Goal: Task Accomplishment & Management: Use online tool/utility

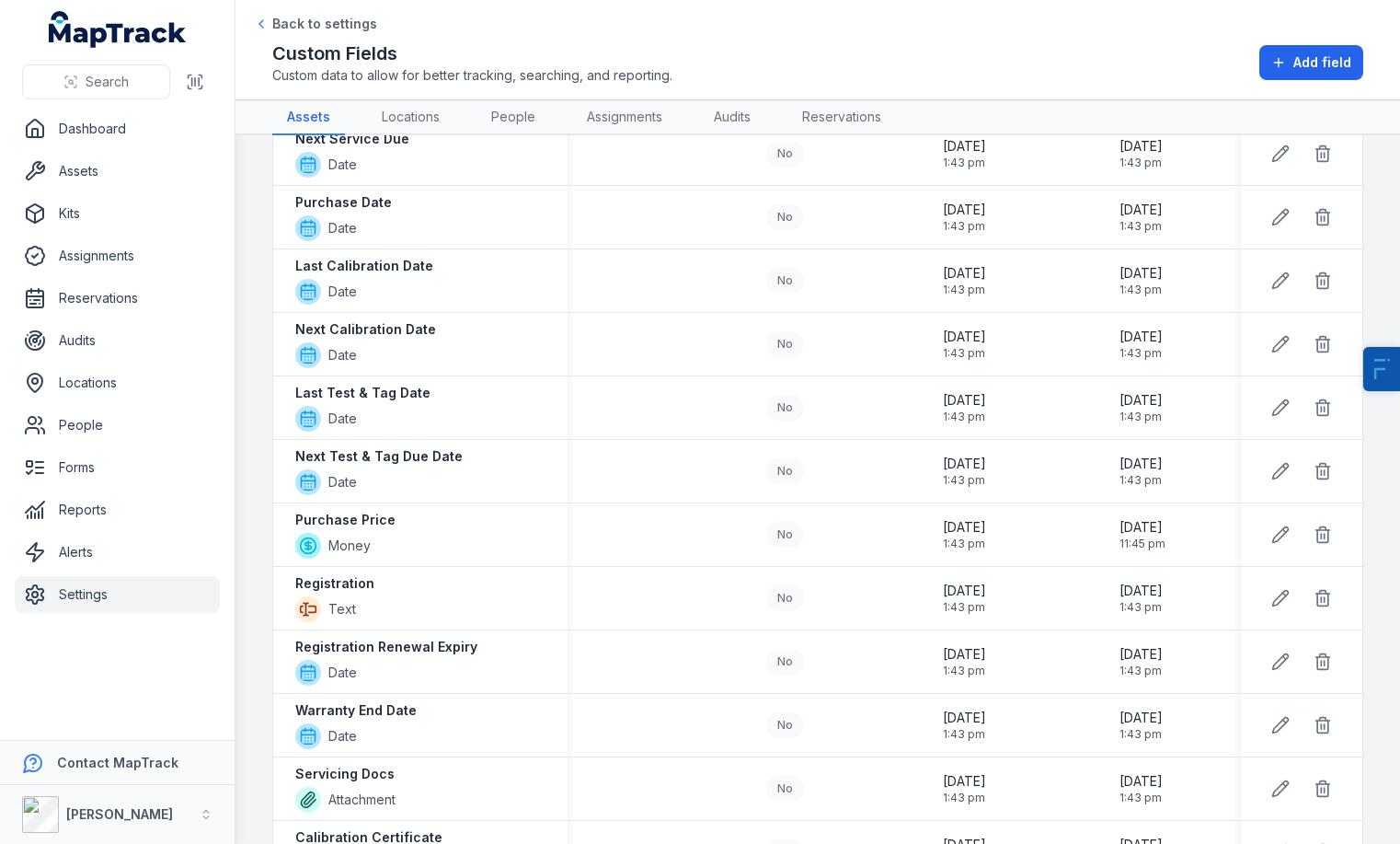
scroll to position [132, 0]
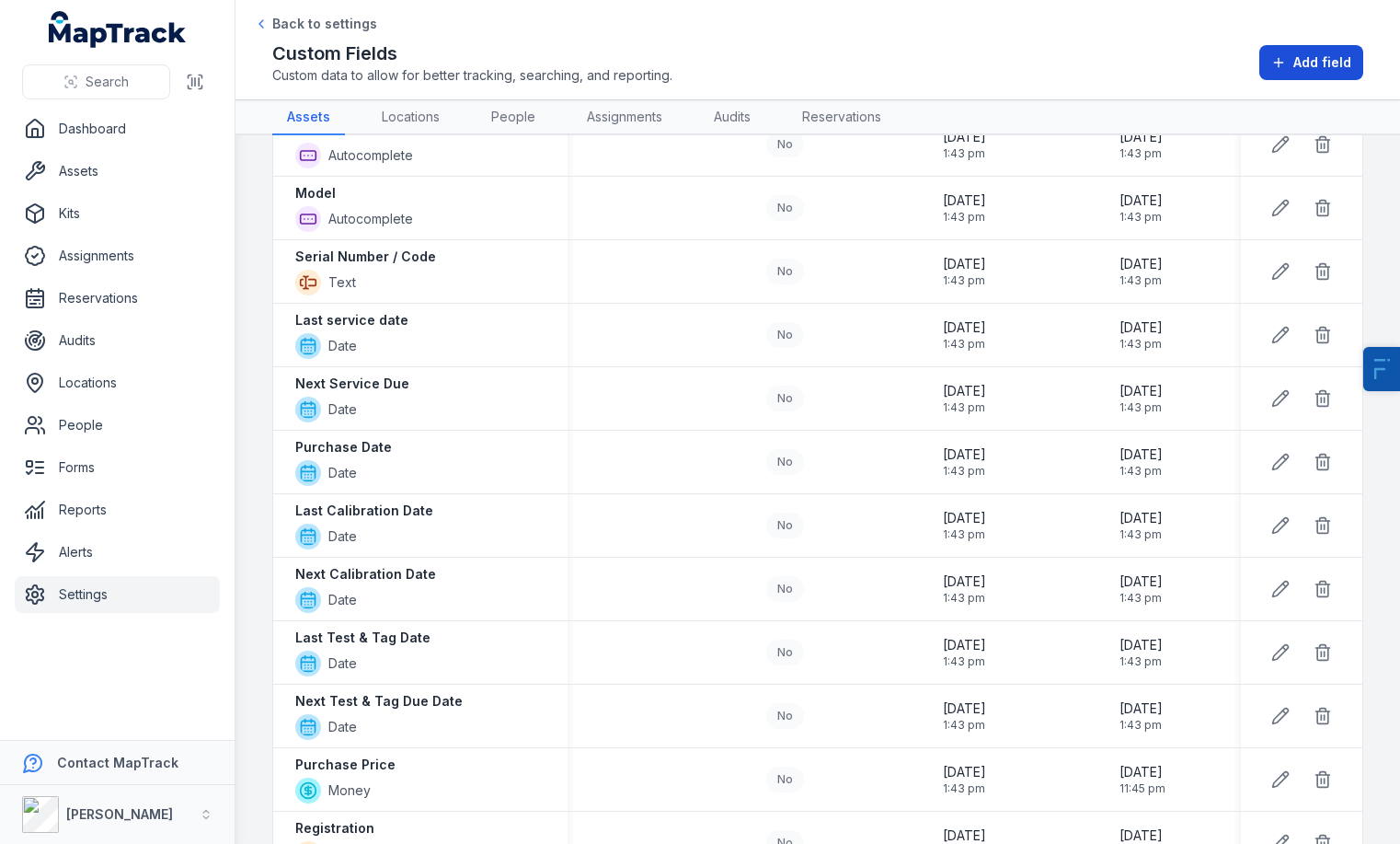
click at [1274, 73] on button "Add field" at bounding box center [1311, 63] width 104 height 35
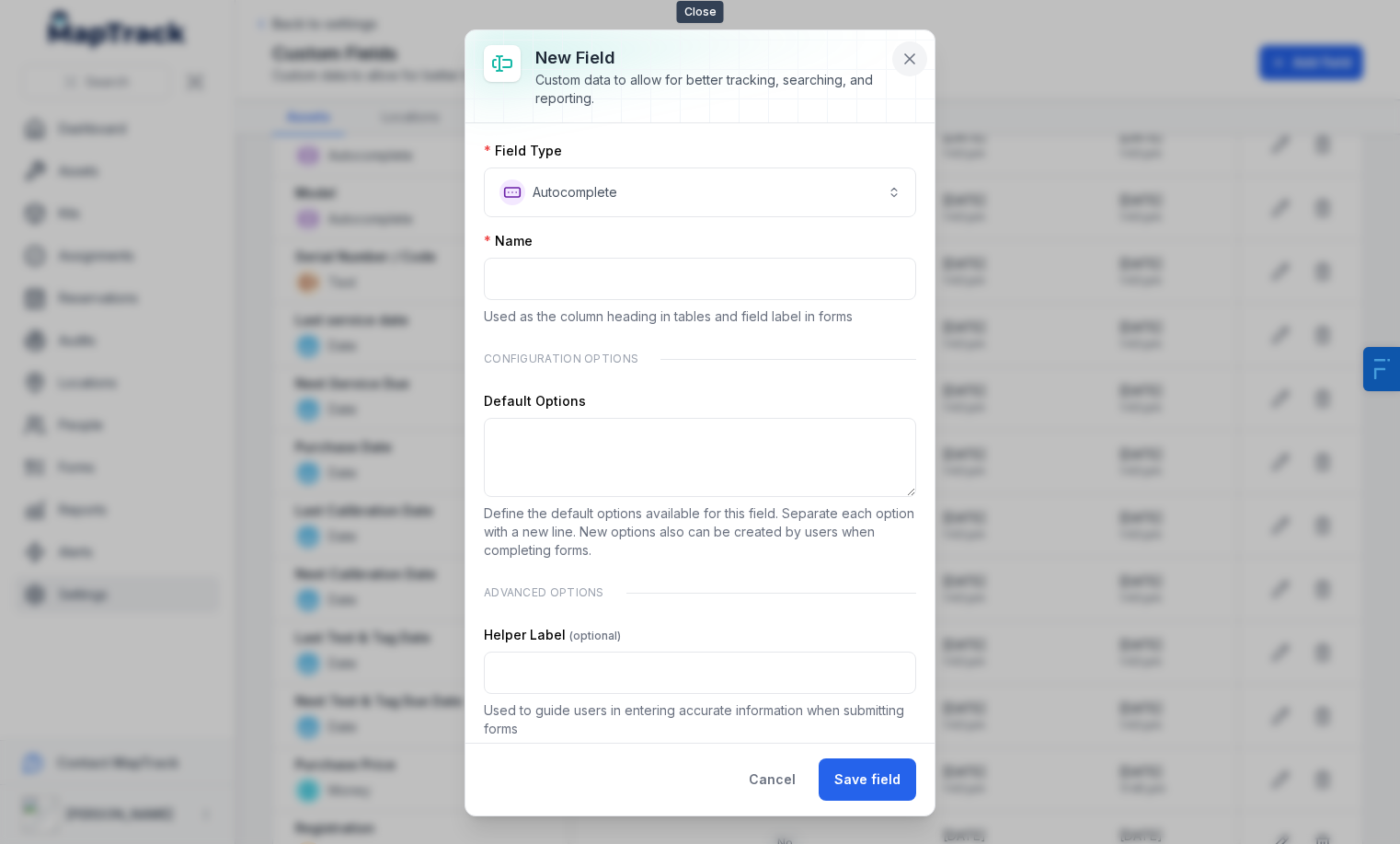
click at [900, 50] on icon at bounding box center [909, 59] width 19 height 19
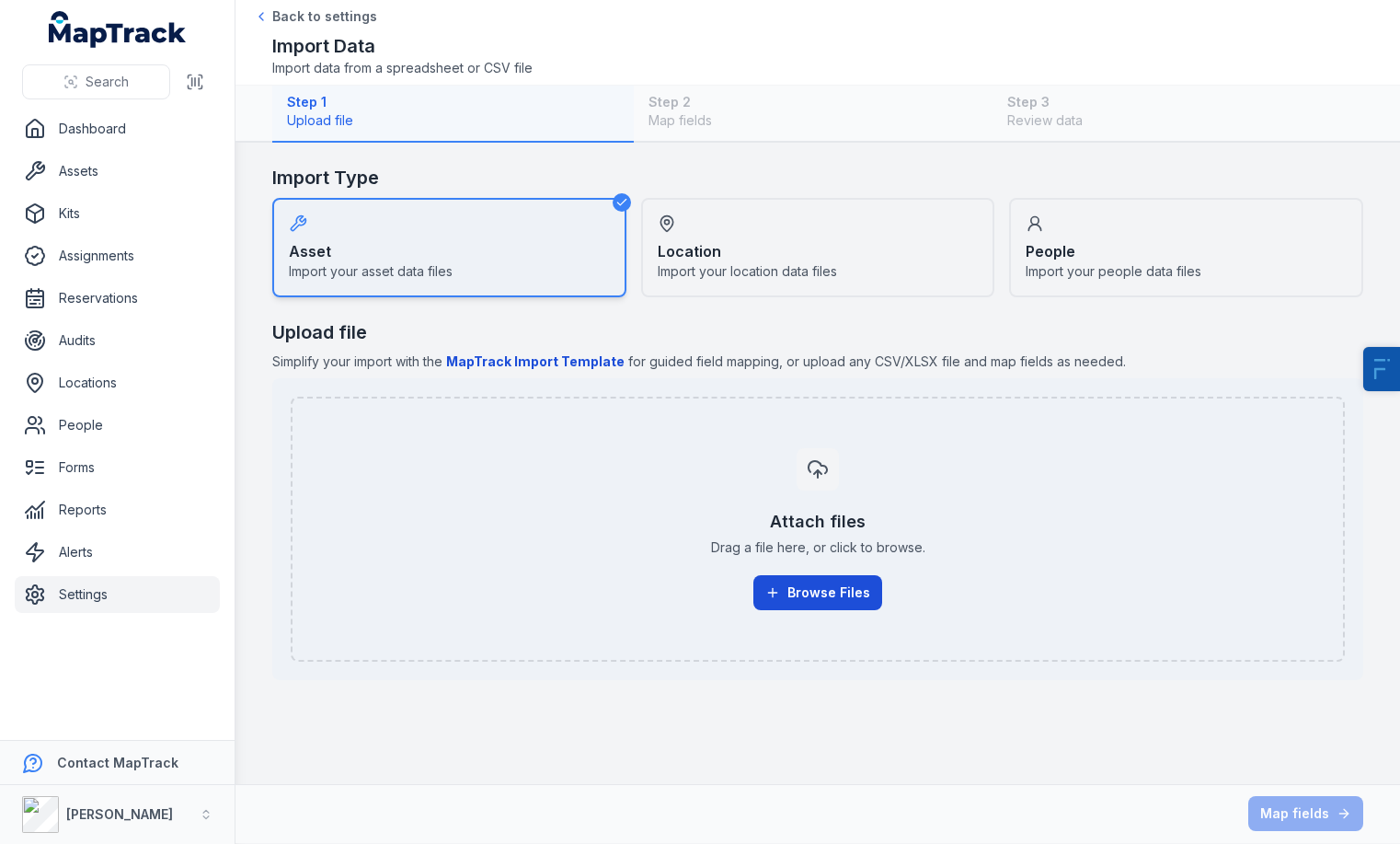
click at [838, 594] on button "Browse Files" at bounding box center [817, 593] width 128 height 35
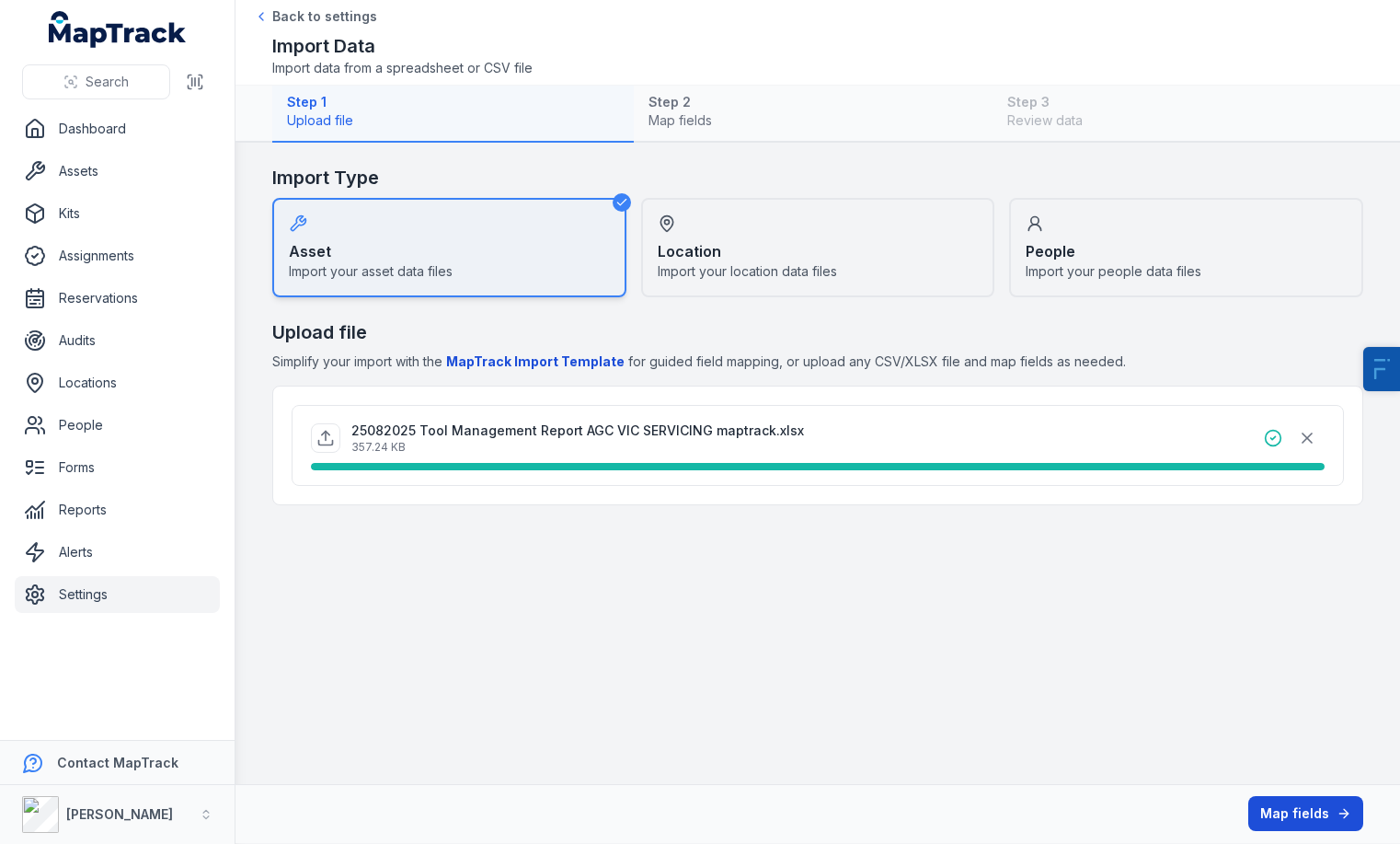
click at [1310, 809] on button "Map fields" at bounding box center [1305, 814] width 115 height 35
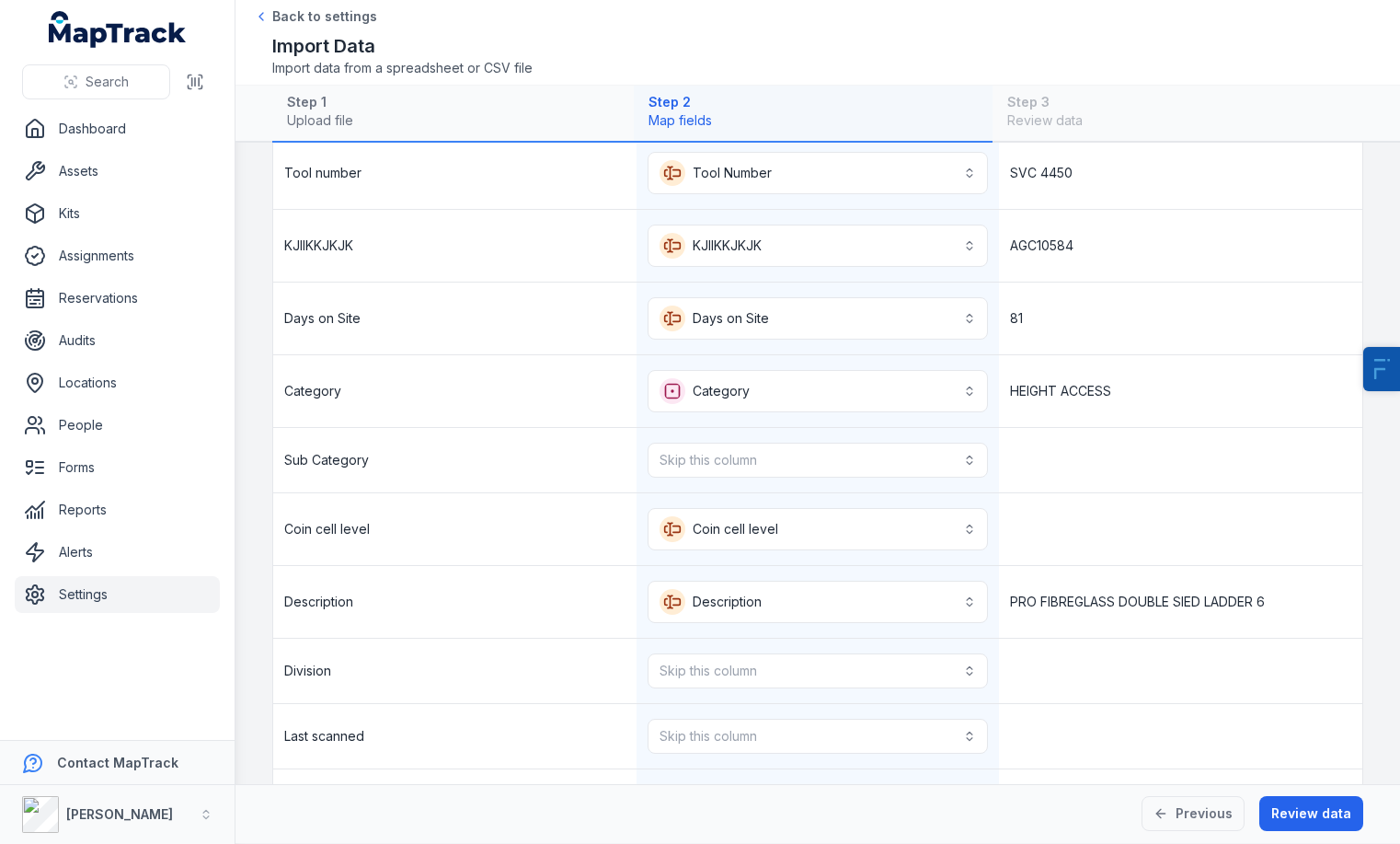
scroll to position [174, 0]
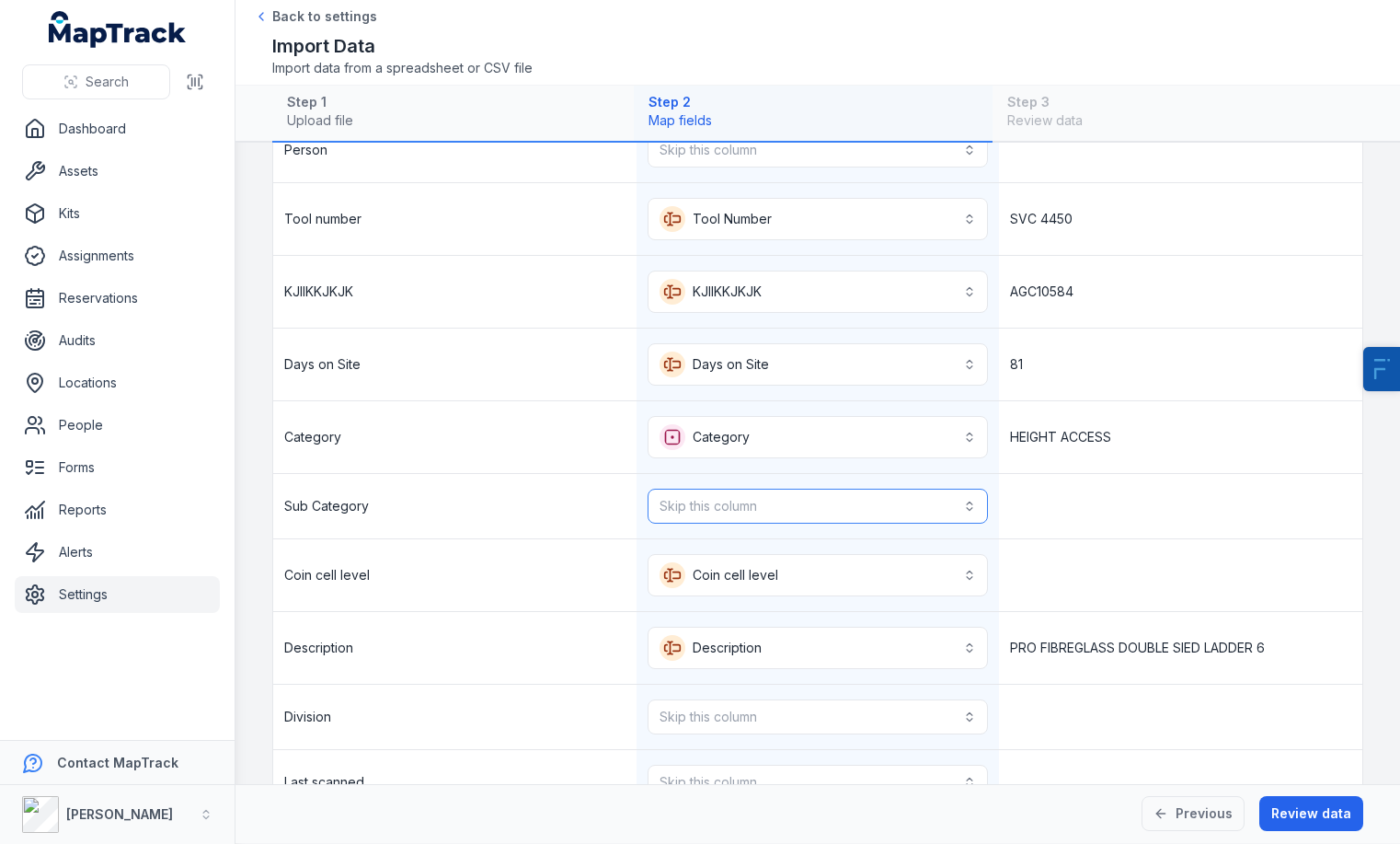
click at [871, 518] on button "Skip this column" at bounding box center [818, 506] width 341 height 35
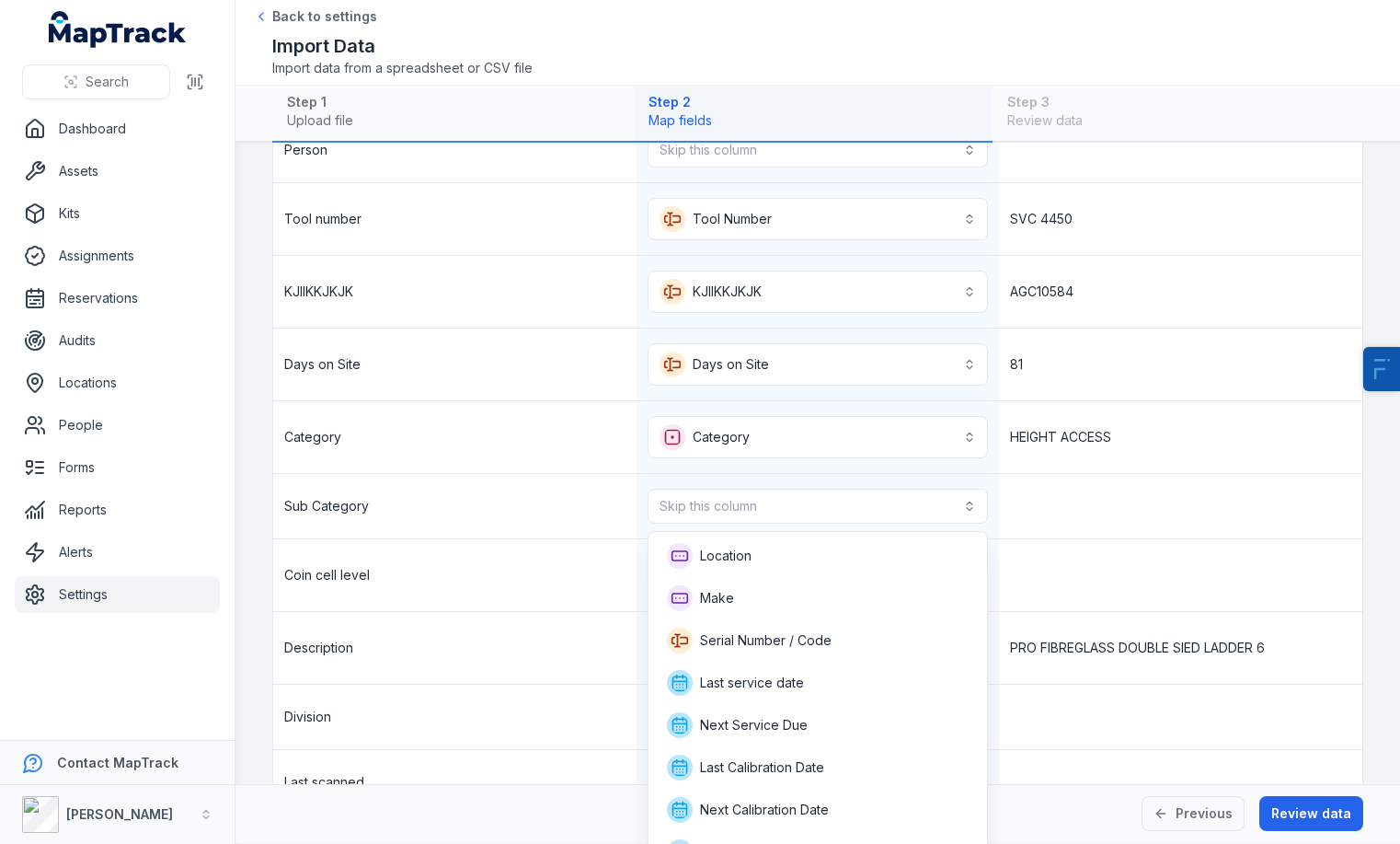
click at [1099, 398] on div "**********" at bounding box center [817, 778] width 1088 height 1321
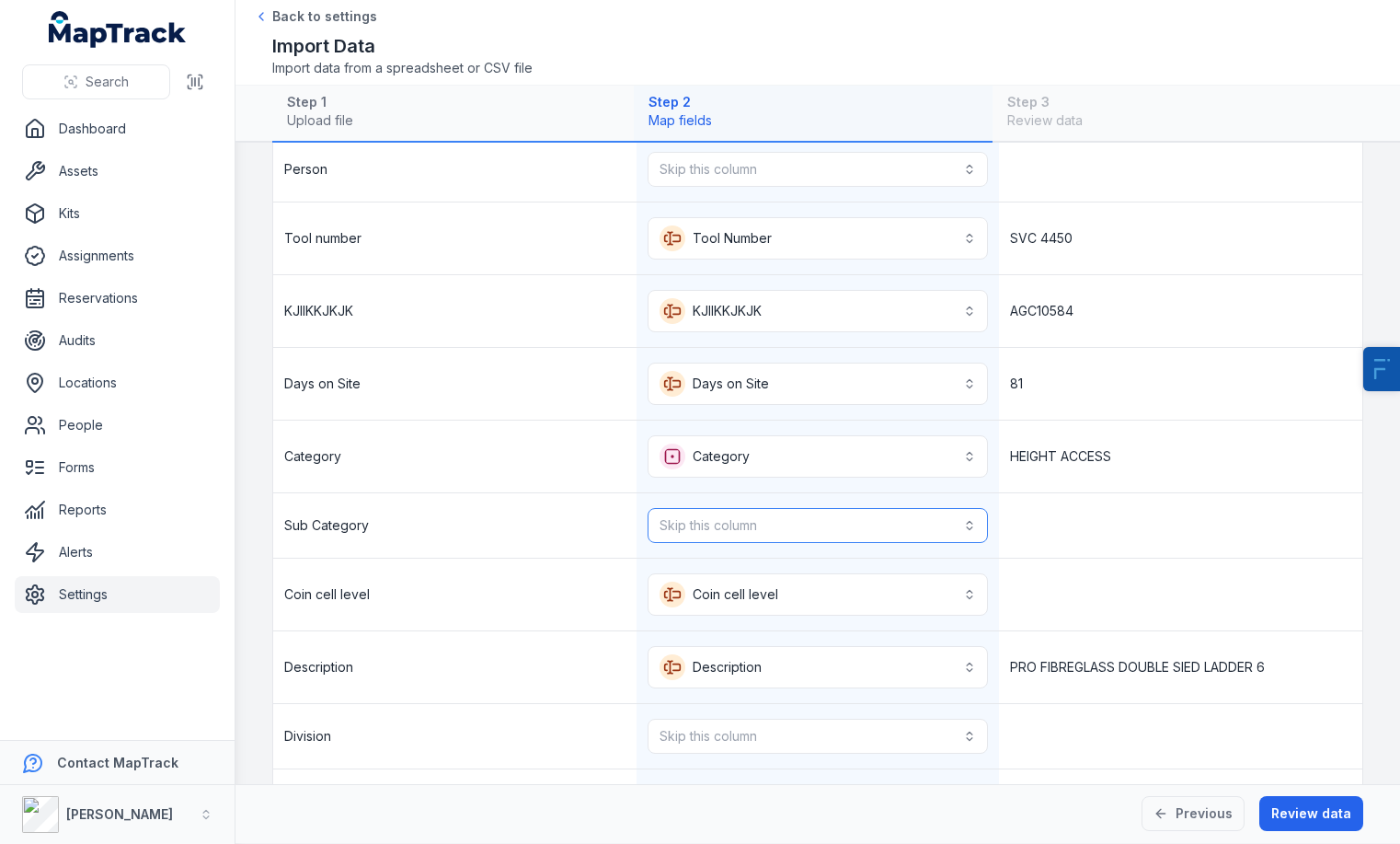
scroll to position [157, 0]
click at [806, 524] on button "Skip this column" at bounding box center [818, 523] width 341 height 35
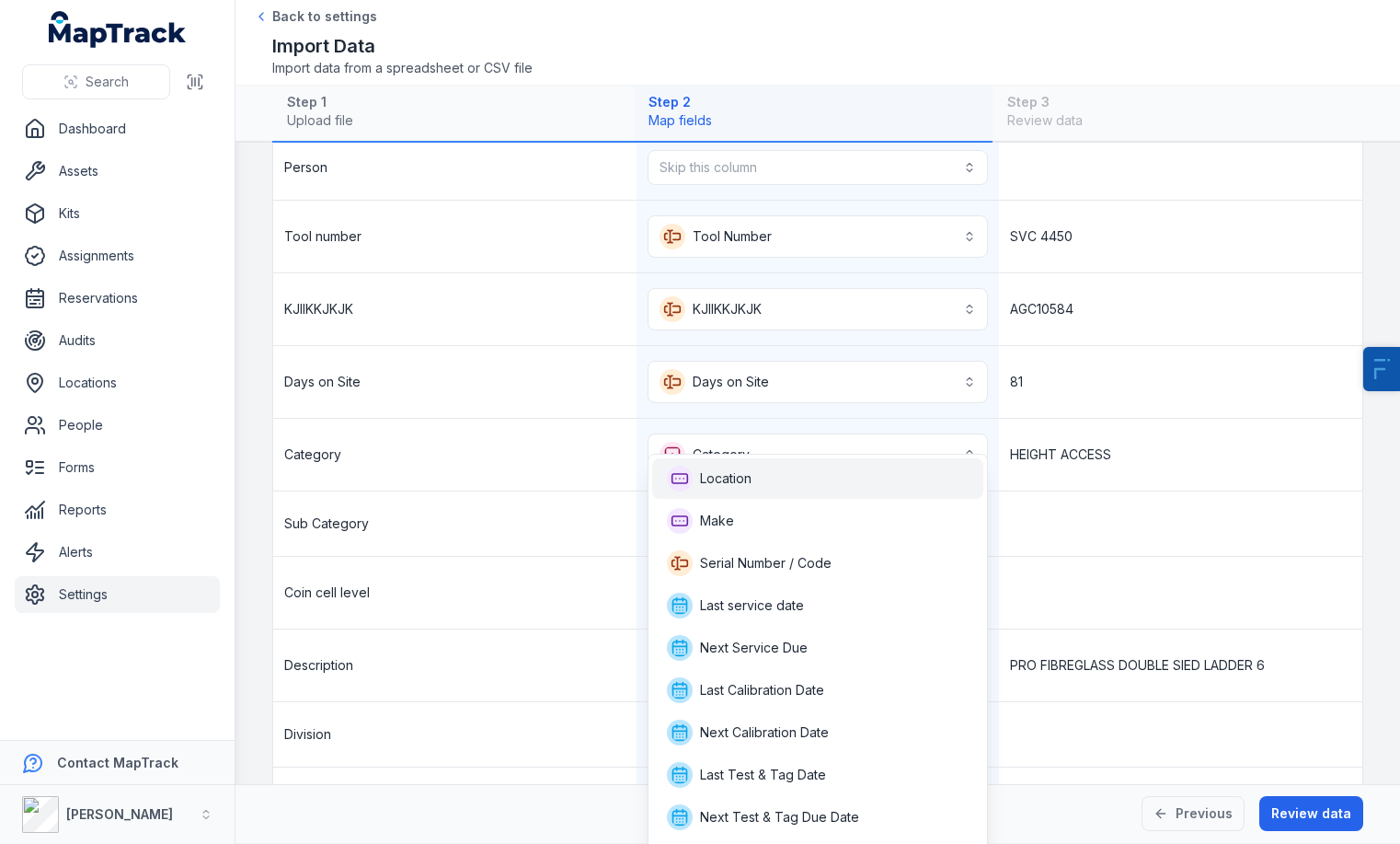
scroll to position [852, 0]
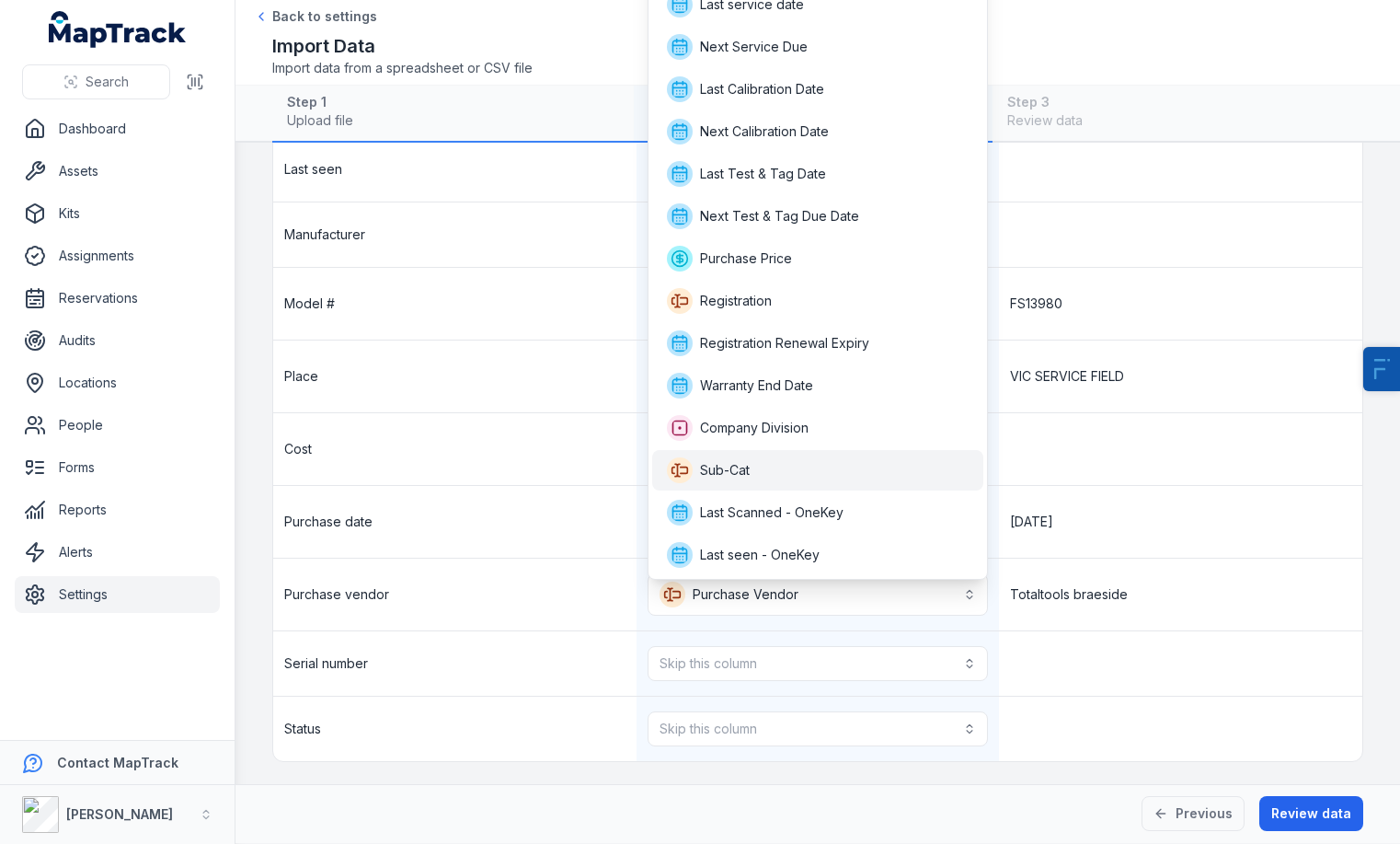
click at [809, 458] on div "Sub-Cat" at bounding box center [818, 471] width 303 height 25
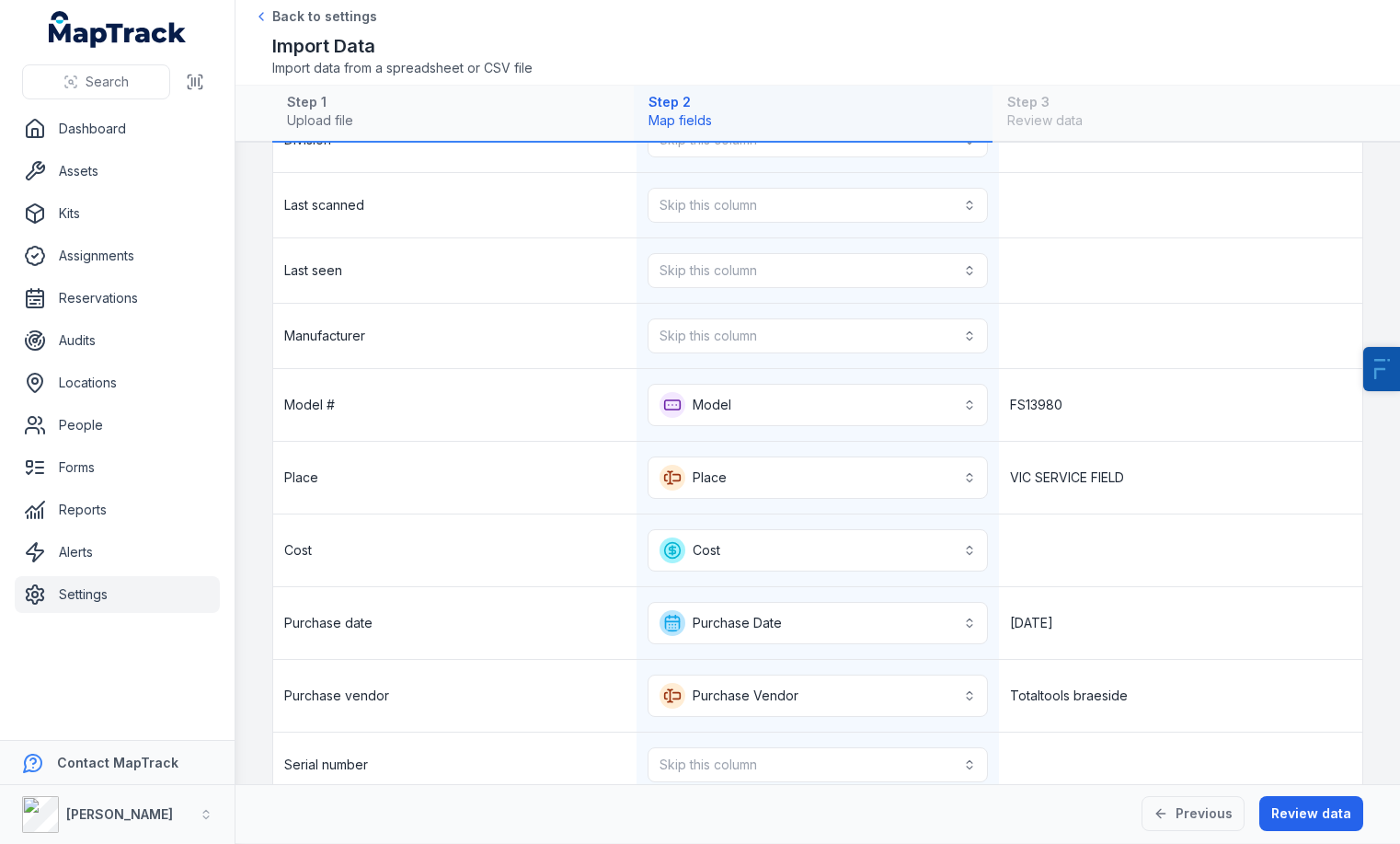
scroll to position [755, 0]
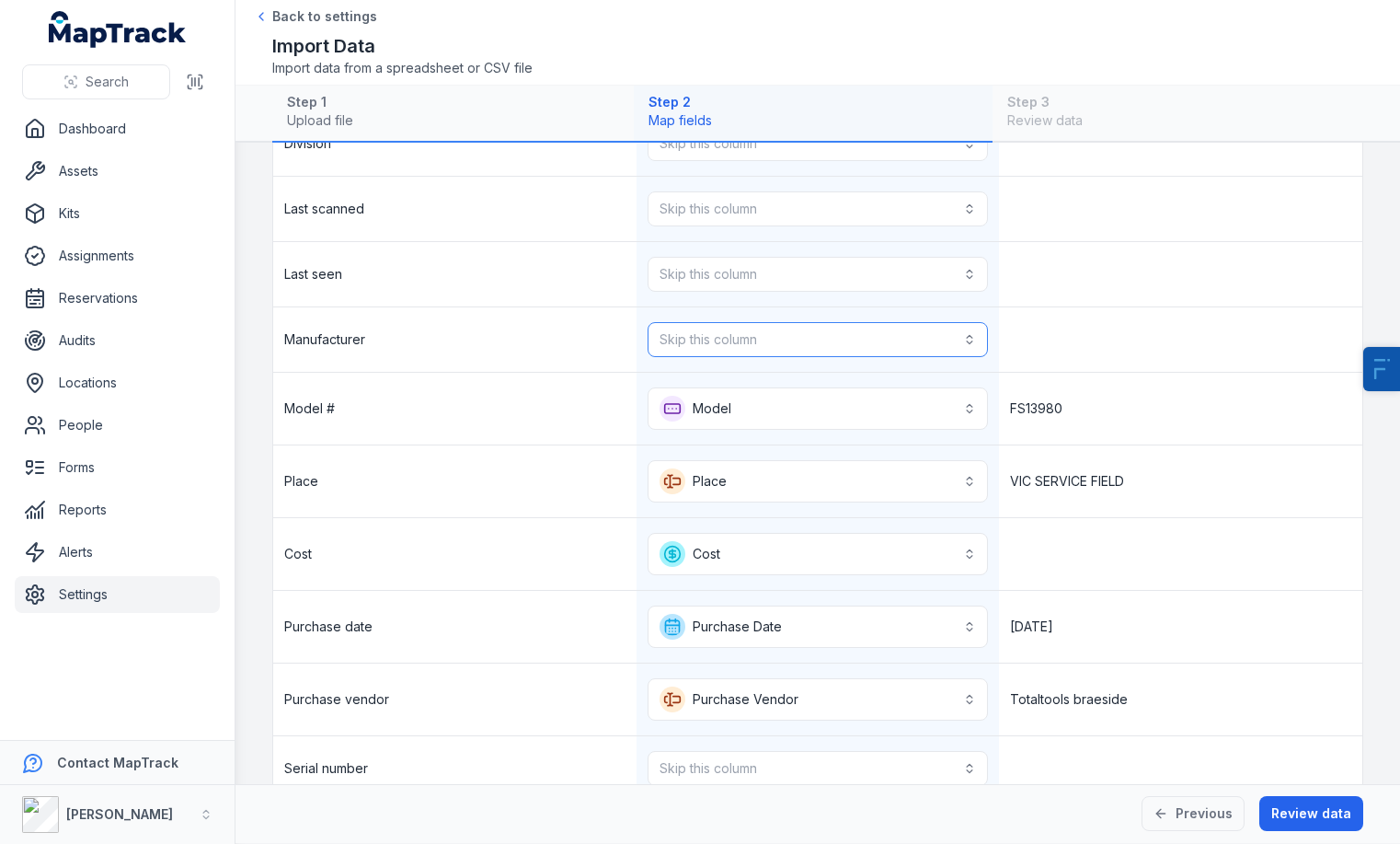
click at [901, 338] on button "Skip this column" at bounding box center [818, 340] width 341 height 35
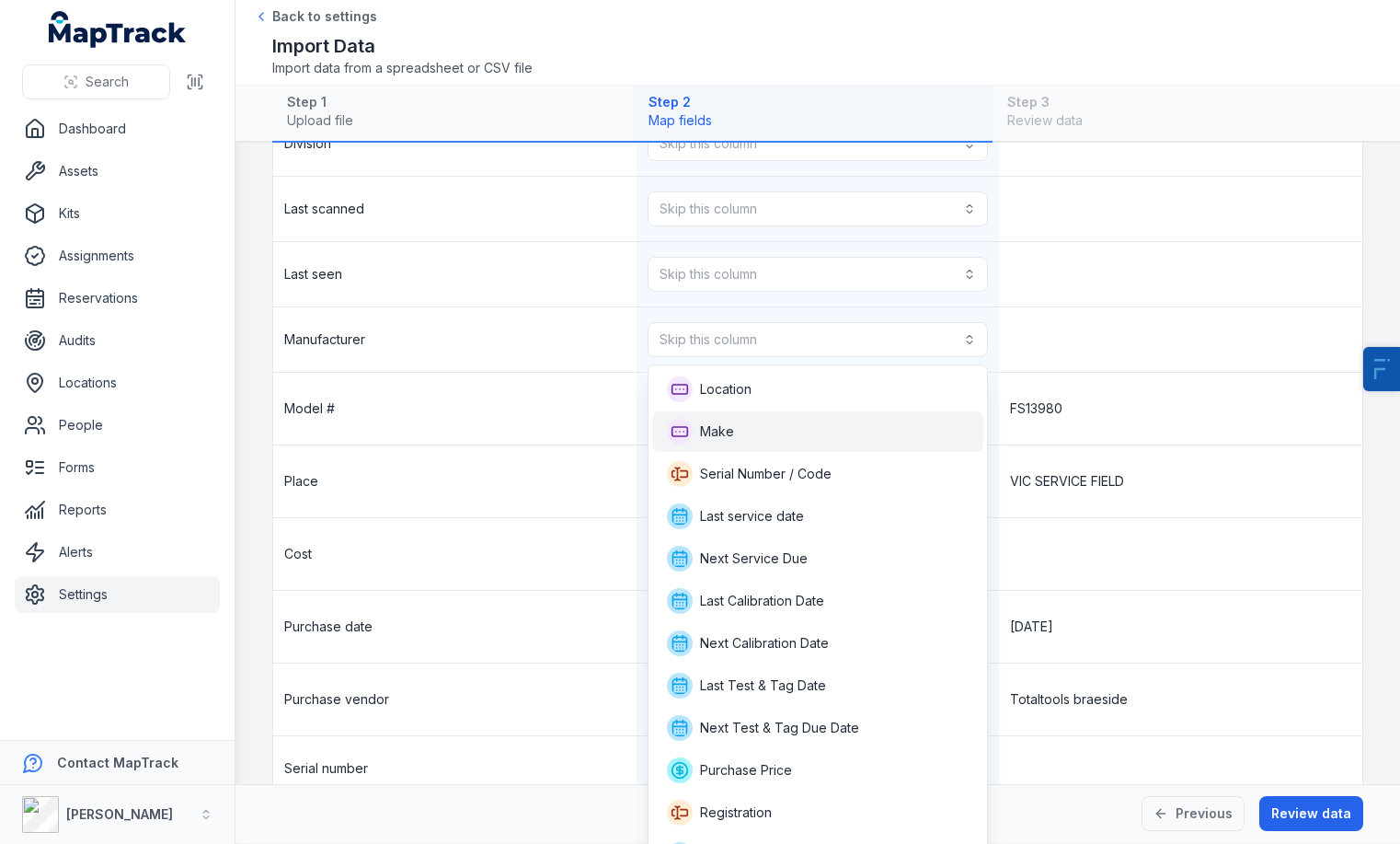
click at [857, 427] on div "Make" at bounding box center [818, 431] width 303 height 25
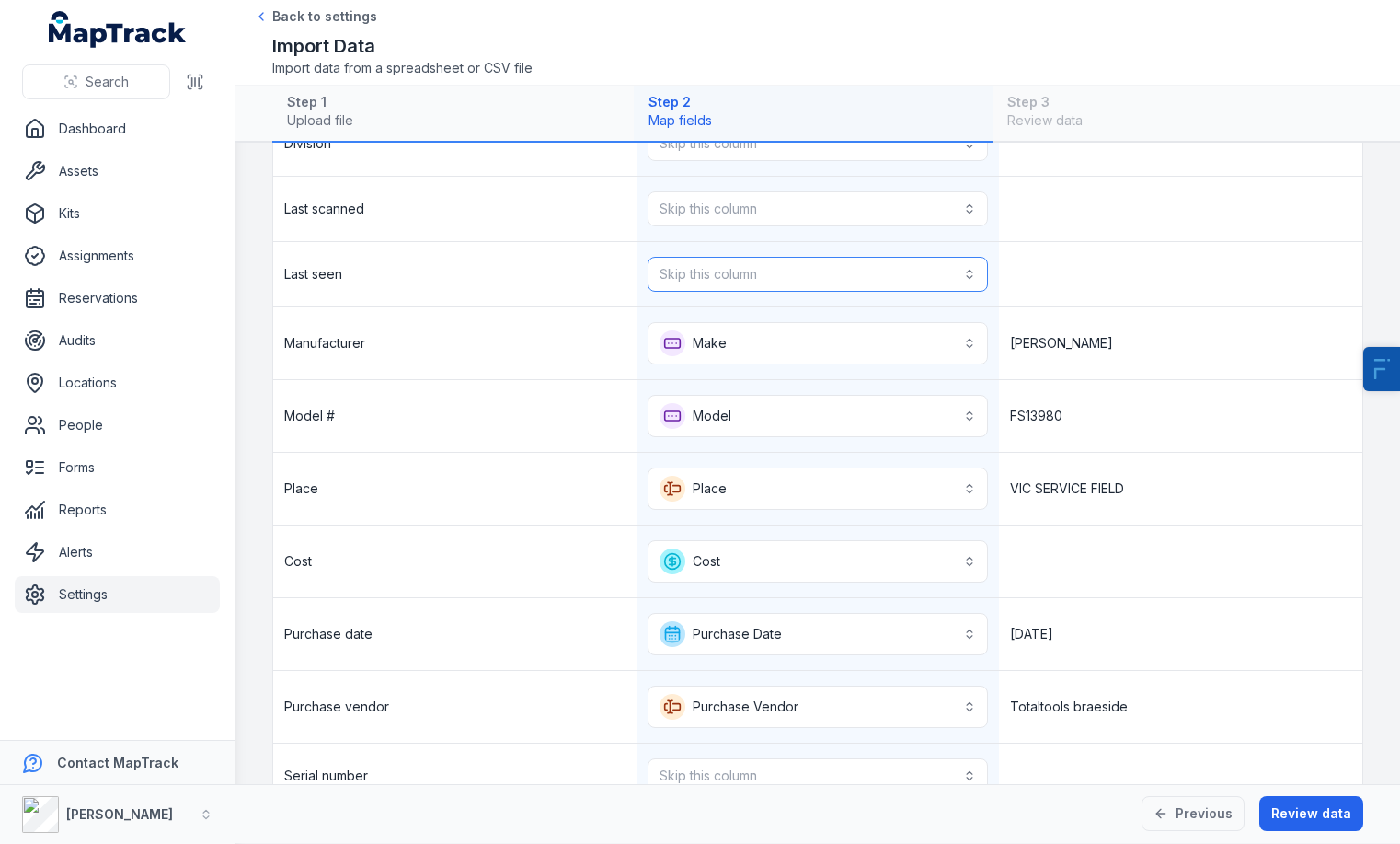
click at [807, 266] on button "Skip this column" at bounding box center [818, 274] width 341 height 35
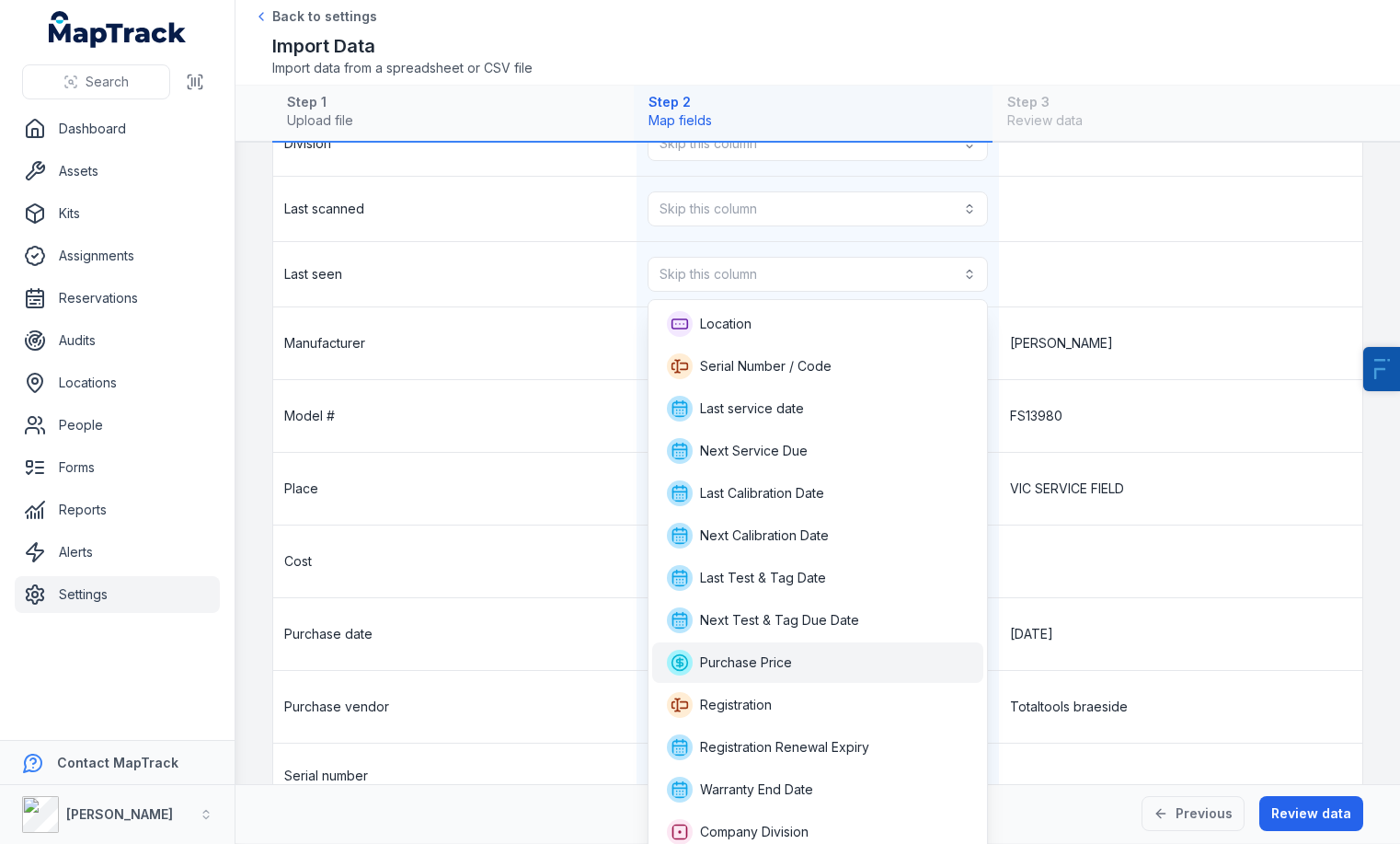
scroll to position [90, 0]
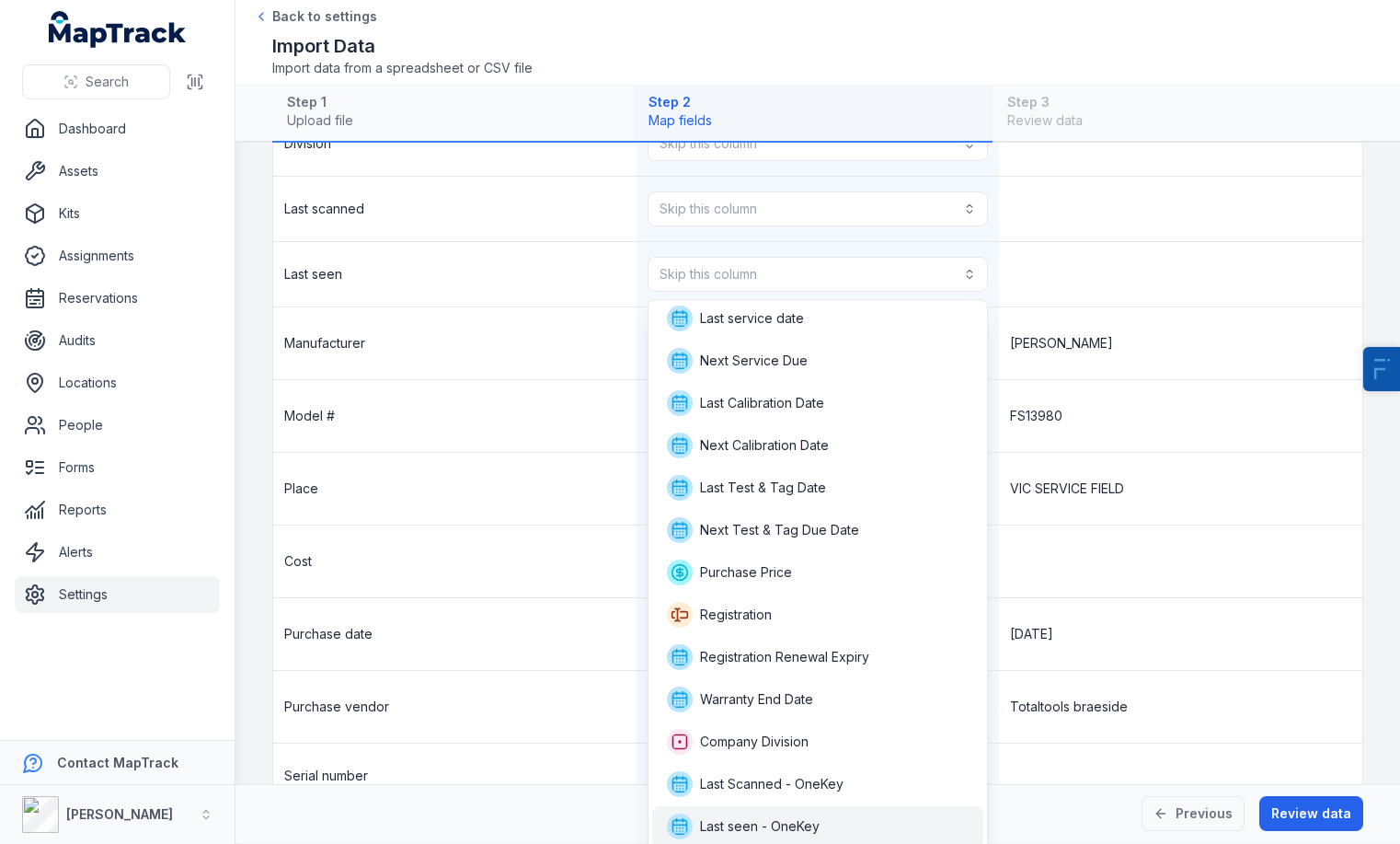
click at [798, 827] on span "Last seen - OneKey" at bounding box center [759, 826] width 120 height 19
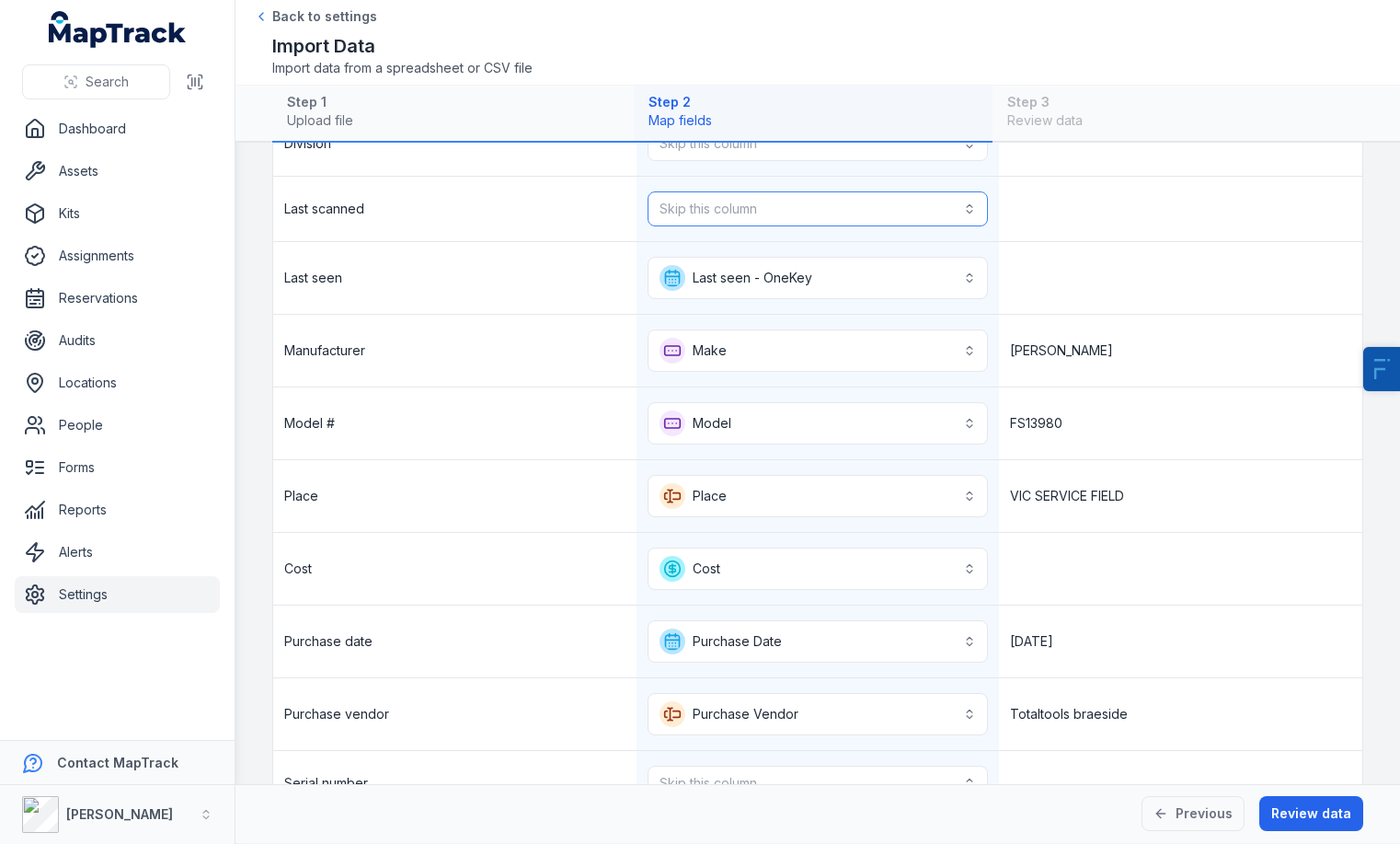
click at [797, 214] on button "Skip this column" at bounding box center [818, 209] width 341 height 35
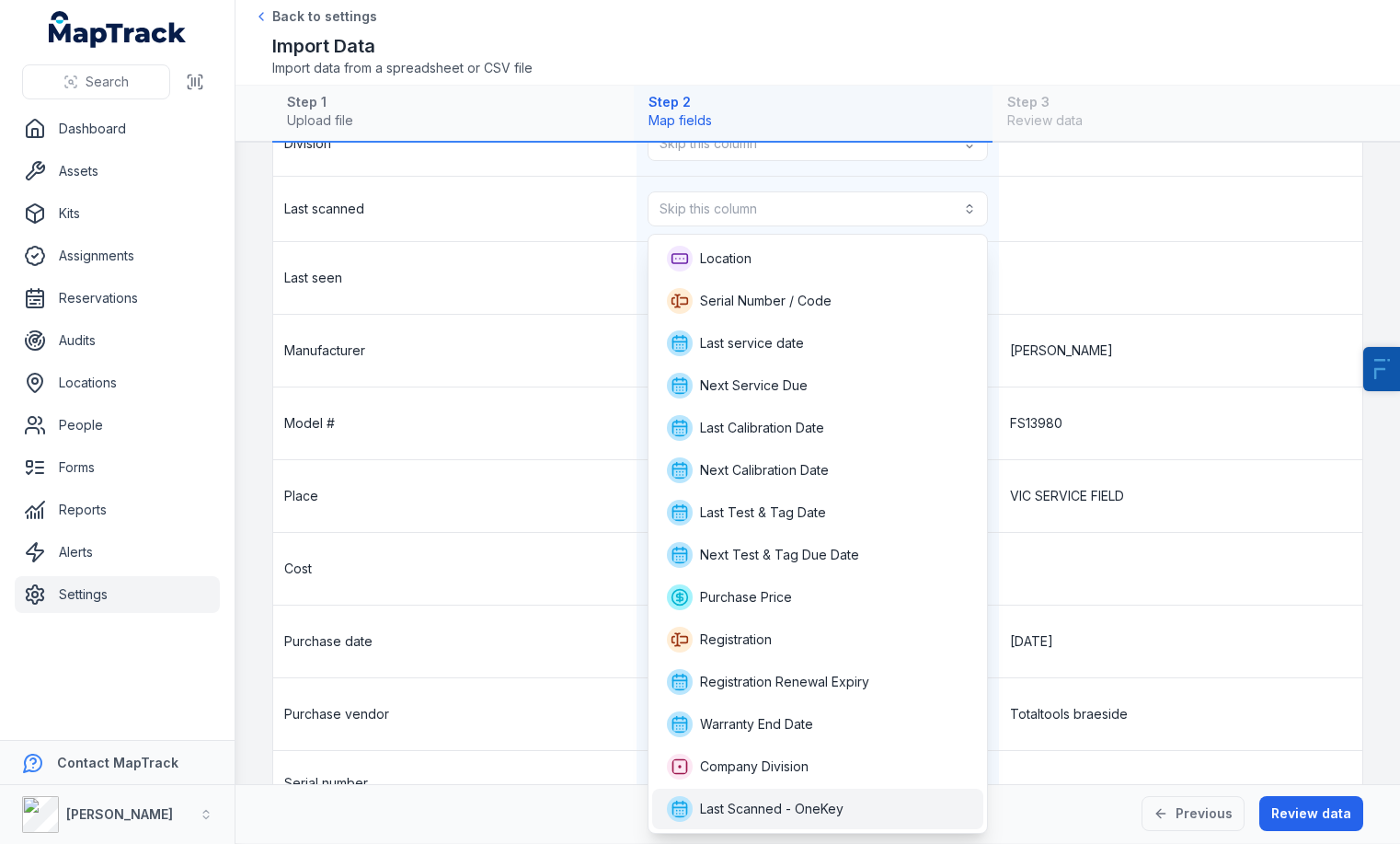
click at [836, 797] on span "Last Scanned - OneKey" at bounding box center [755, 809] width 176 height 25
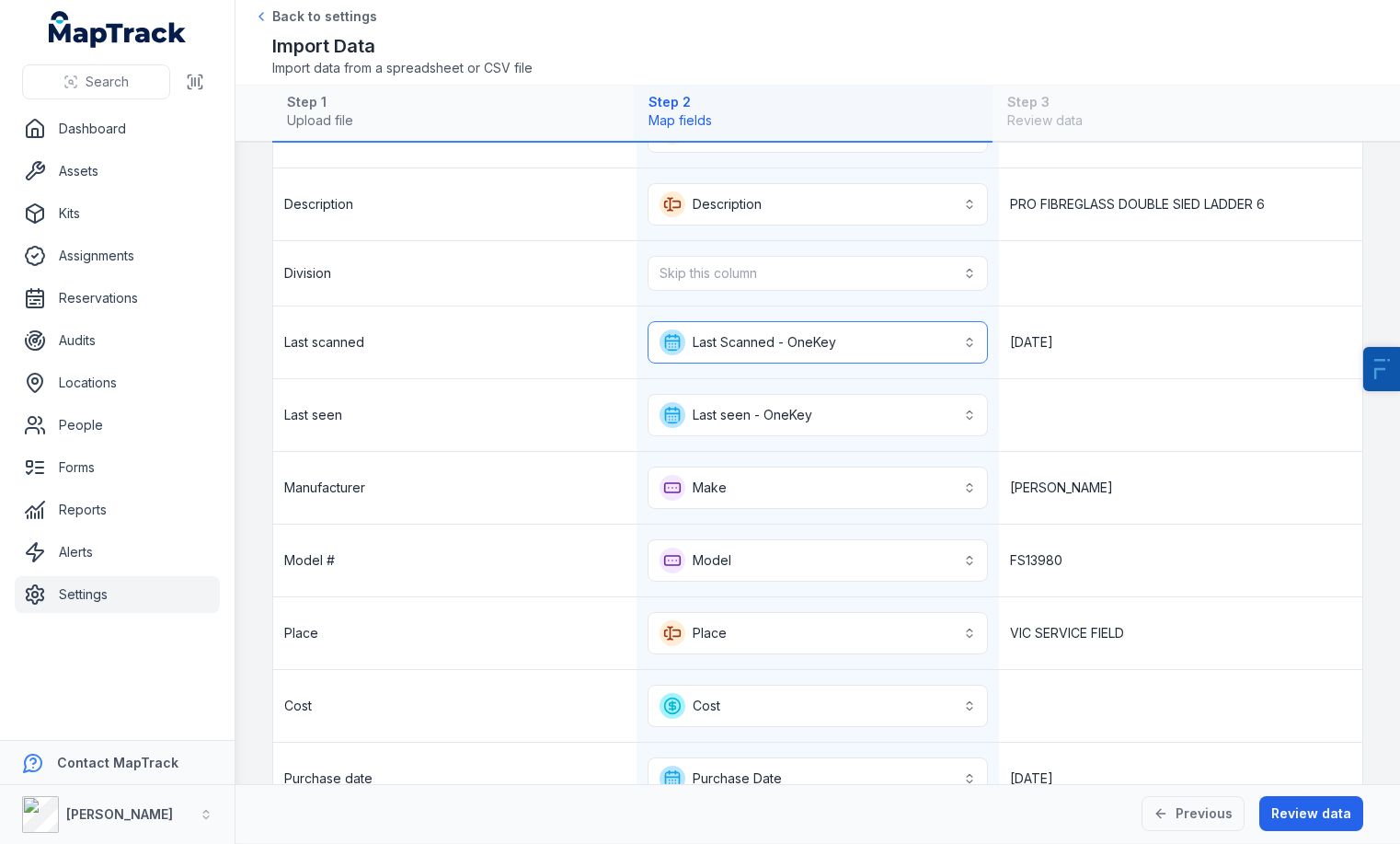
scroll to position [612, 0]
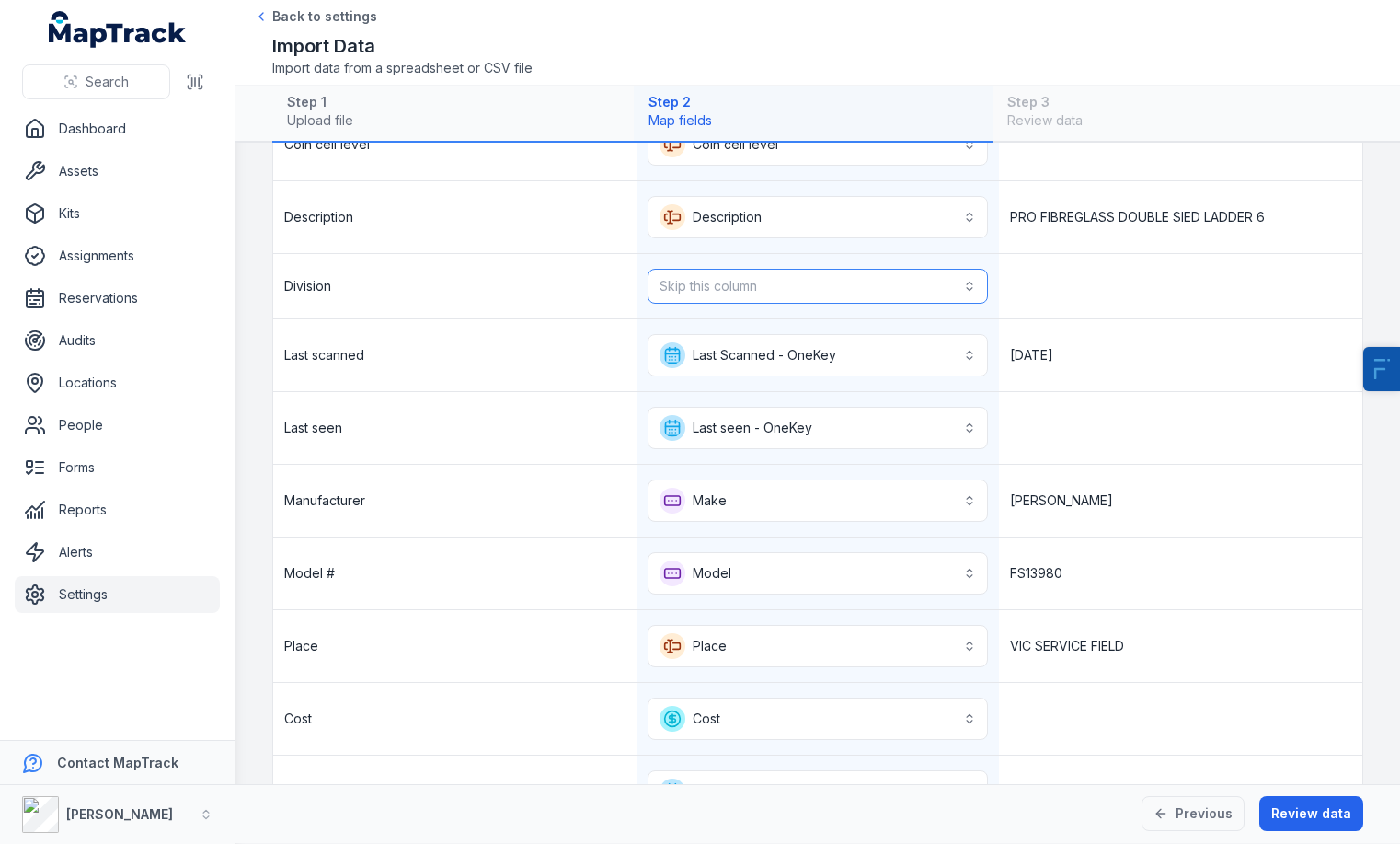
click at [766, 278] on button "Skip this column" at bounding box center [818, 286] width 341 height 35
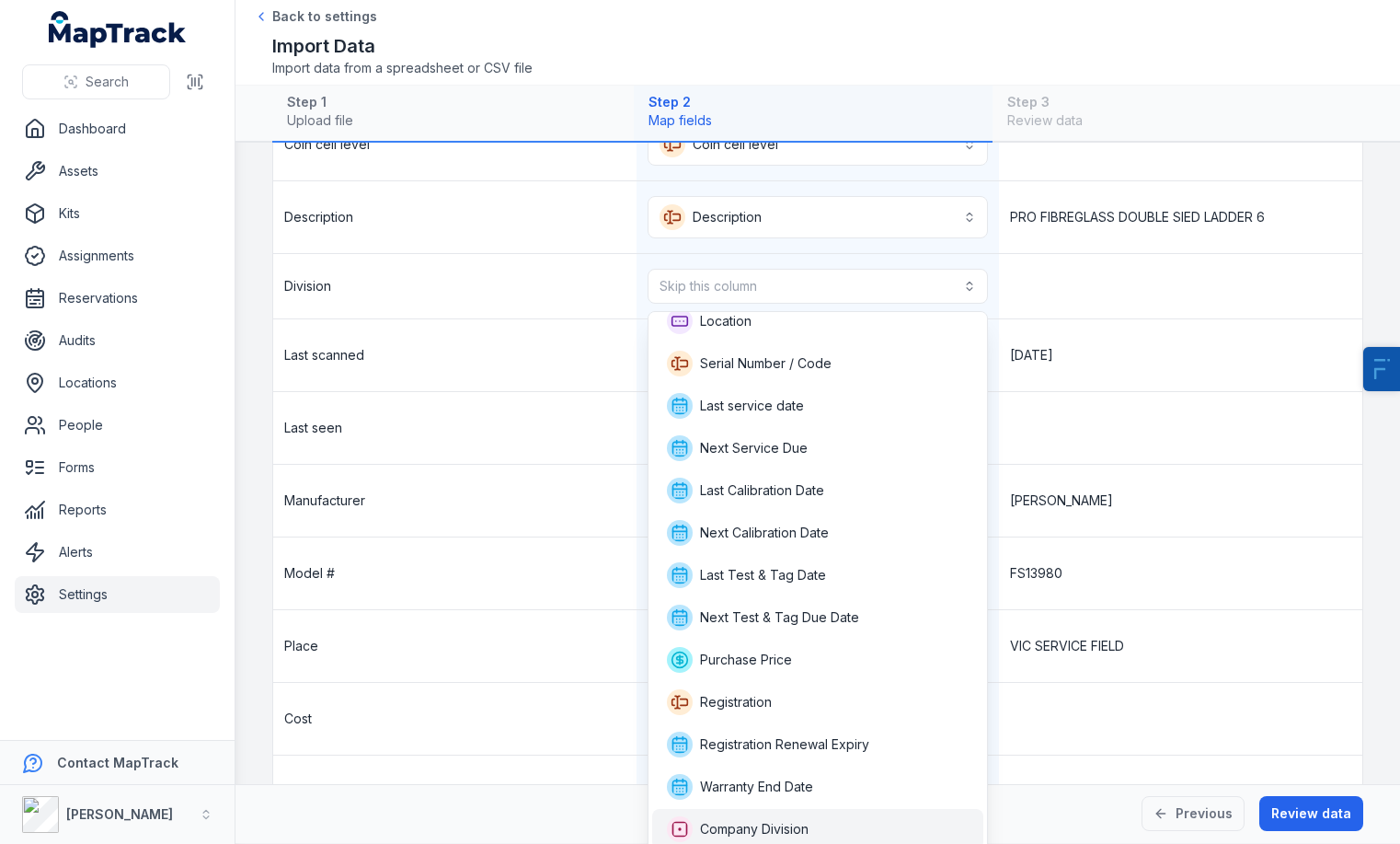
scroll to position [3, 0]
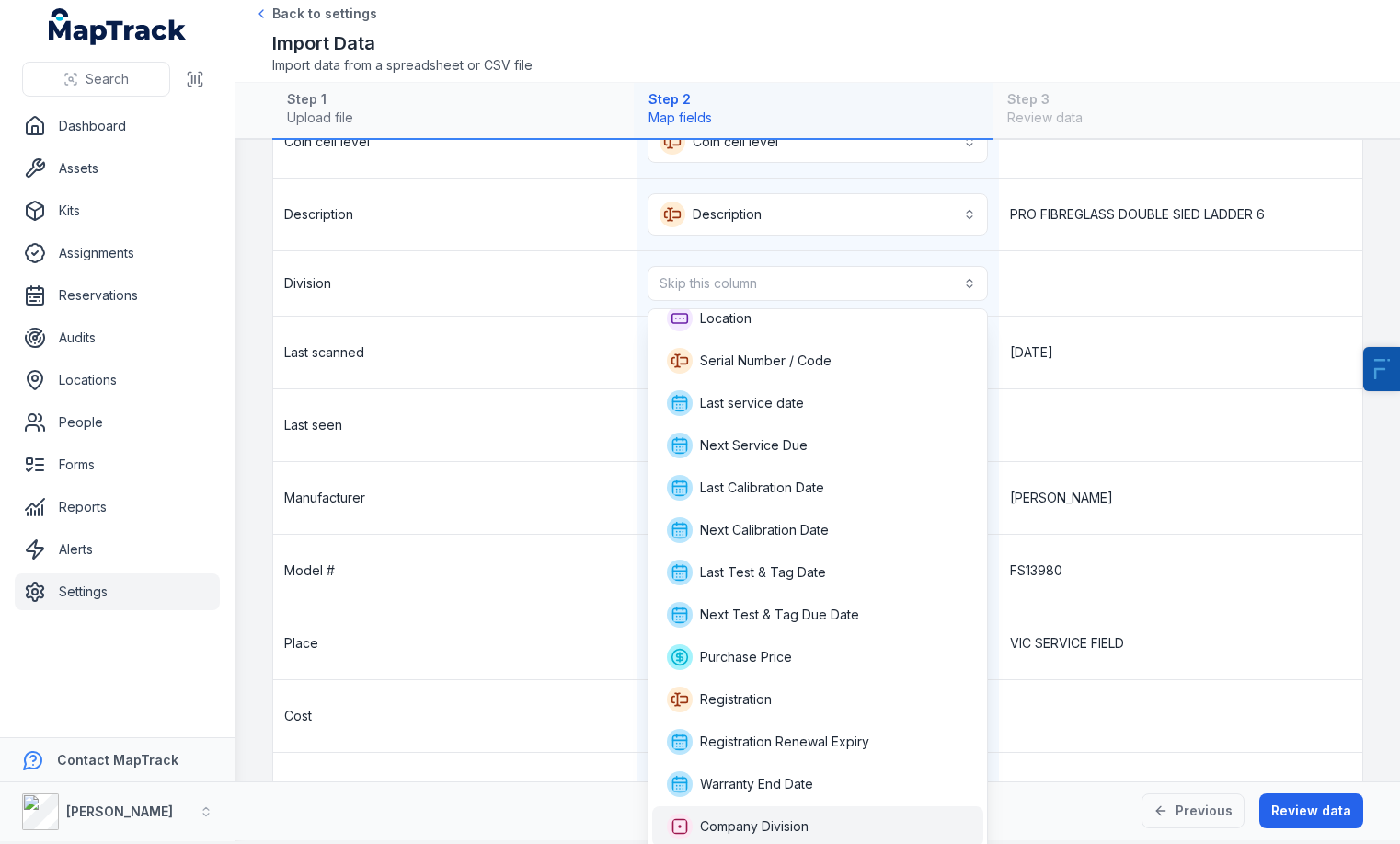
click at [737, 816] on span "Company Division" at bounding box center [738, 826] width 142 height 25
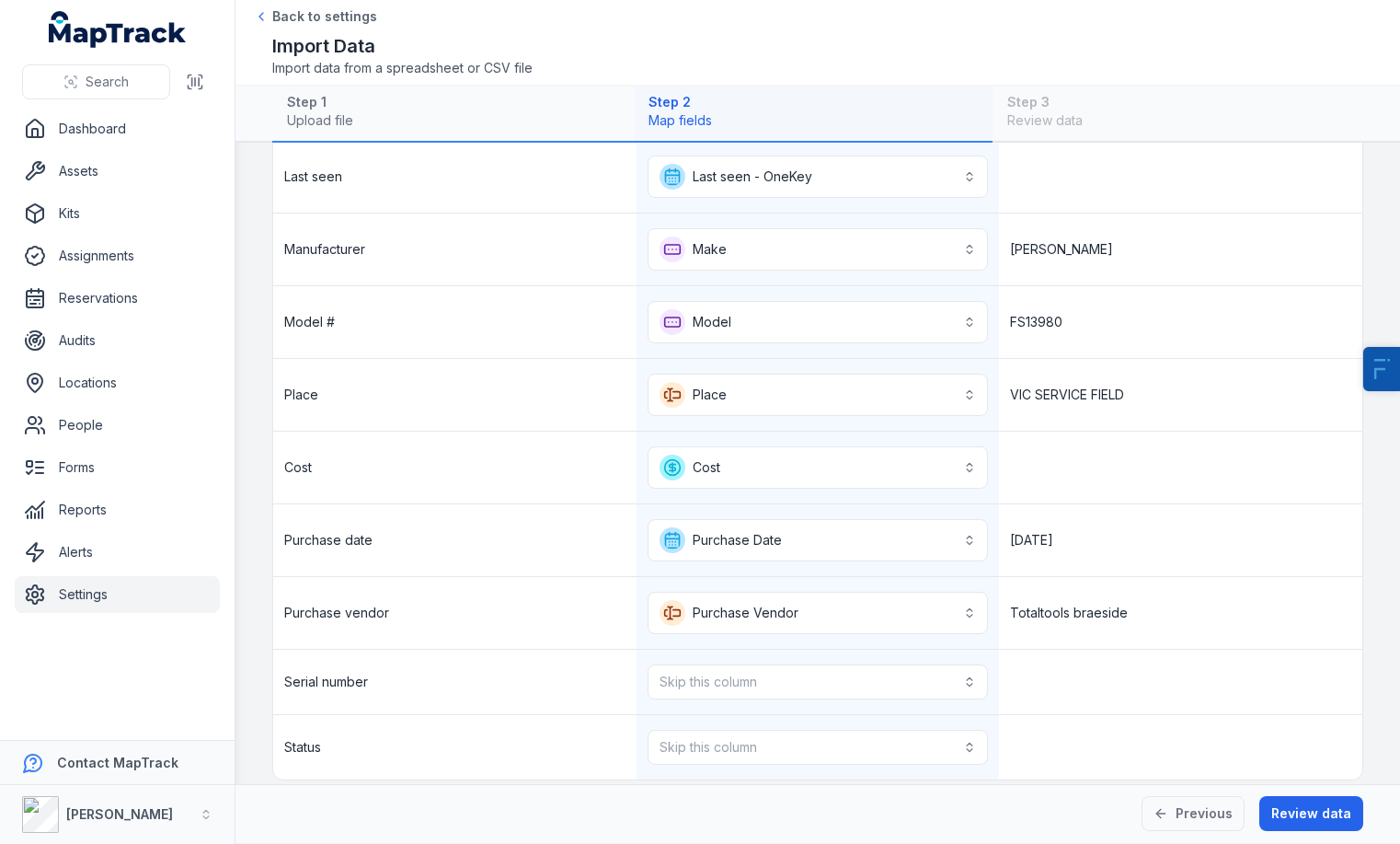
scroll to position [889, 0]
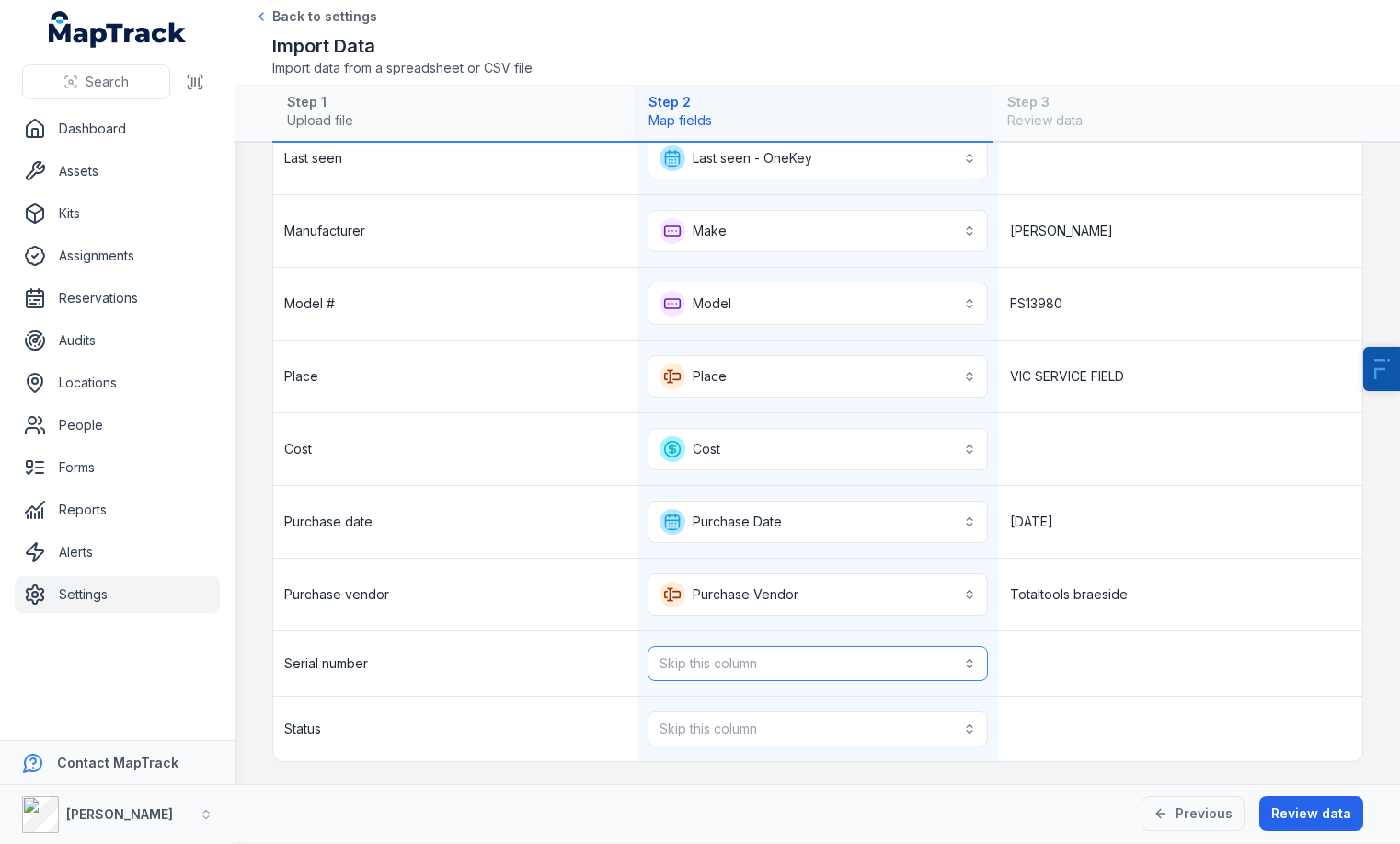
click at [790, 653] on button "Skip this column" at bounding box center [818, 664] width 341 height 35
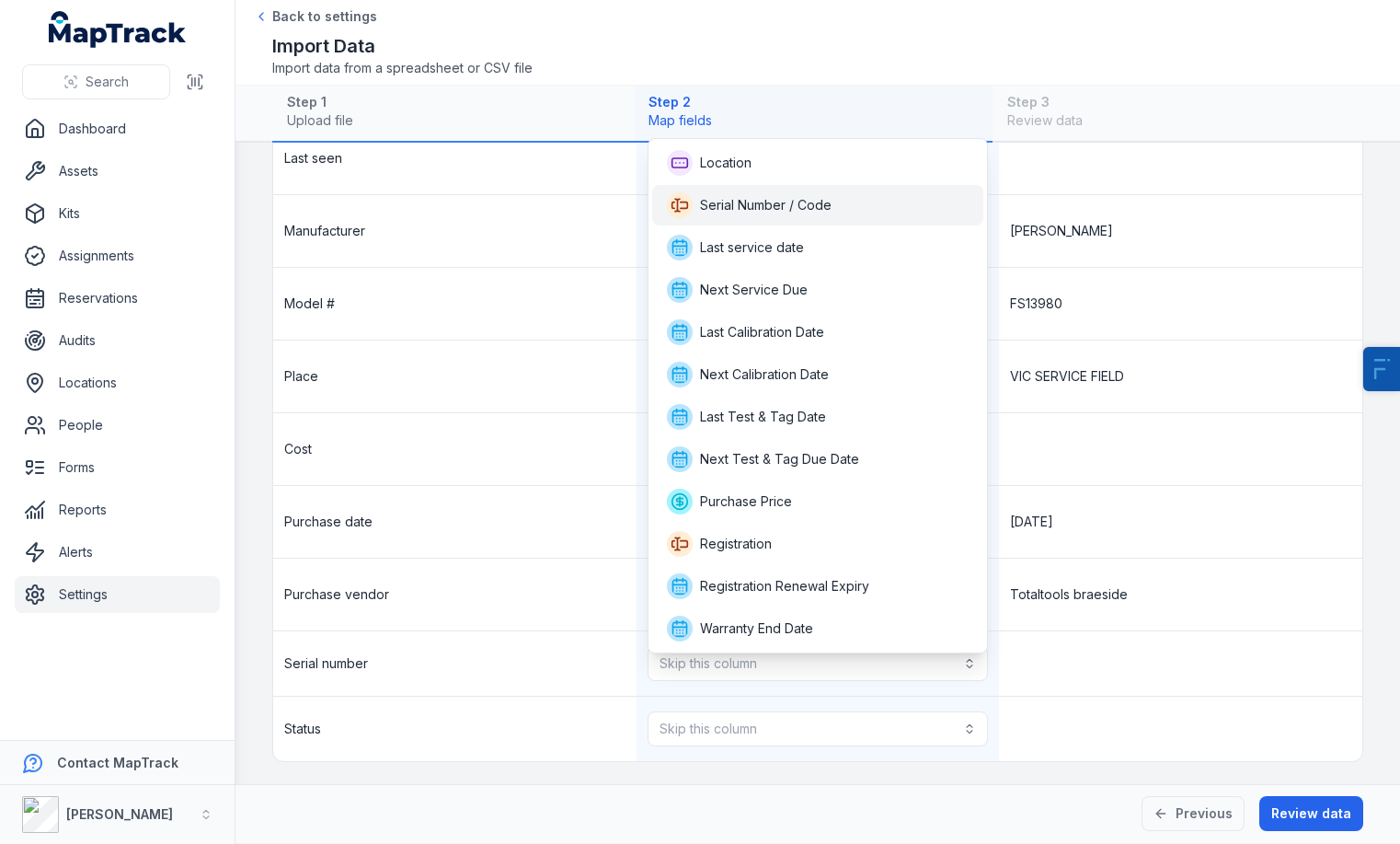
click at [850, 187] on div "Serial Number / Code" at bounding box center [818, 205] width 332 height 40
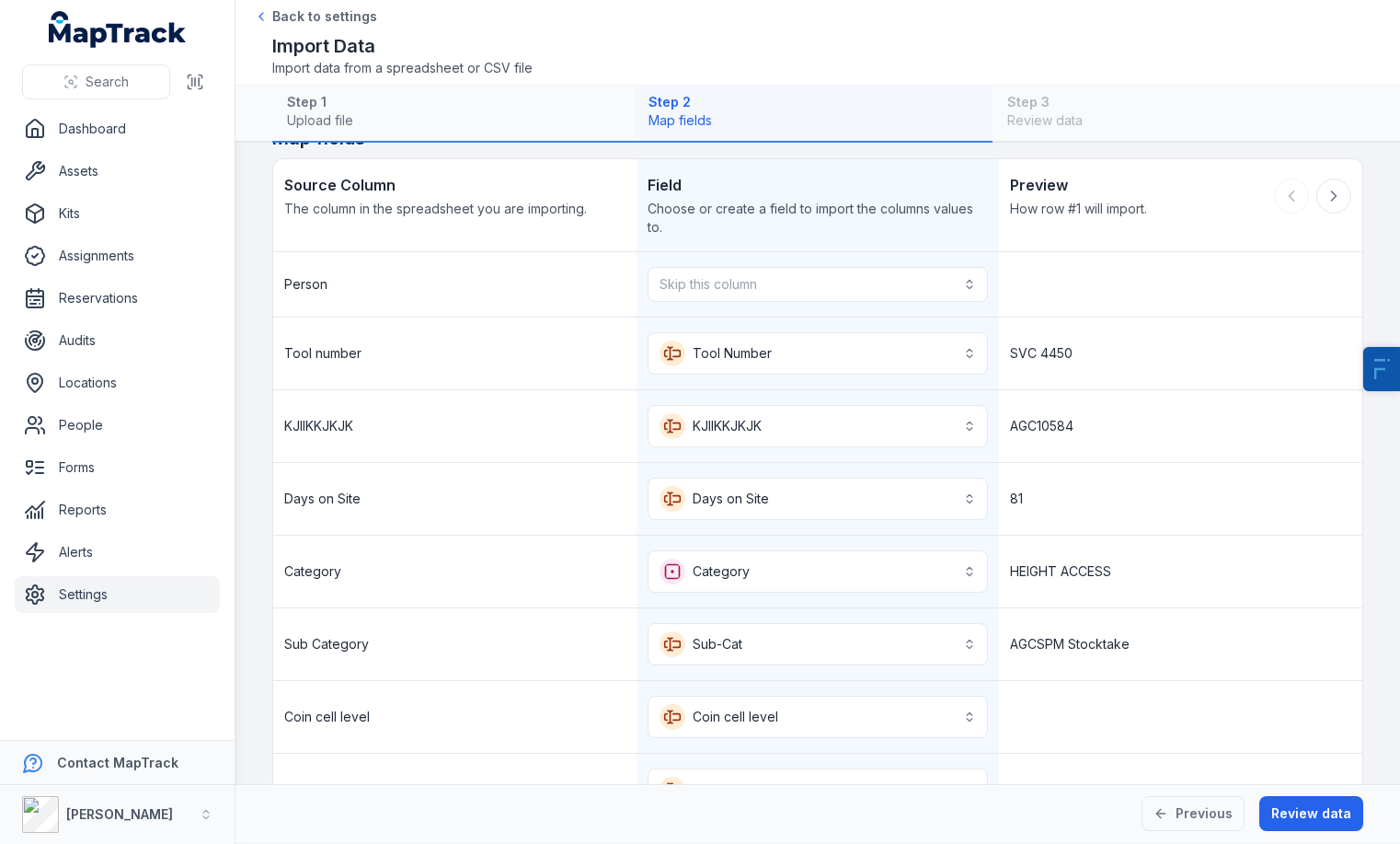
scroll to position [0, 0]
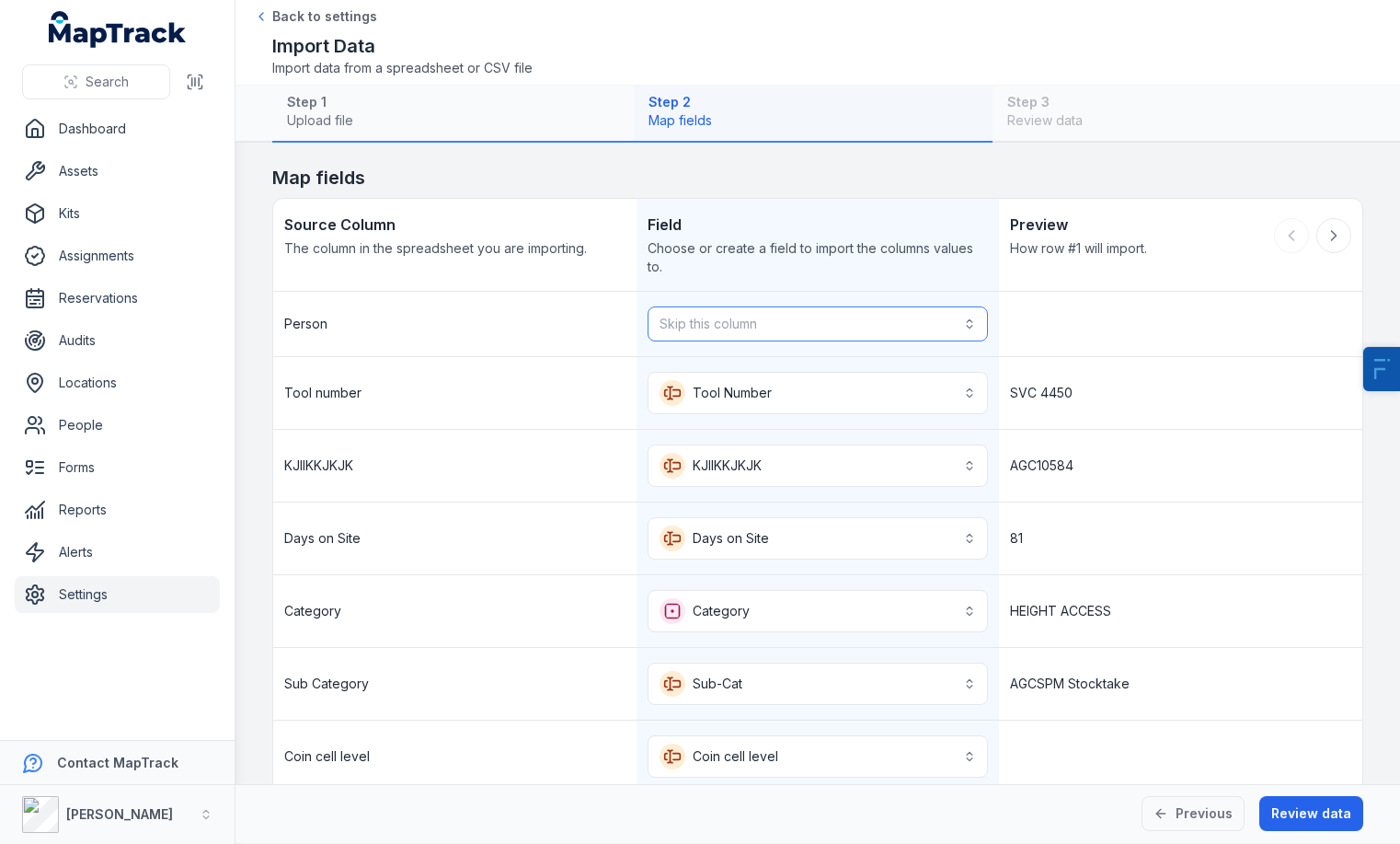
click at [812, 328] on button "Skip this column" at bounding box center [818, 324] width 341 height 35
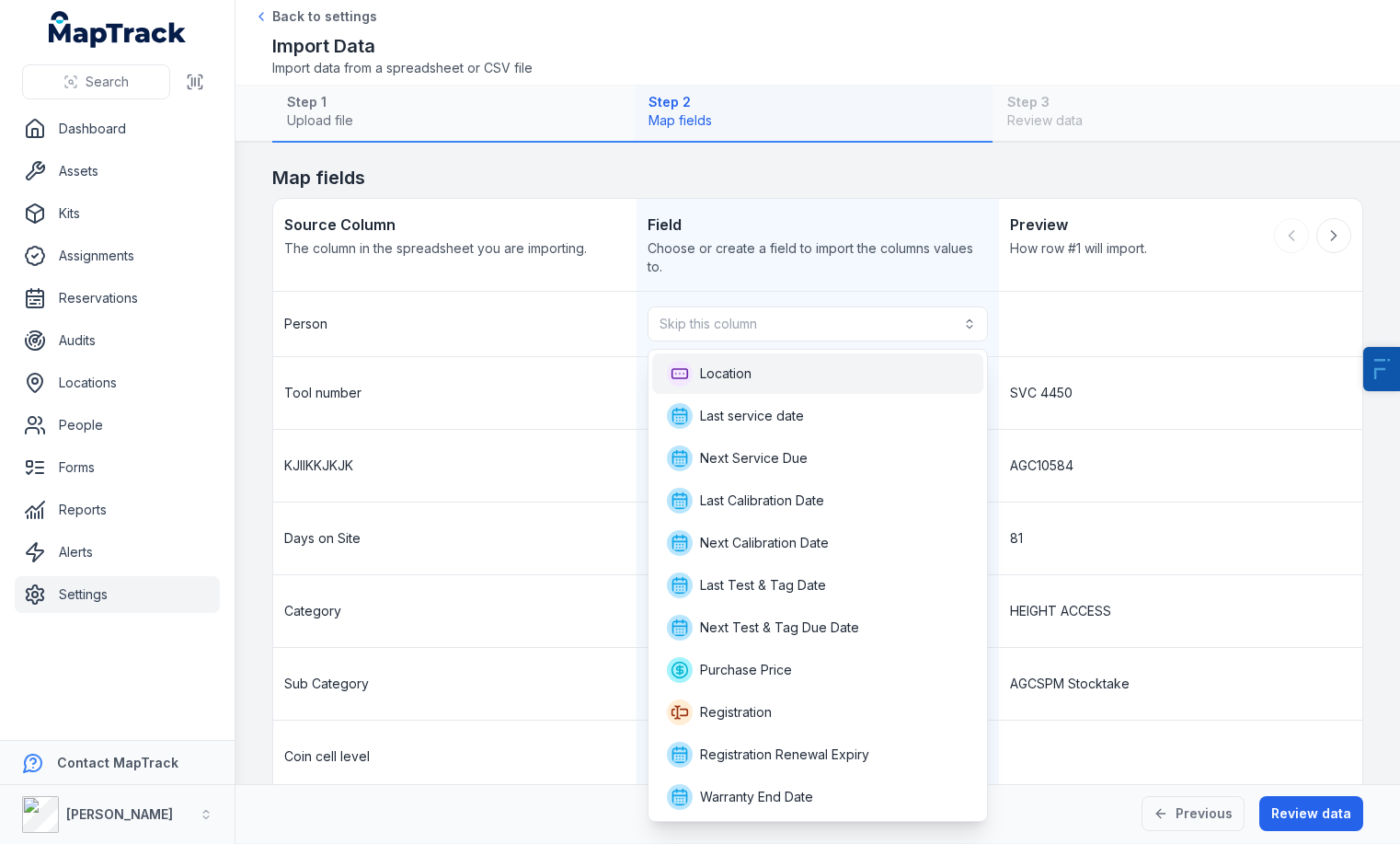
click at [812, 372] on div "Location" at bounding box center [818, 373] width 303 height 25
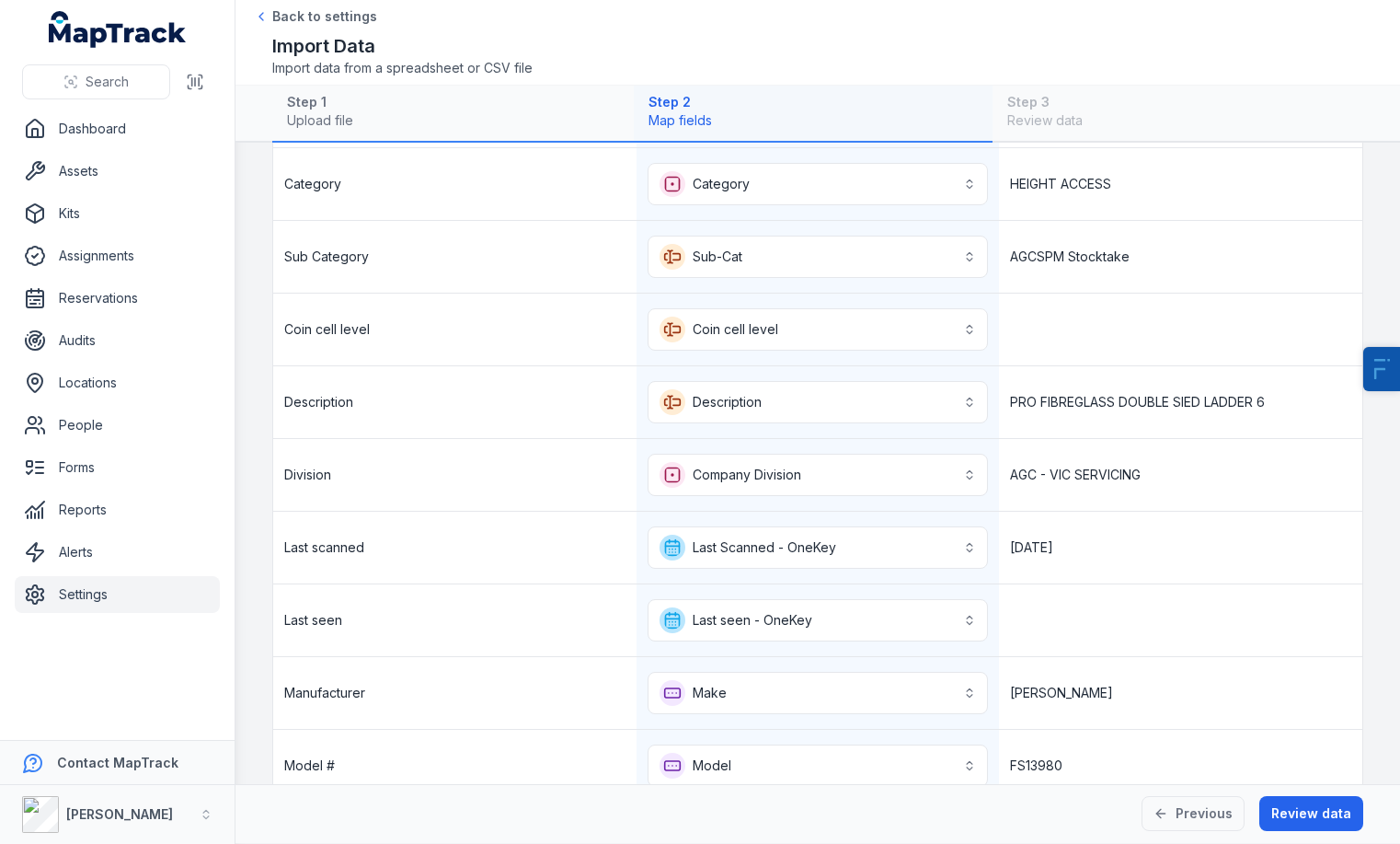
scroll to position [904, 0]
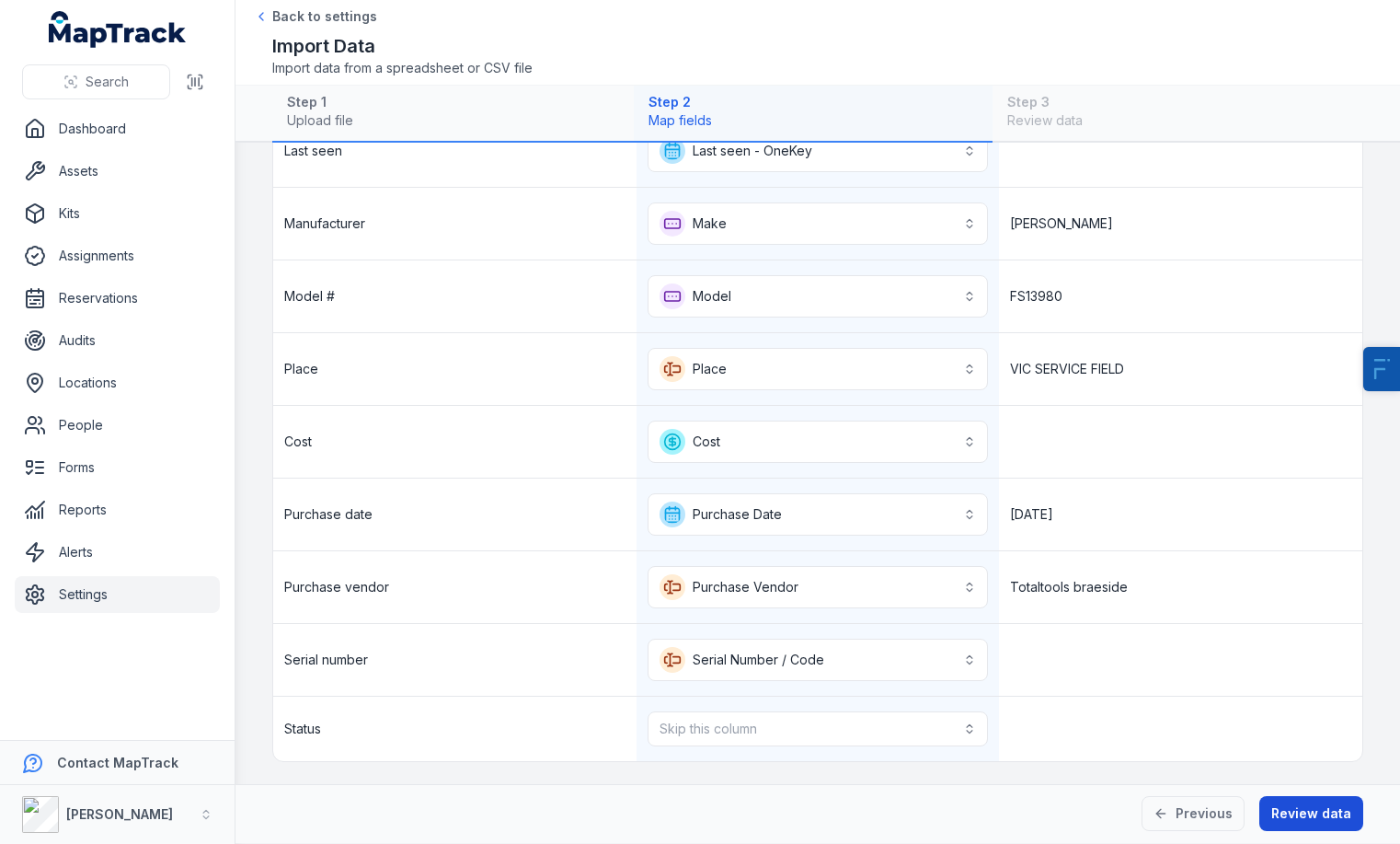
click at [1325, 803] on button "Review data" at bounding box center [1311, 814] width 104 height 35
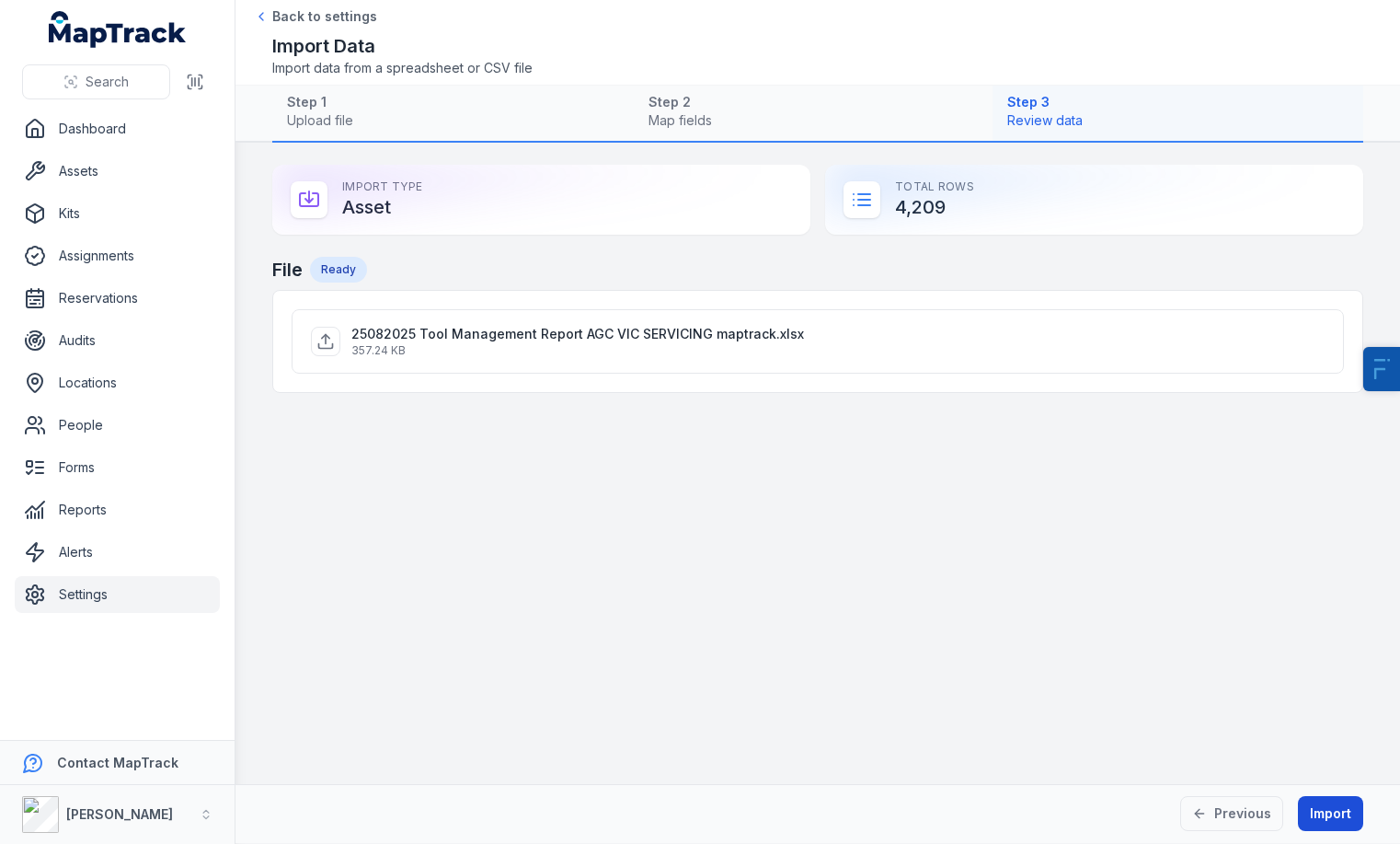
scroll to position [0, 0]
click at [1267, 813] on button "Previous" at bounding box center [1231, 814] width 103 height 35
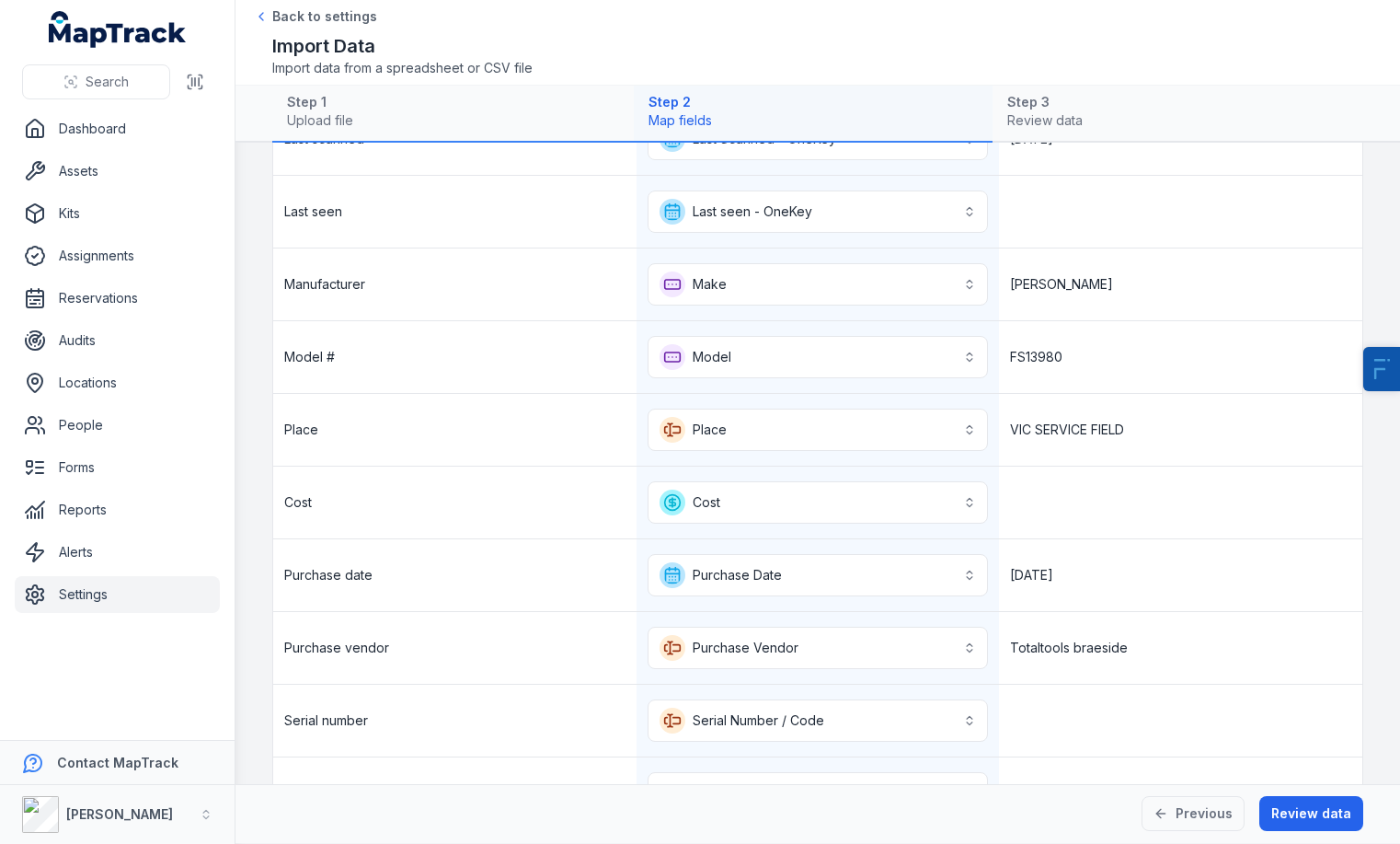
scroll to position [904, 0]
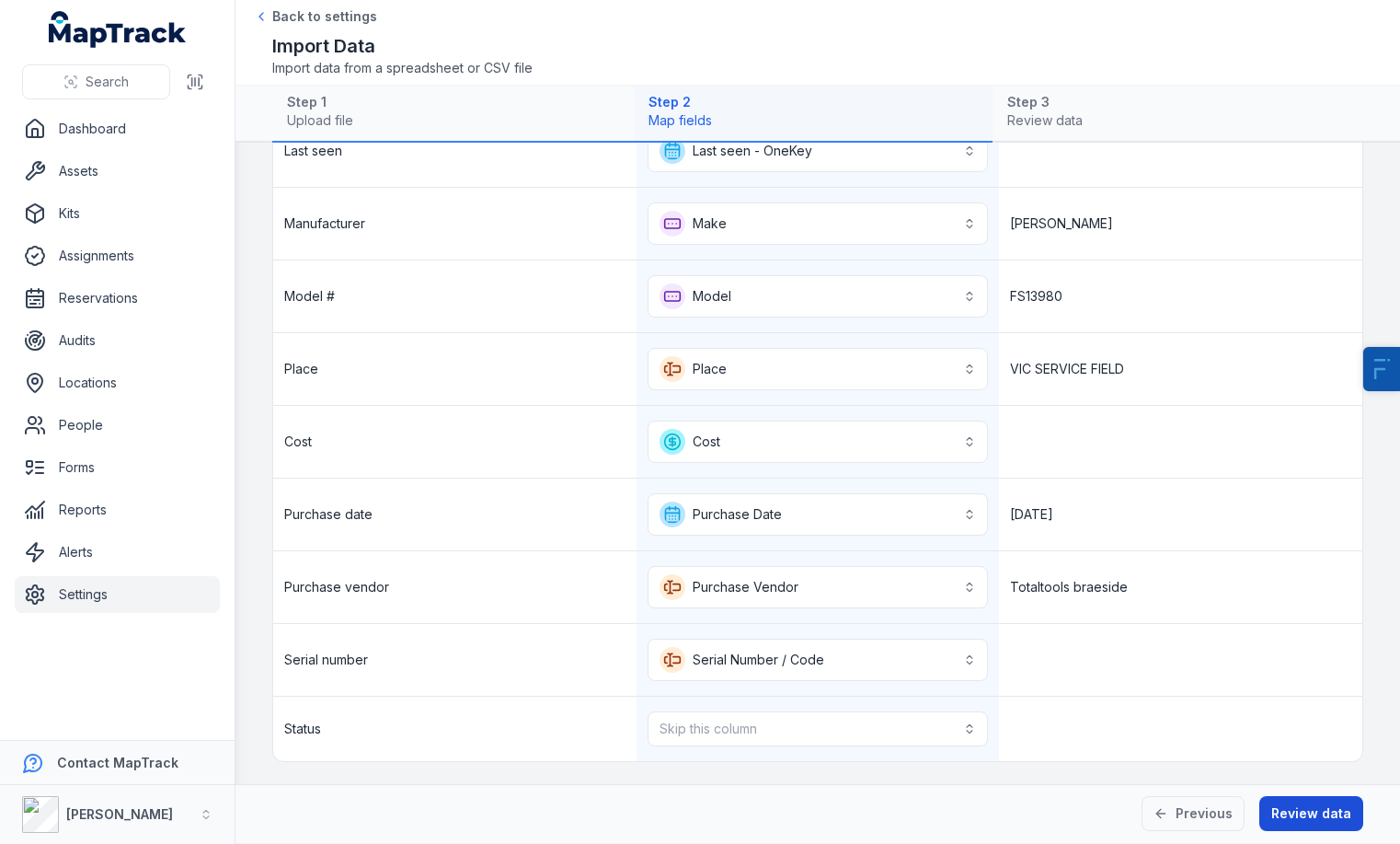
click at [1312, 825] on button "Review data" at bounding box center [1311, 814] width 104 height 35
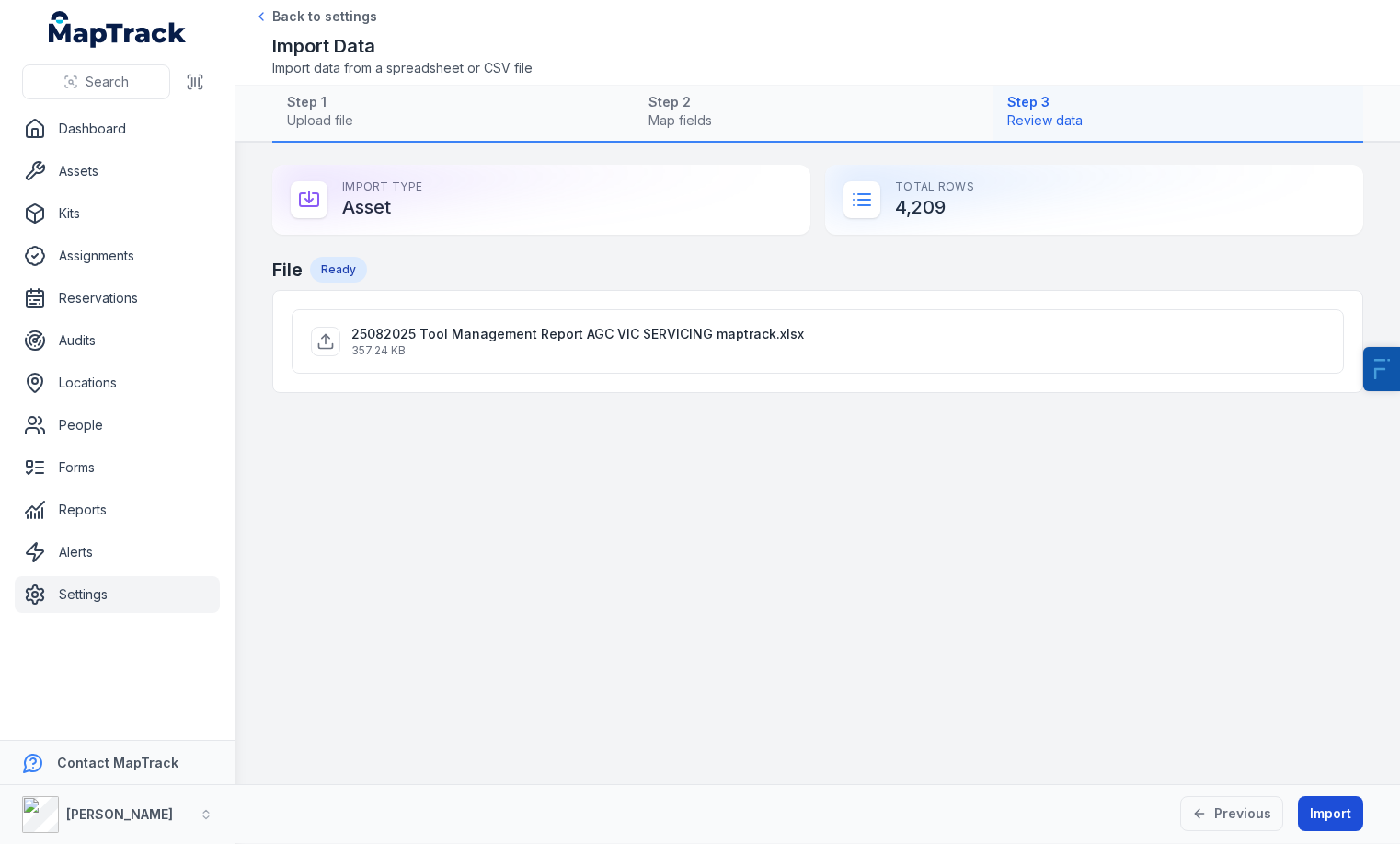
click at [1355, 807] on button "Import" at bounding box center [1329, 814] width 66 height 35
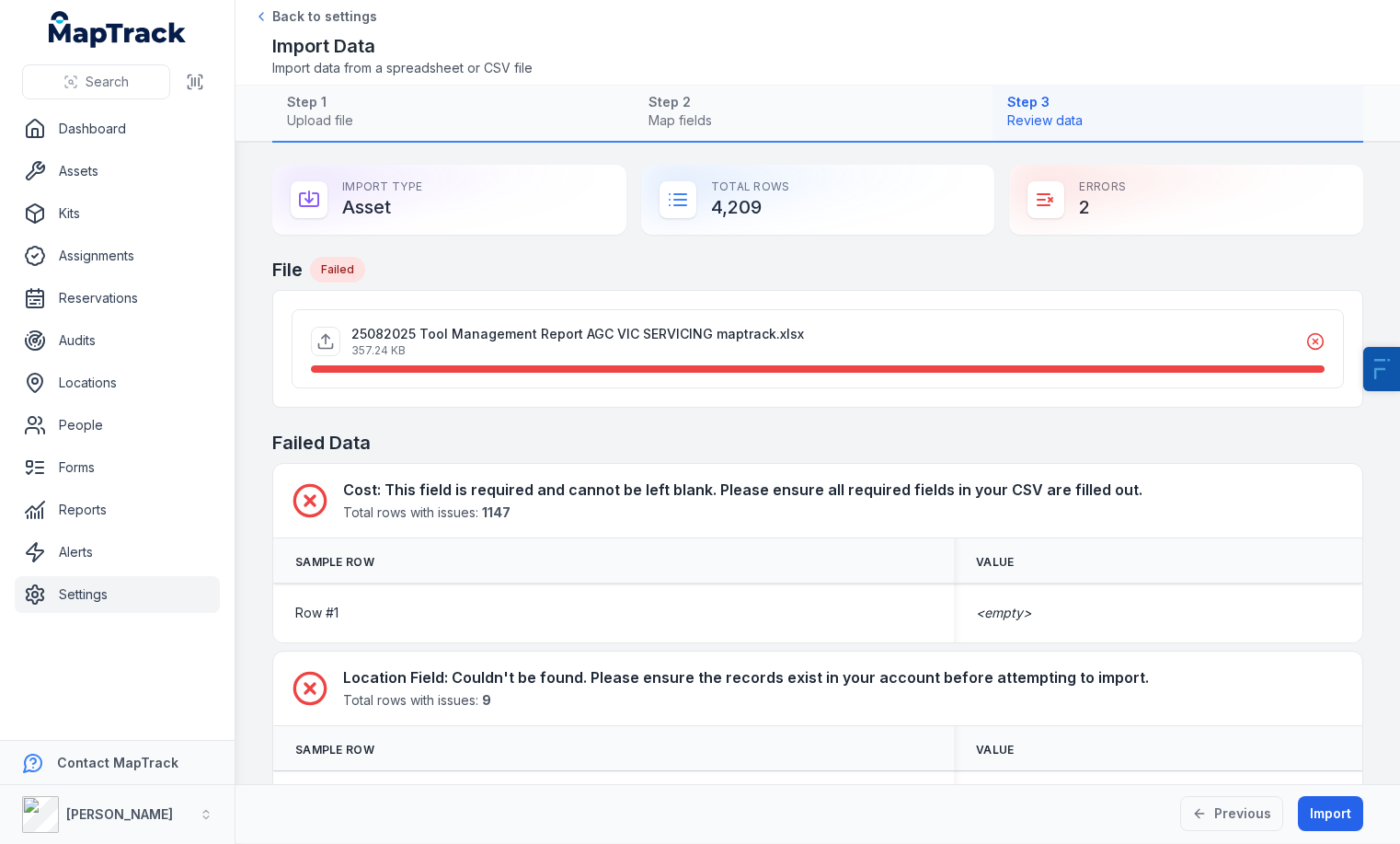
click at [650, 495] on h4 "Cost : This field is required and cannot be left blank. Please ensure all requi…" at bounding box center [743, 489] width 799 height 23
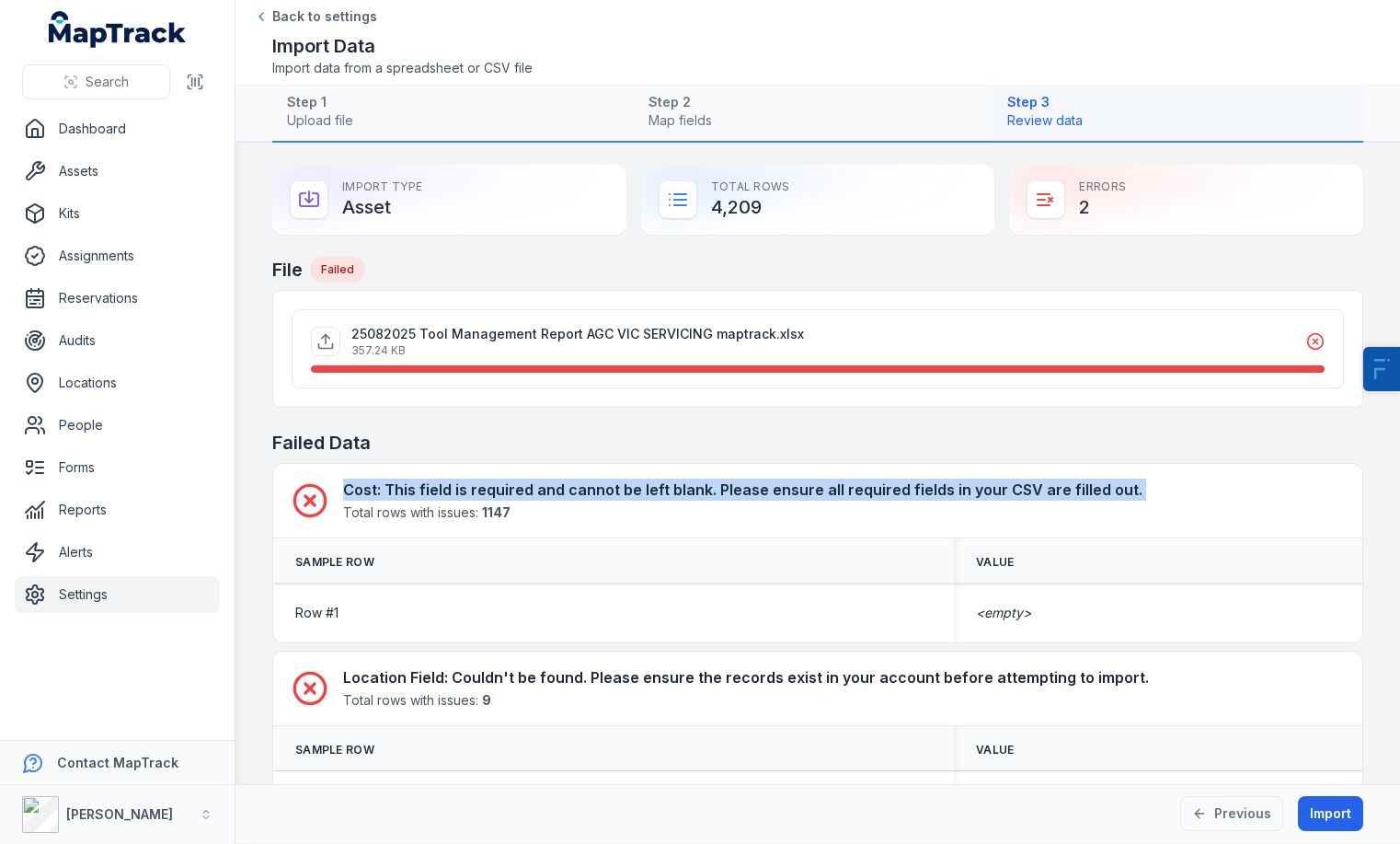
click at [648, 542] on th "Sample Row" at bounding box center [613, 561] width 681 height 45
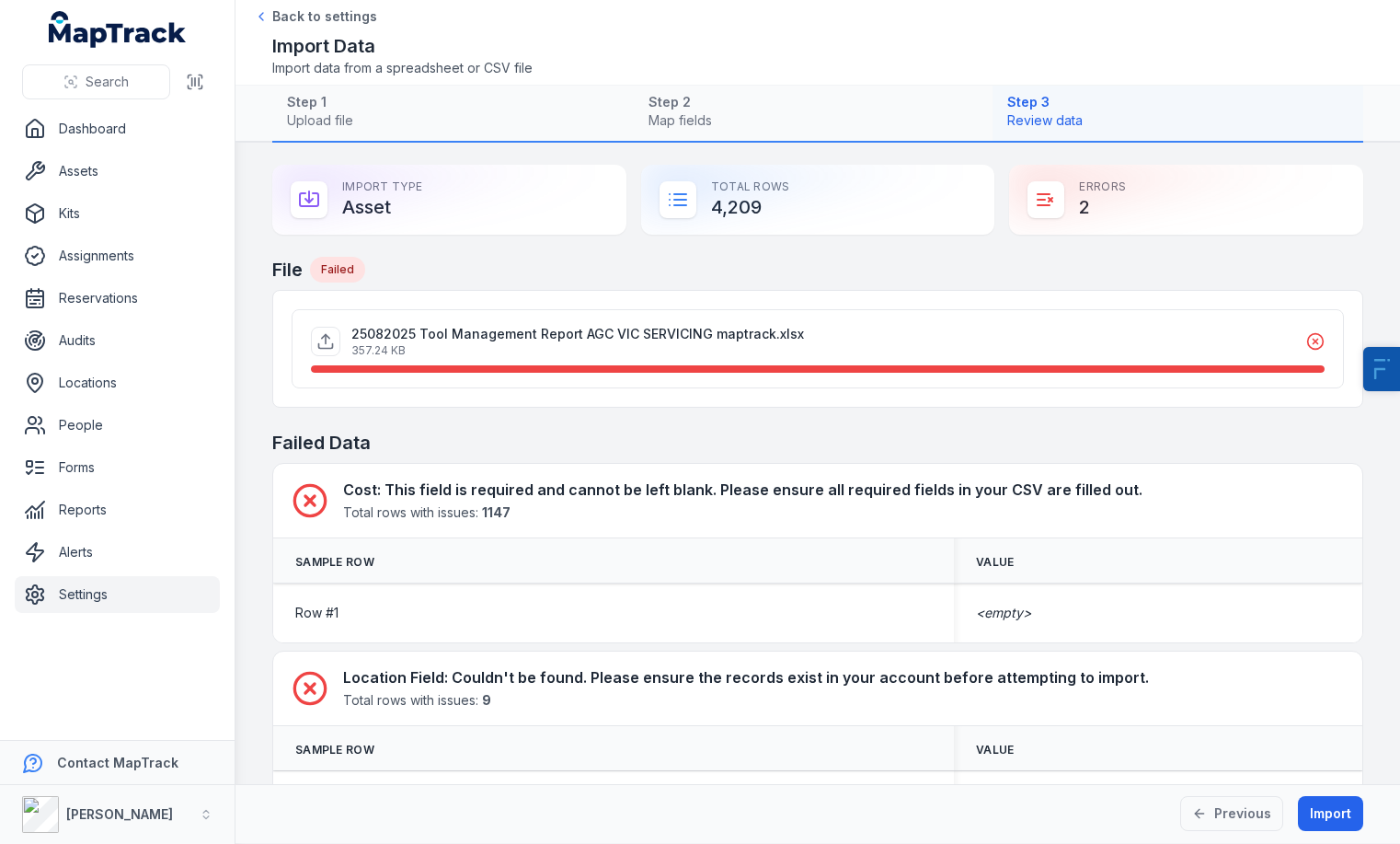
scroll to position [68, 0]
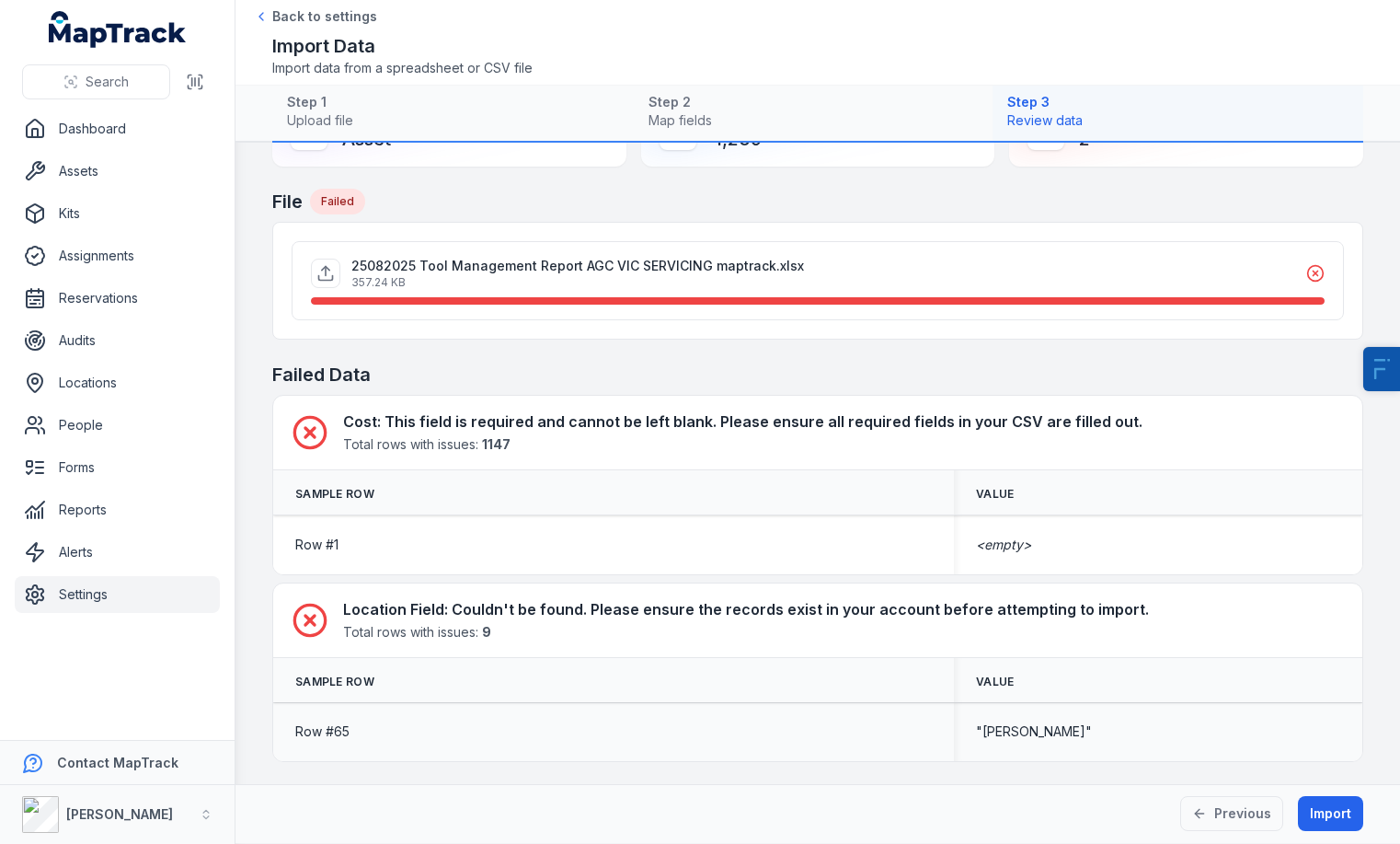
click at [359, 749] on td "Row # 65" at bounding box center [613, 731] width 681 height 59
drag, startPoint x: 1049, startPoint y: 733, endPoint x: 980, endPoint y: 739, distance: 69.3
click at [980, 739] on span ""Aaron Cure"" at bounding box center [1034, 731] width 116 height 19
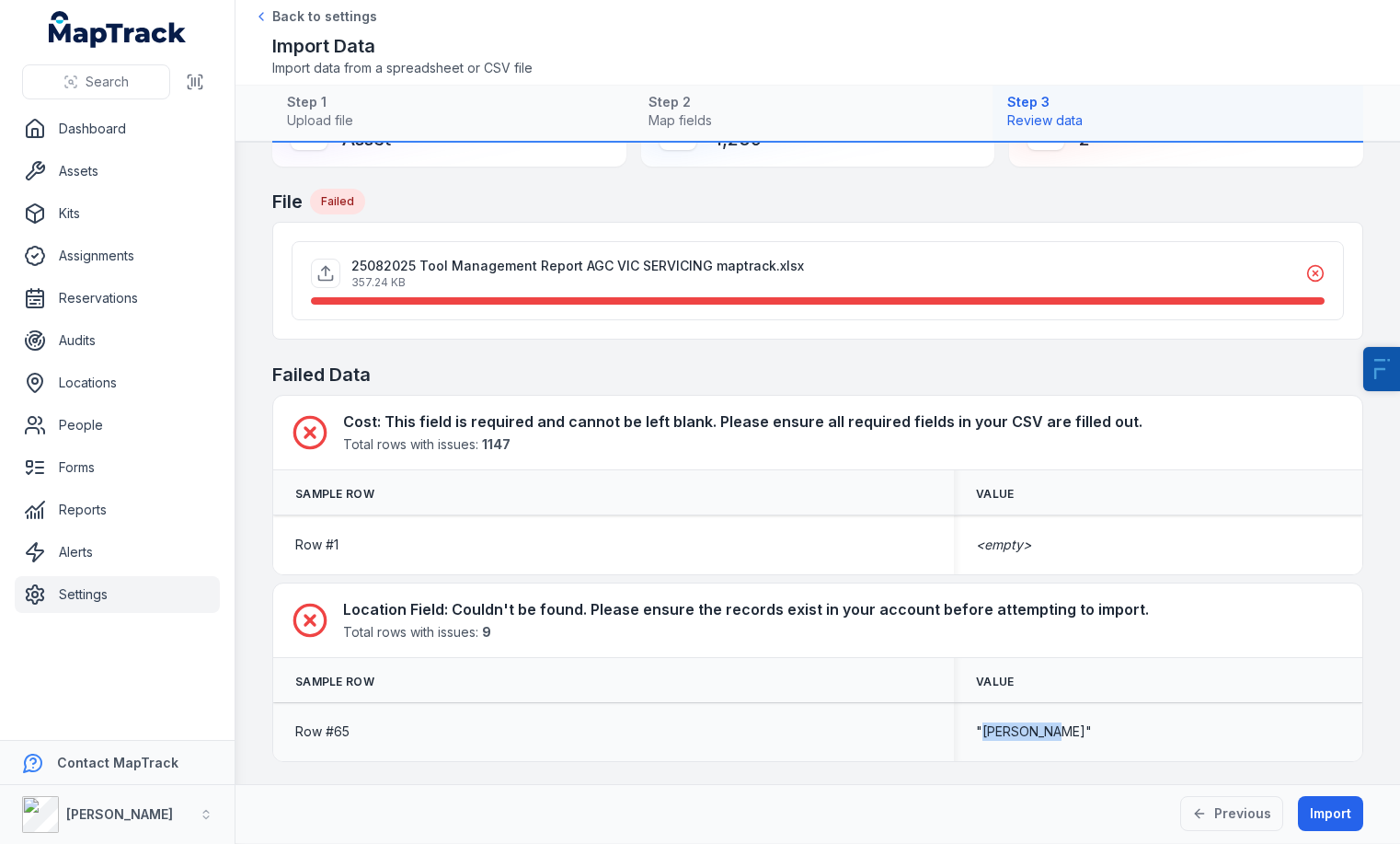
copy span "Aaron Cure"
click at [113, 382] on link "Locations" at bounding box center [117, 383] width 205 height 37
click at [1342, 809] on button "Import" at bounding box center [1329, 814] width 66 height 35
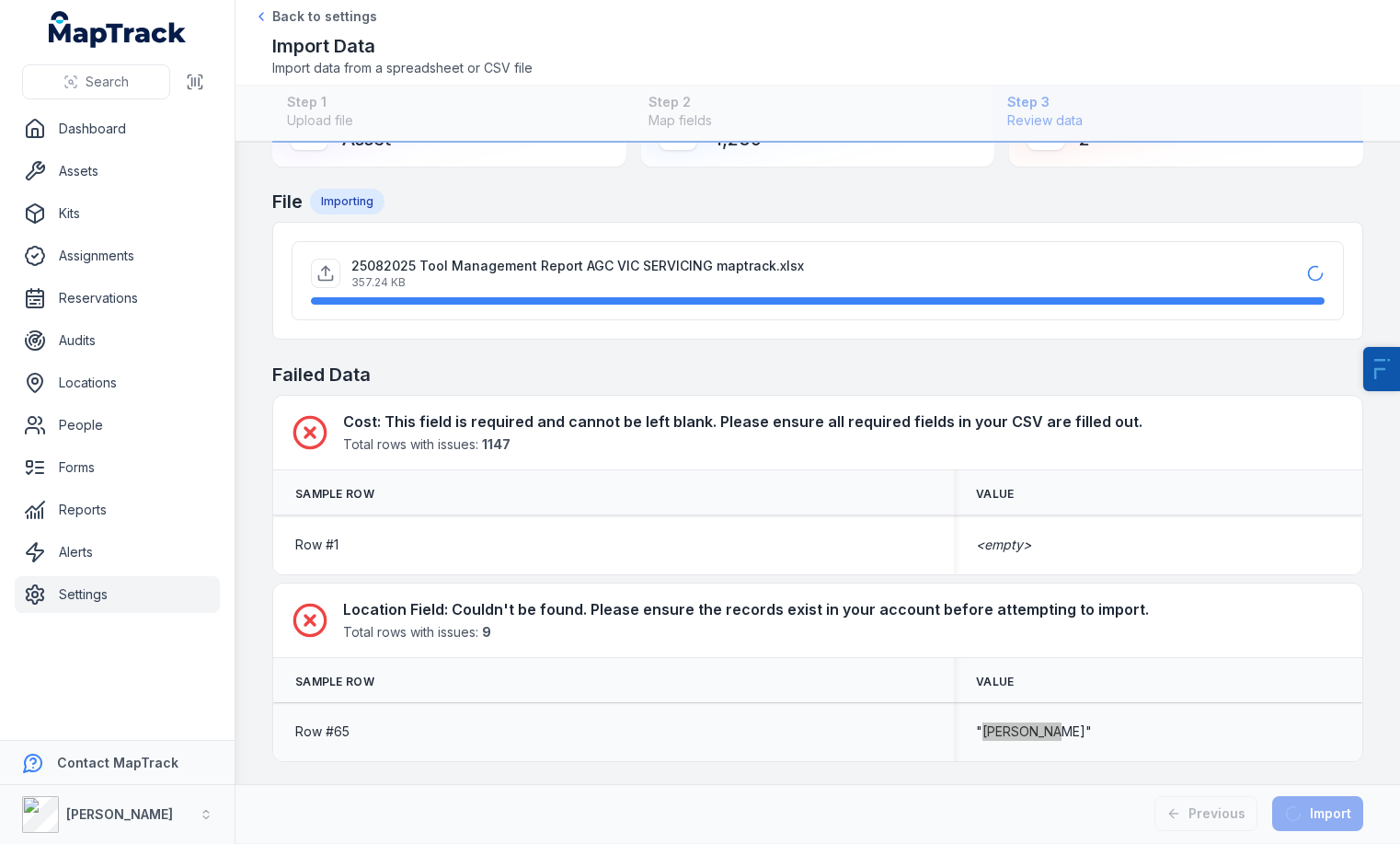
scroll to position [0, 0]
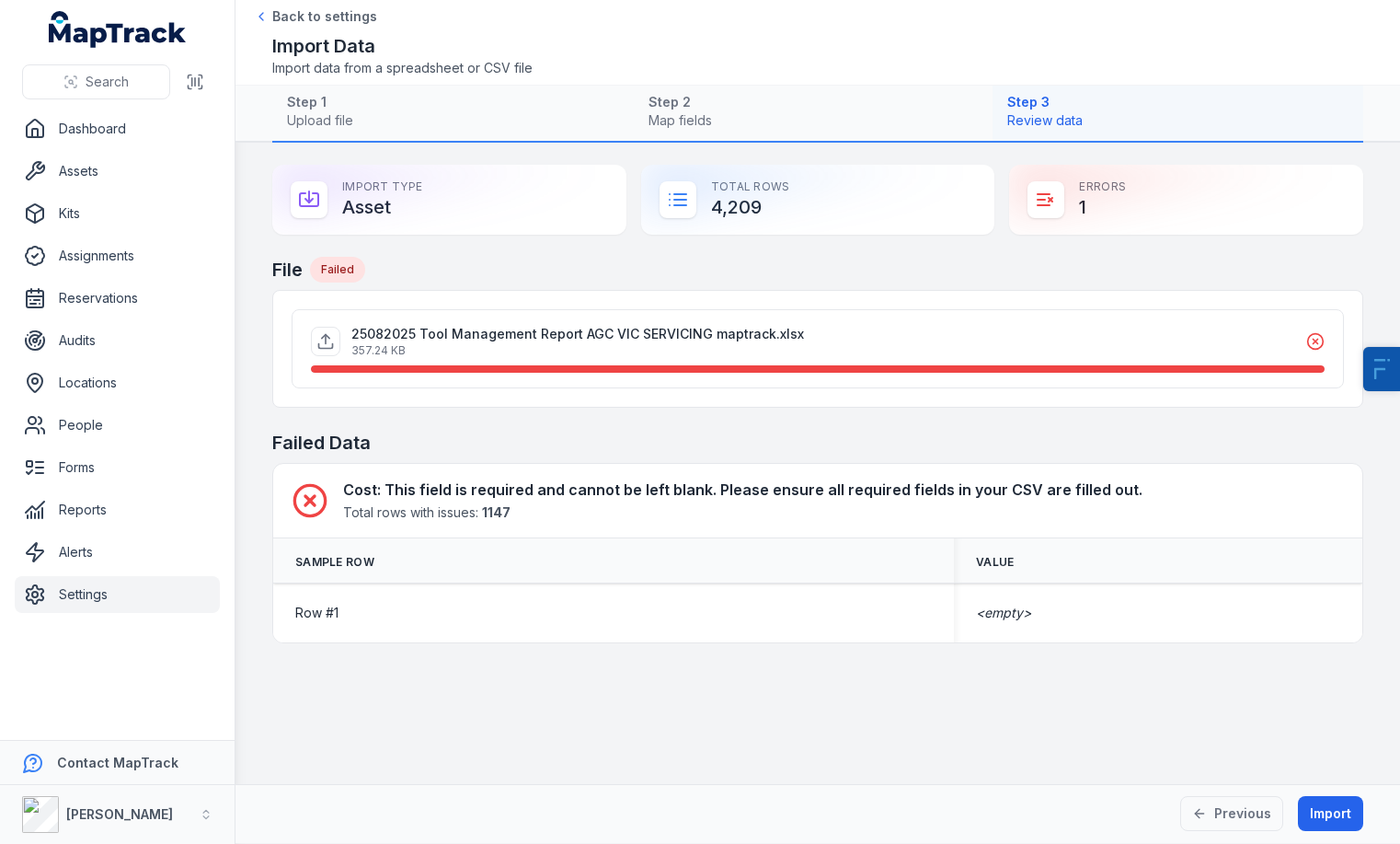
click at [785, 436] on h2 "Failed Data" at bounding box center [817, 442] width 1090 height 25
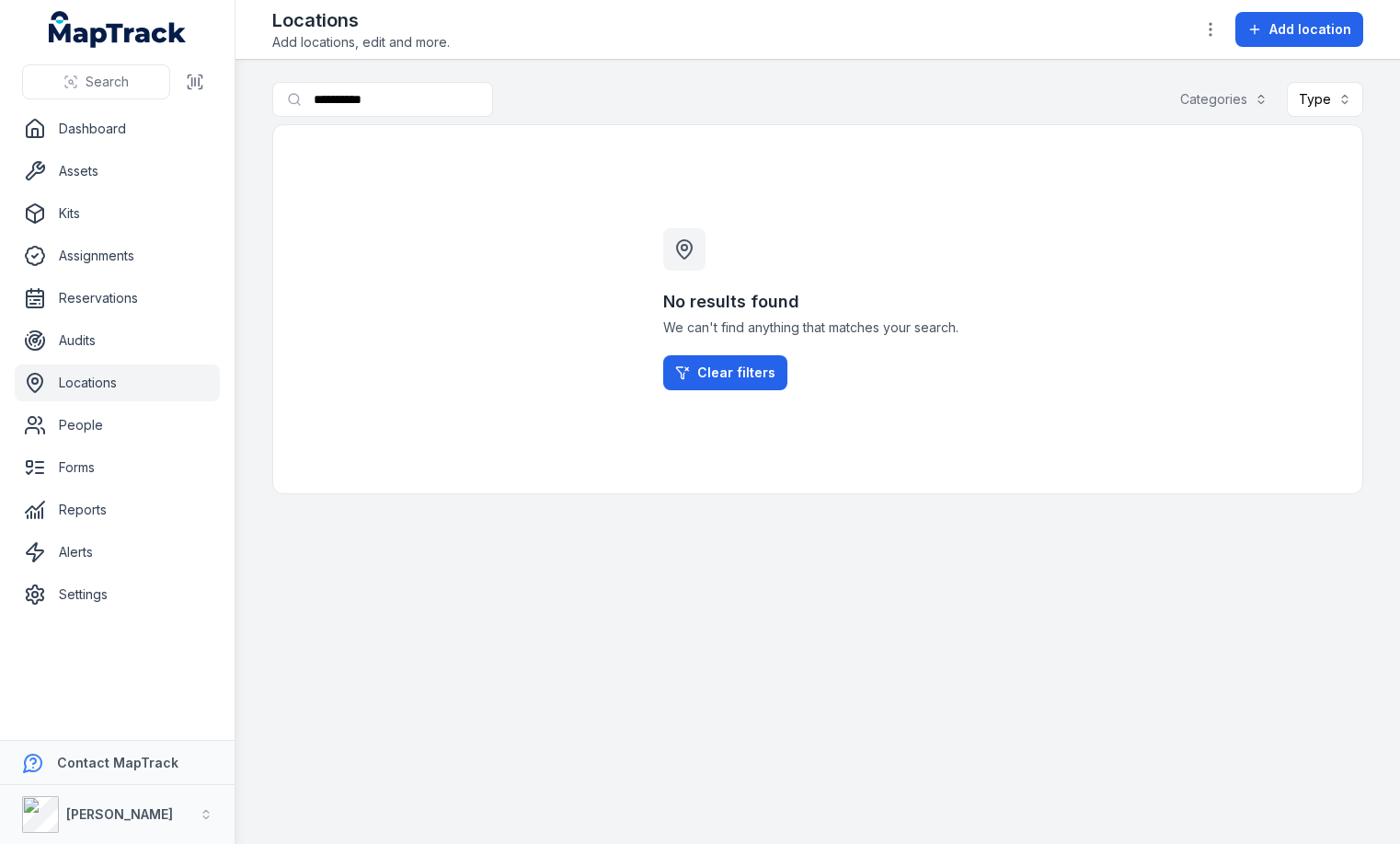
type input "**********"
click at [1303, 10] on div "Locations Add locations, edit and more. Add location" at bounding box center [817, 29] width 1090 height 44
click at [1284, 25] on span "Add location" at bounding box center [1310, 29] width 82 height 19
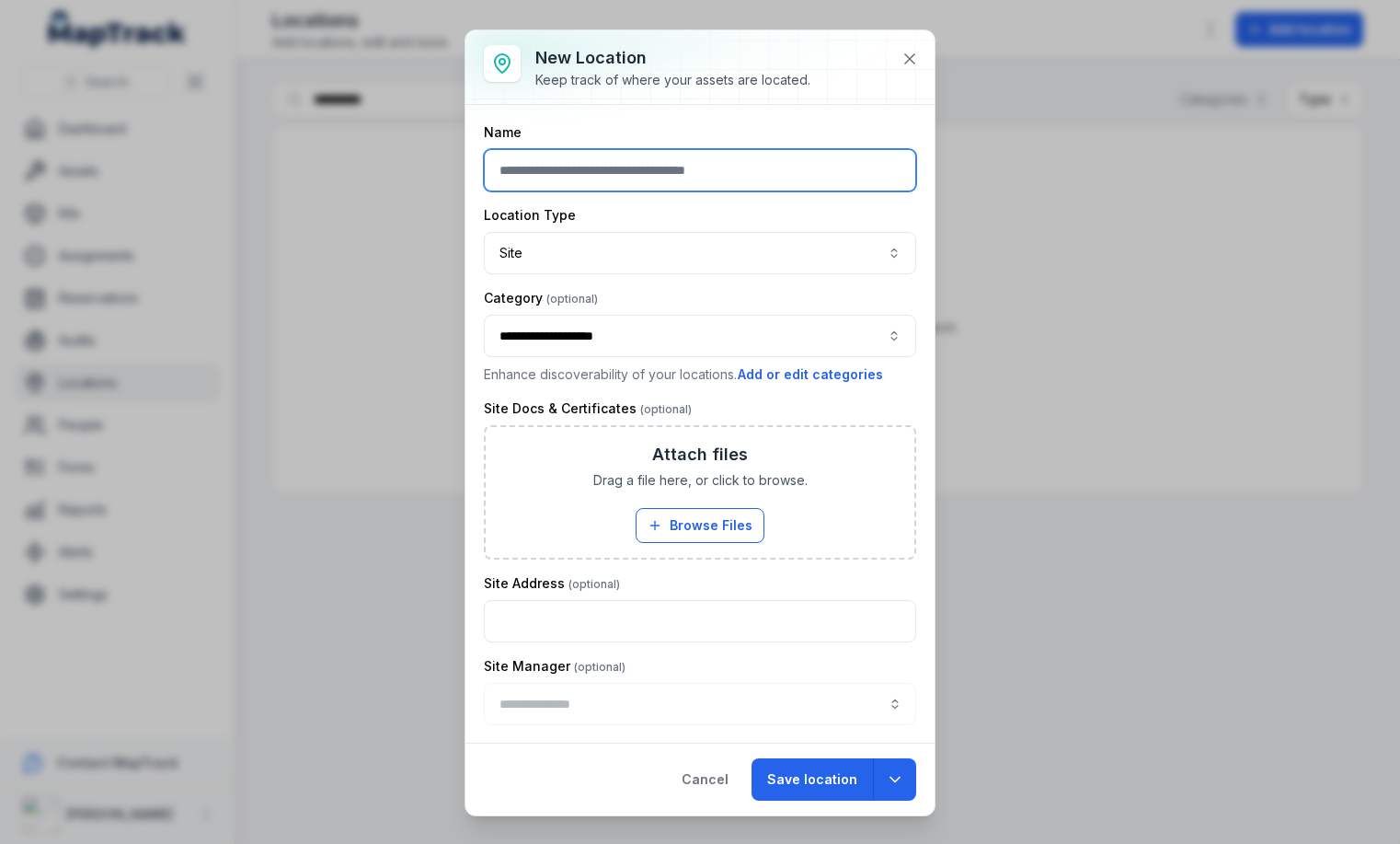
click at [595, 159] on input "text" at bounding box center [700, 170] width 432 height 42
paste input "**********"
type input "**********"
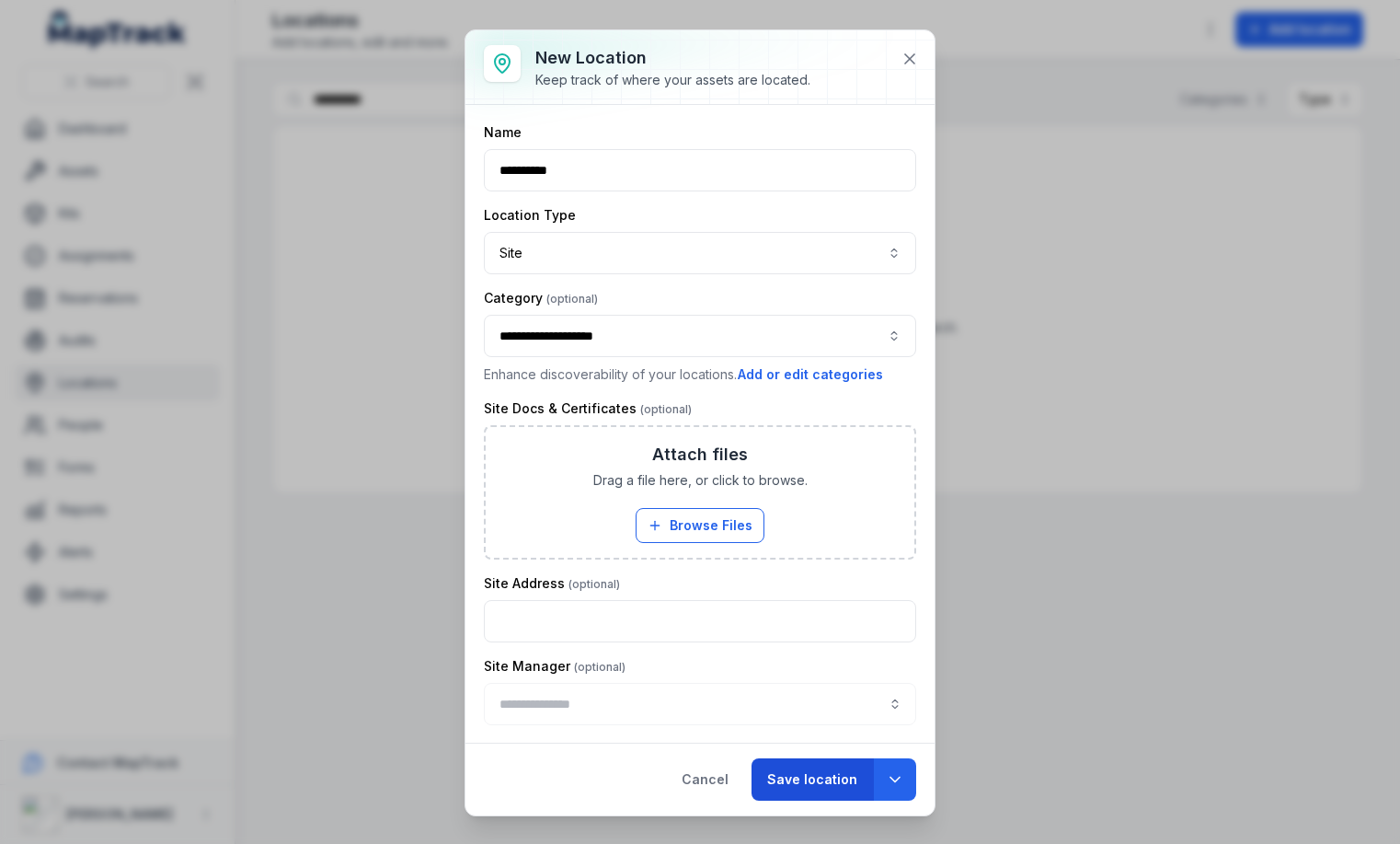
click at [797, 787] on button "Save location" at bounding box center [812, 778] width 121 height 42
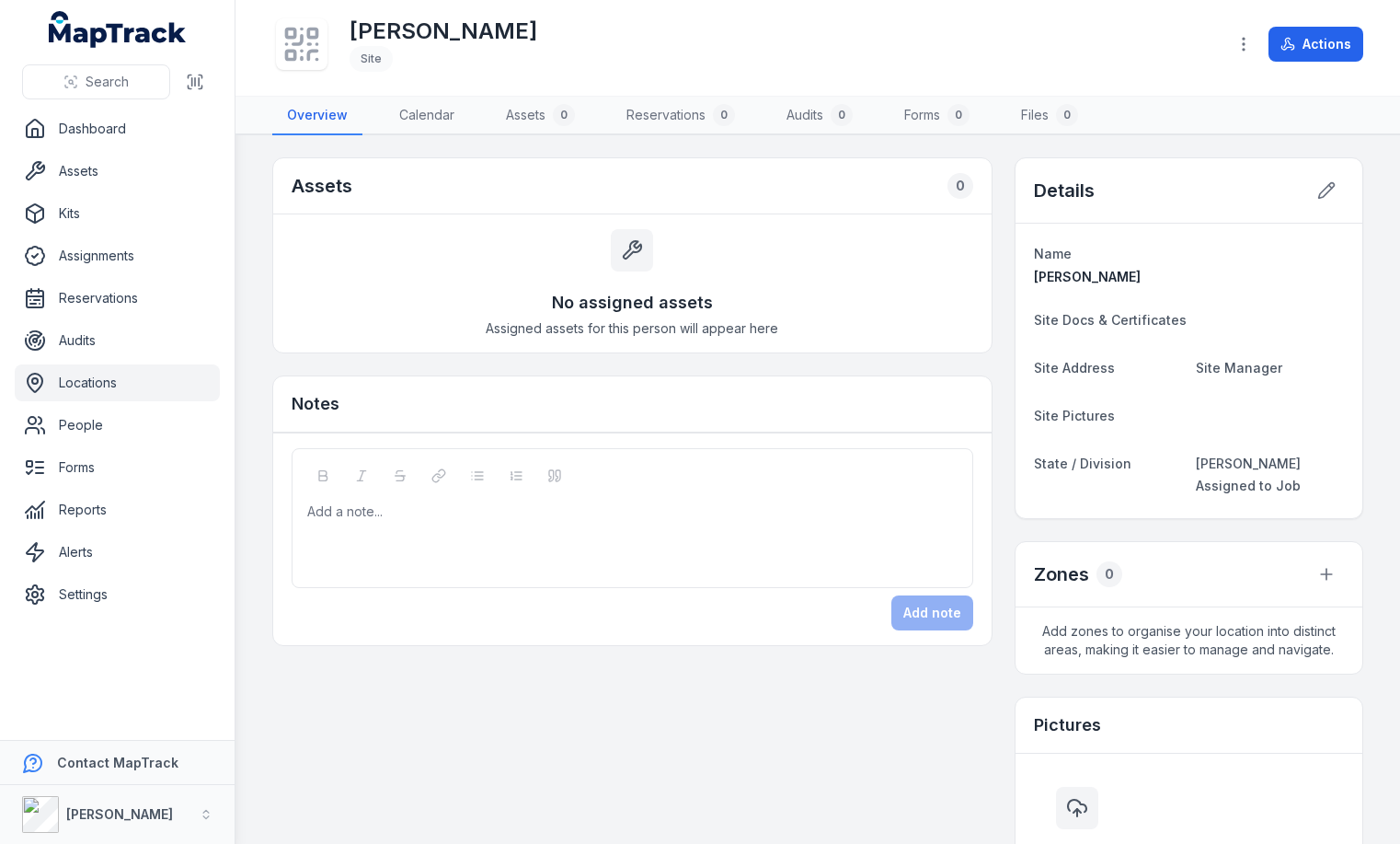
click at [132, 383] on link "Locations" at bounding box center [117, 383] width 205 height 37
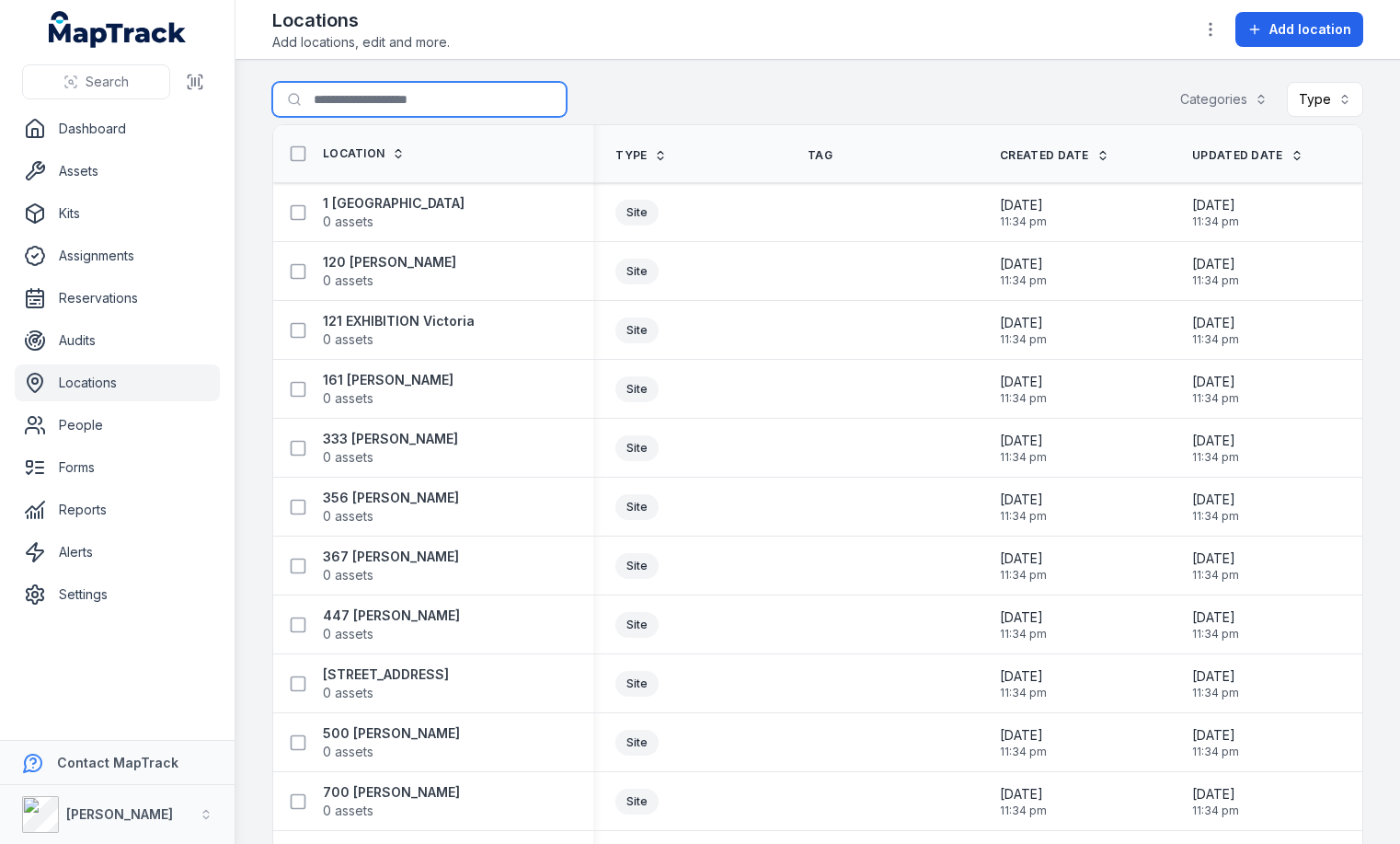
click at [343, 96] on input "Search for locations" at bounding box center [419, 100] width 294 height 35
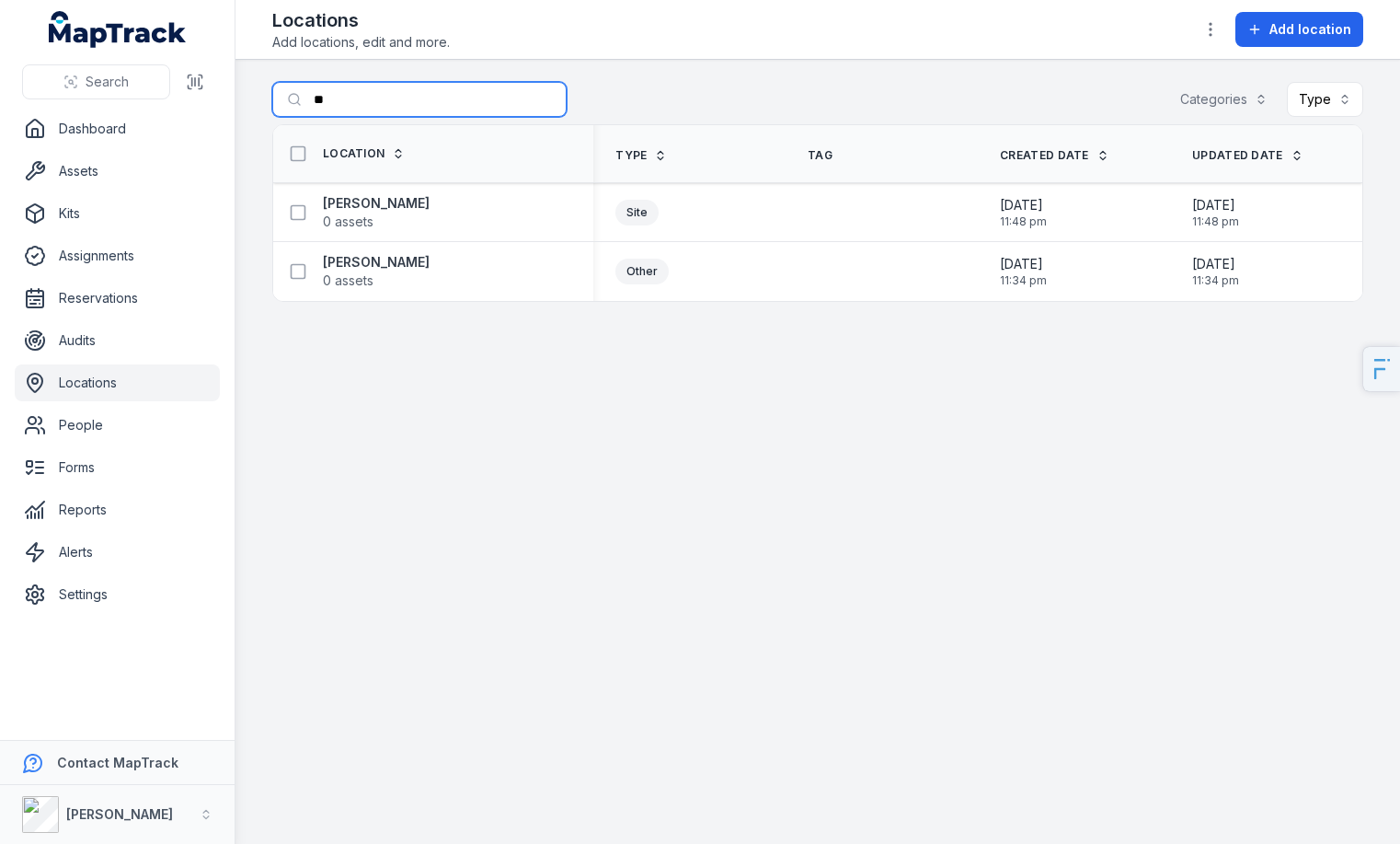
type input "*"
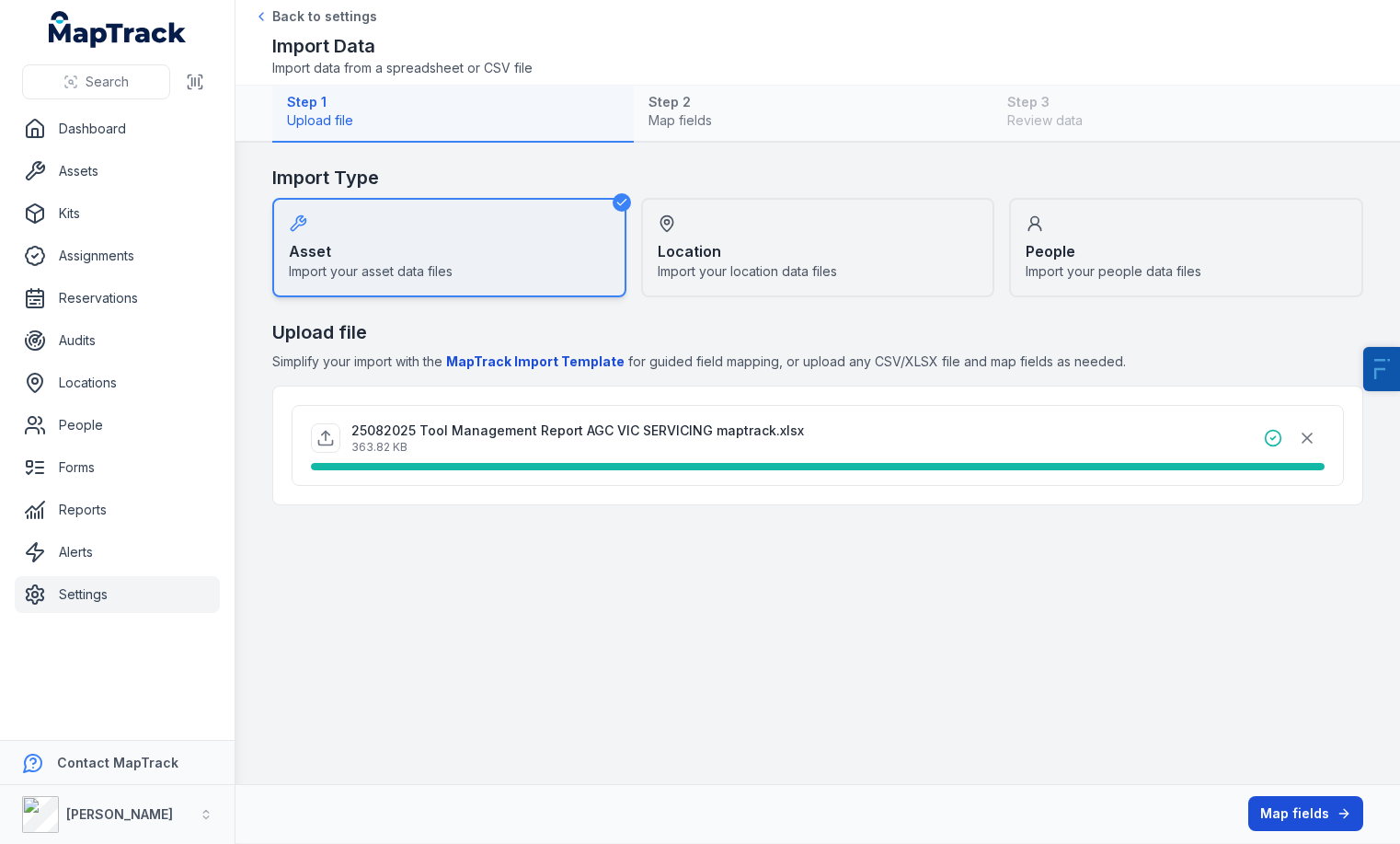
click at [1278, 800] on button "Map fields" at bounding box center [1305, 814] width 115 height 35
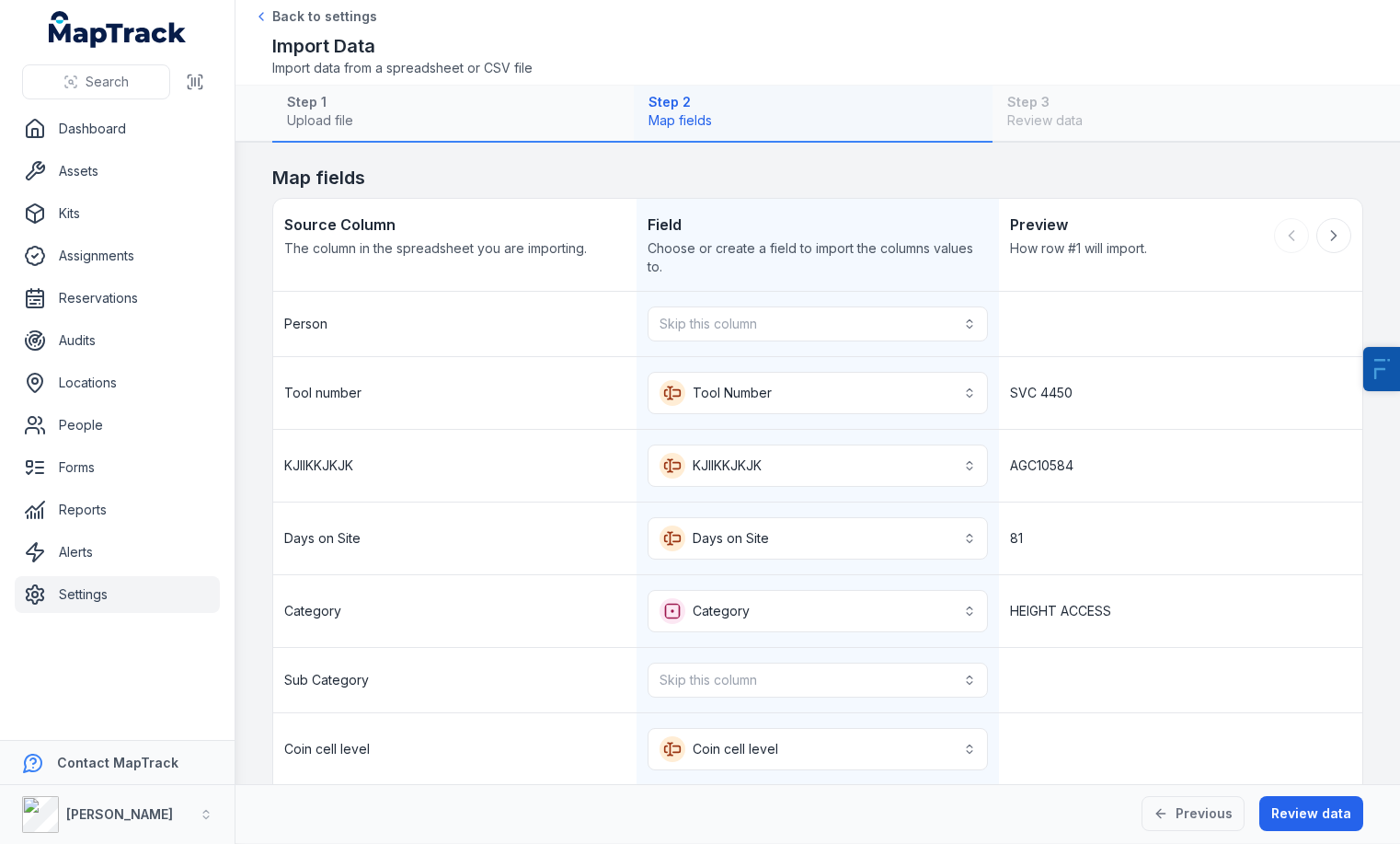
scroll to position [852, 0]
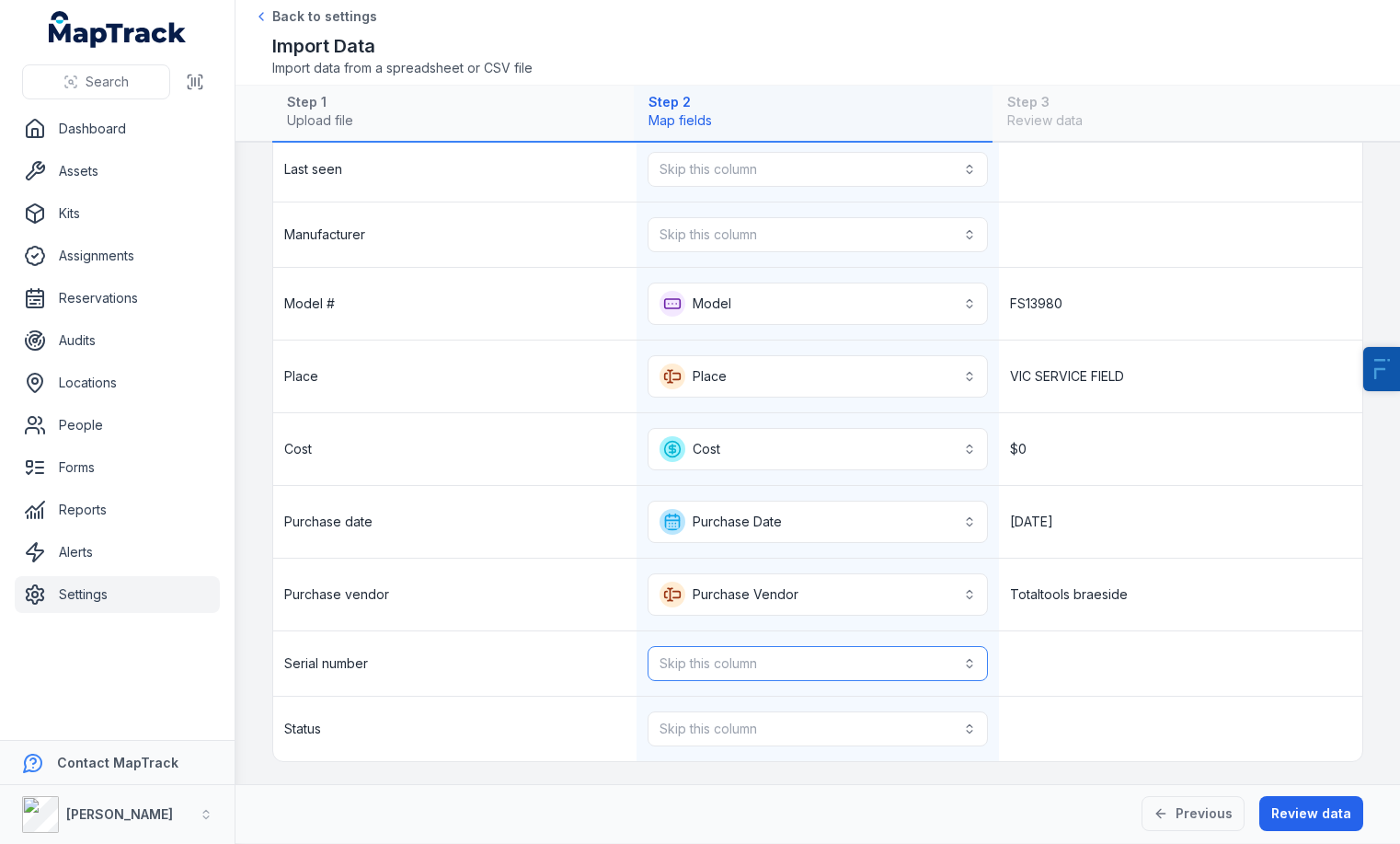
click at [724, 653] on button "Skip this column" at bounding box center [818, 664] width 341 height 35
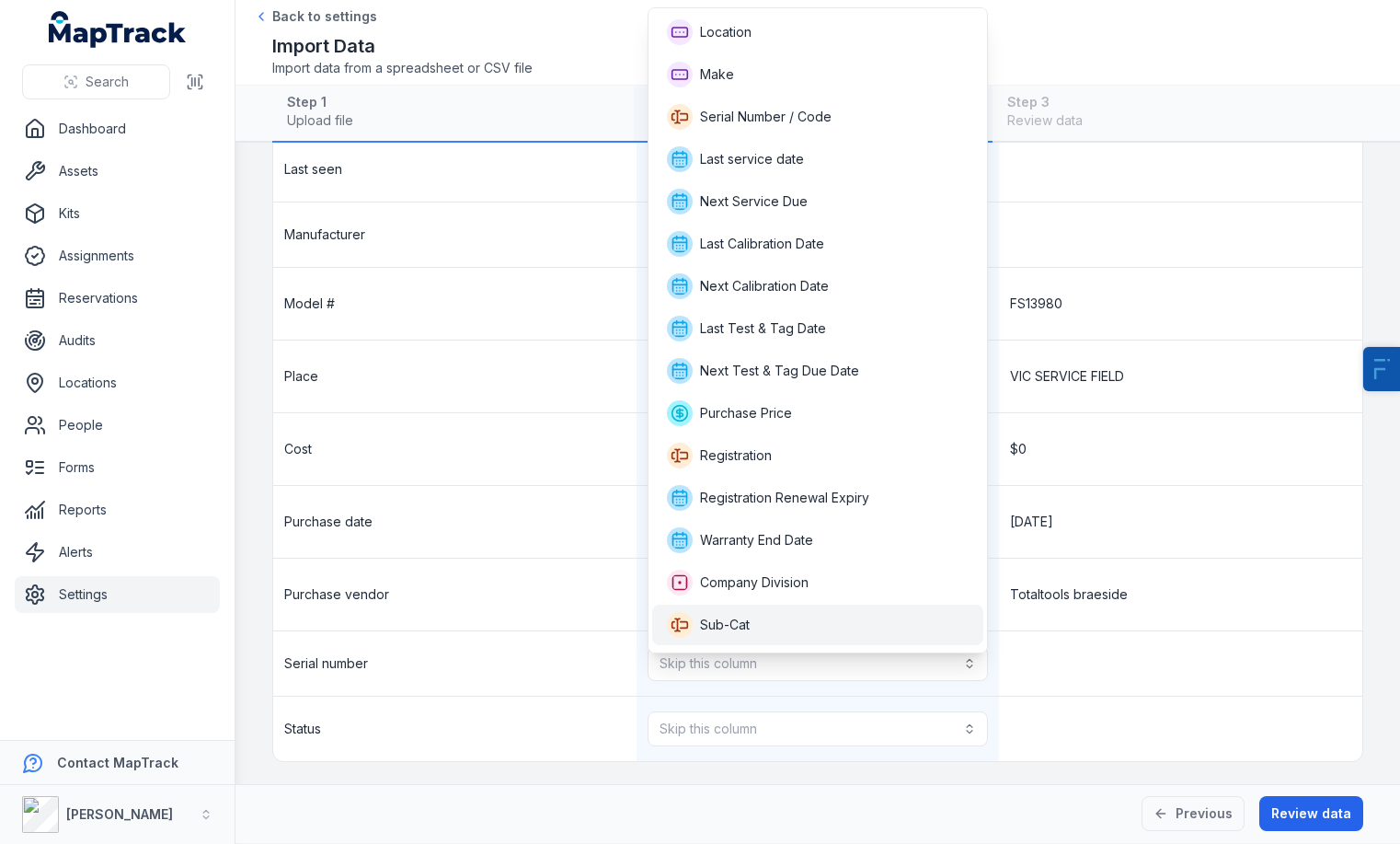
click at [732, 629] on span "Sub-Cat" at bounding box center [724, 624] width 50 height 19
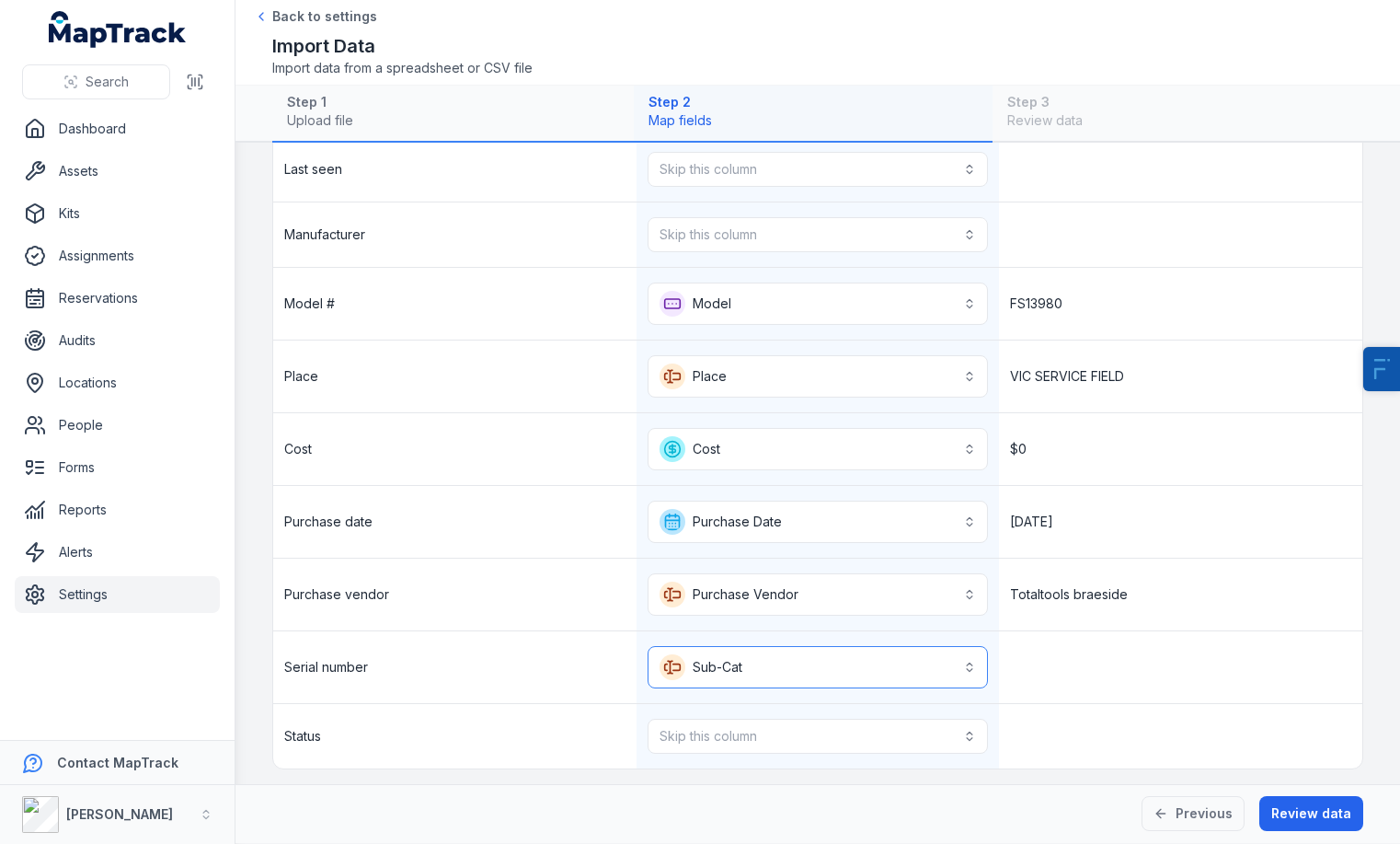
click at [751, 654] on button "**********" at bounding box center [818, 667] width 341 height 42
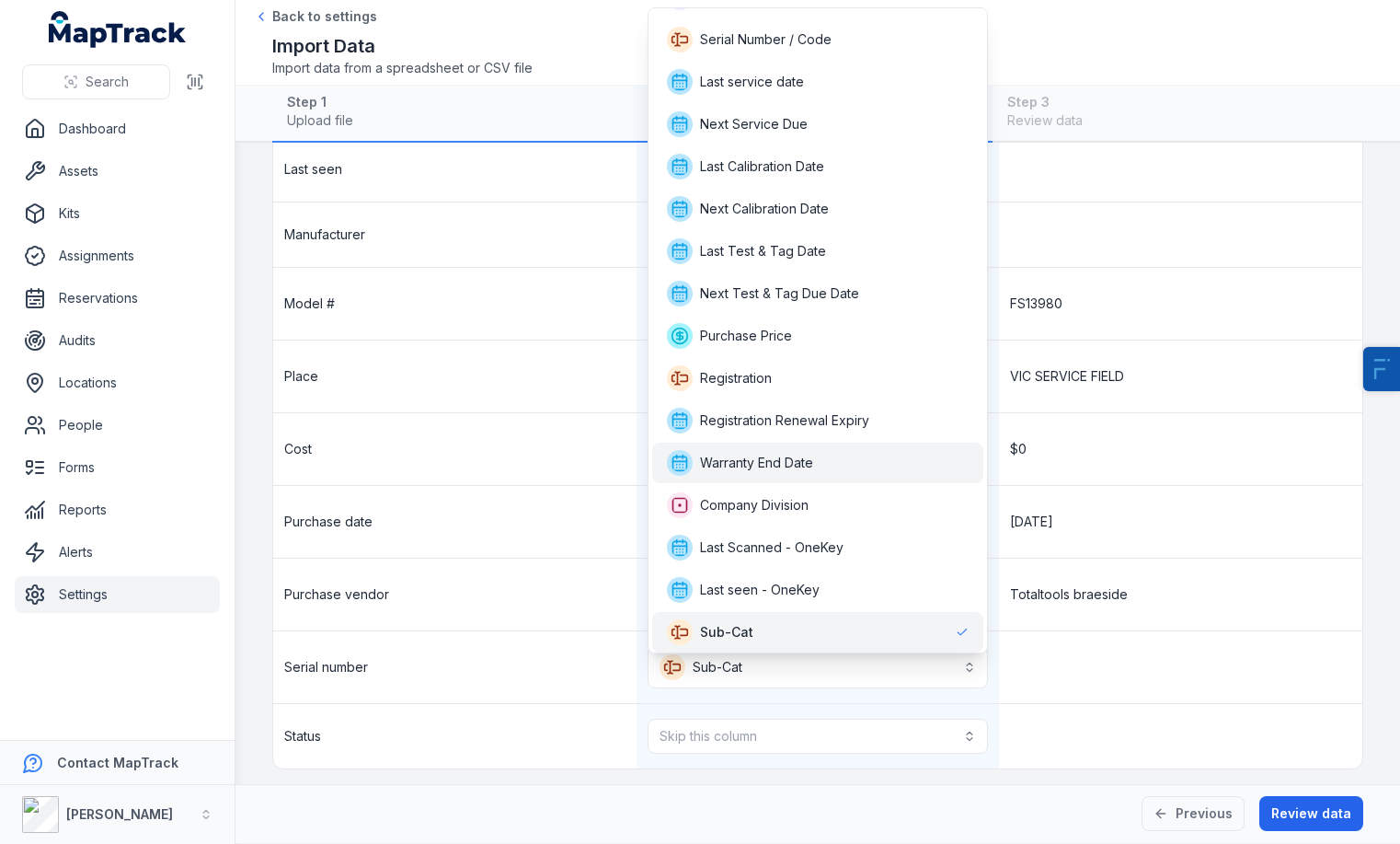
scroll to position [0, 0]
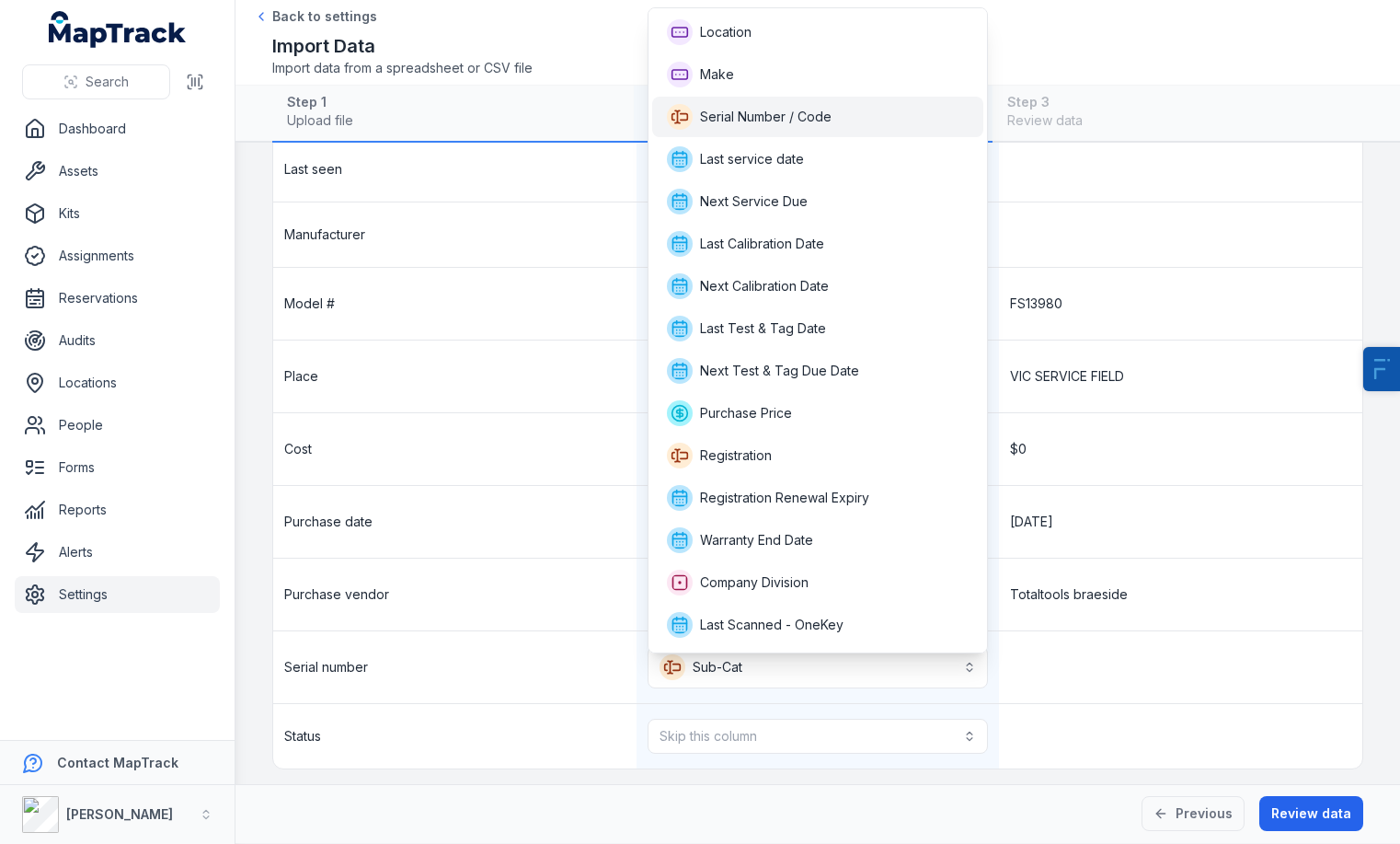
click at [827, 127] on span "Serial Number / Code" at bounding box center [749, 117] width 165 height 25
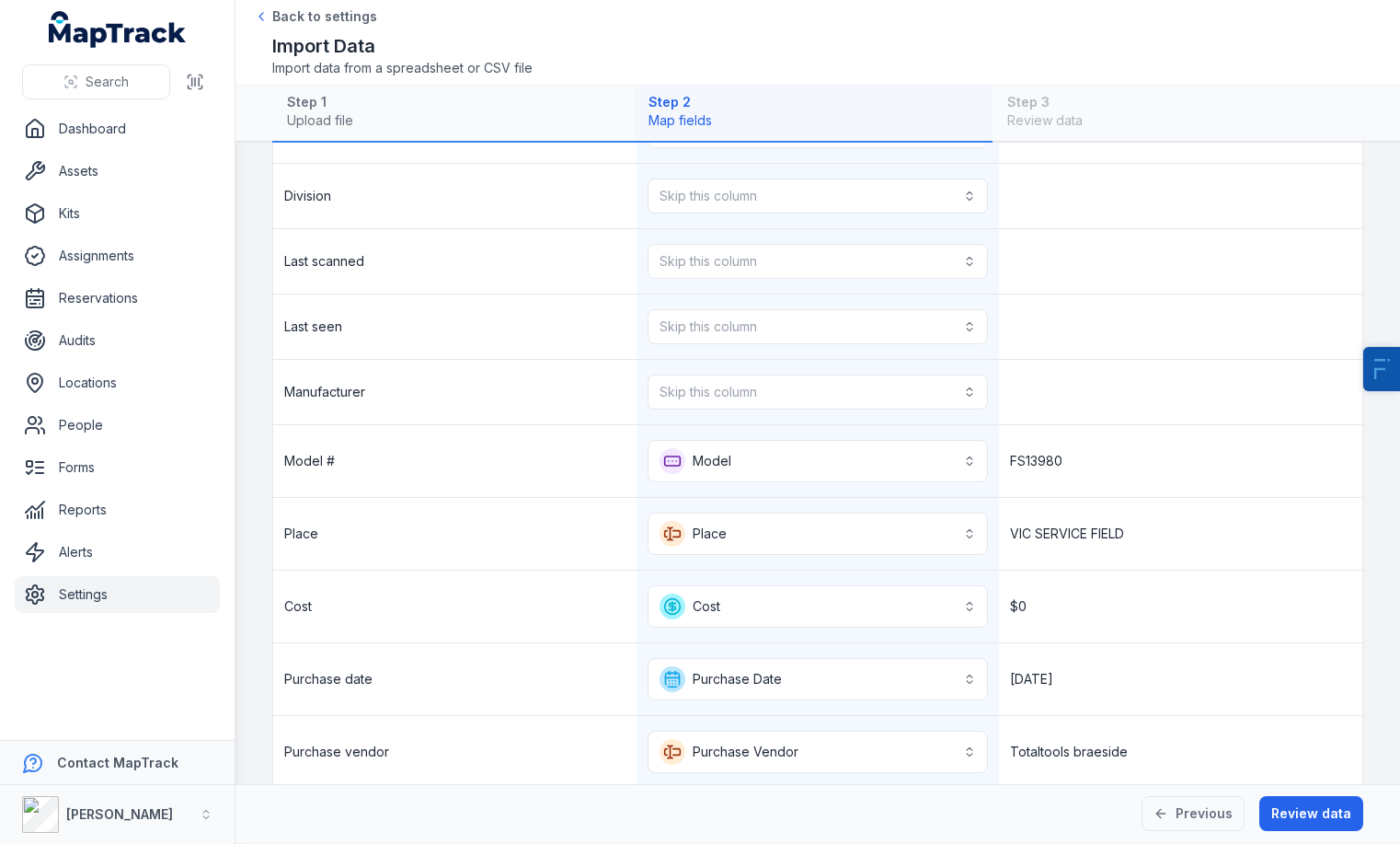
scroll to position [693, 0]
click at [788, 402] on button "Skip this column" at bounding box center [818, 394] width 341 height 35
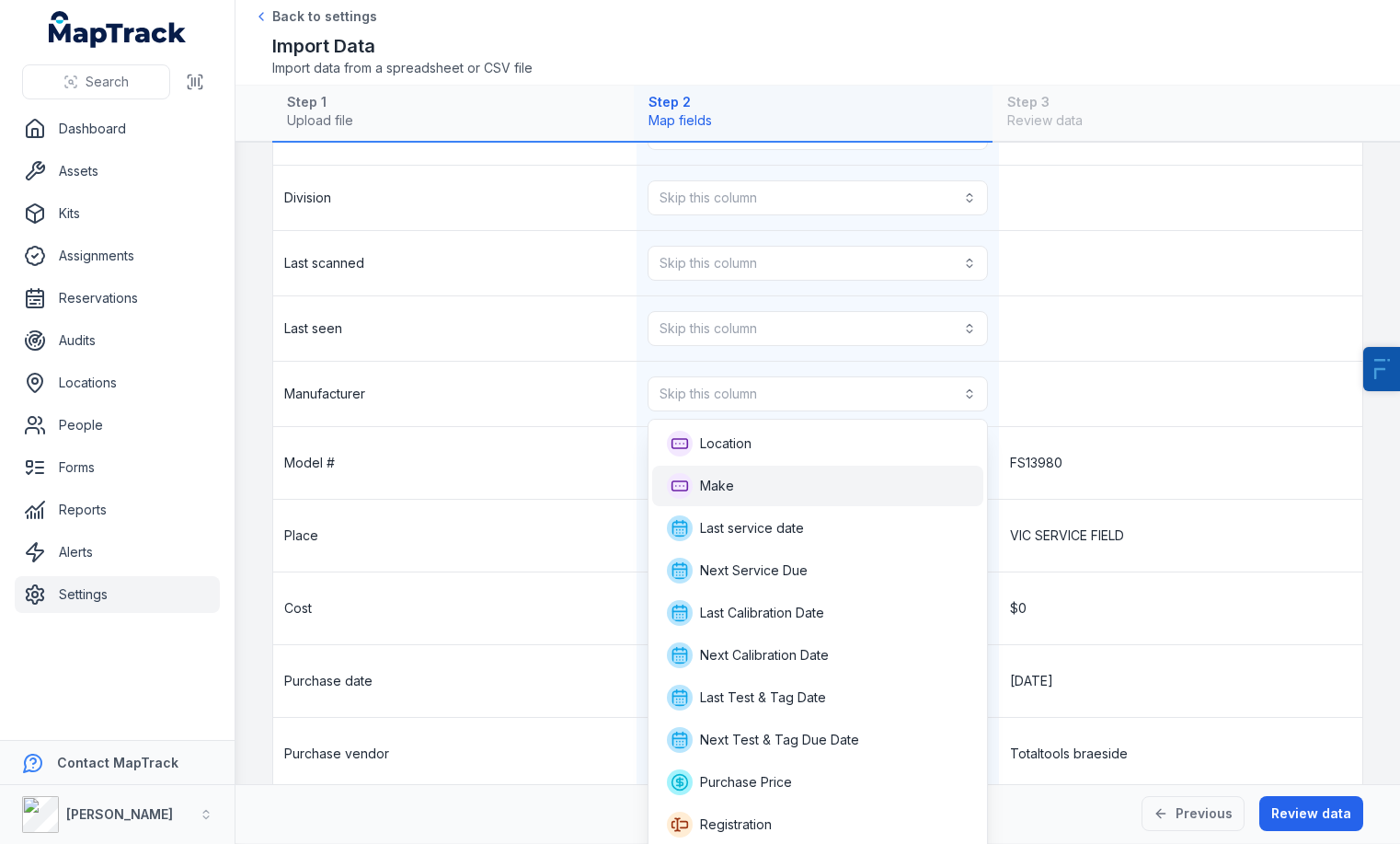
click at [814, 497] on div "Make" at bounding box center [818, 485] width 303 height 25
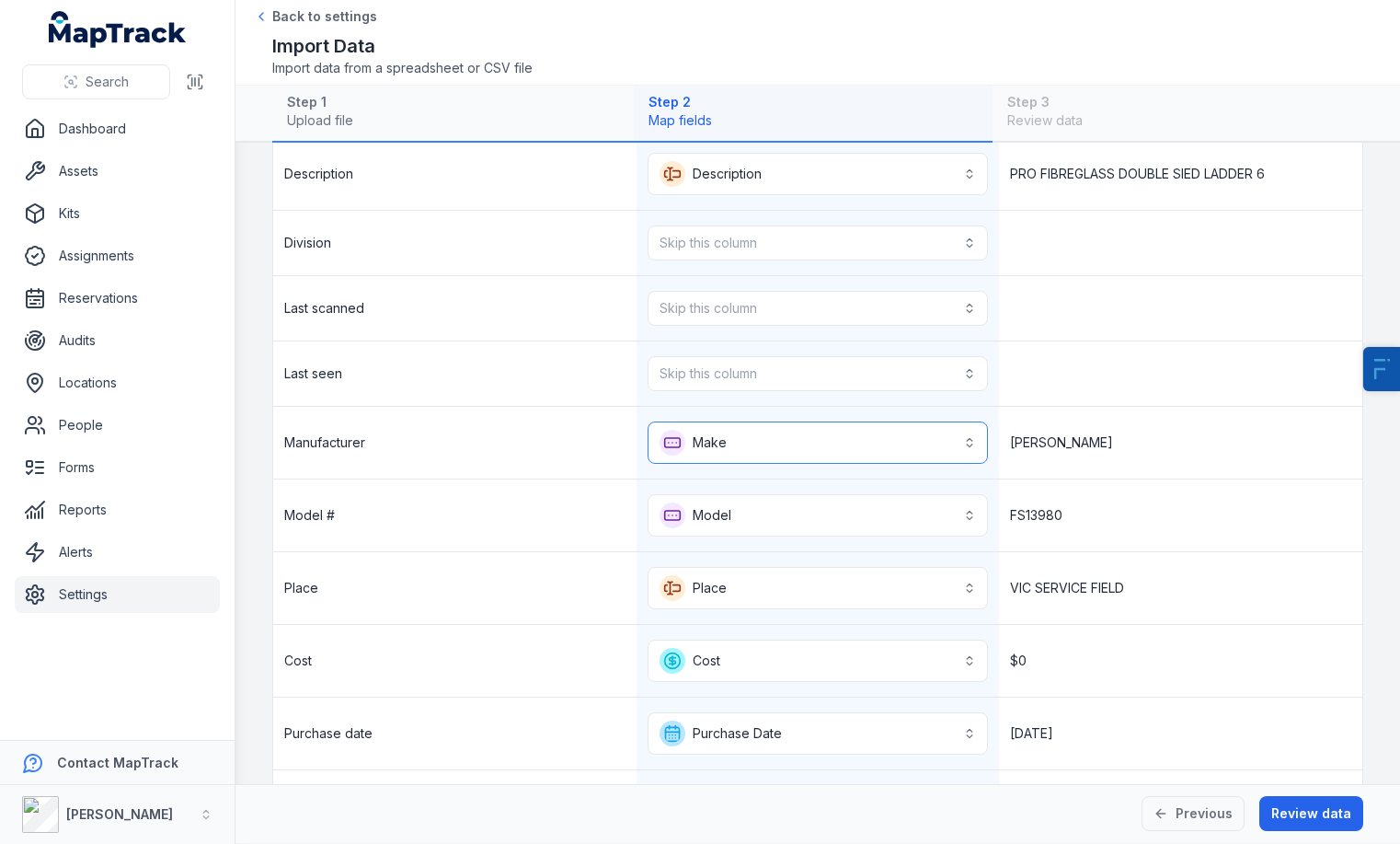
scroll to position [637, 0]
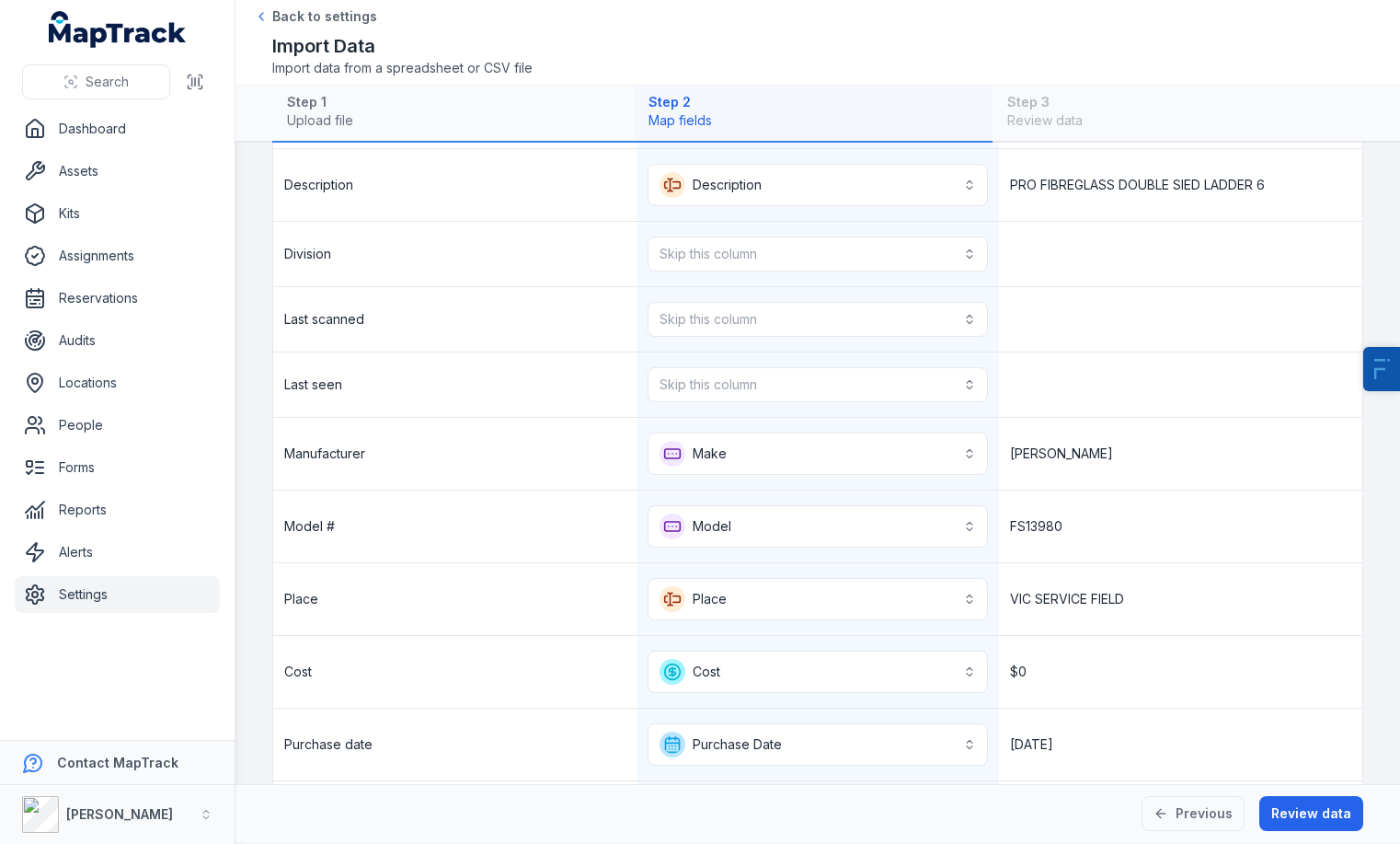
click at [823, 402] on div "Skip this column" at bounding box center [818, 385] width 363 height 65
click at [850, 358] on div "Skip this column" at bounding box center [818, 385] width 363 height 65
click at [846, 388] on button "Skip this column" at bounding box center [818, 385] width 341 height 35
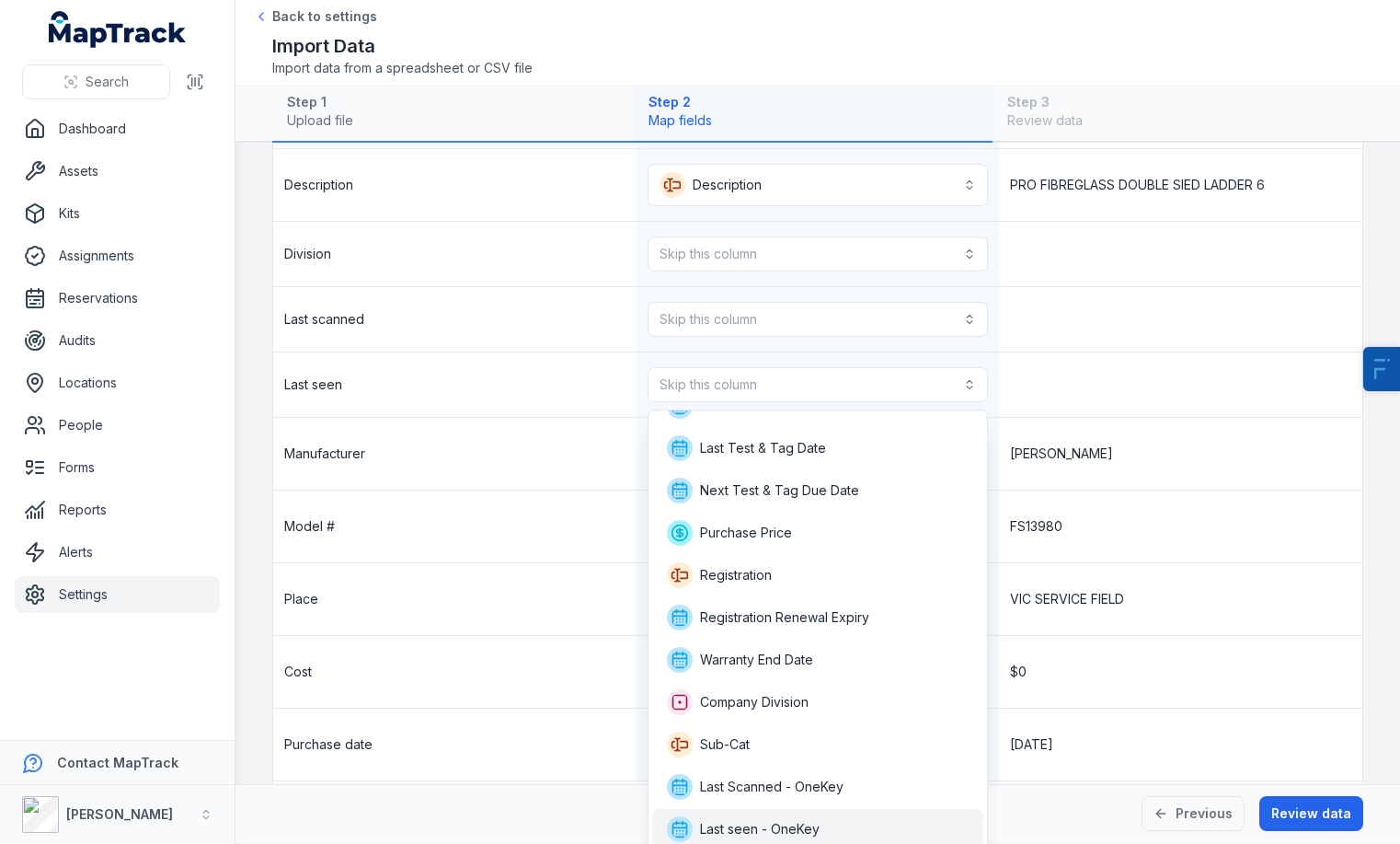
scroll to position [0, 0]
click at [806, 826] on span "Last seen - OneKey" at bounding box center [759, 826] width 120 height 19
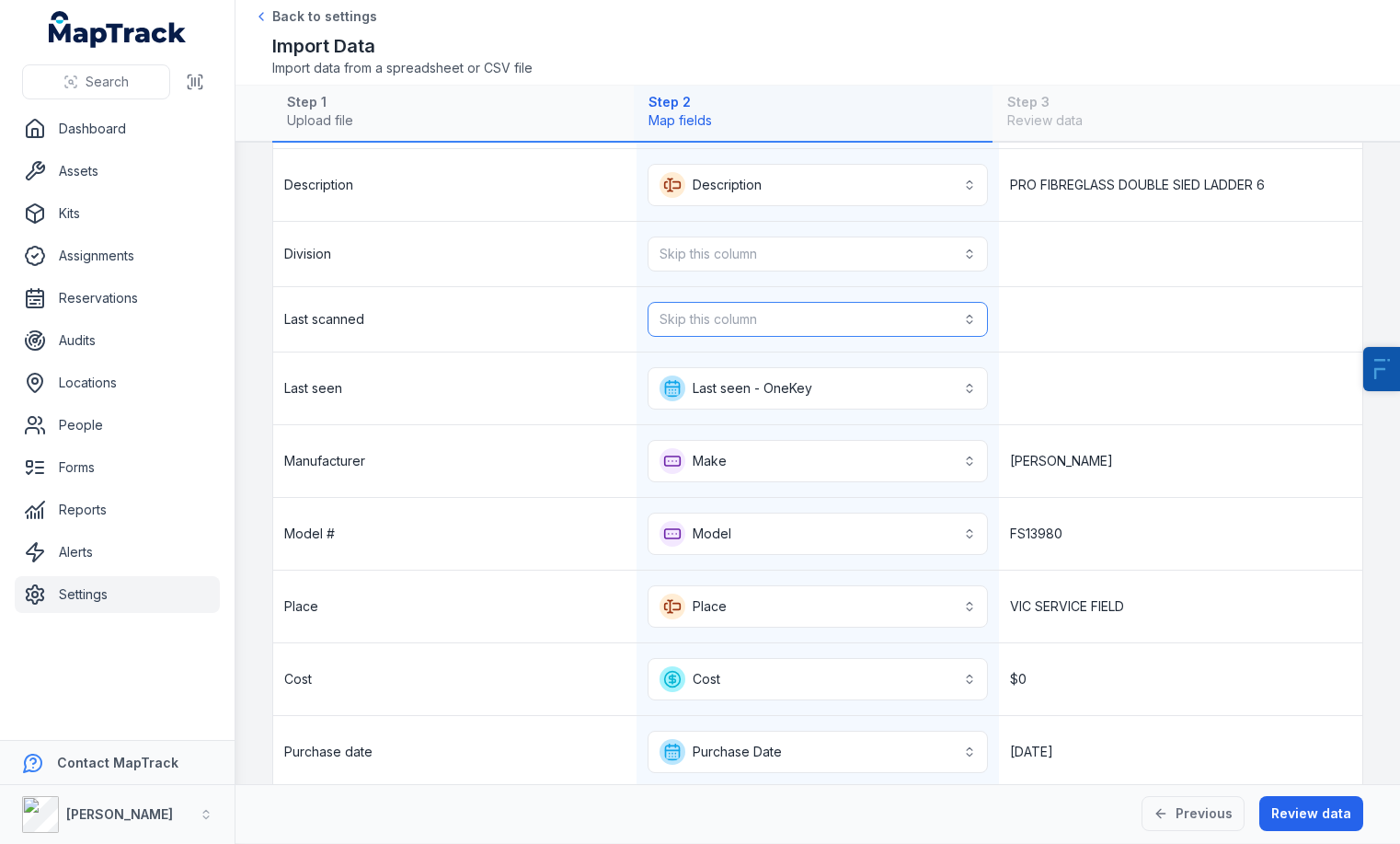
click at [822, 317] on button "Skip this column" at bounding box center [818, 320] width 341 height 35
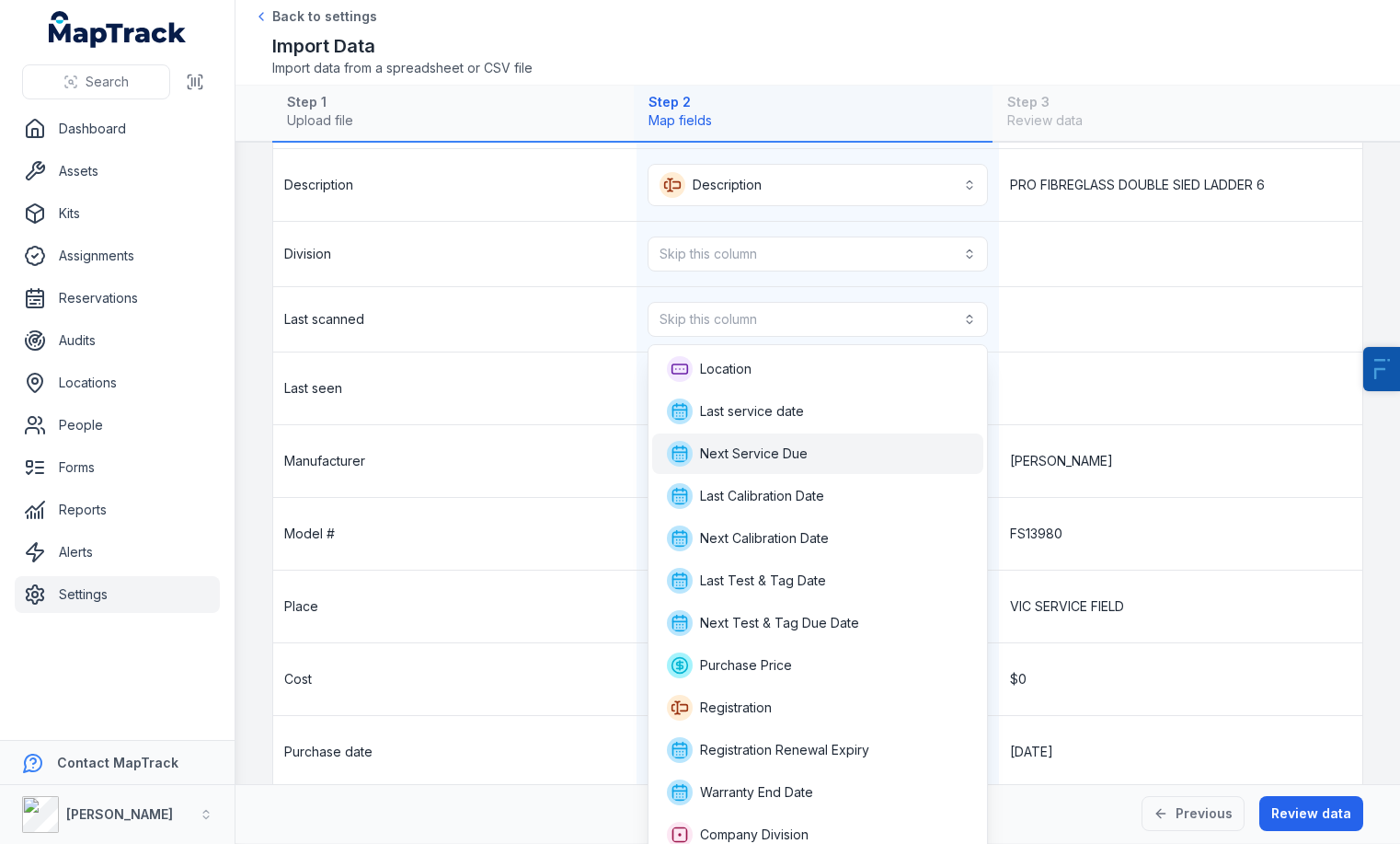
scroll to position [93, 0]
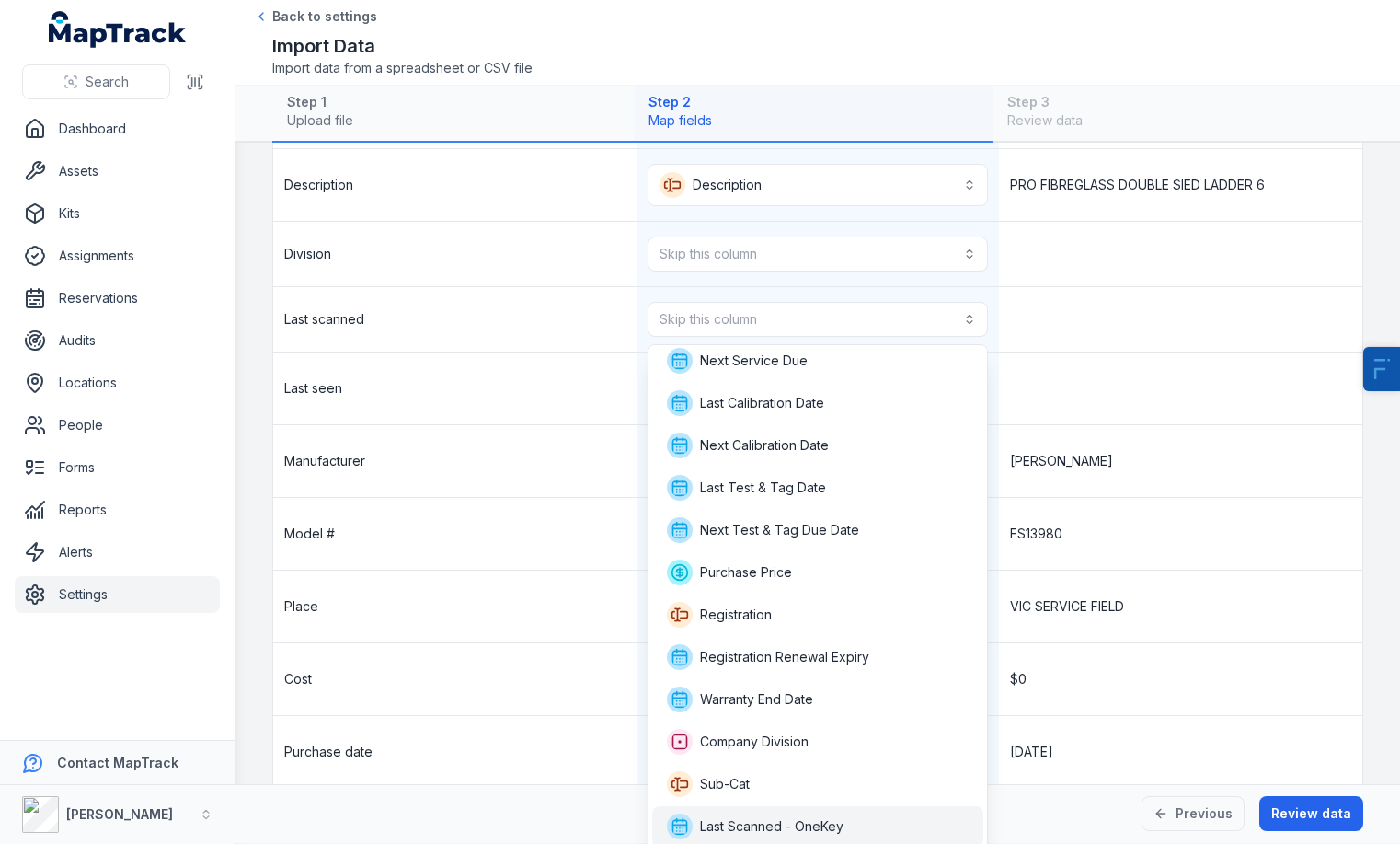
click at [804, 827] on span "Last Scanned - OneKey" at bounding box center [771, 826] width 143 height 19
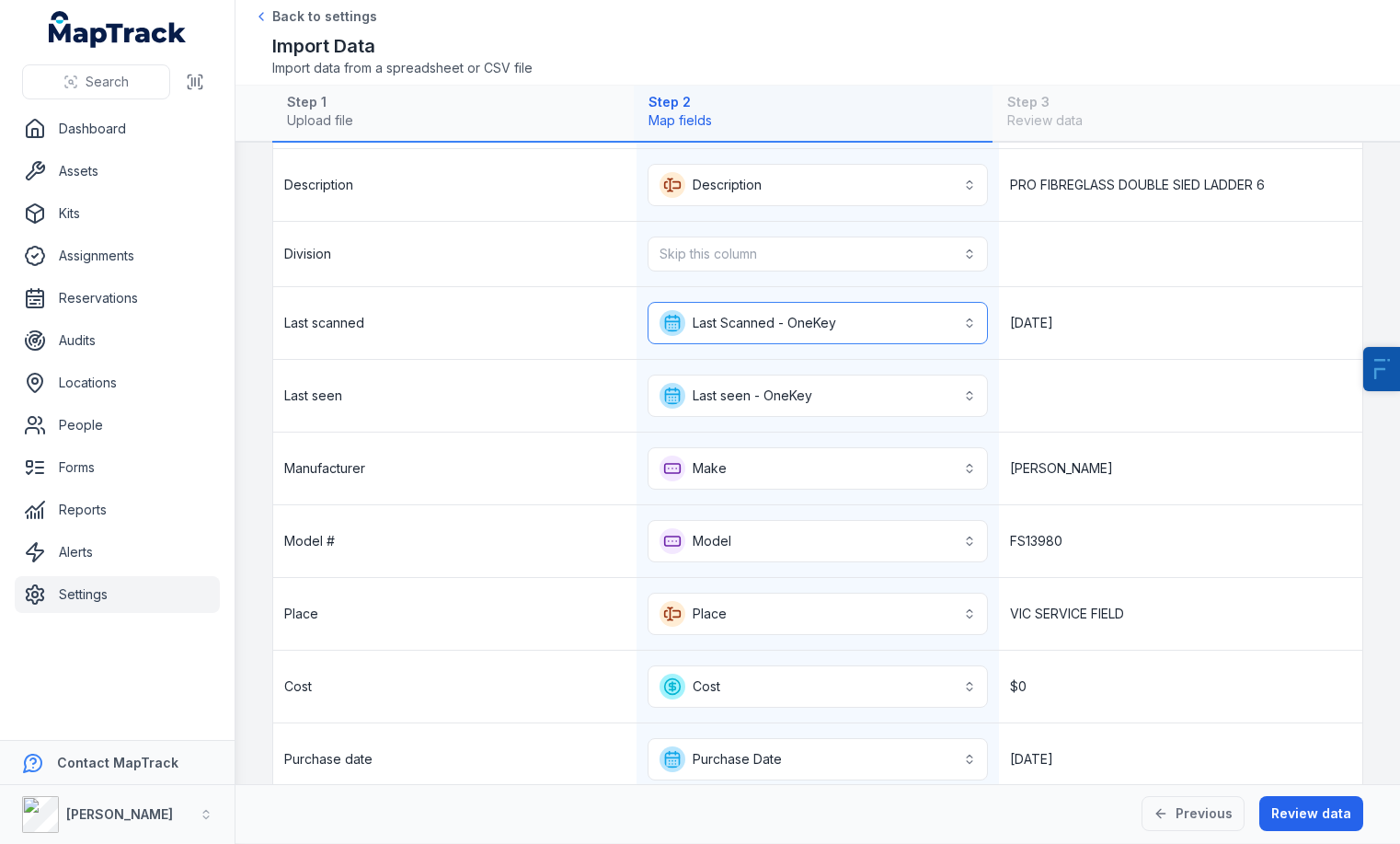
scroll to position [531, 0]
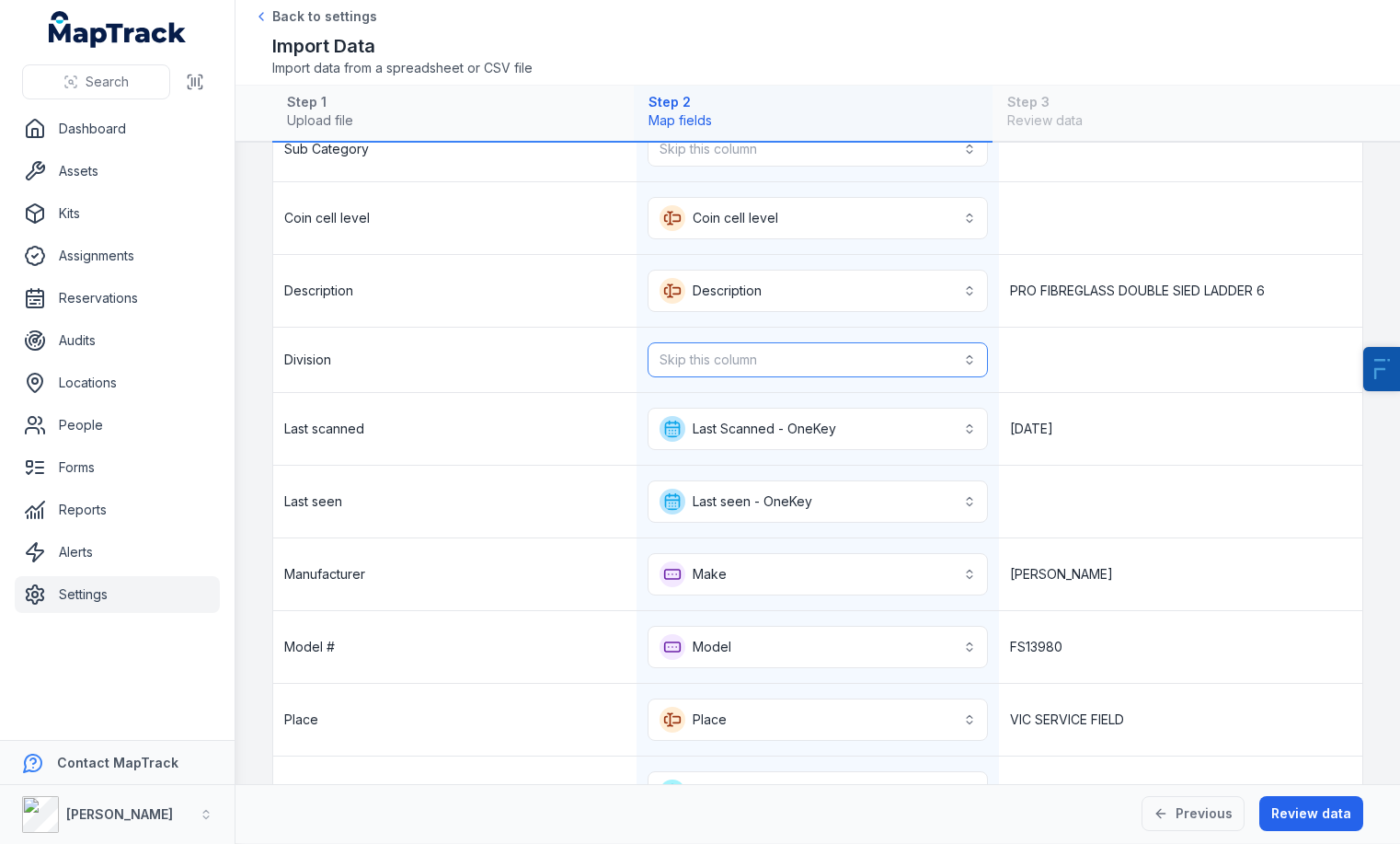
click at [797, 375] on button "Skip this column" at bounding box center [818, 360] width 341 height 35
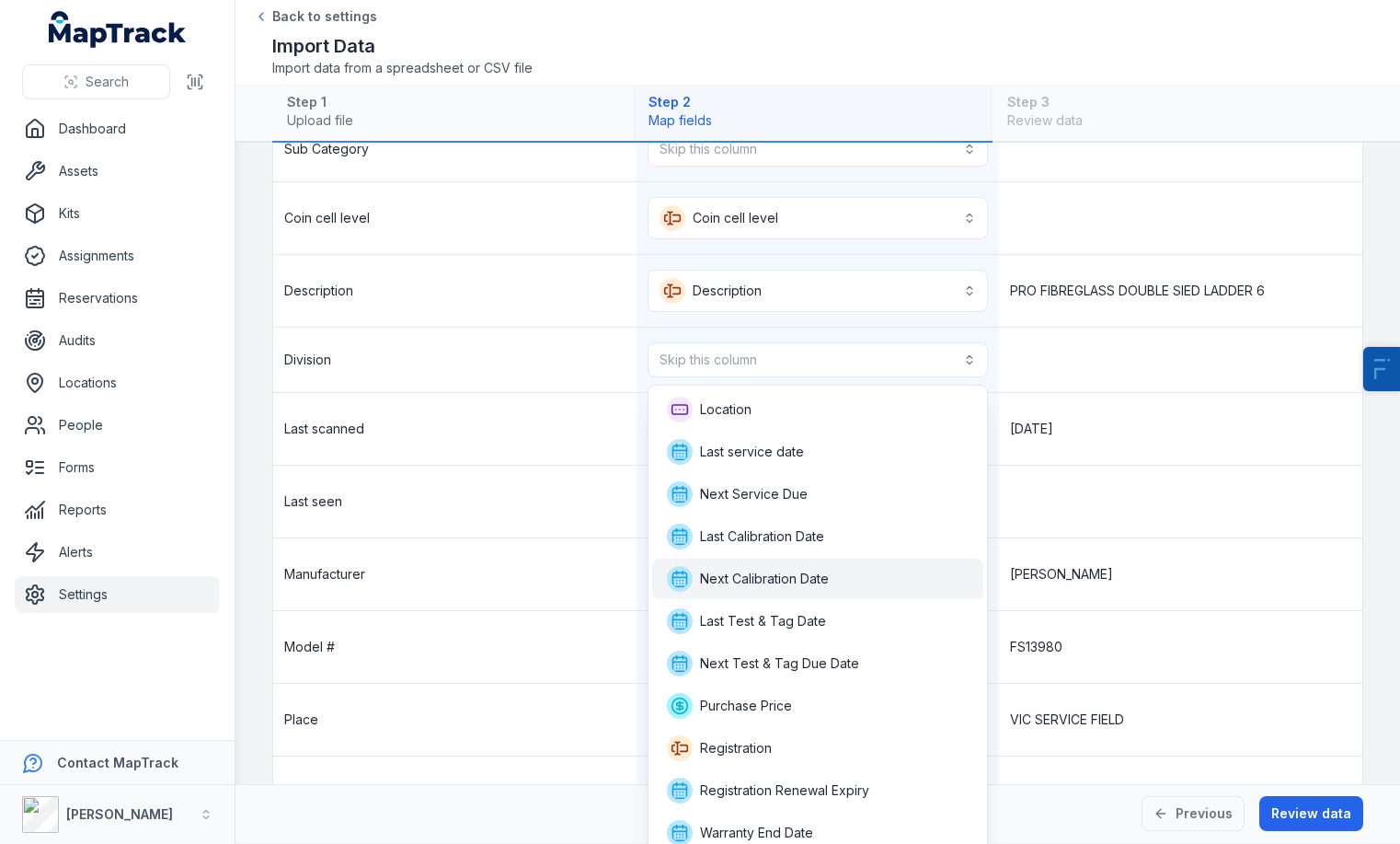
scroll to position [91, 0]
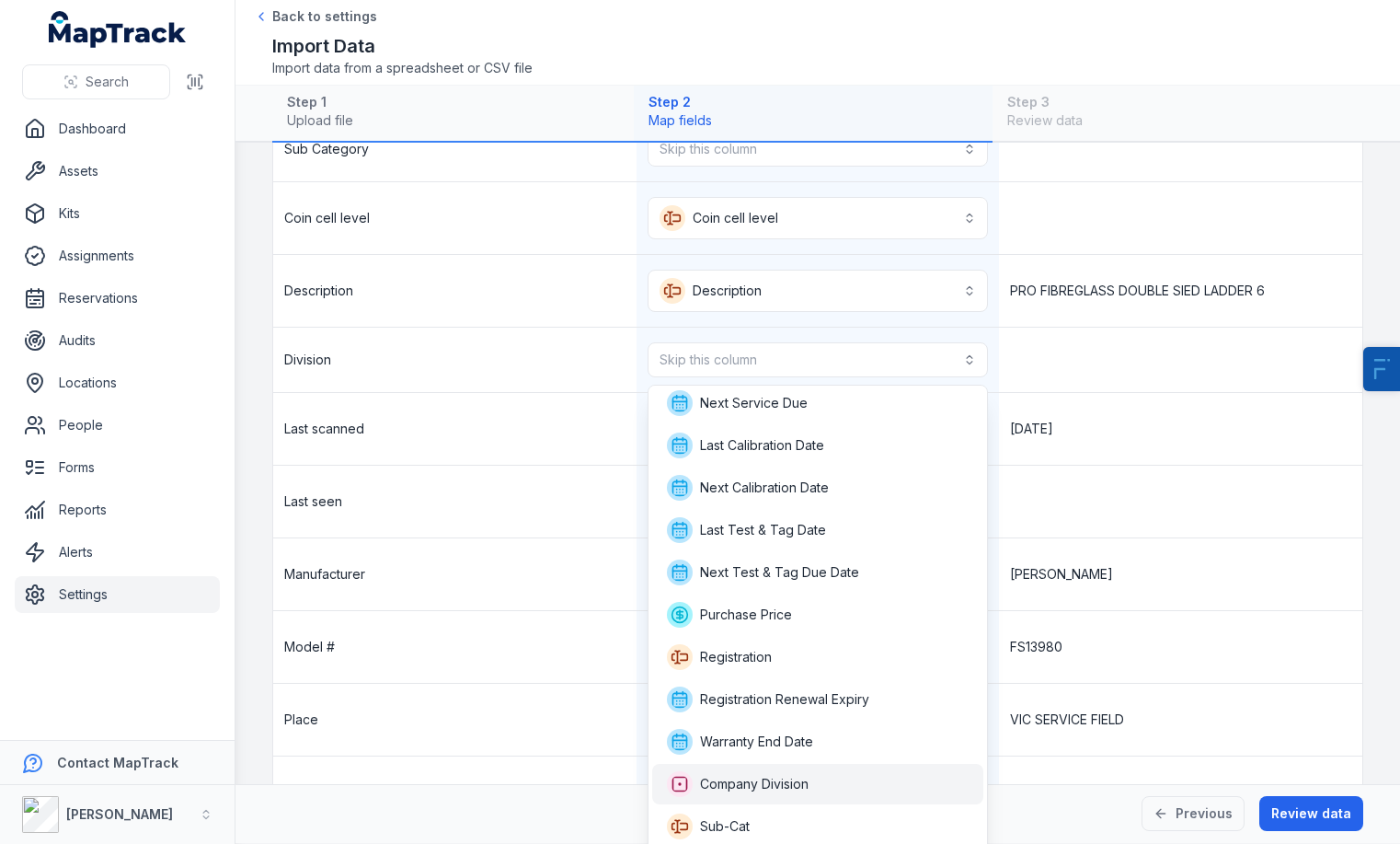
click at [781, 779] on span "Company Division" at bounding box center [753, 783] width 109 height 19
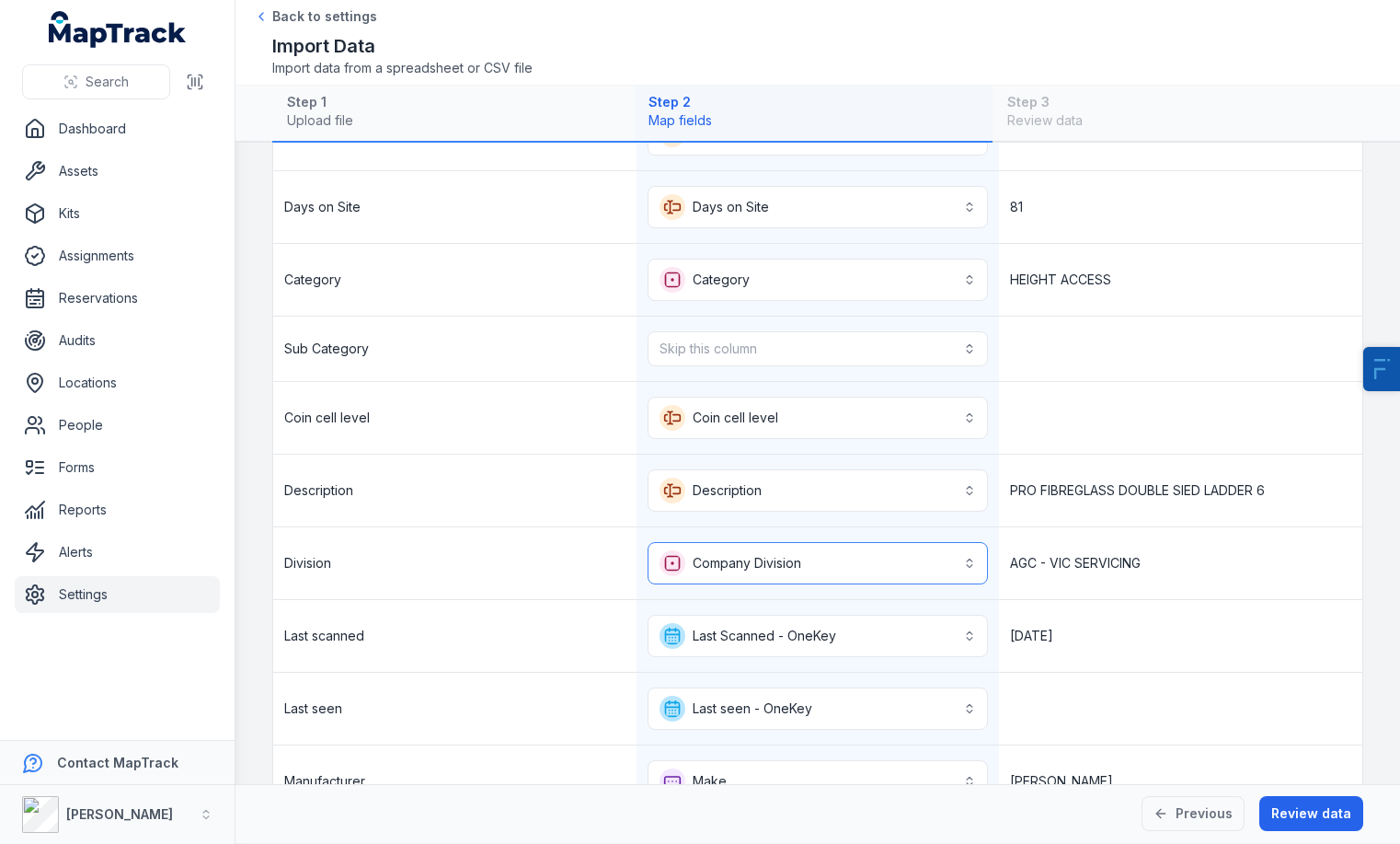
scroll to position [320, 0]
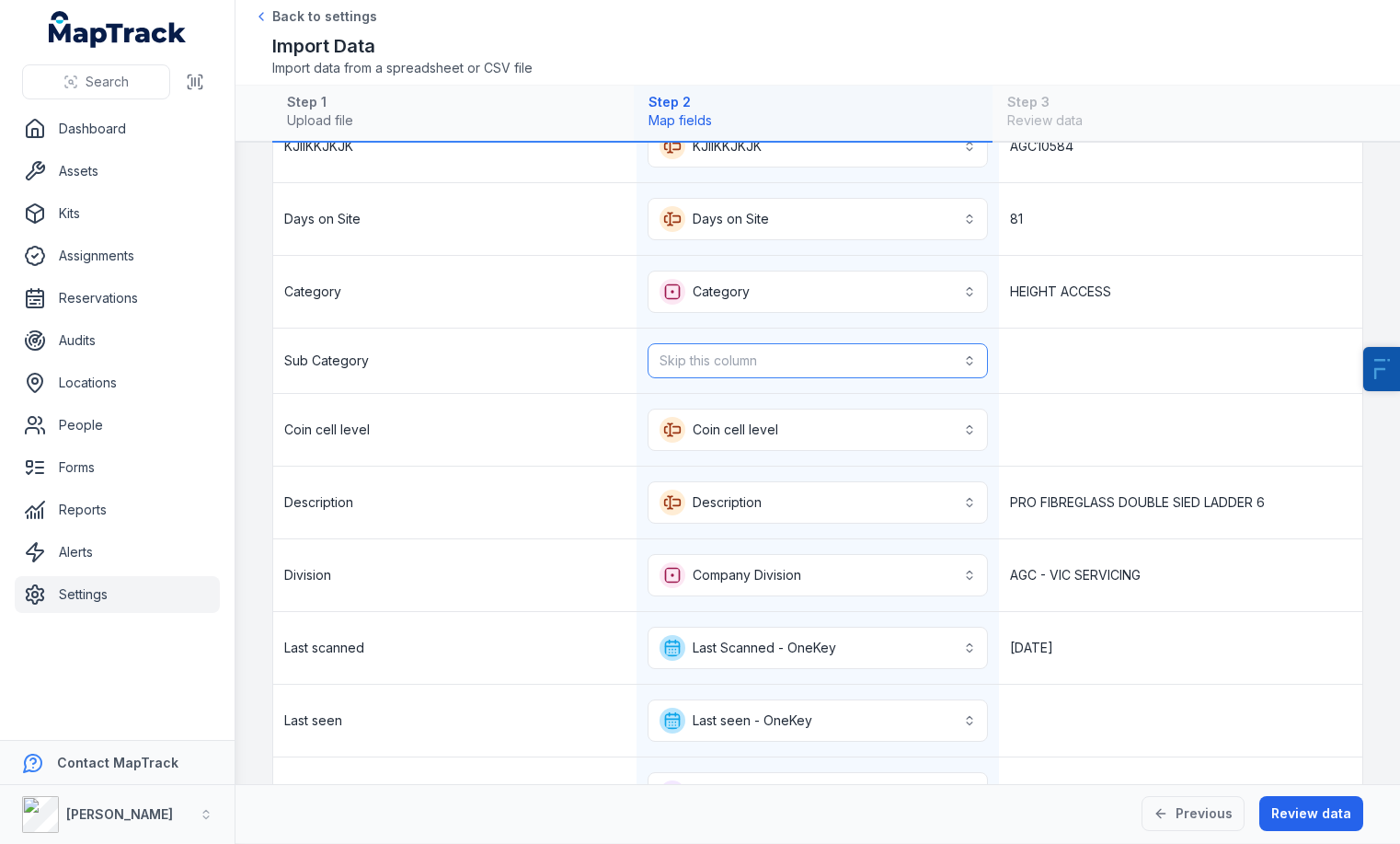
click at [769, 369] on button "Skip this column" at bounding box center [818, 361] width 341 height 35
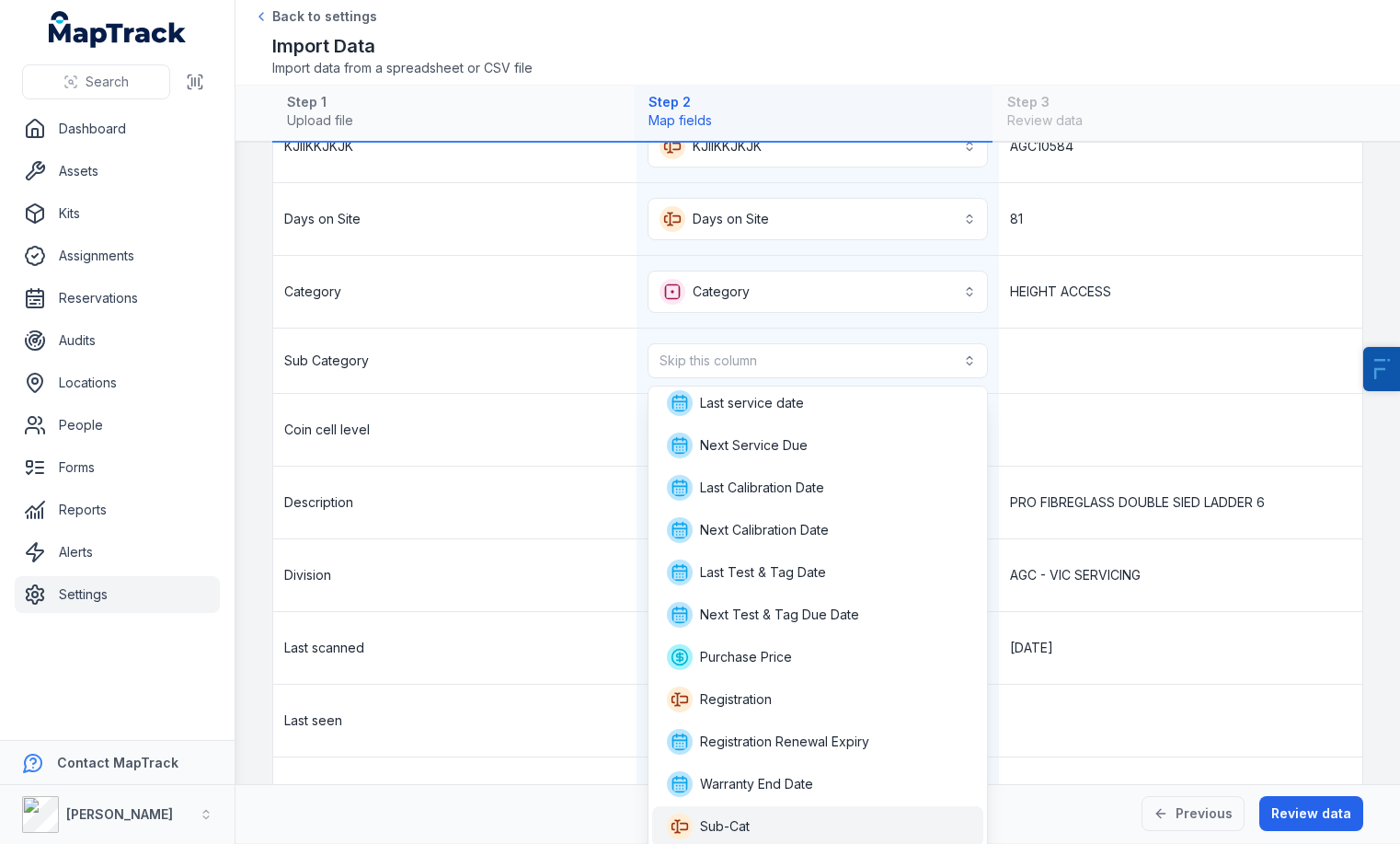
scroll to position [0, 0]
click at [751, 819] on div "Sub-Cat" at bounding box center [818, 824] width 303 height 25
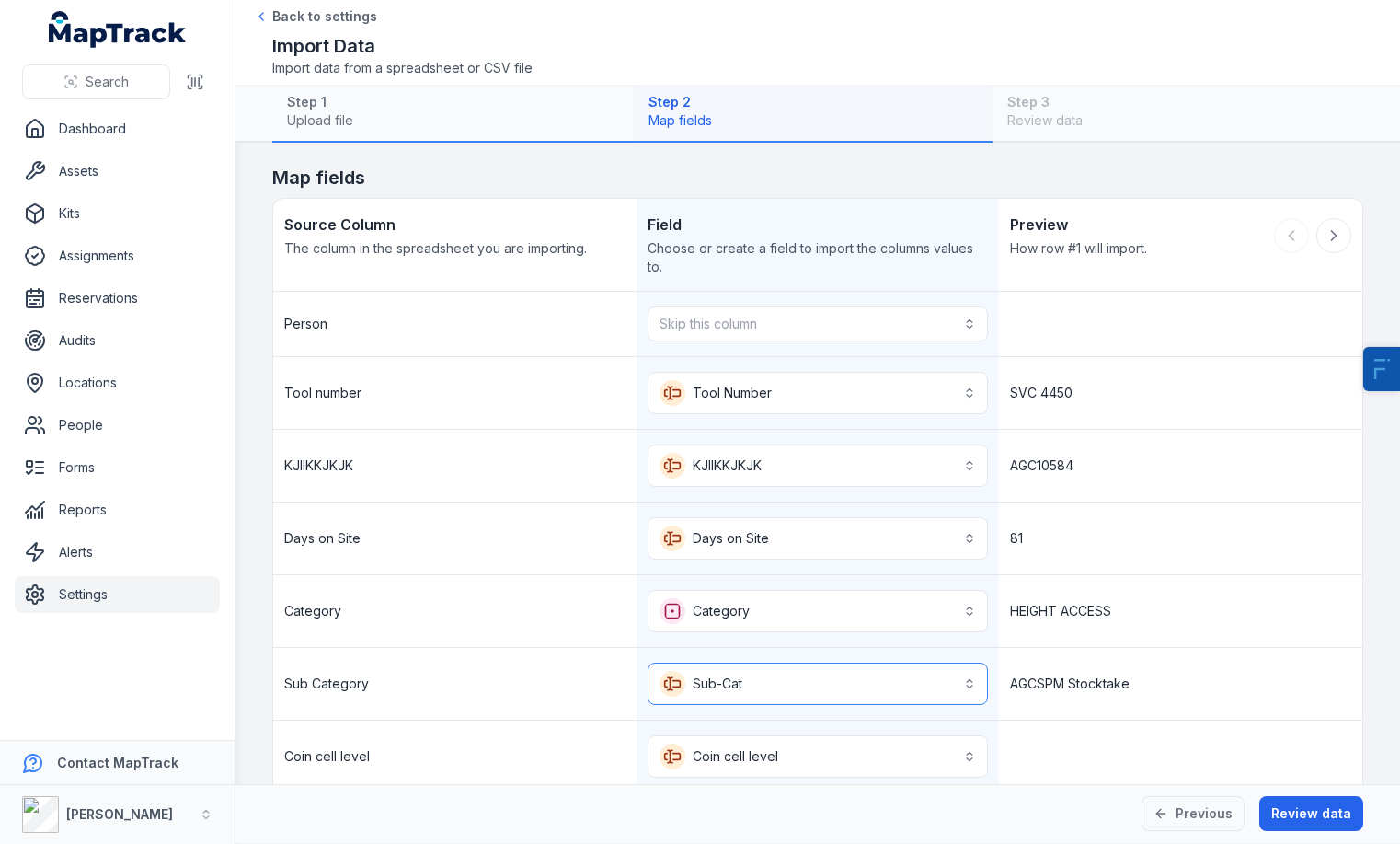
scroll to position [1, 0]
click at [802, 316] on button "Skip this column" at bounding box center [818, 323] width 341 height 35
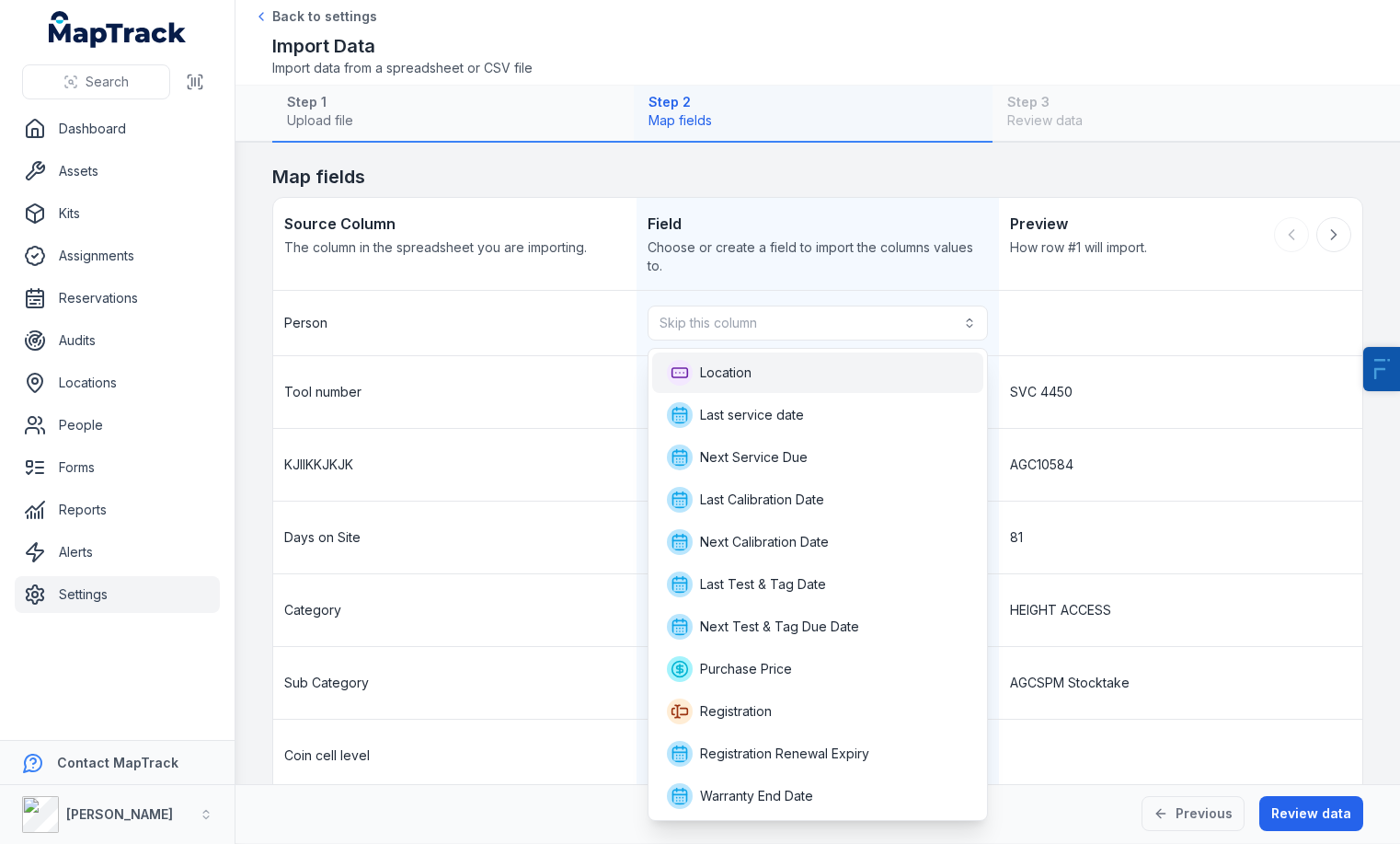
click at [777, 389] on div "Location" at bounding box center [818, 372] width 332 height 40
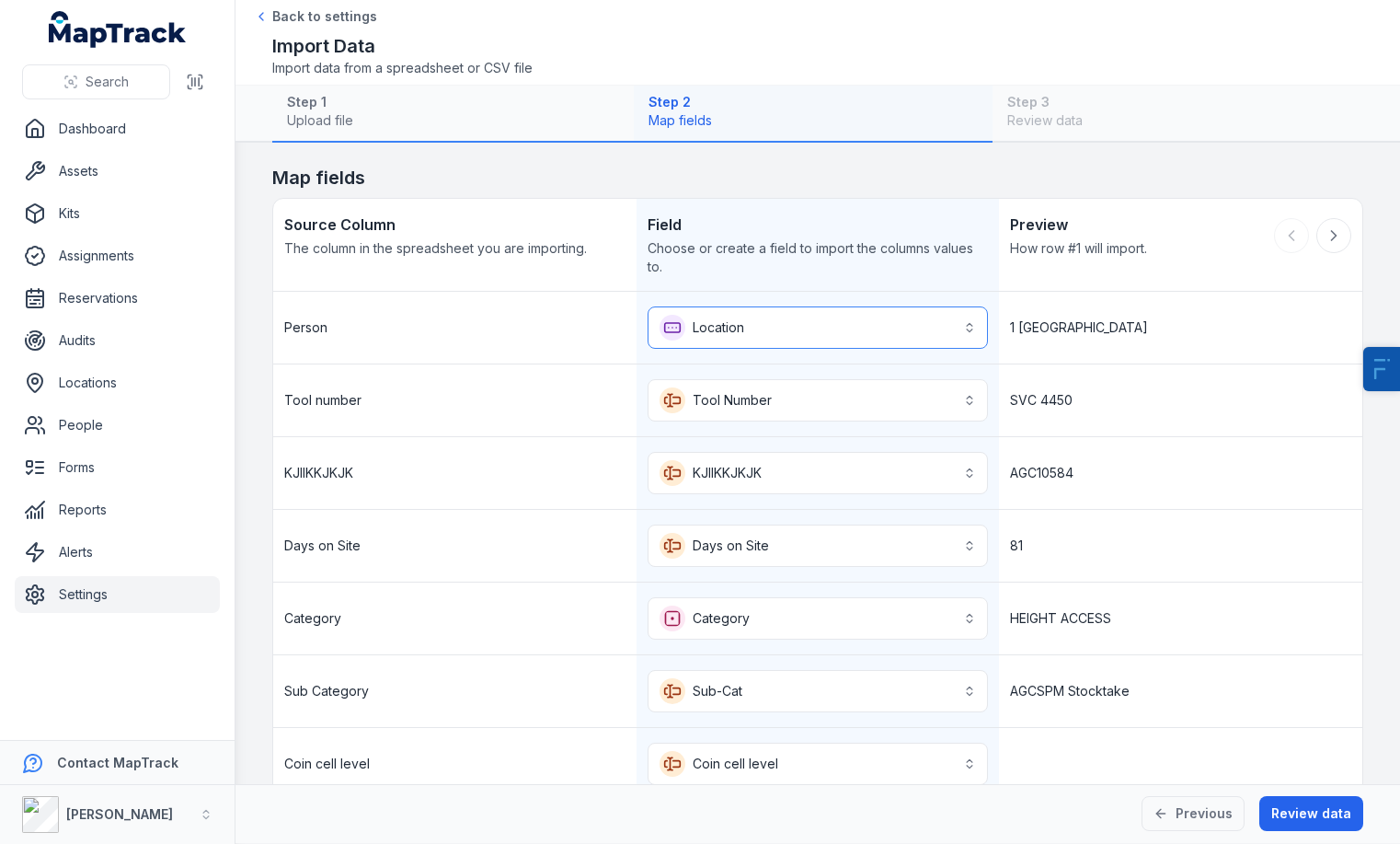
scroll to position [904, 0]
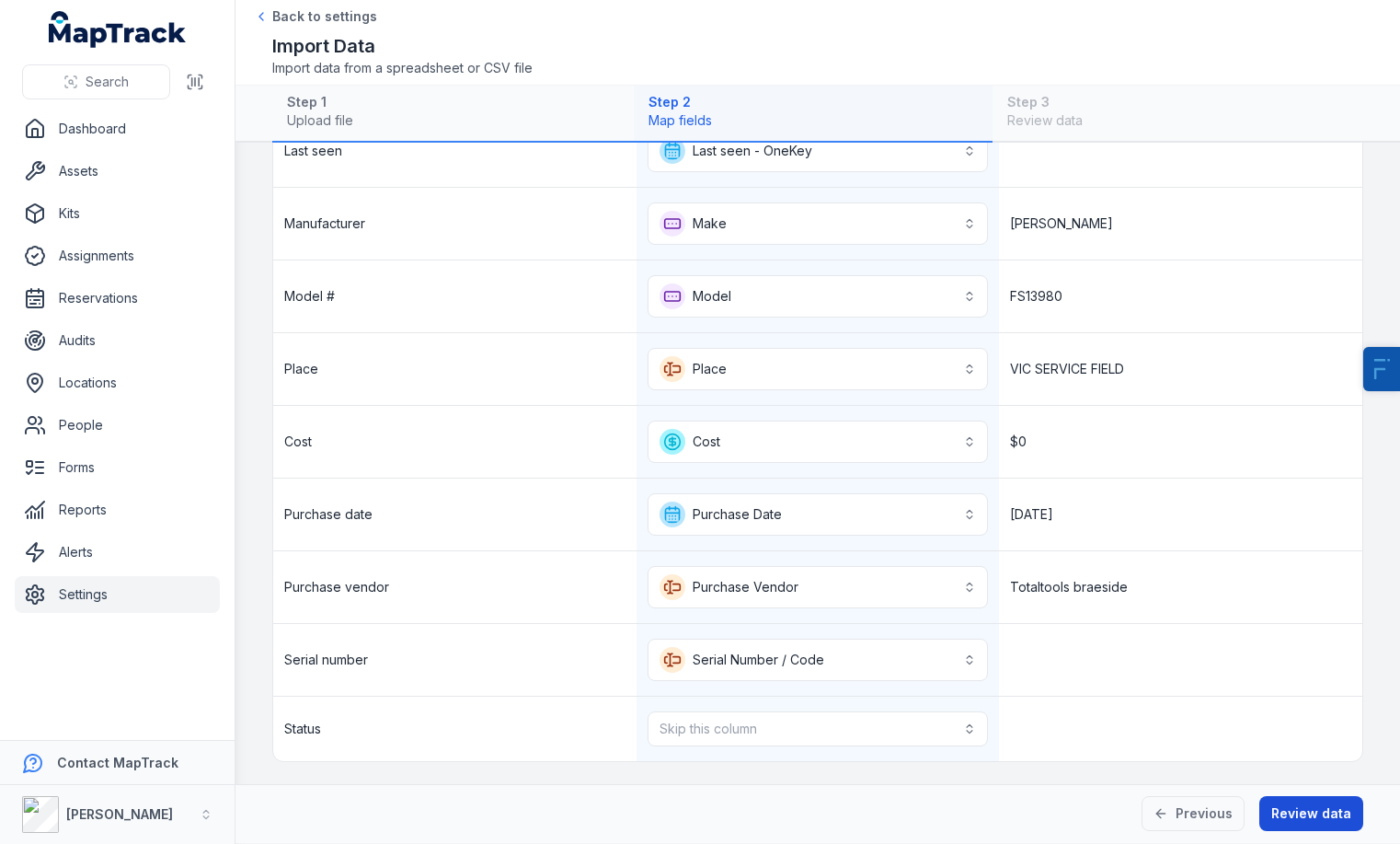
click at [1322, 819] on button "Review data" at bounding box center [1311, 814] width 104 height 35
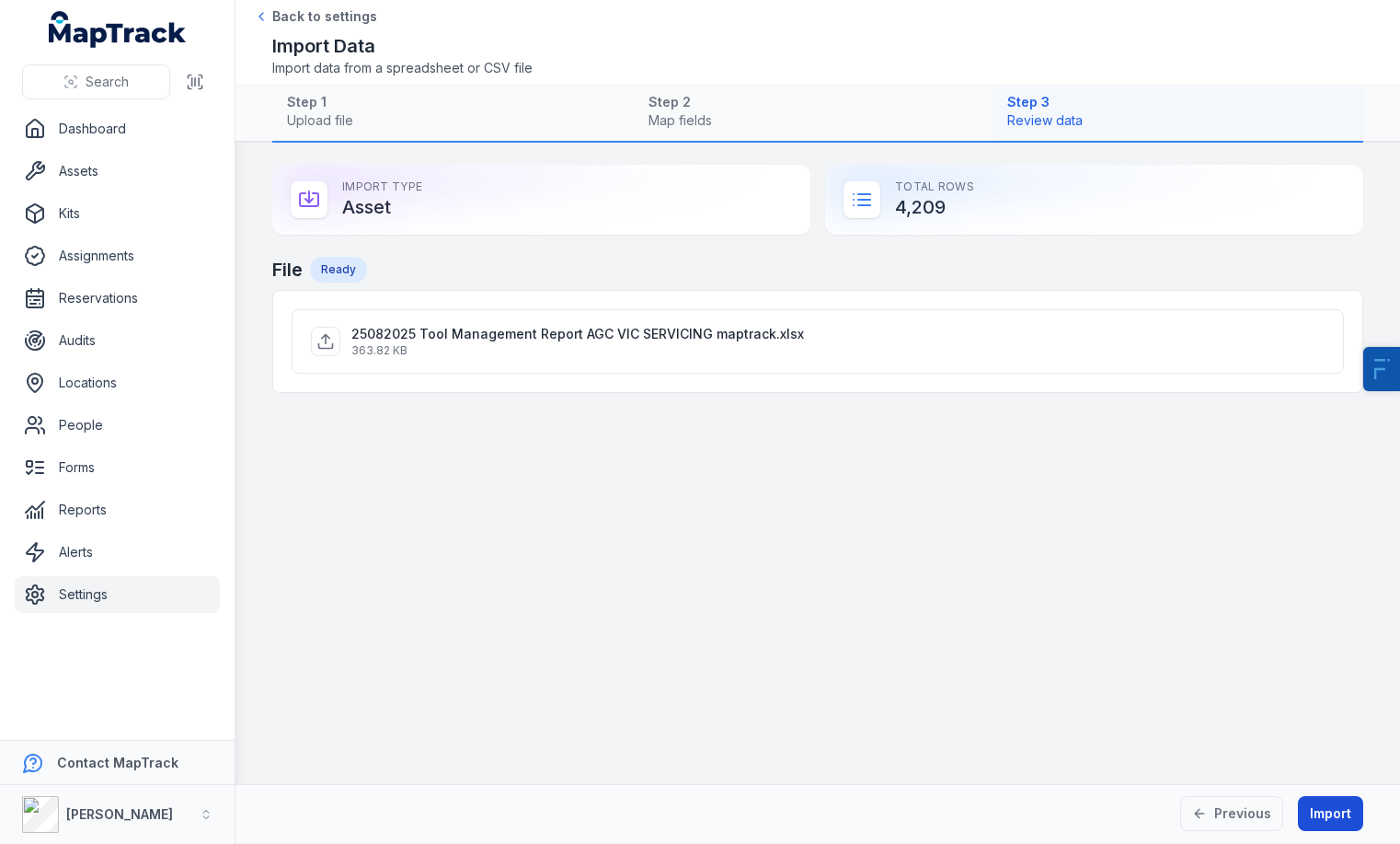
scroll to position [0, 0]
click at [1252, 813] on button "Previous" at bounding box center [1231, 814] width 103 height 35
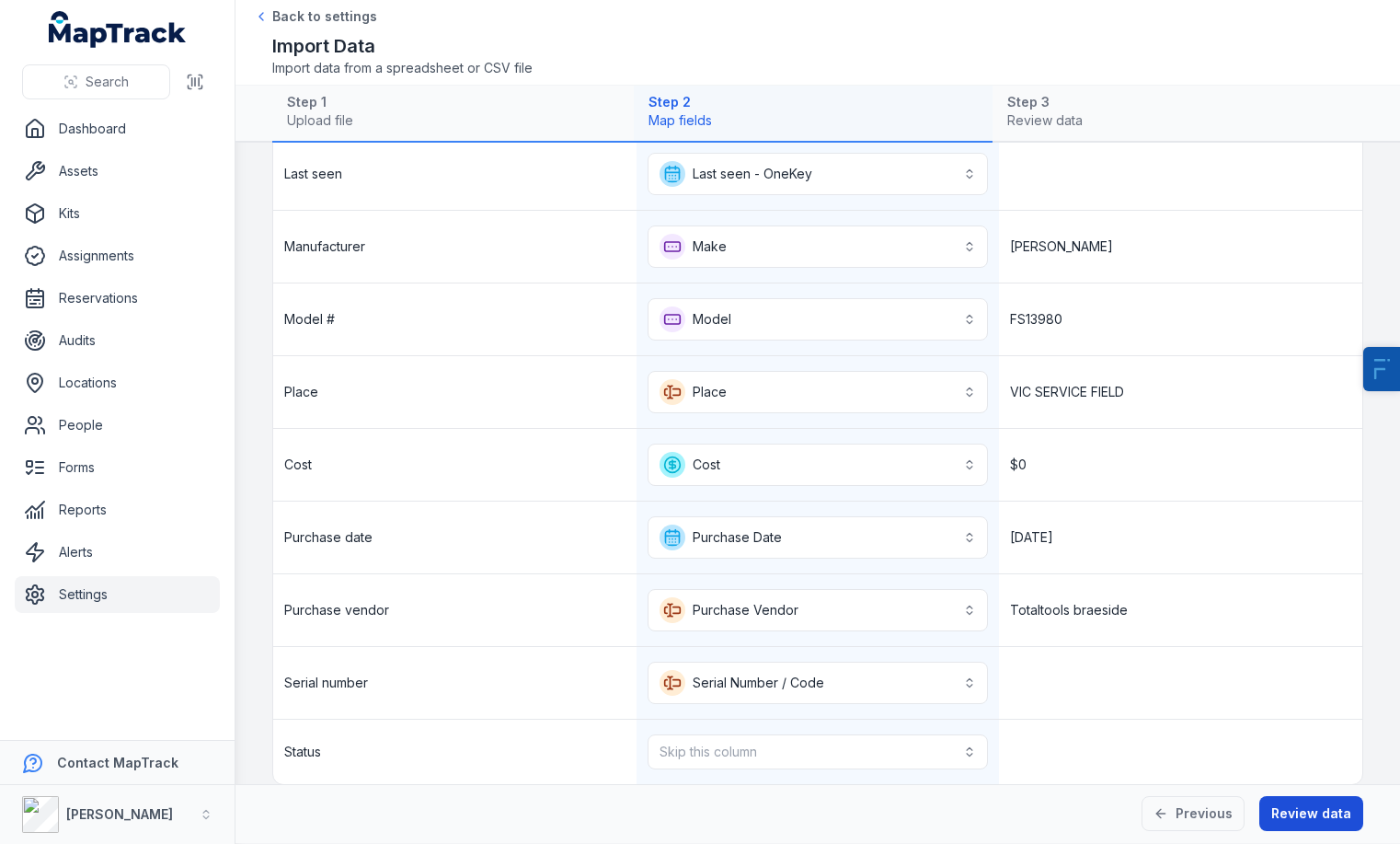
click at [1314, 809] on button "Review data" at bounding box center [1311, 814] width 104 height 35
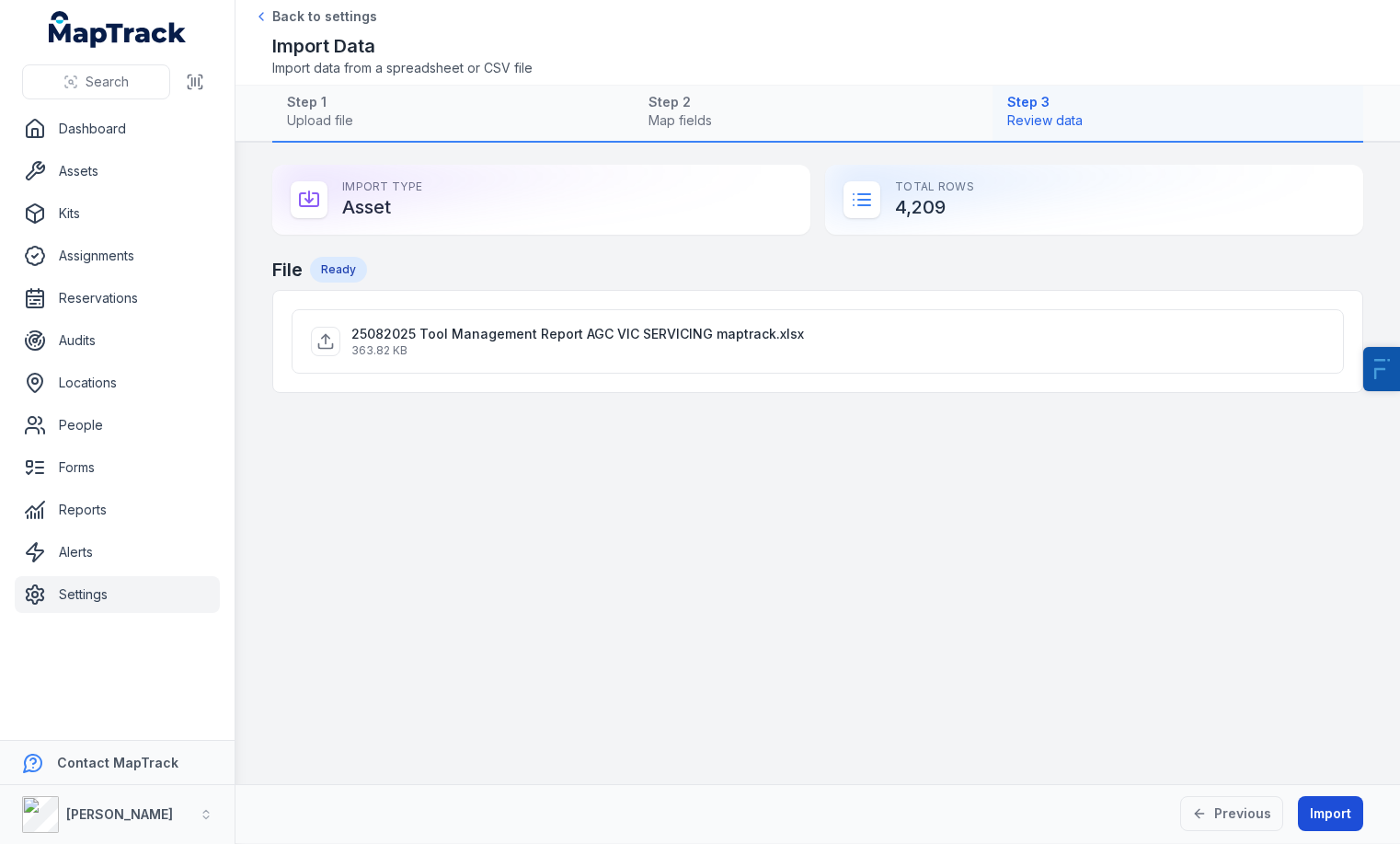
click at [1314, 809] on button "Import" at bounding box center [1329, 814] width 66 height 35
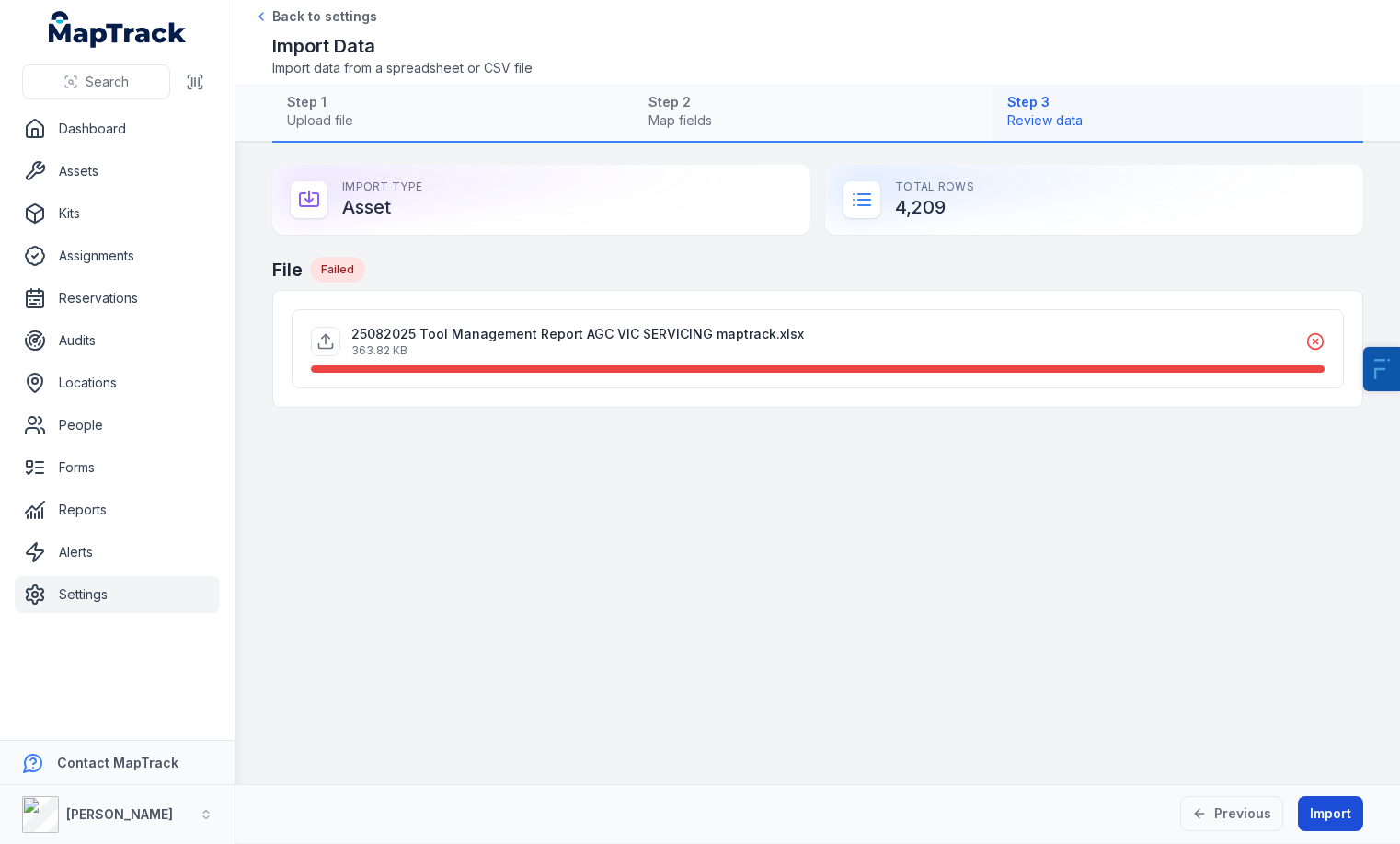
click at [1340, 808] on button "Import" at bounding box center [1329, 814] width 66 height 35
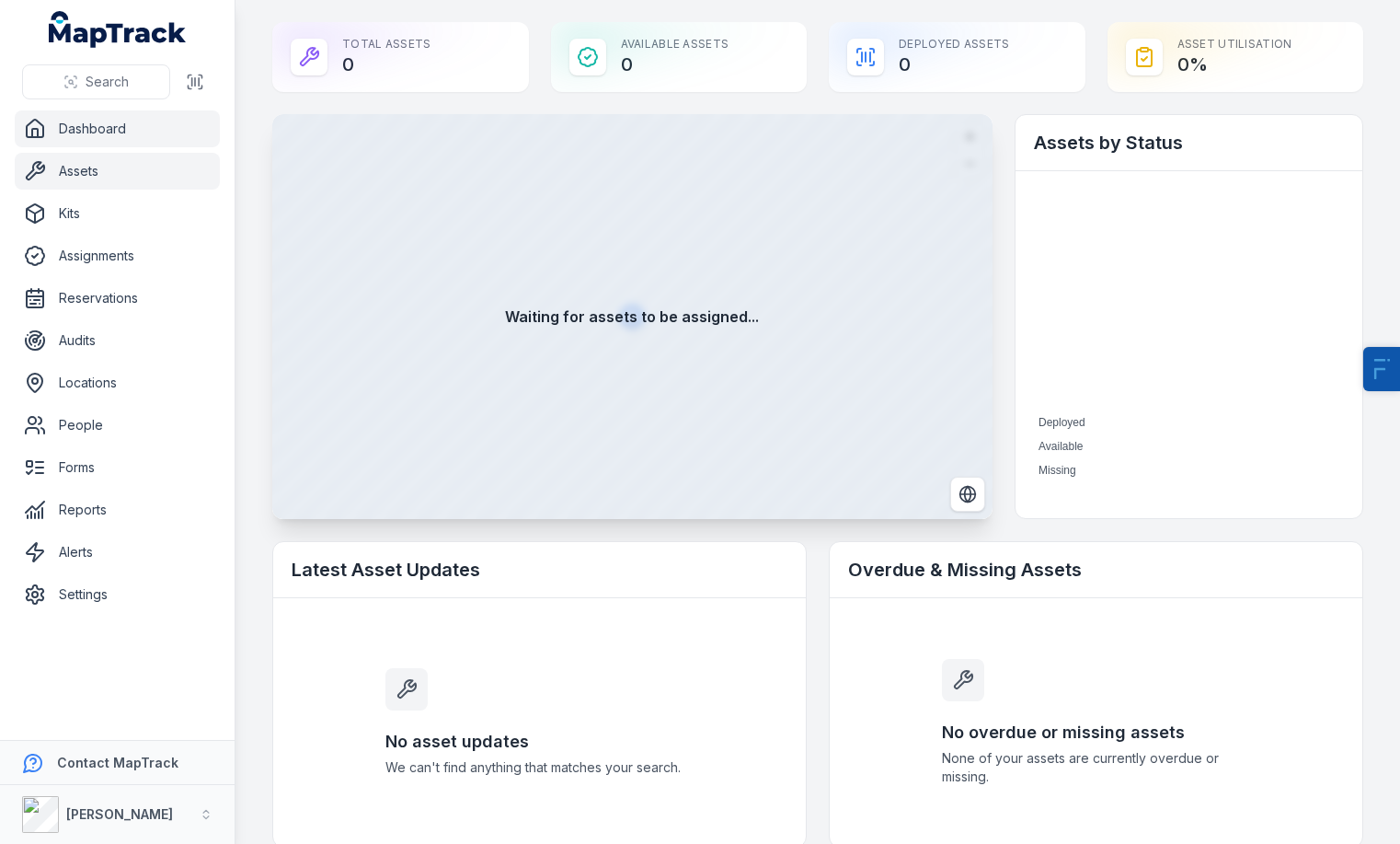
click at [146, 168] on link "Assets" at bounding box center [117, 172] width 205 height 37
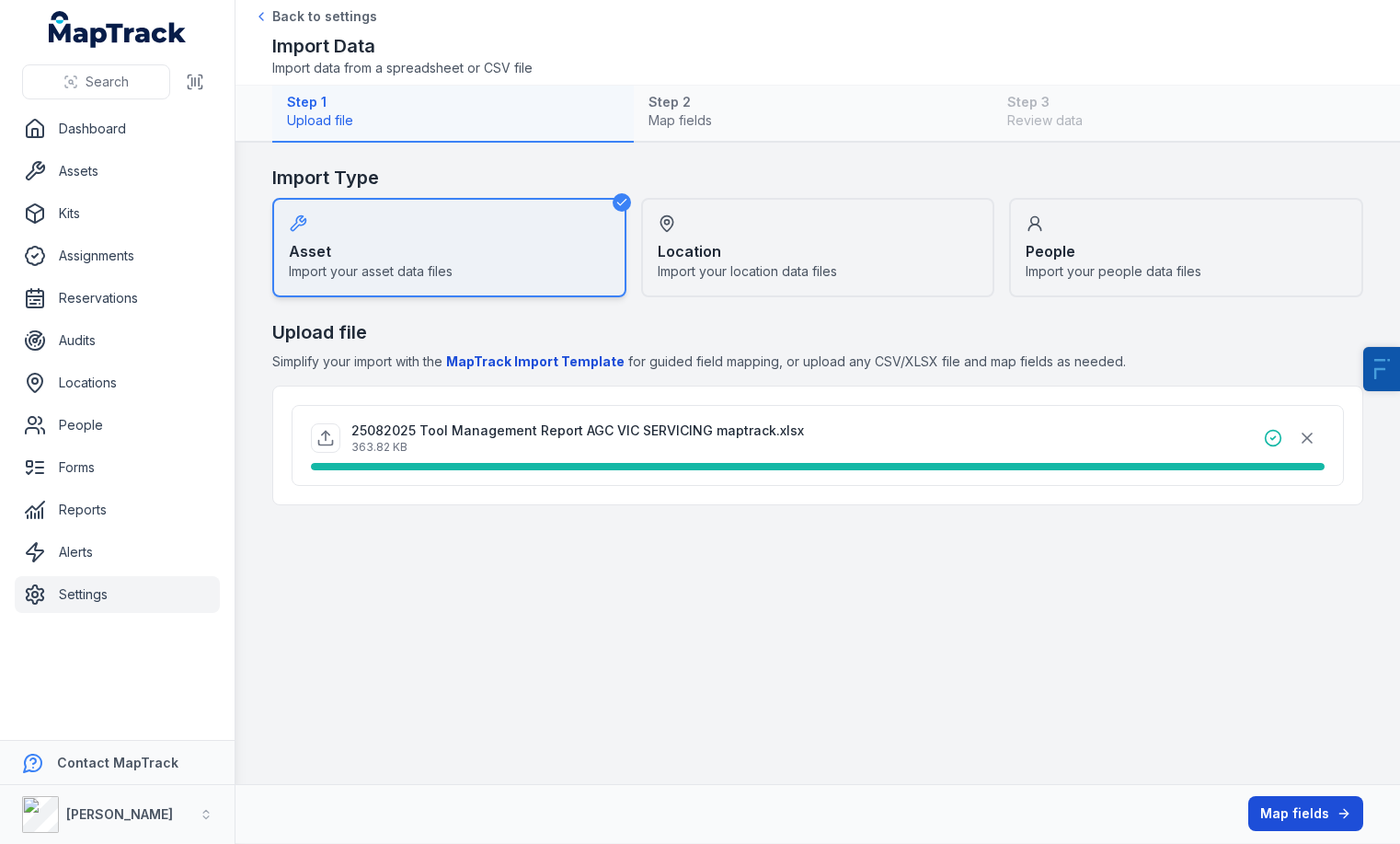
click at [1322, 815] on button "Map fields" at bounding box center [1305, 814] width 115 height 35
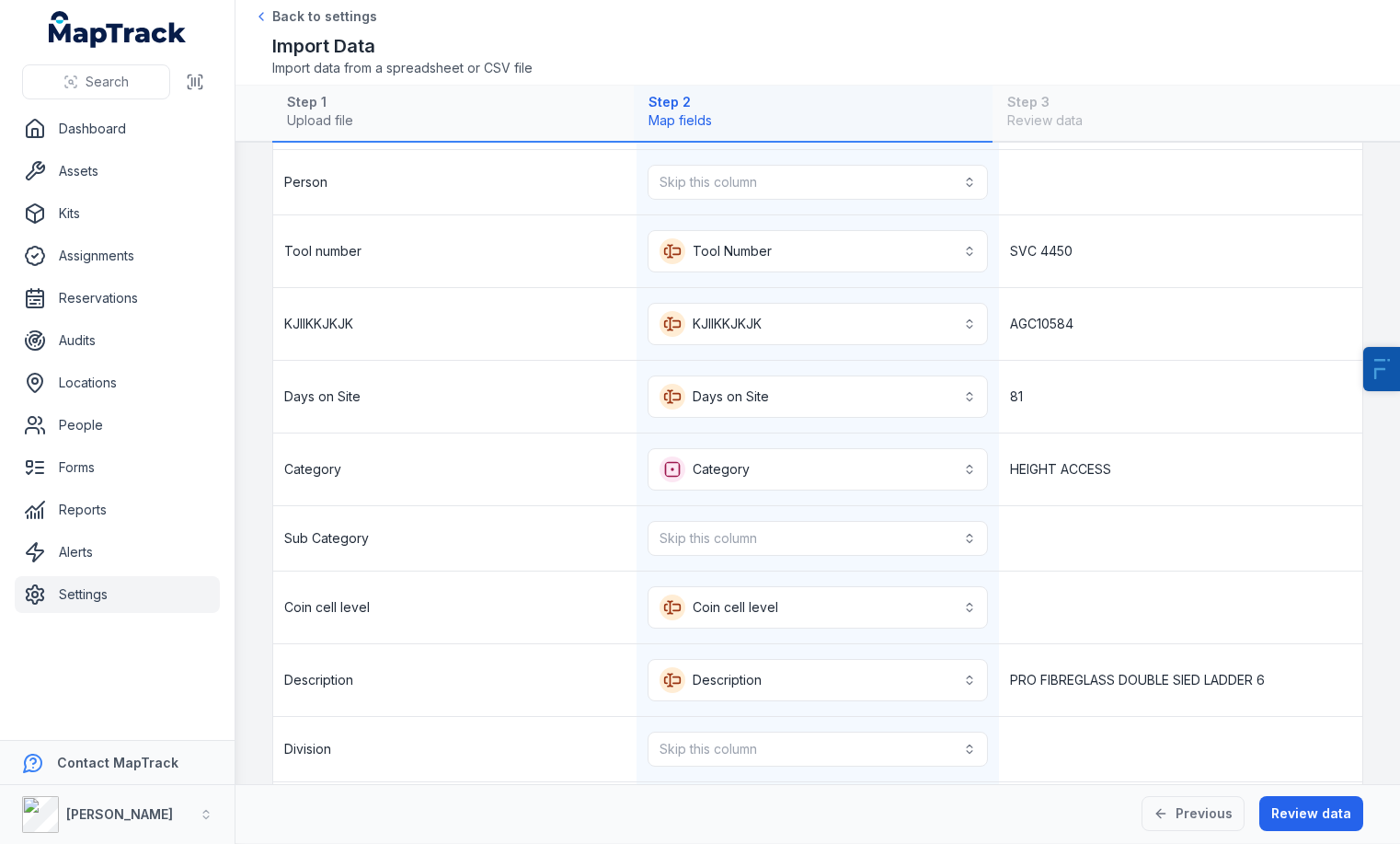
scroll to position [143, 0]
click at [743, 529] on button "Skip this column" at bounding box center [818, 536] width 341 height 35
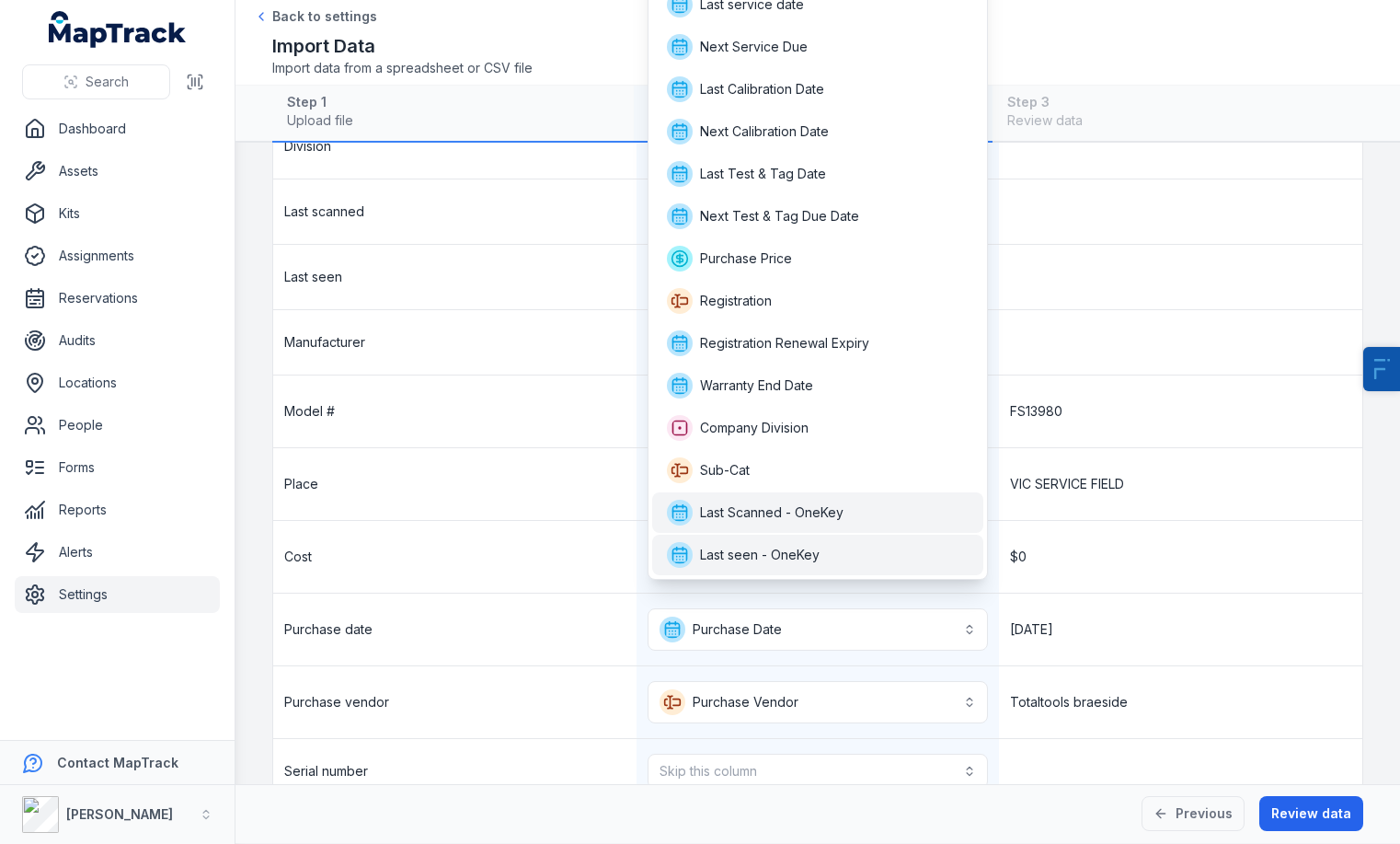
scroll to position [852, 0]
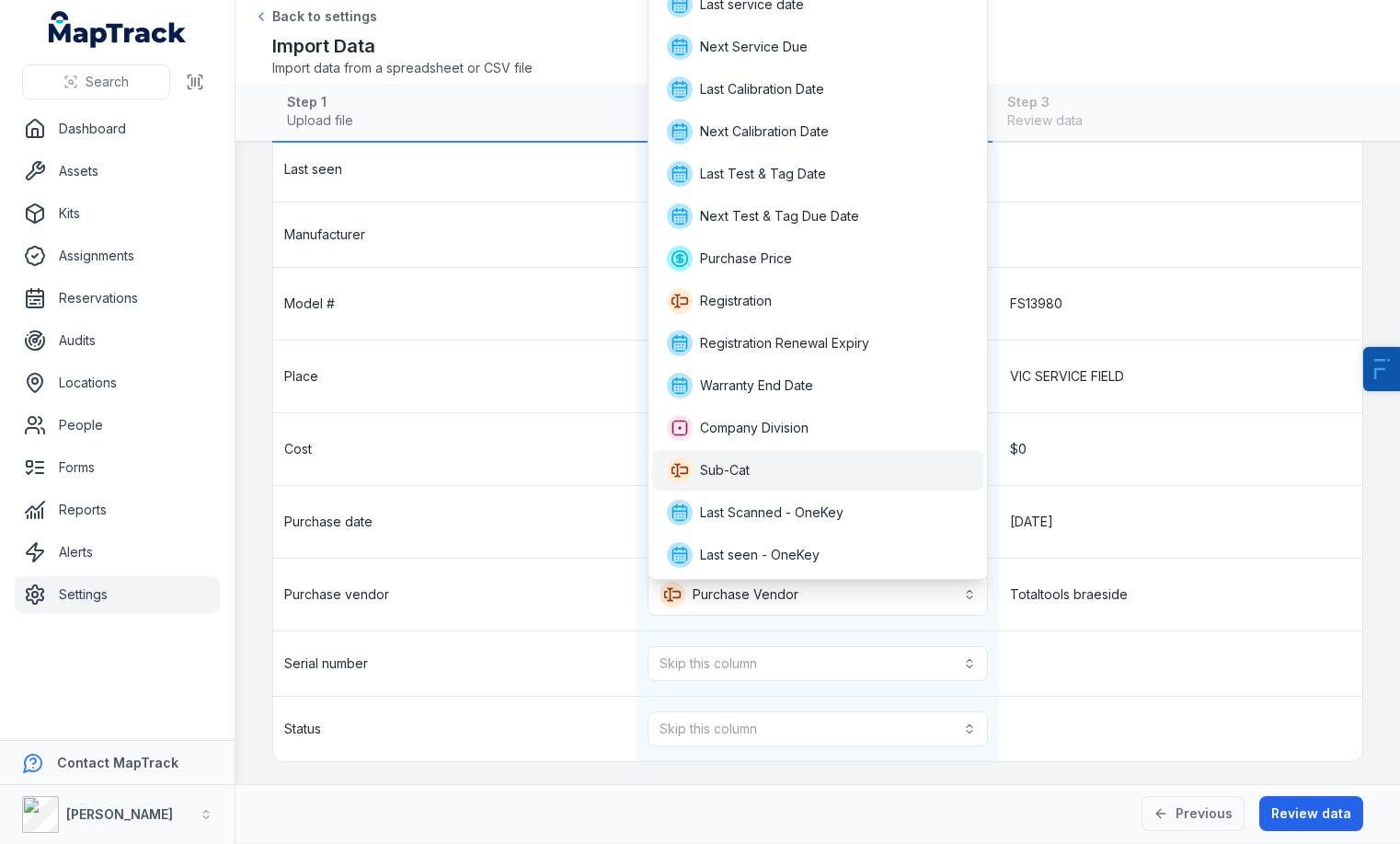
click at [792, 470] on div "Sub-Cat" at bounding box center [818, 471] width 303 height 25
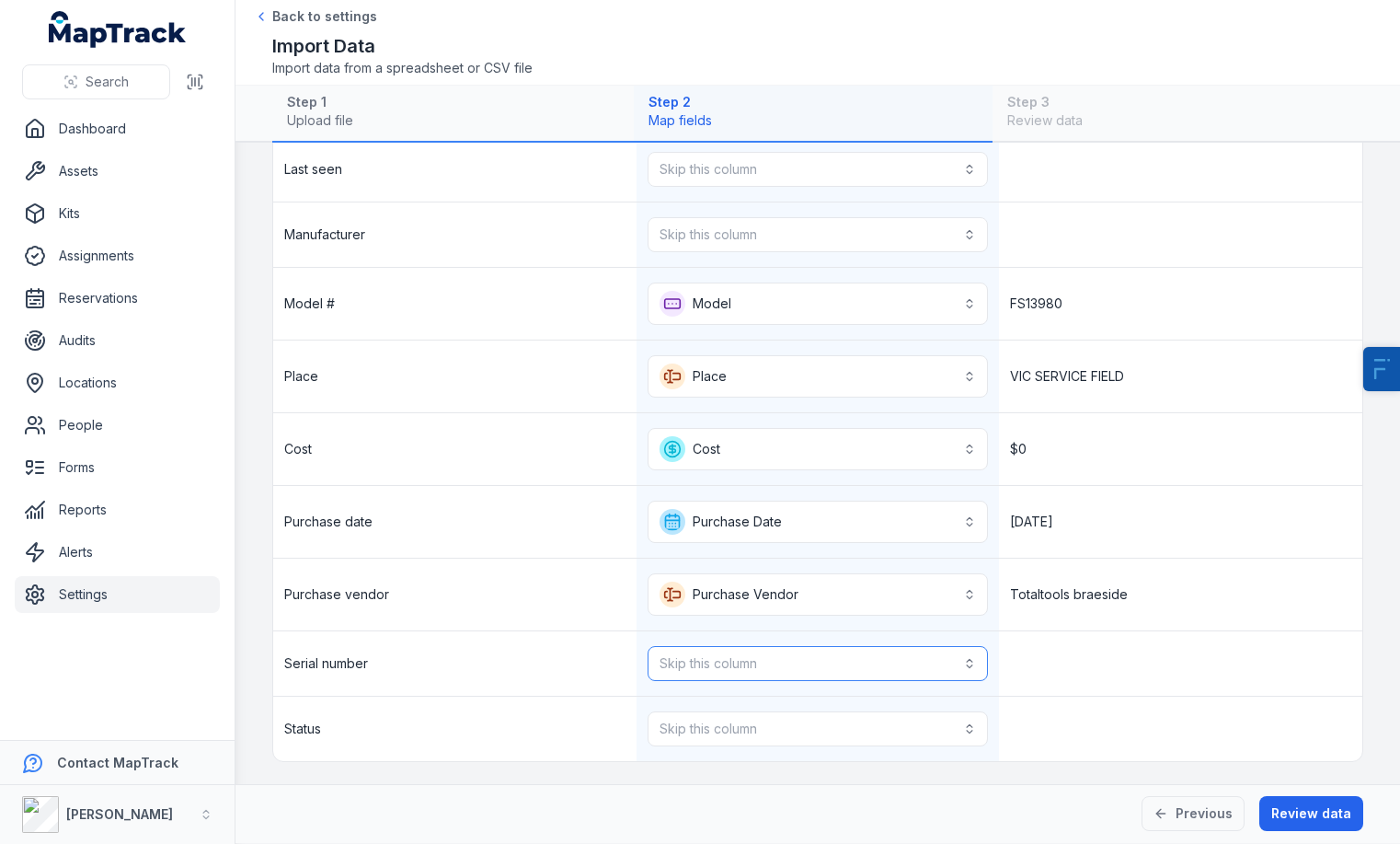
click at [743, 653] on button "Skip this column" at bounding box center [818, 664] width 341 height 35
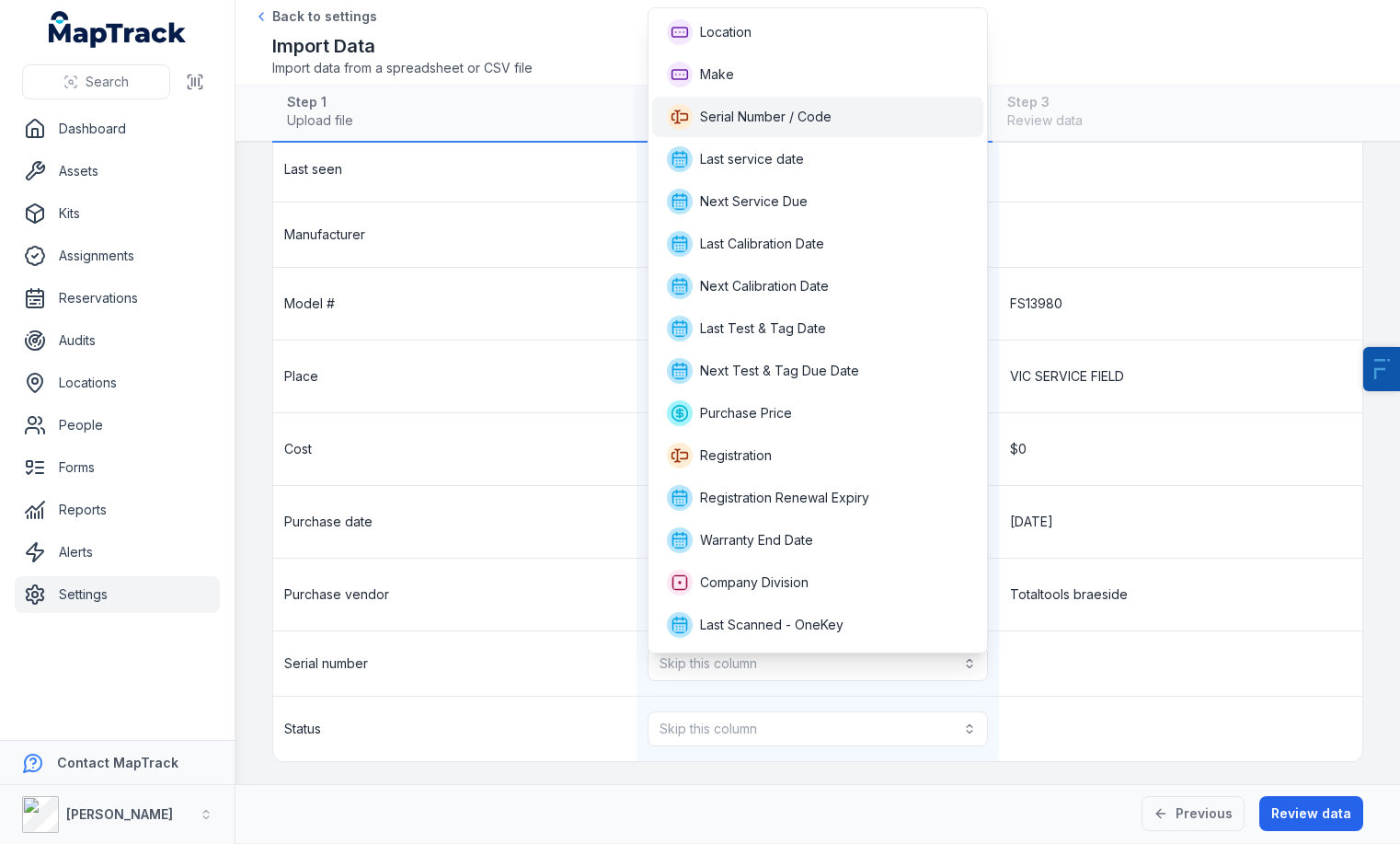
click at [794, 102] on div "Serial Number / Code" at bounding box center [818, 117] width 332 height 40
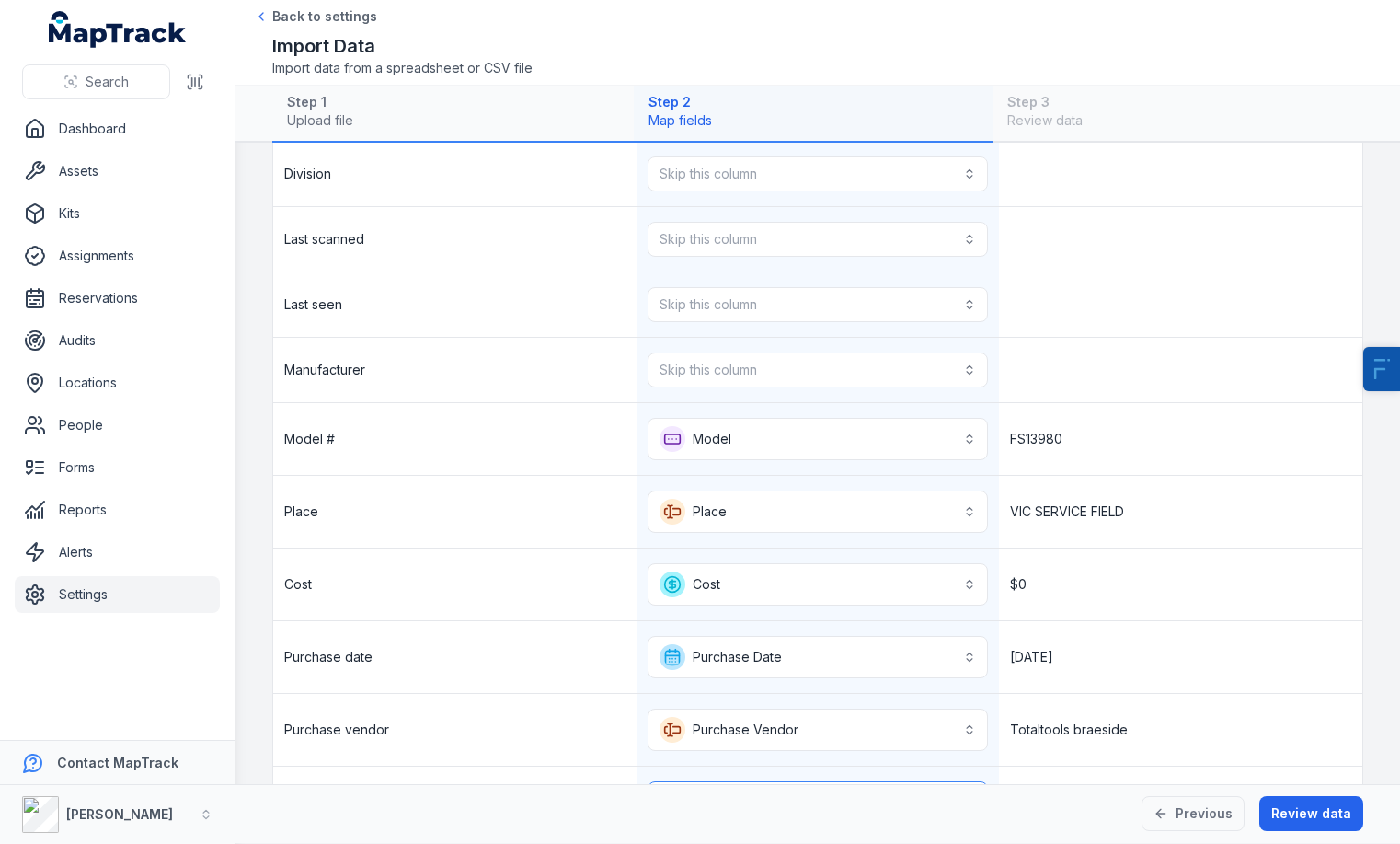
scroll to position [722, 0]
click at [787, 378] on button "Skip this column" at bounding box center [818, 372] width 341 height 35
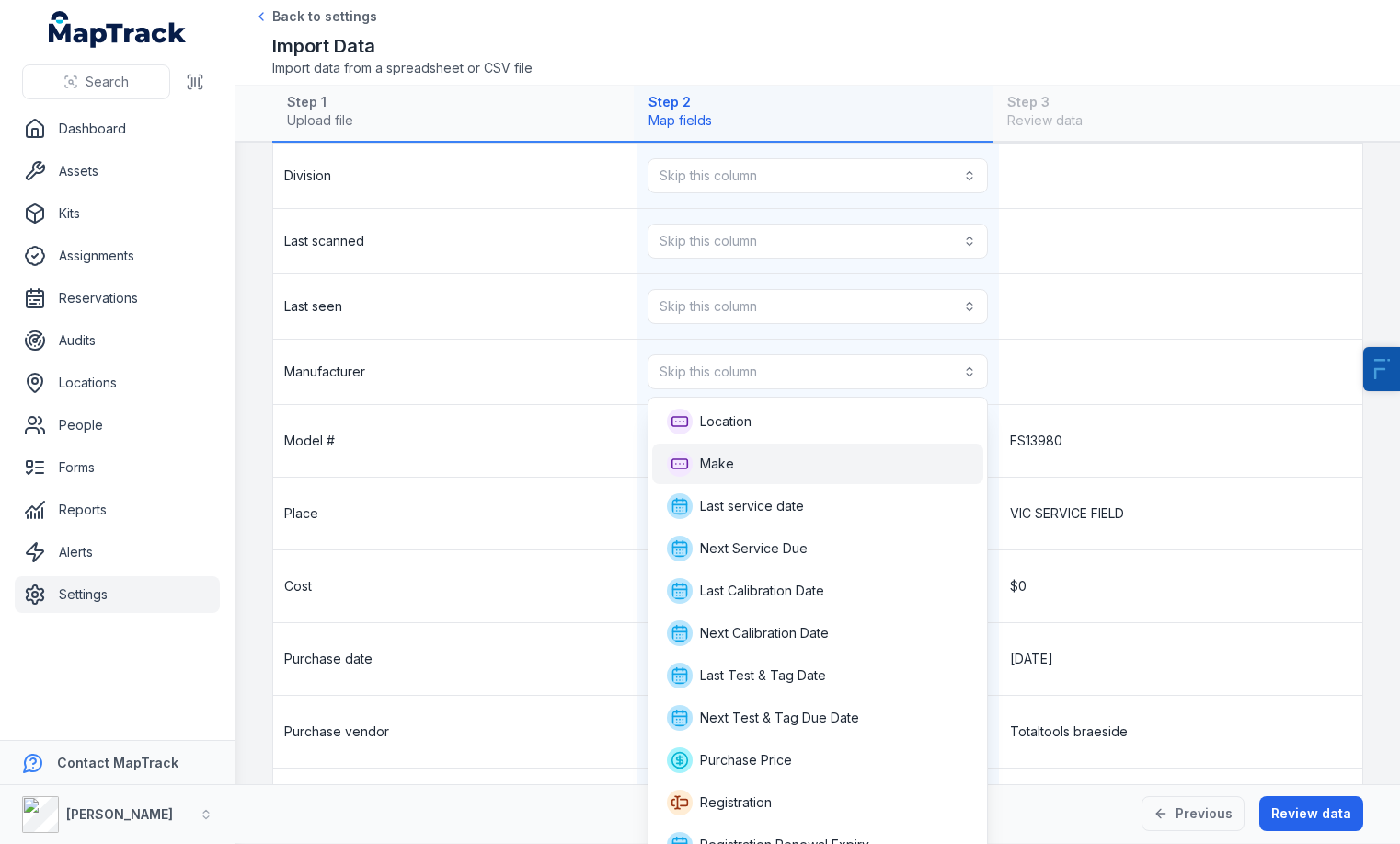
click at [766, 453] on div "Make" at bounding box center [818, 464] width 303 height 25
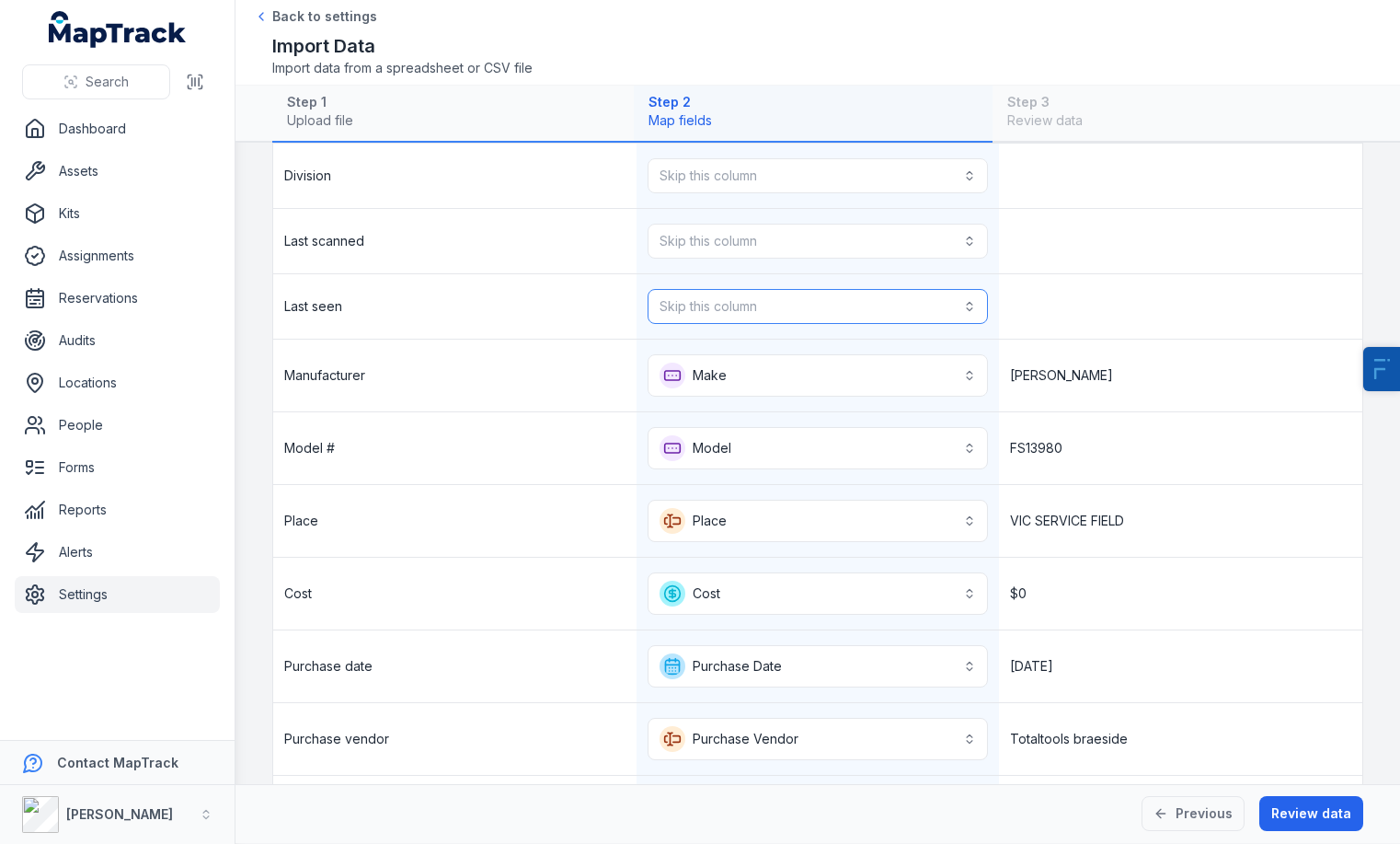
click at [792, 315] on button "Skip this column" at bounding box center [818, 307] width 341 height 35
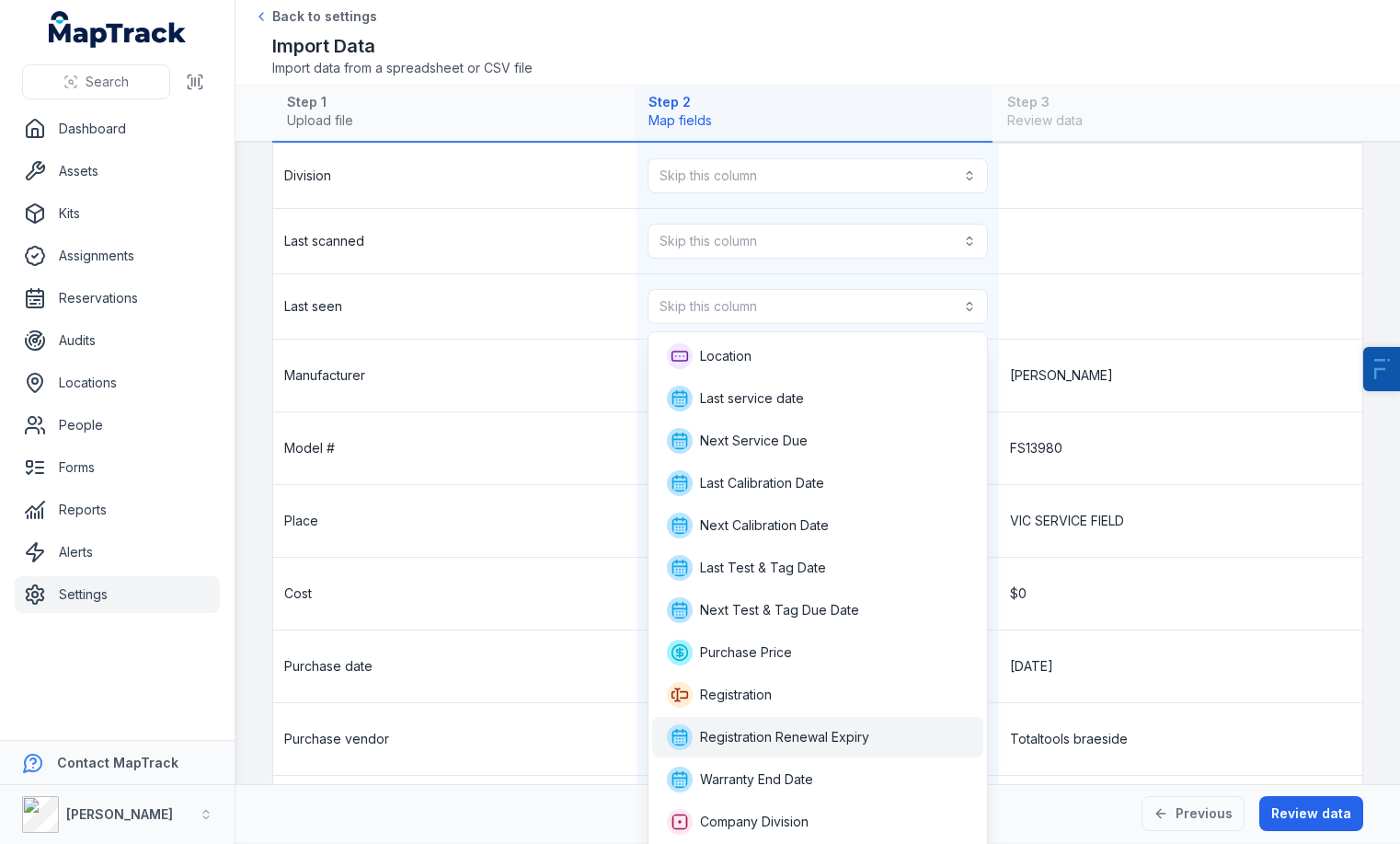
scroll to position [80, 0]
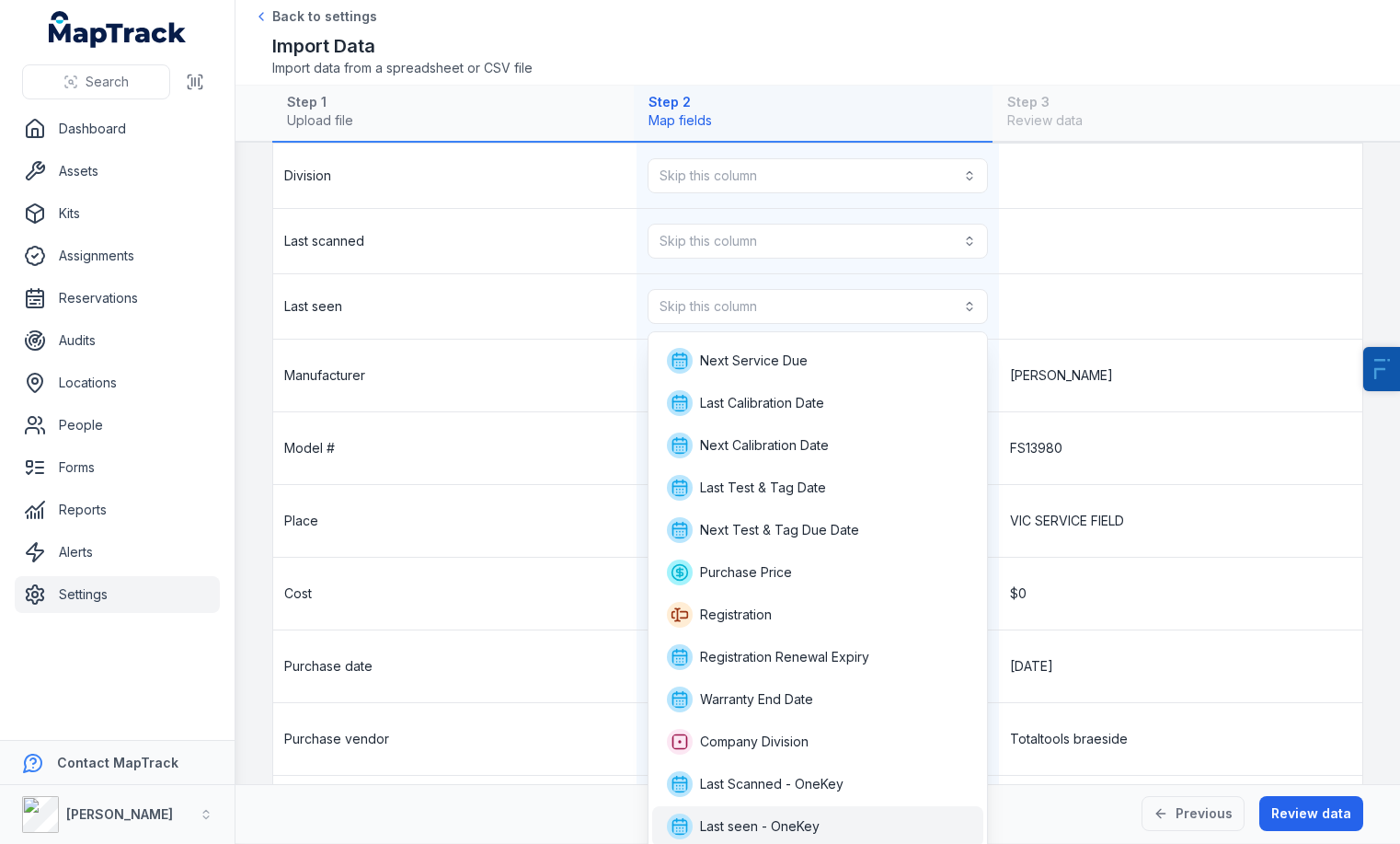
click at [794, 814] on span "Last seen - OneKey" at bounding box center [744, 826] width 153 height 25
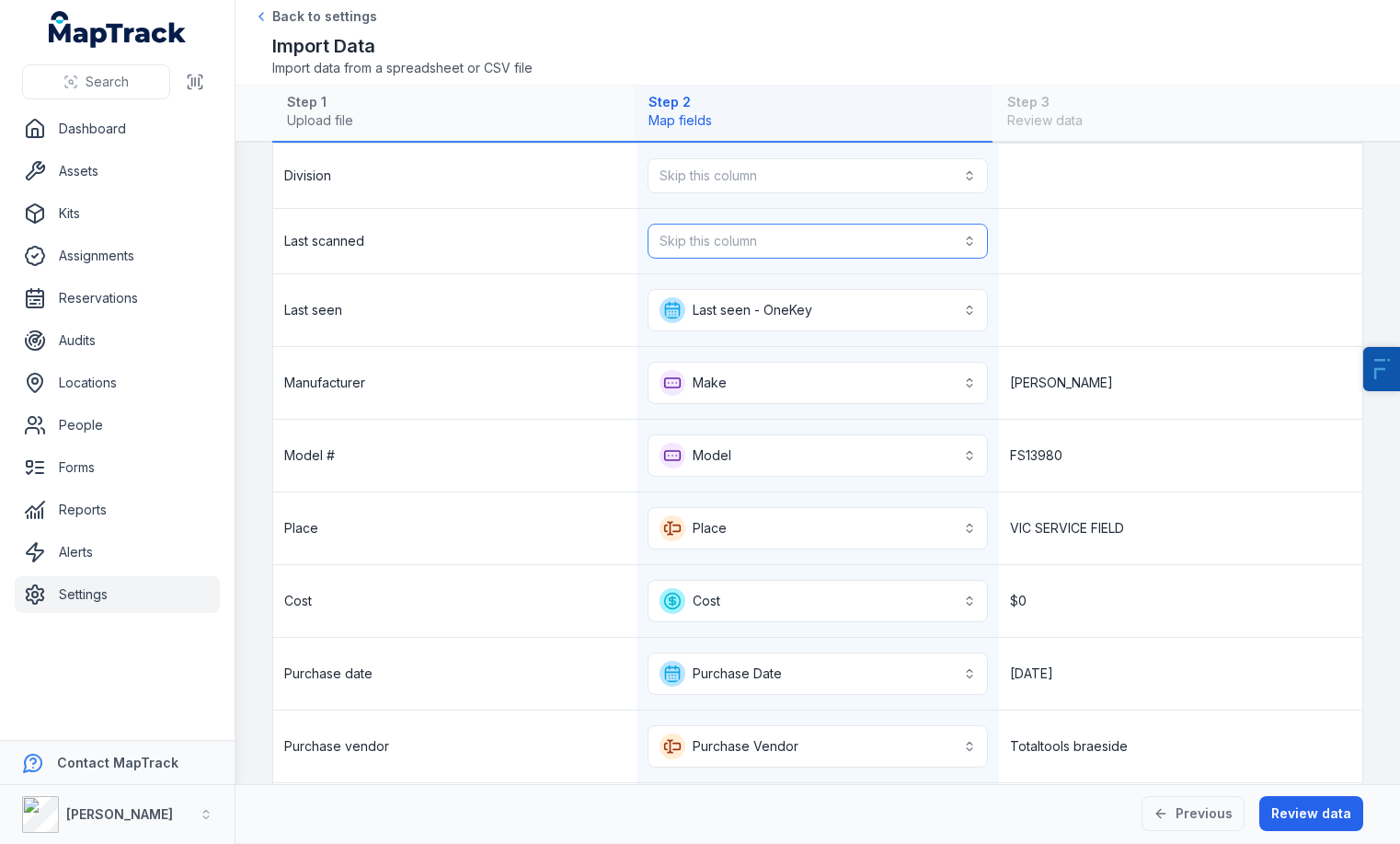
click at [762, 232] on button "Skip this column" at bounding box center [818, 241] width 341 height 35
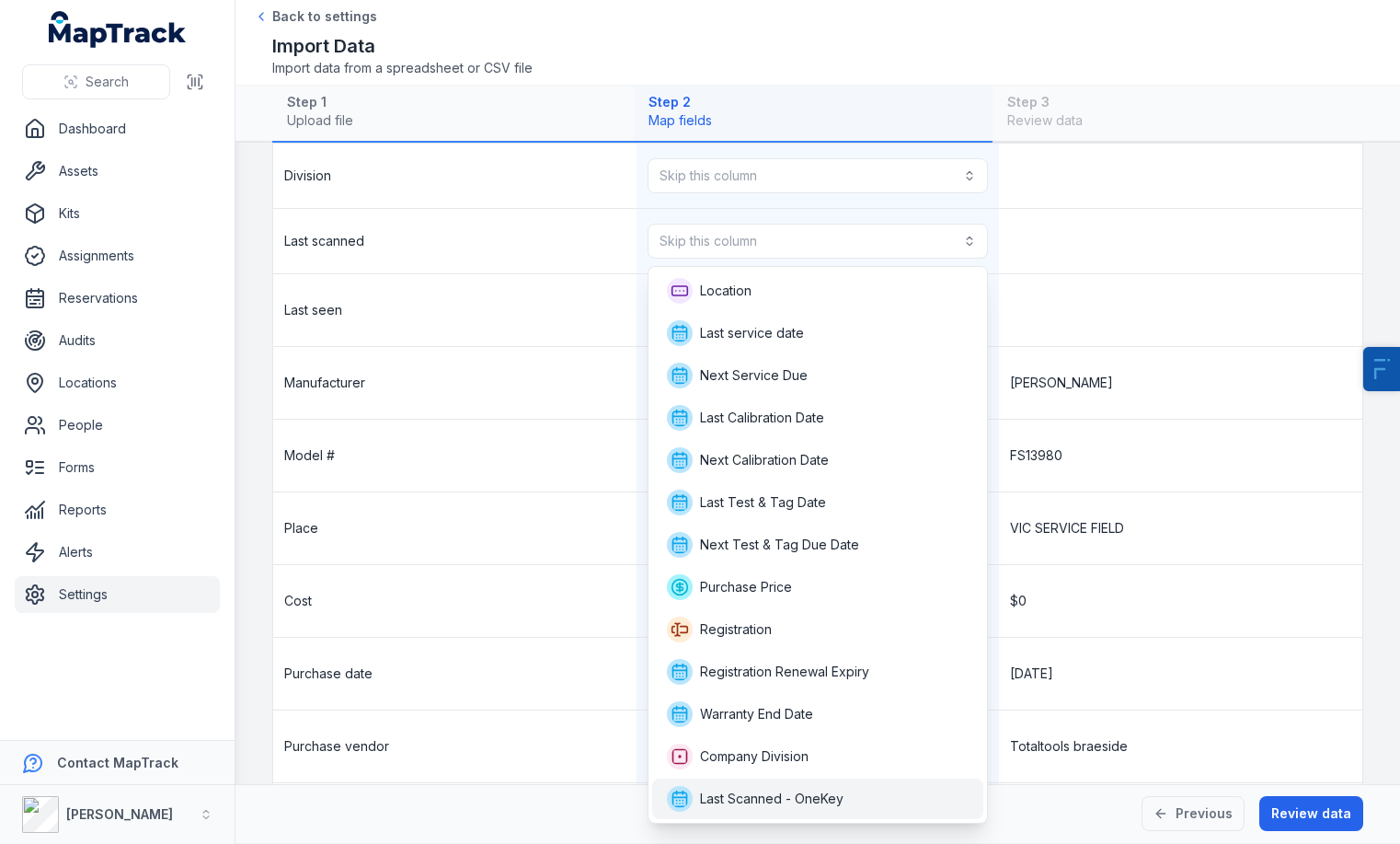
click at [810, 782] on div "Last Scanned - OneKey" at bounding box center [818, 798] width 332 height 40
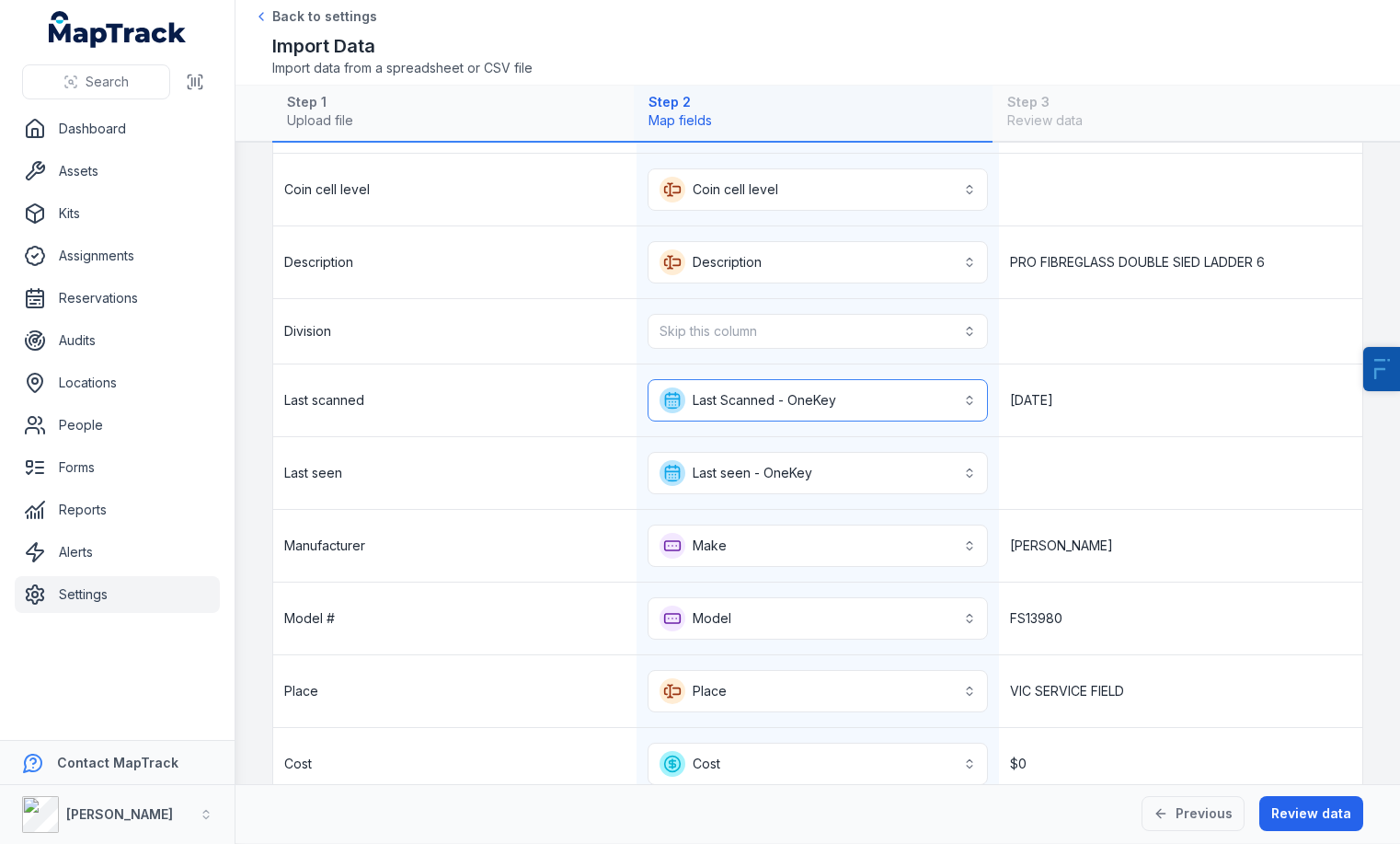
scroll to position [562, 0]
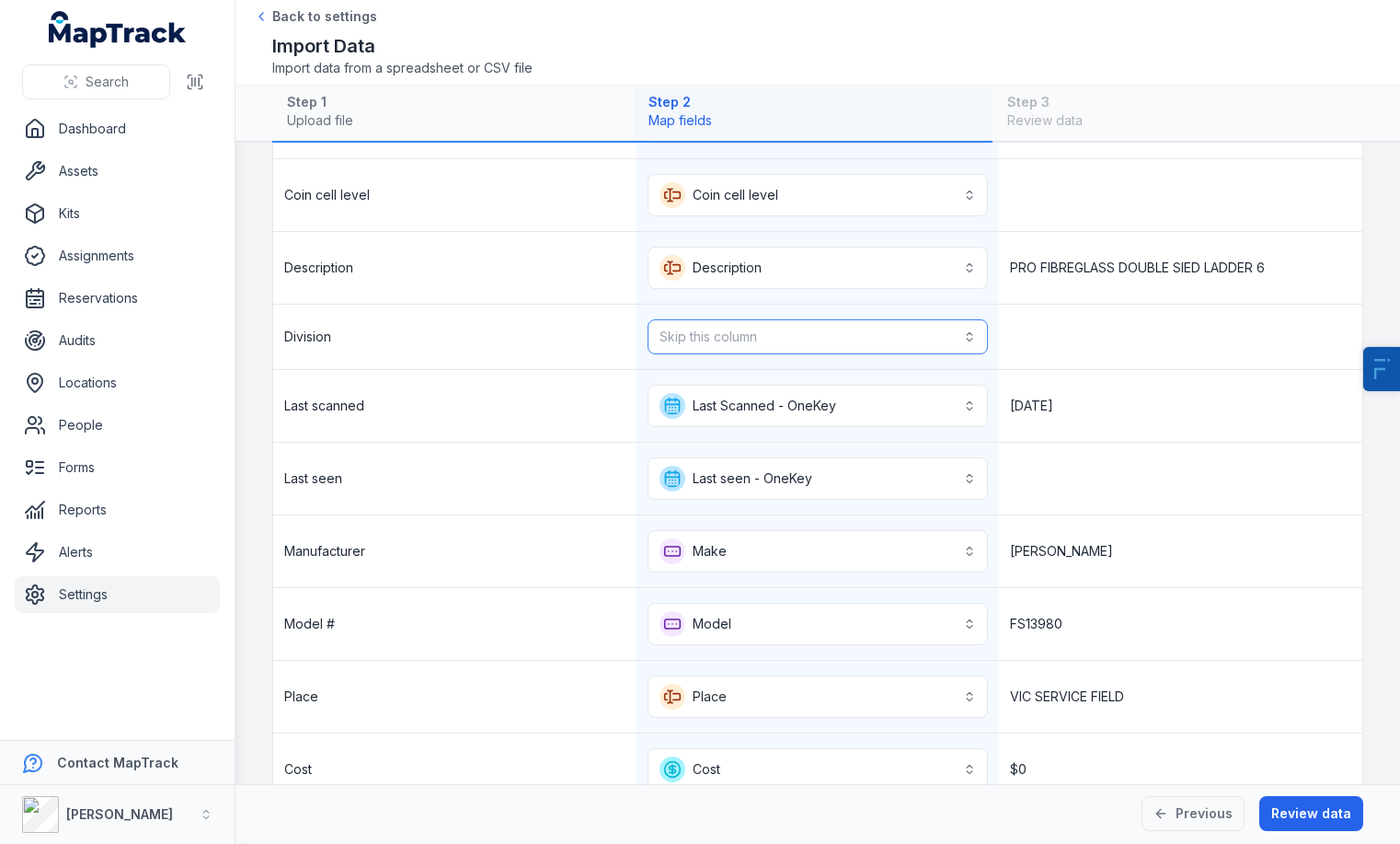
click at [793, 333] on button "Skip this column" at bounding box center [818, 337] width 341 height 35
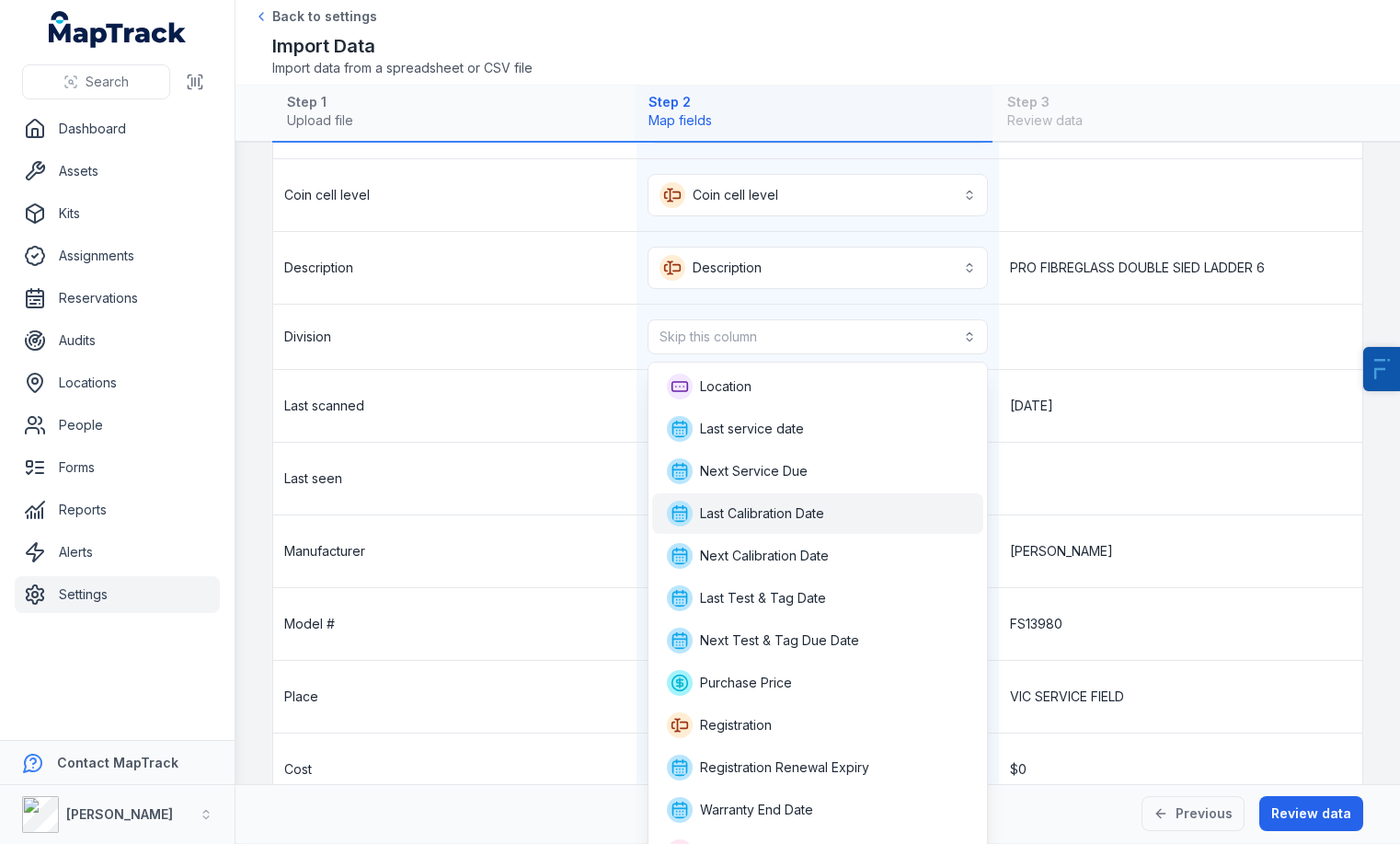
scroll to position [25, 0]
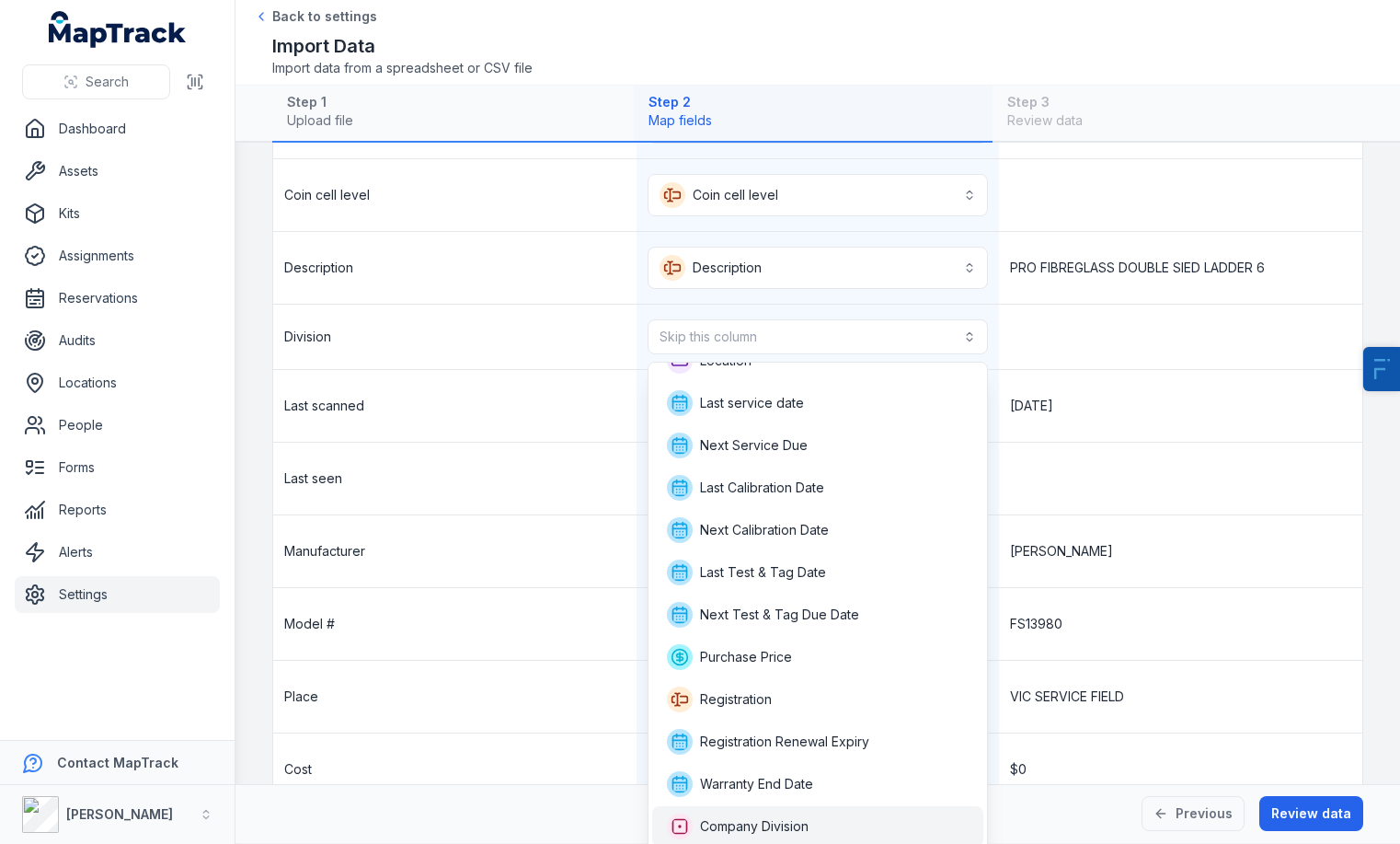
click at [768, 814] on span "Company Division" at bounding box center [738, 826] width 142 height 25
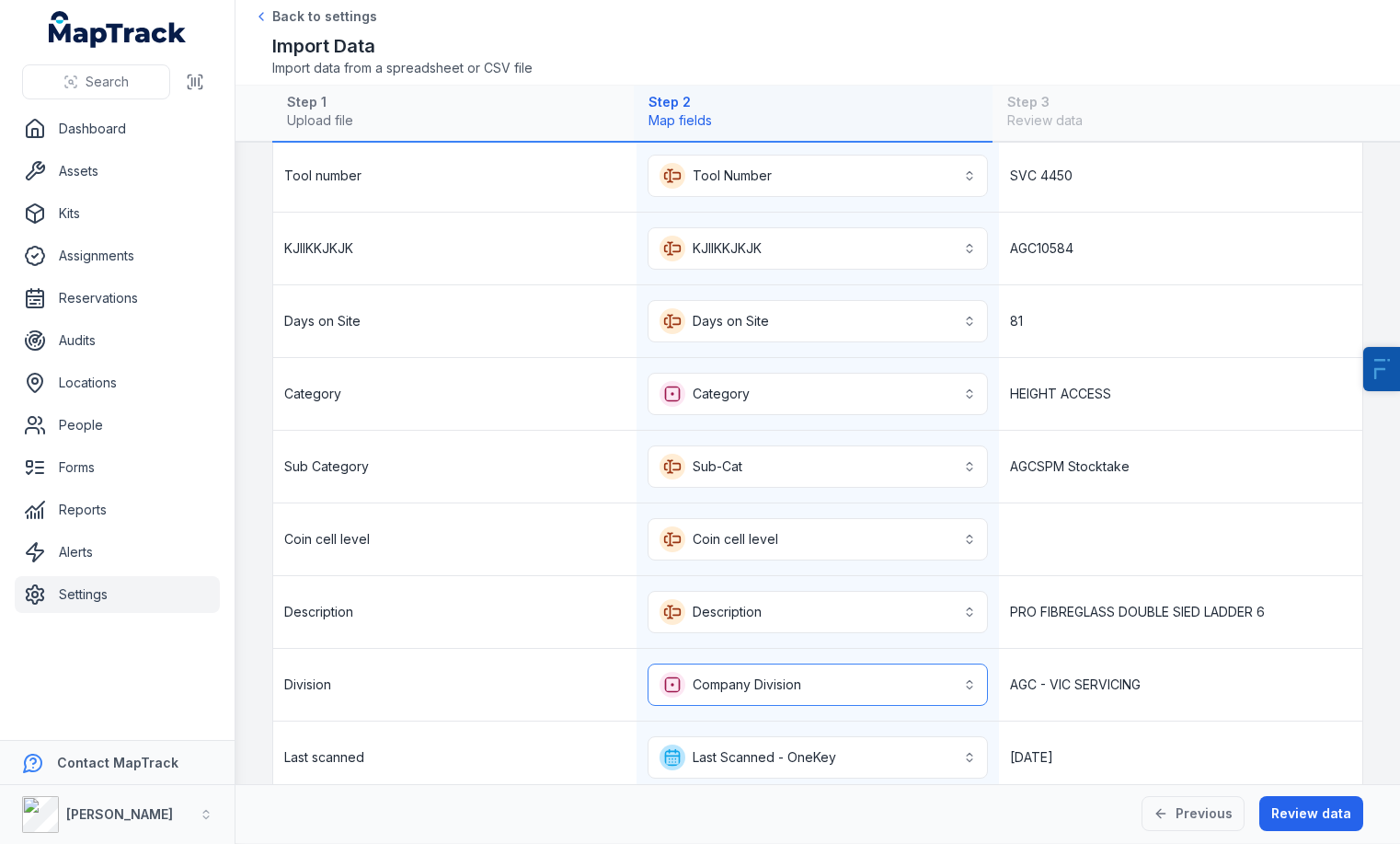
scroll to position [0, 0]
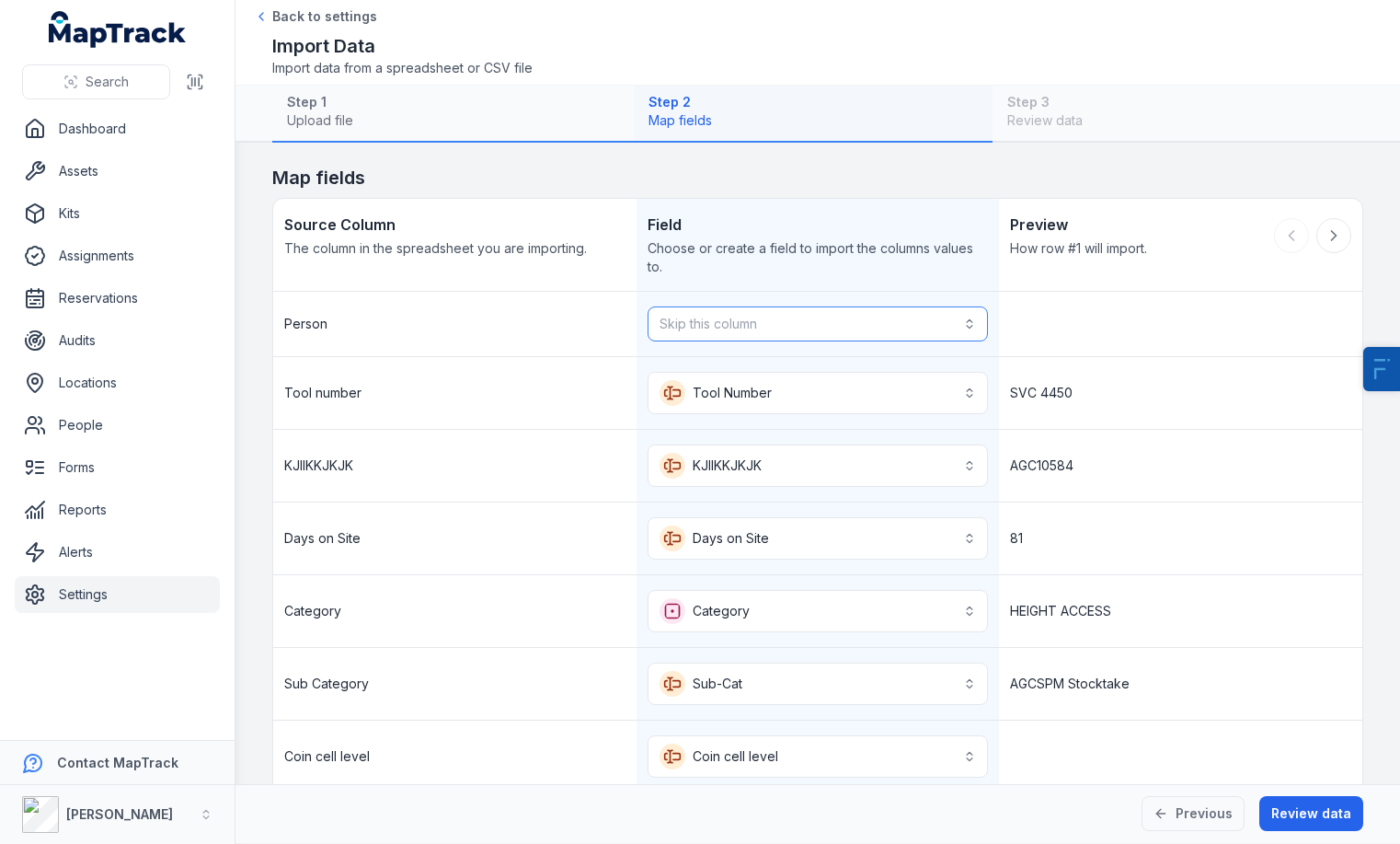
click at [806, 327] on button "Skip this column" at bounding box center [818, 324] width 341 height 35
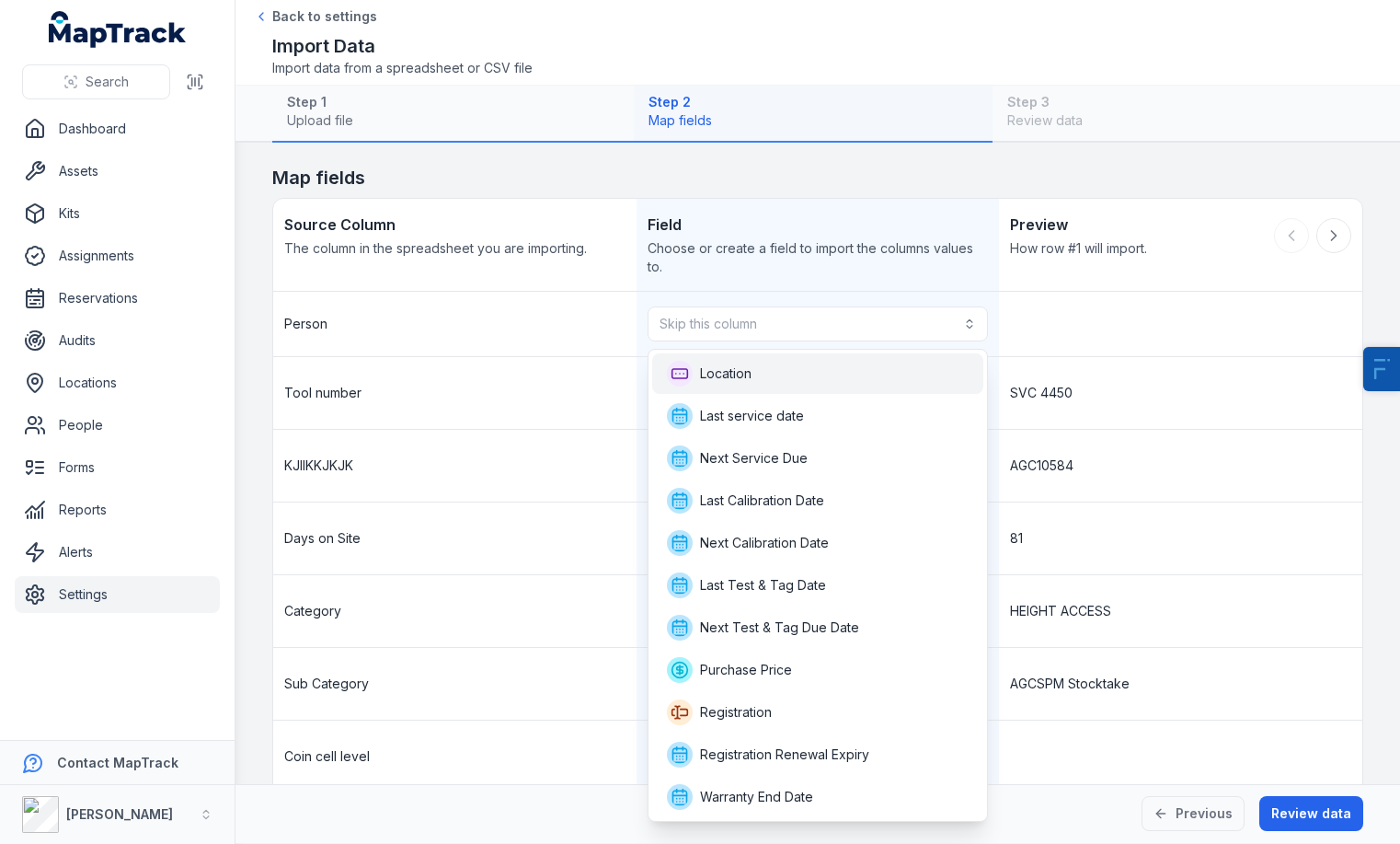
click at [800, 372] on div "Location" at bounding box center [818, 373] width 303 height 25
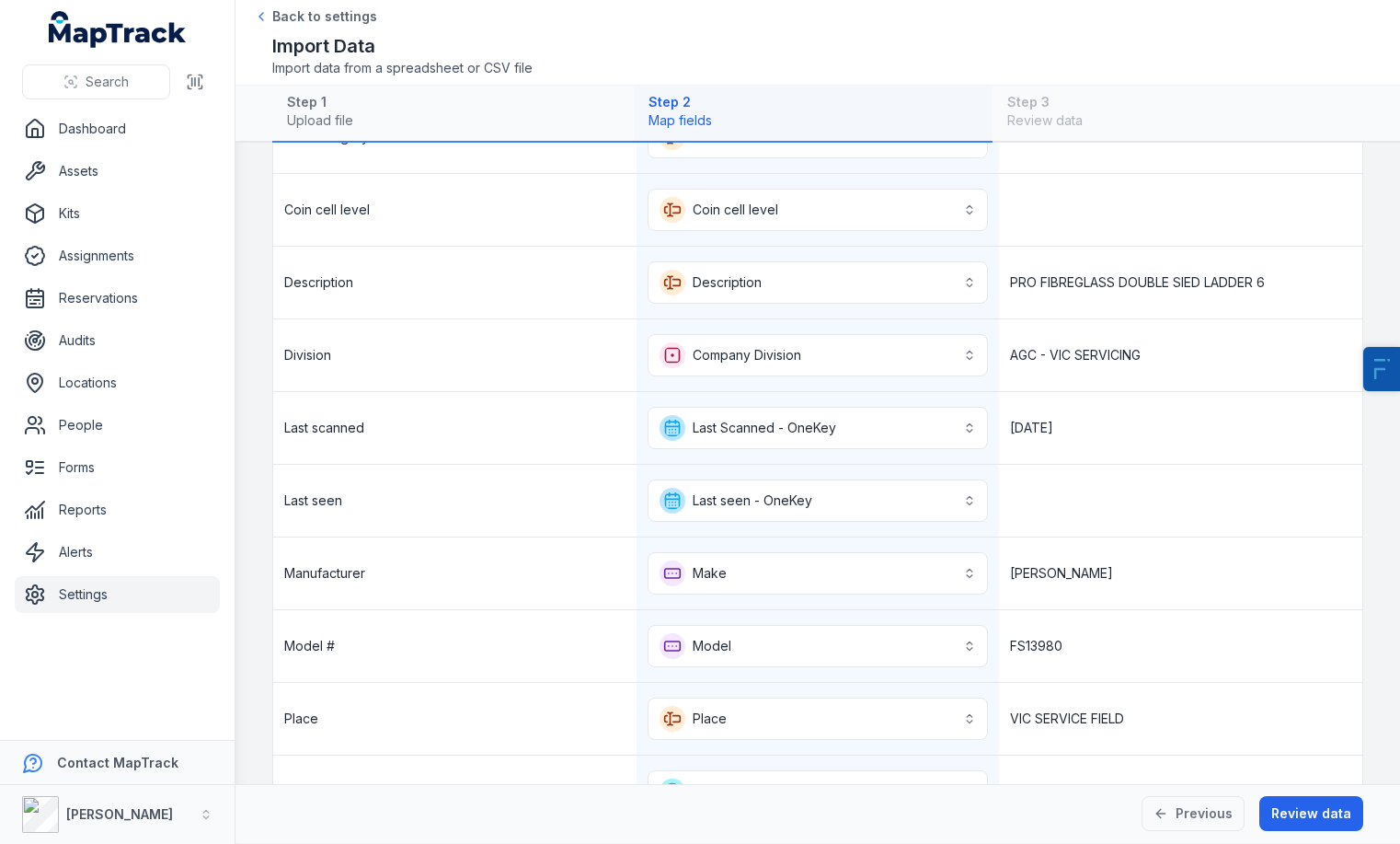
scroll to position [904, 0]
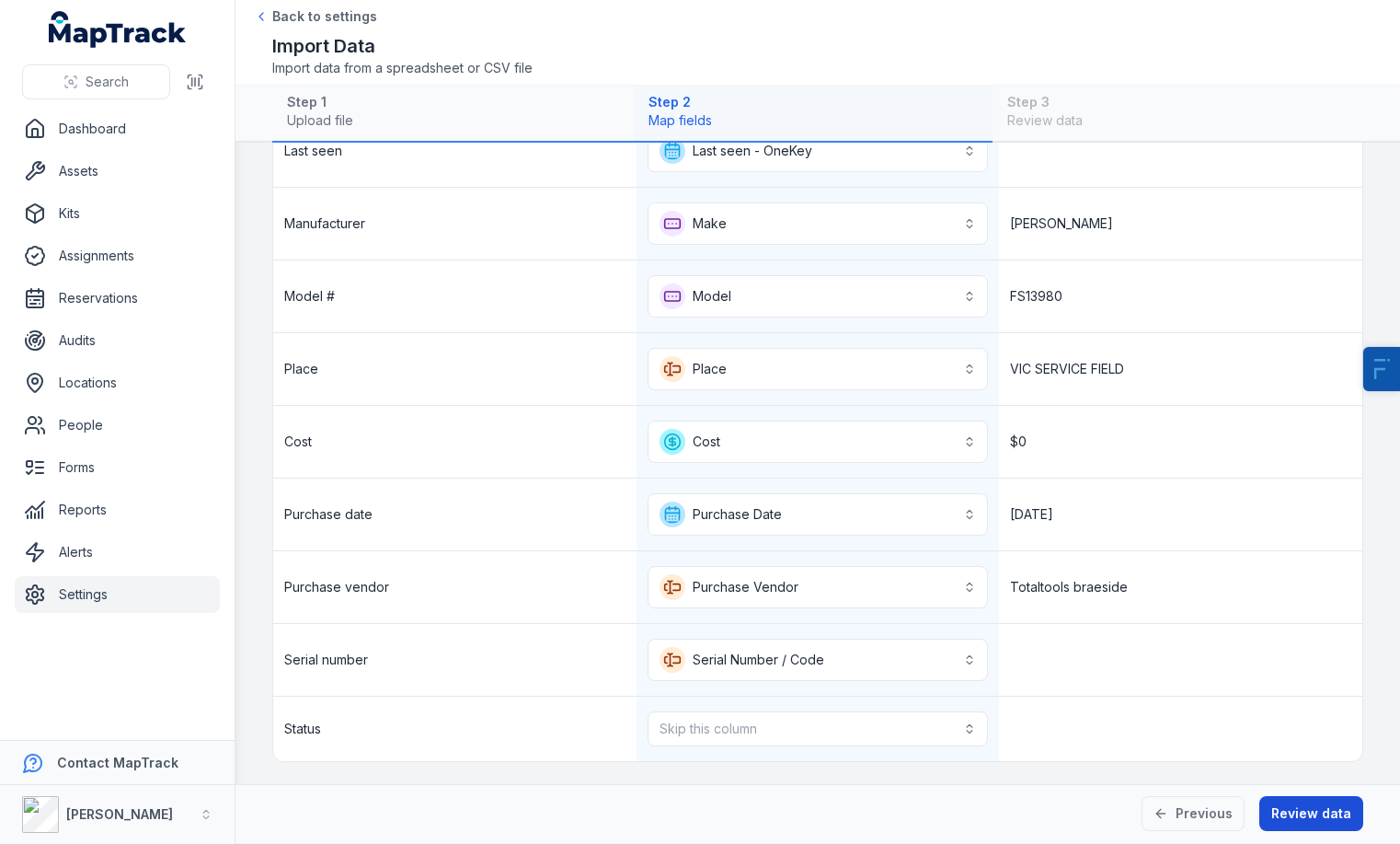
click at [1312, 805] on button "Review data" at bounding box center [1311, 814] width 104 height 35
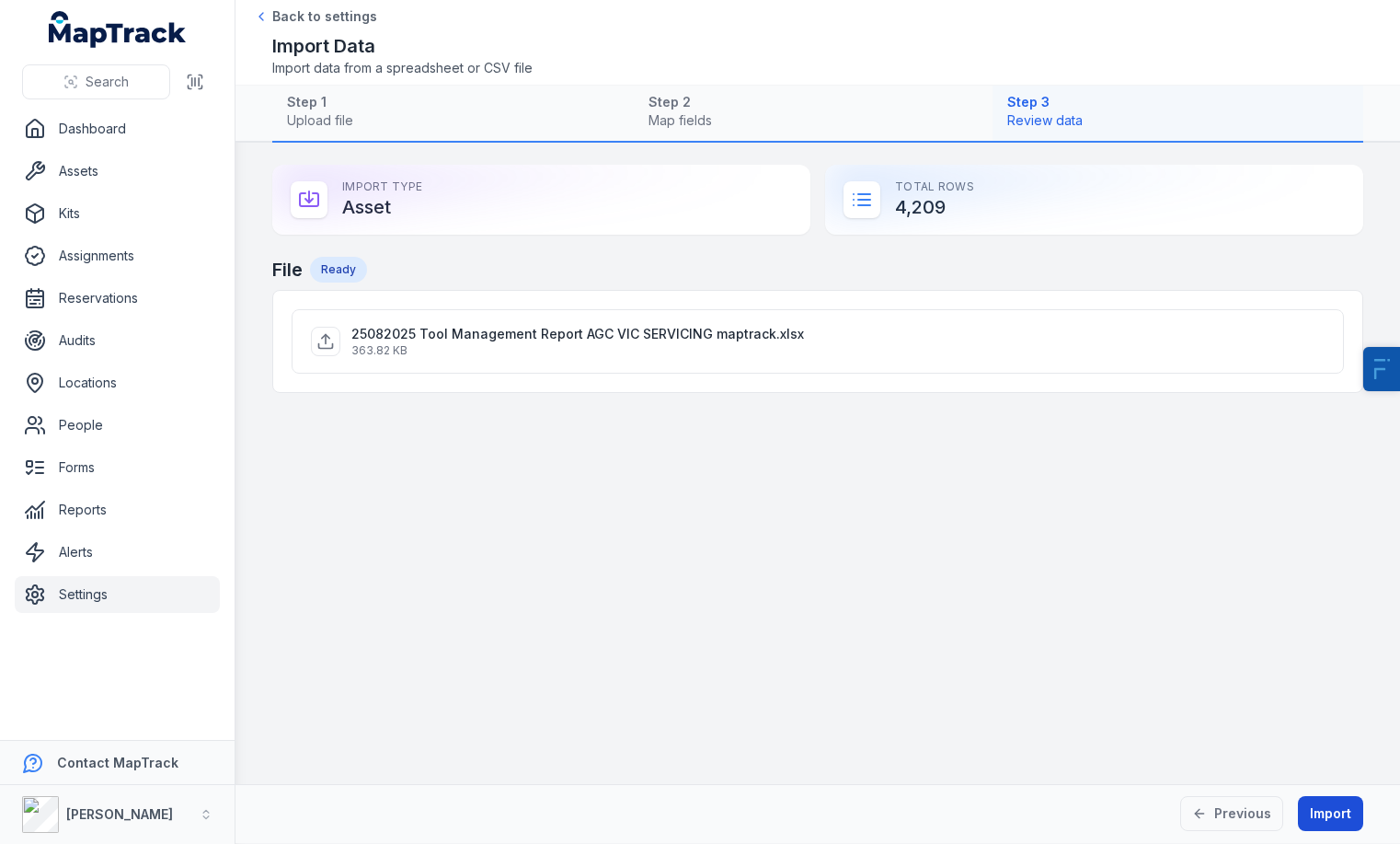
scroll to position [0, 0]
click at [1341, 805] on button "Import" at bounding box center [1329, 814] width 66 height 35
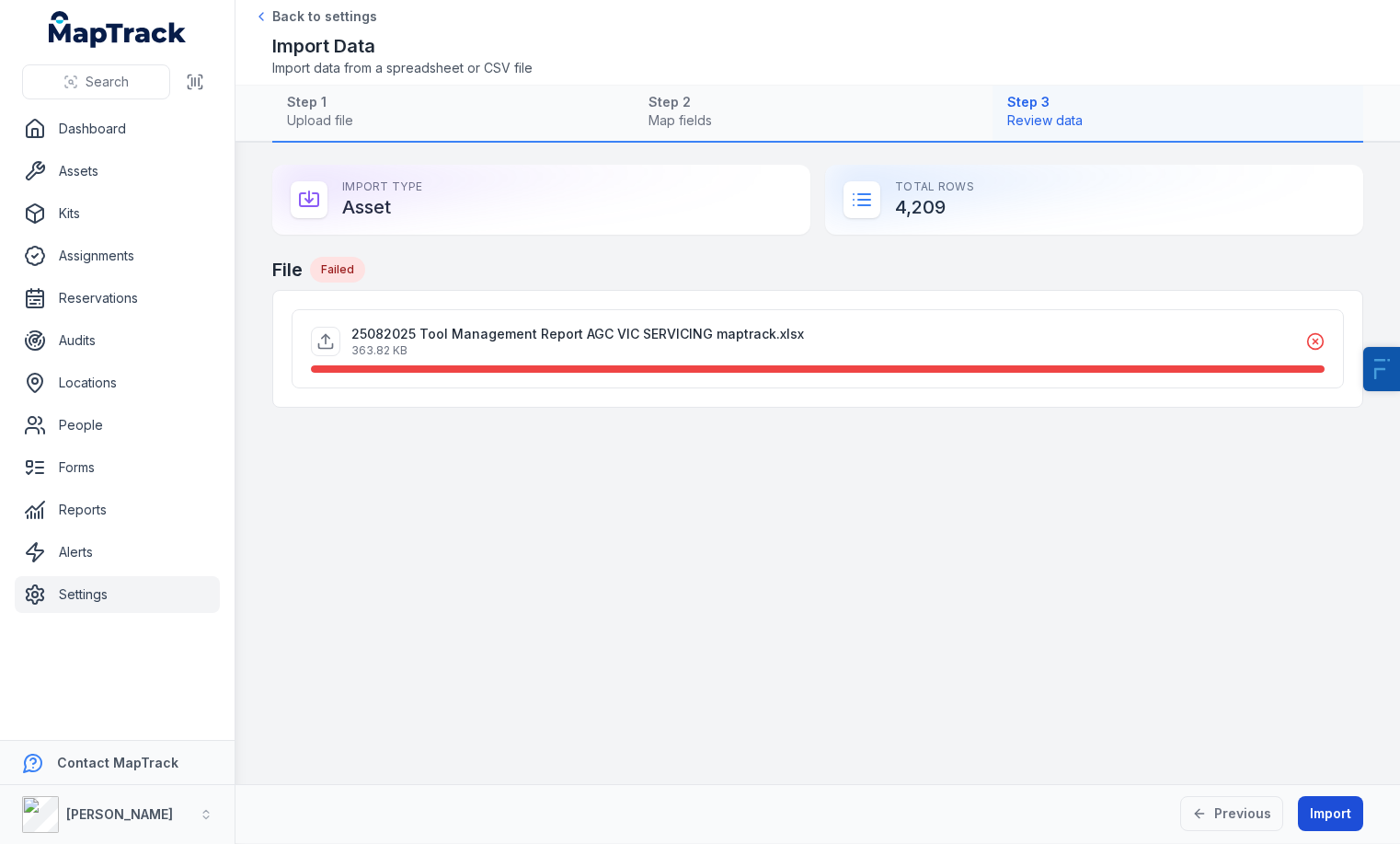
click at [1344, 810] on button "Import" at bounding box center [1329, 814] width 66 height 35
click at [1344, 829] on button "Import" at bounding box center [1329, 814] width 66 height 35
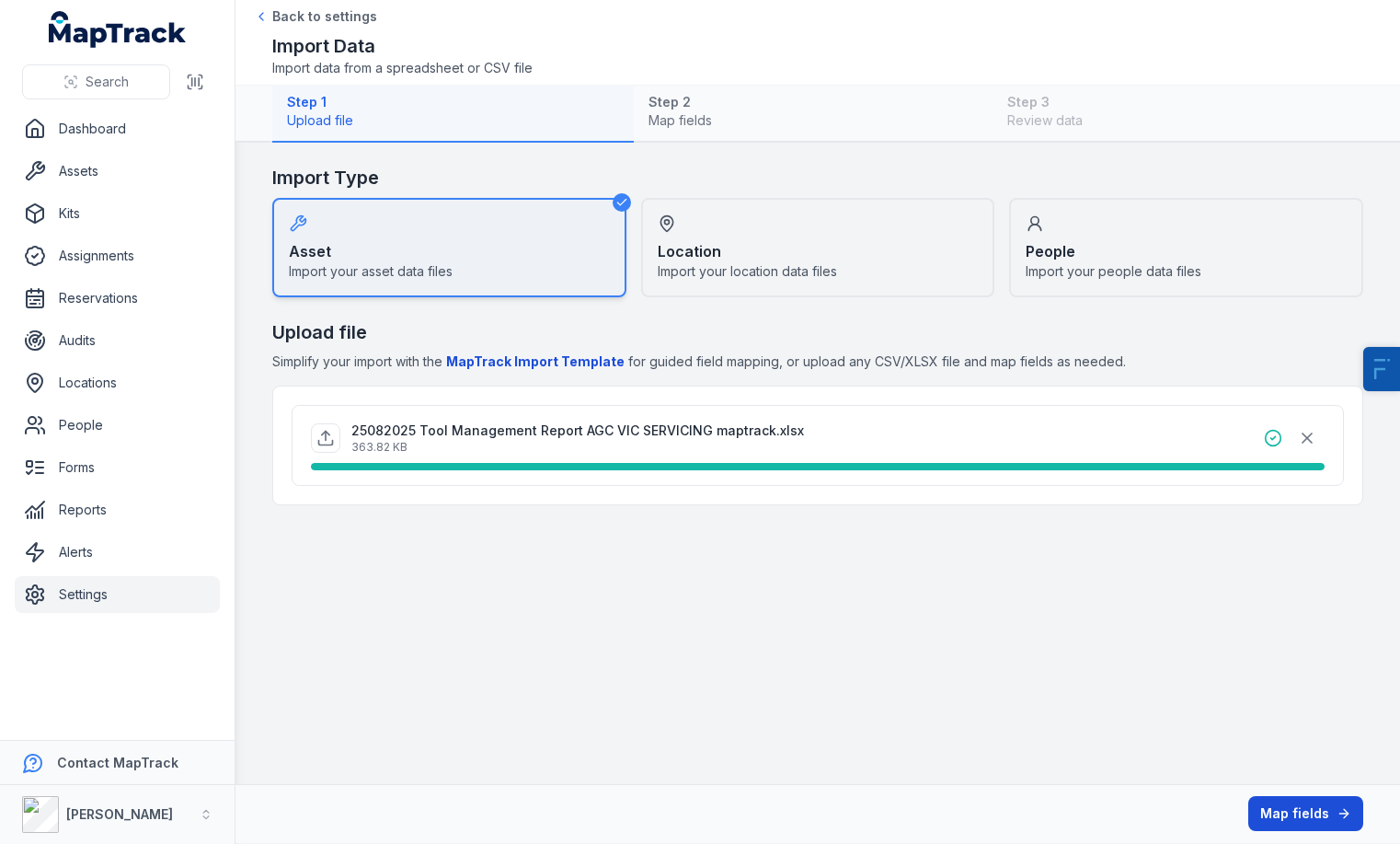
click at [1326, 806] on button "Map fields" at bounding box center [1305, 814] width 115 height 35
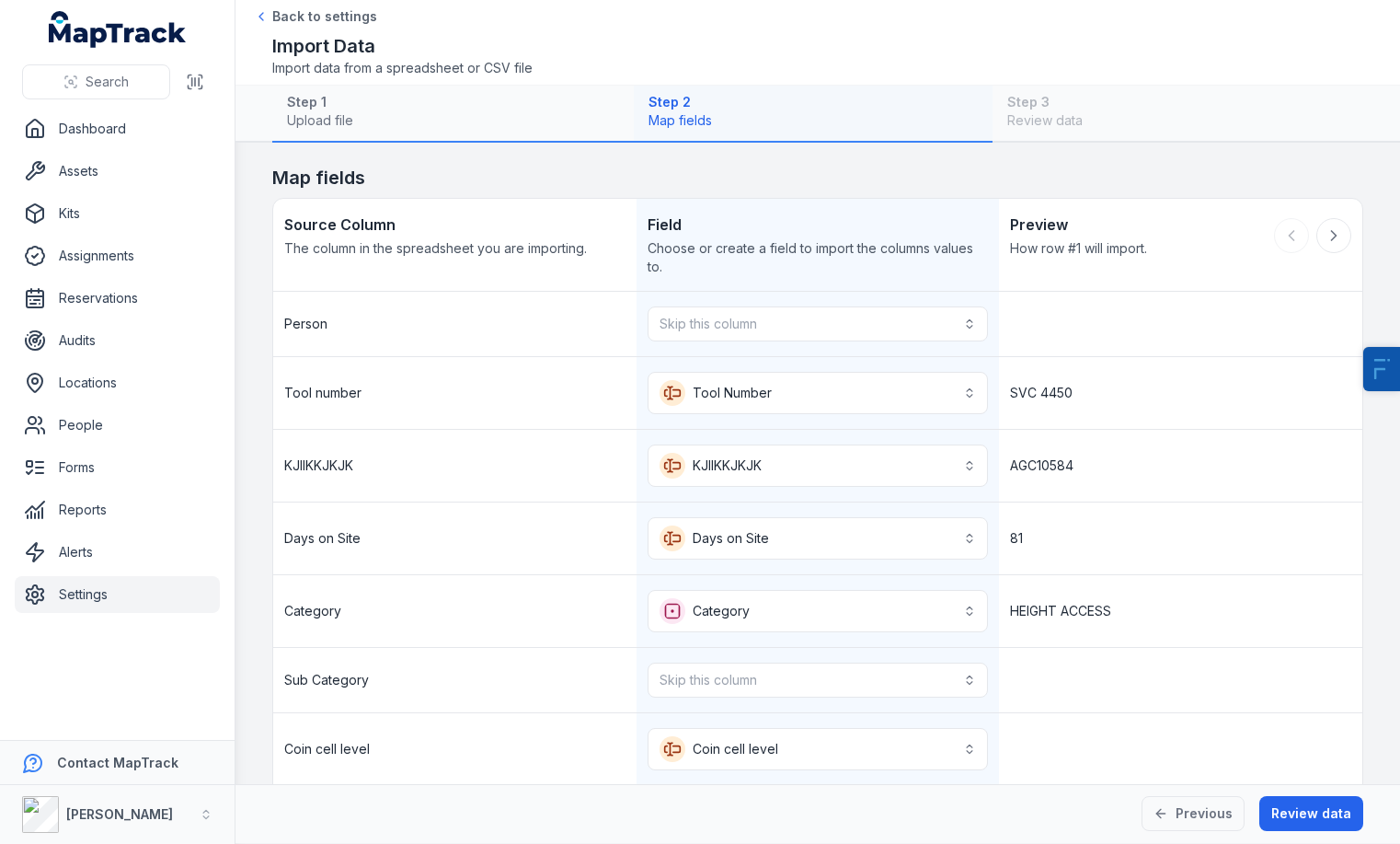
scroll to position [155, 0]
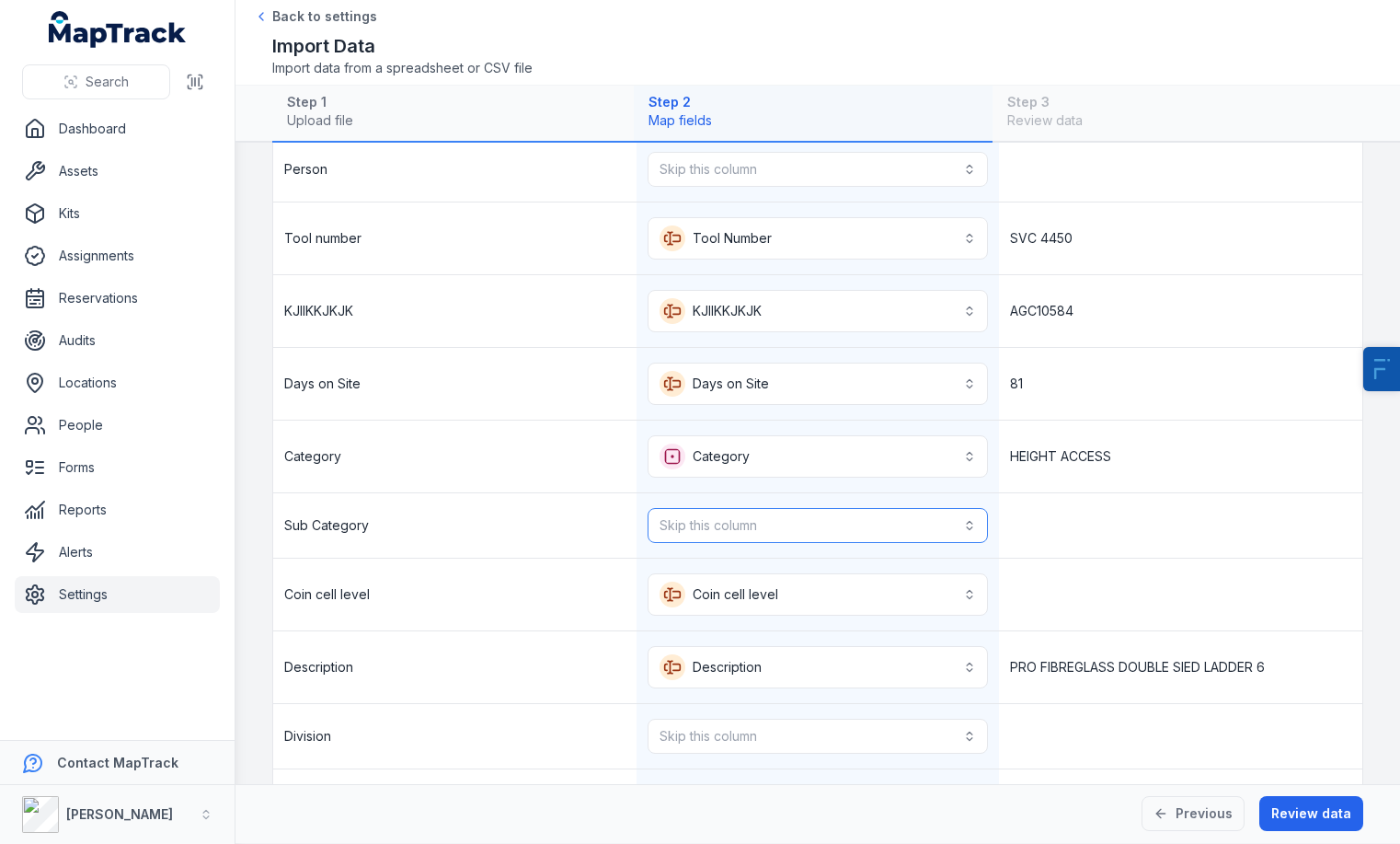
click at [814, 526] on button "Skip this column" at bounding box center [818, 525] width 341 height 35
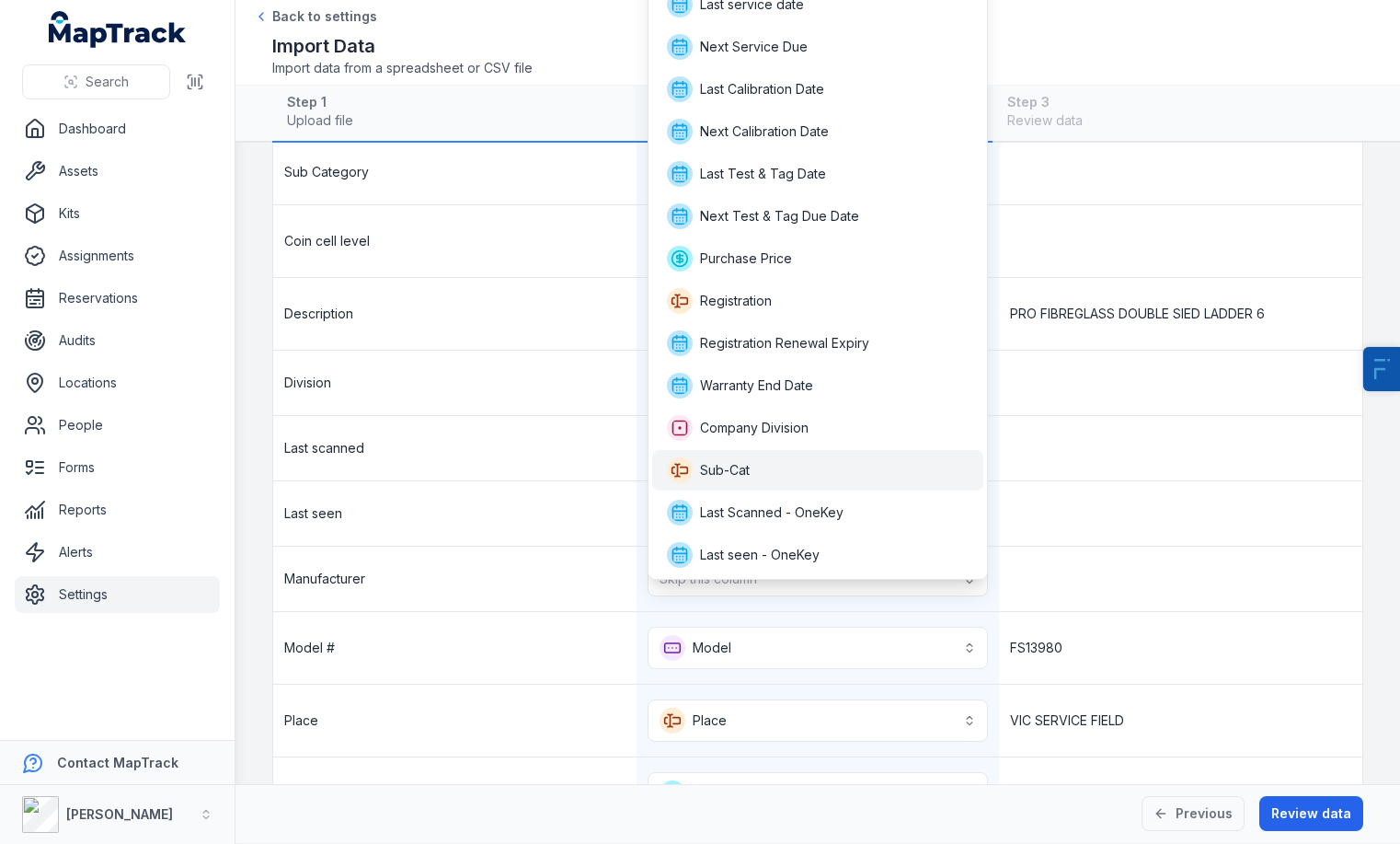
scroll to position [852, 0]
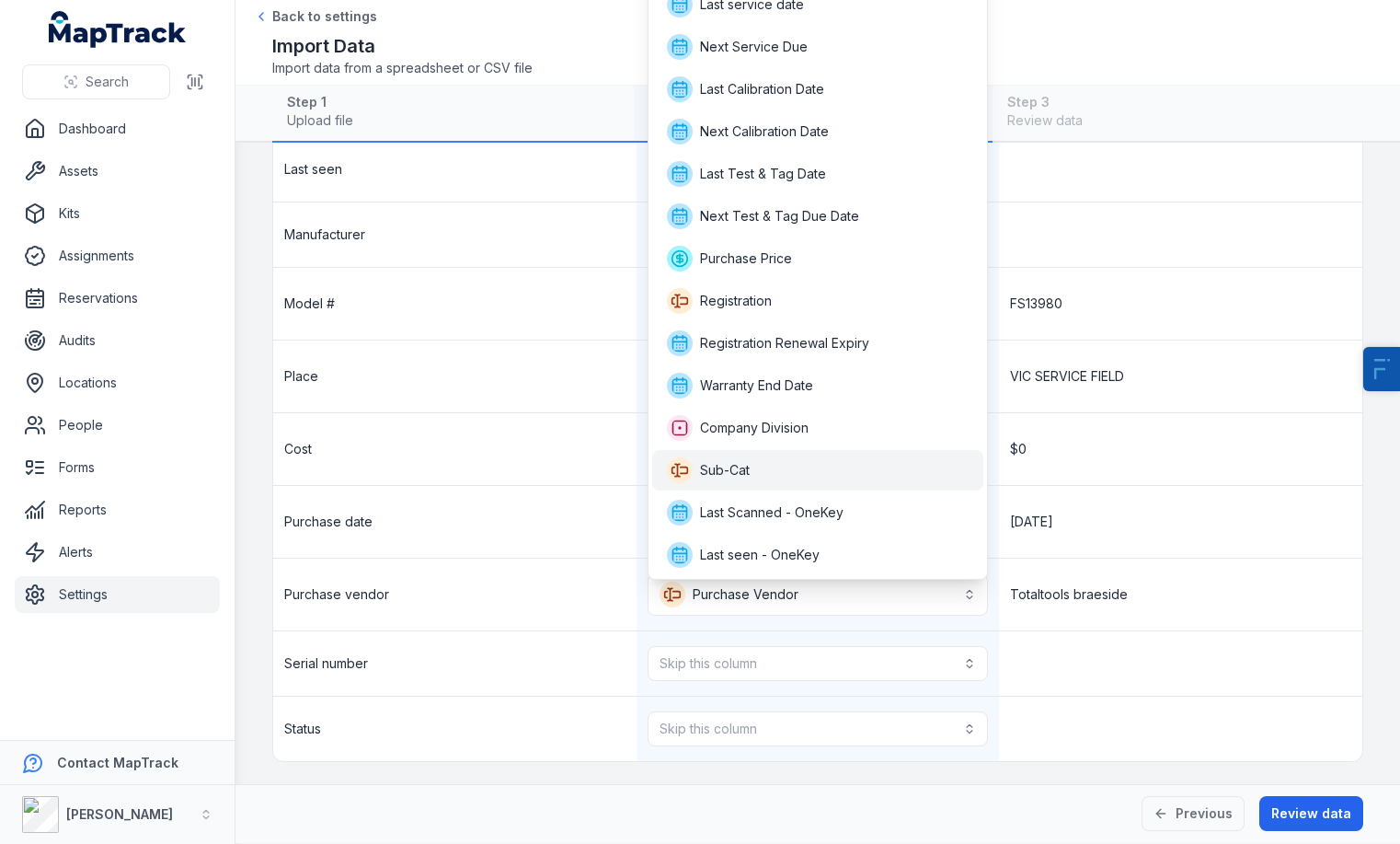
click at [809, 478] on div "Sub-Cat" at bounding box center [818, 471] width 303 height 25
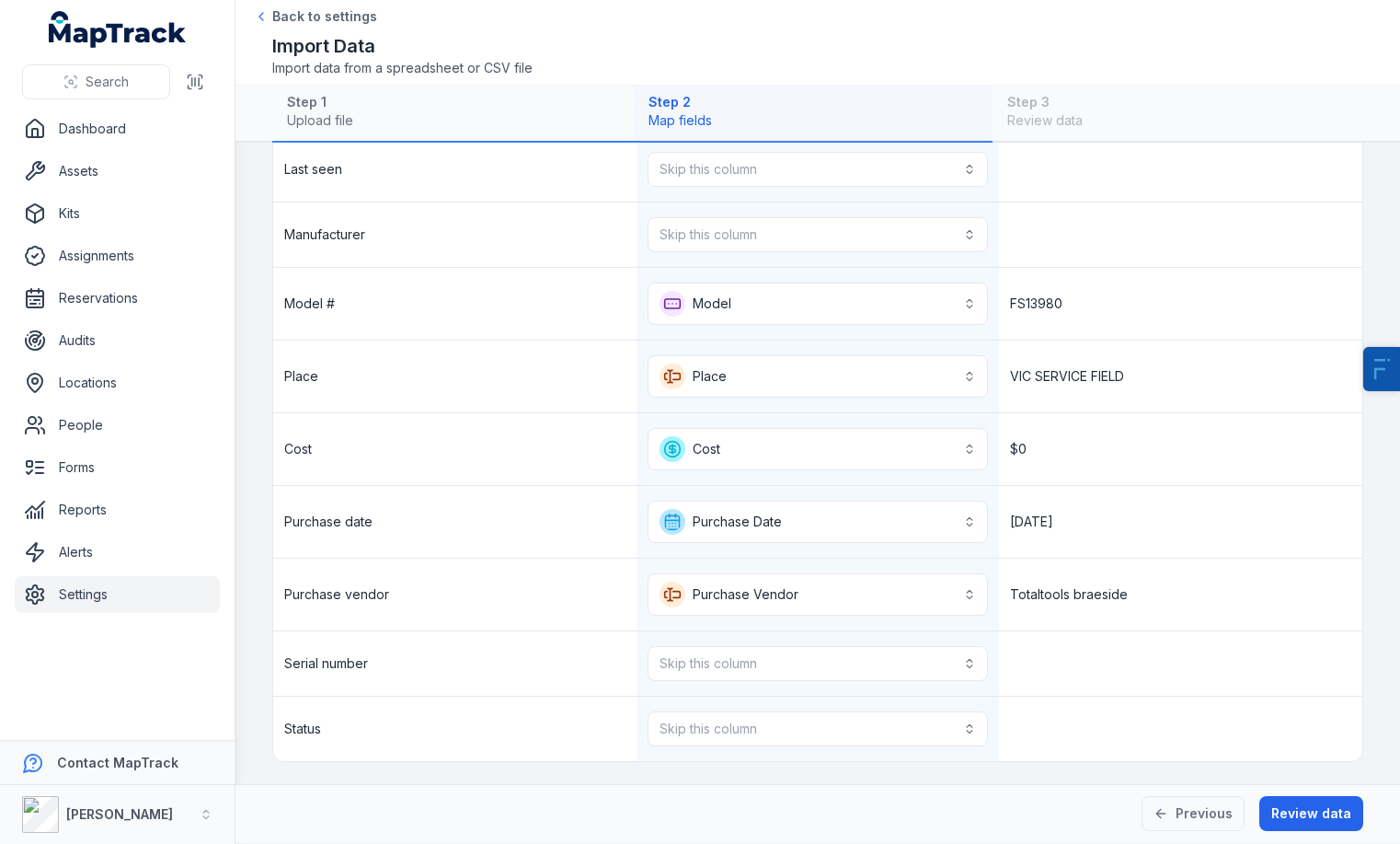
click at [512, 470] on div "Cost" at bounding box center [455, 448] width 363 height 72
click at [705, 643] on div "Skip this column" at bounding box center [818, 664] width 363 height 65
click at [721, 660] on button "Skip this column" at bounding box center [818, 664] width 341 height 35
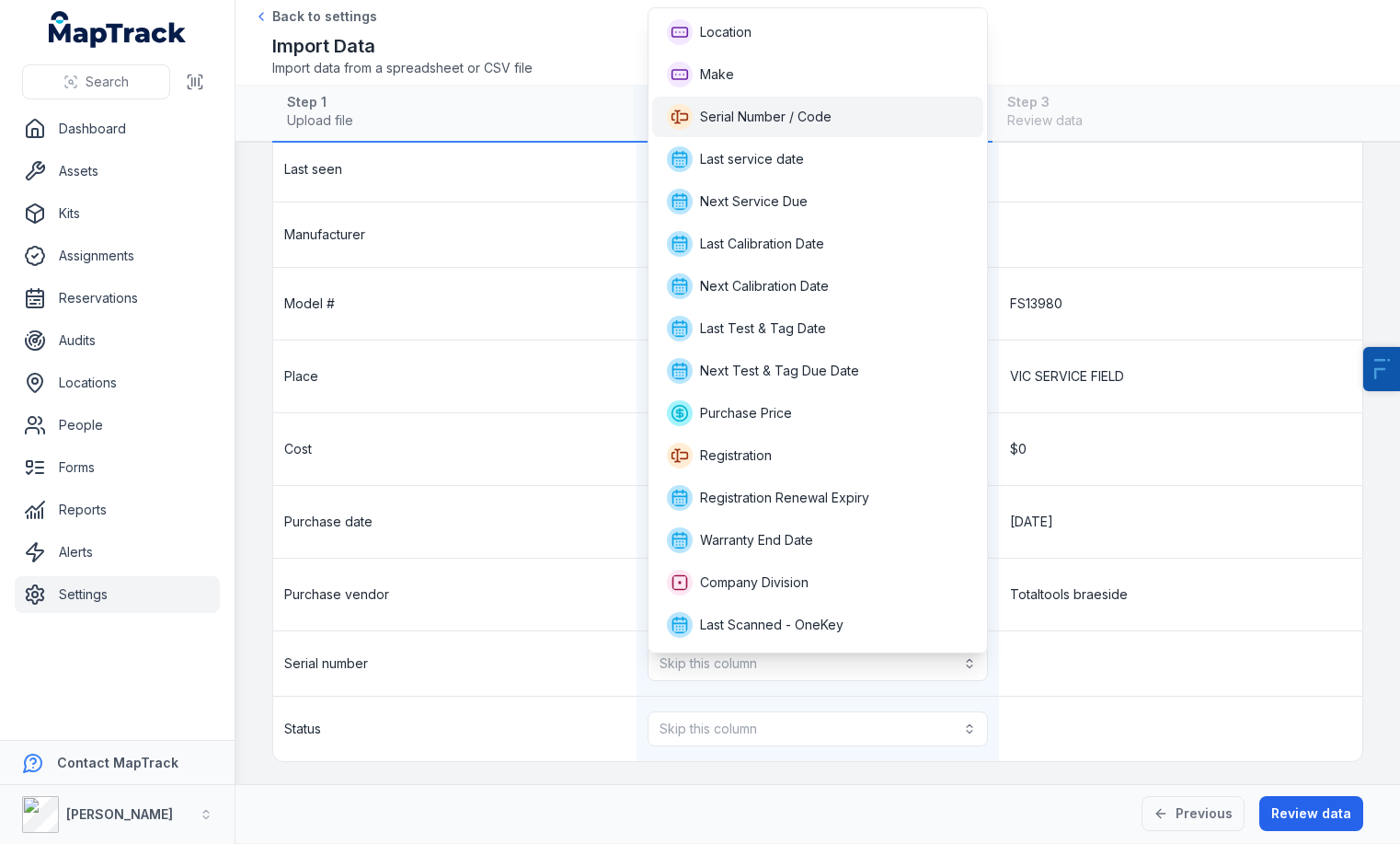
click at [791, 114] on span "Serial Number / Code" at bounding box center [765, 117] width 131 height 19
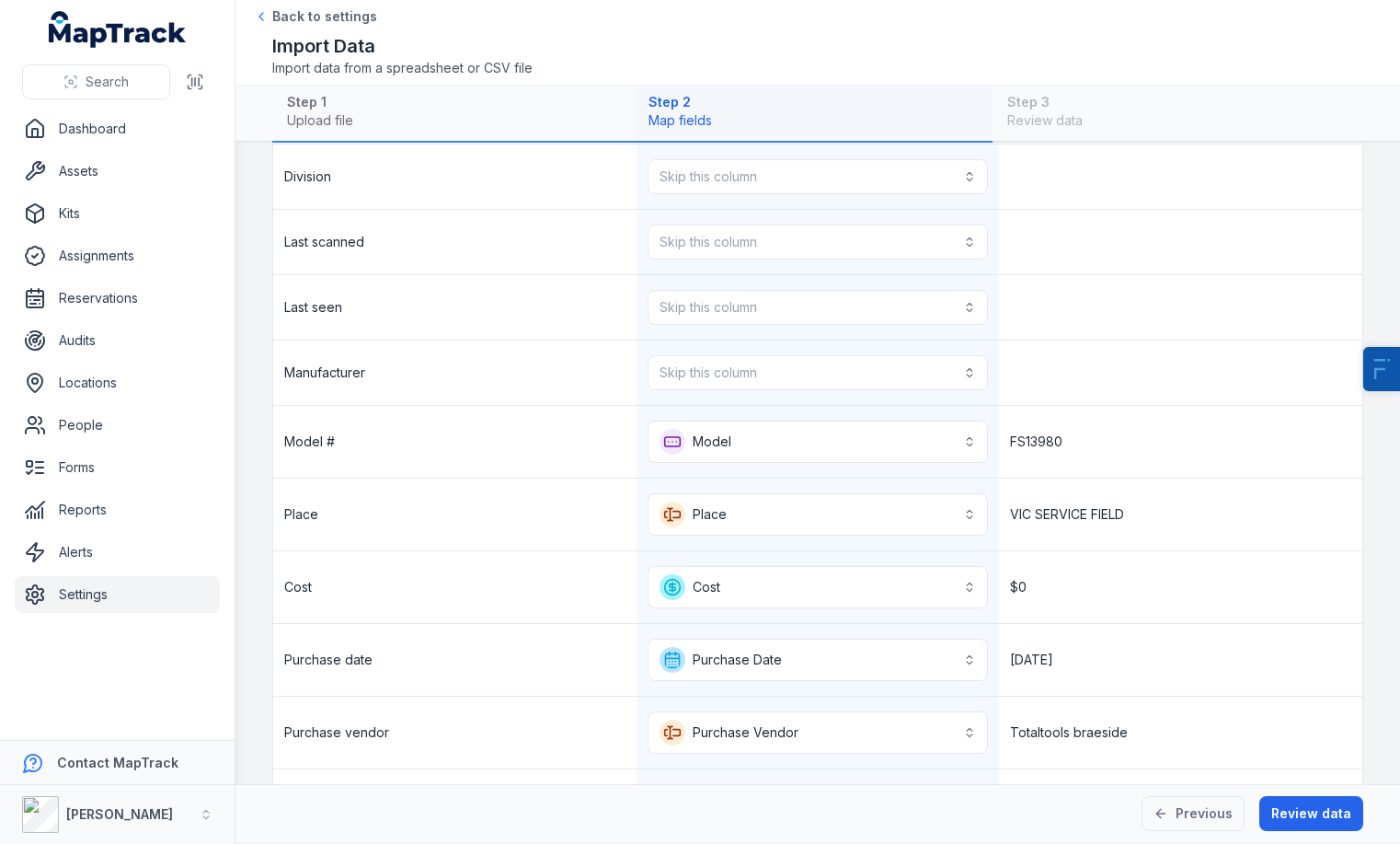
scroll to position [718, 0]
click at [743, 364] on button "Skip this column" at bounding box center [818, 376] width 341 height 35
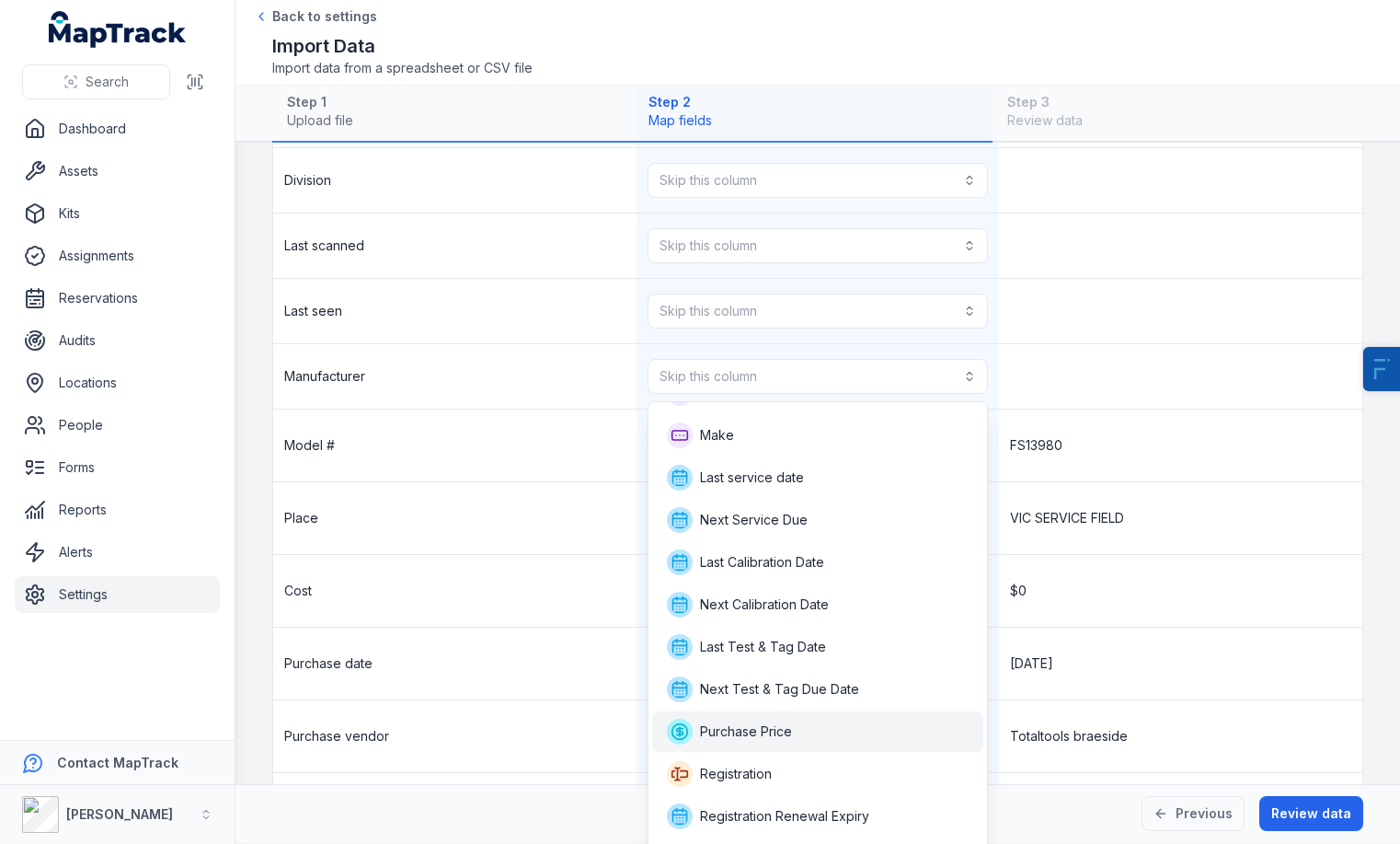
scroll to position [0, 0]
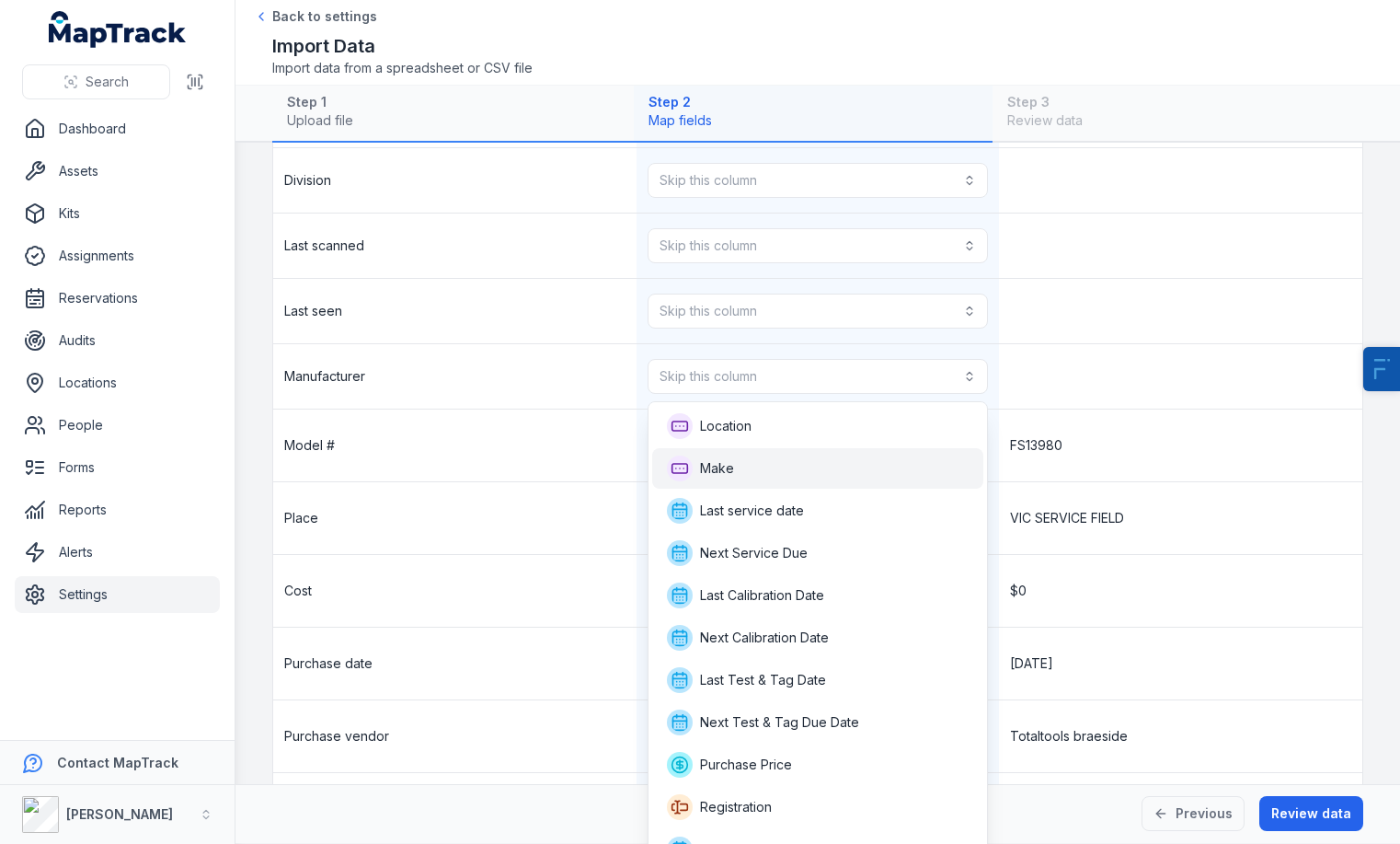
click at [738, 471] on div "Make" at bounding box center [818, 469] width 303 height 25
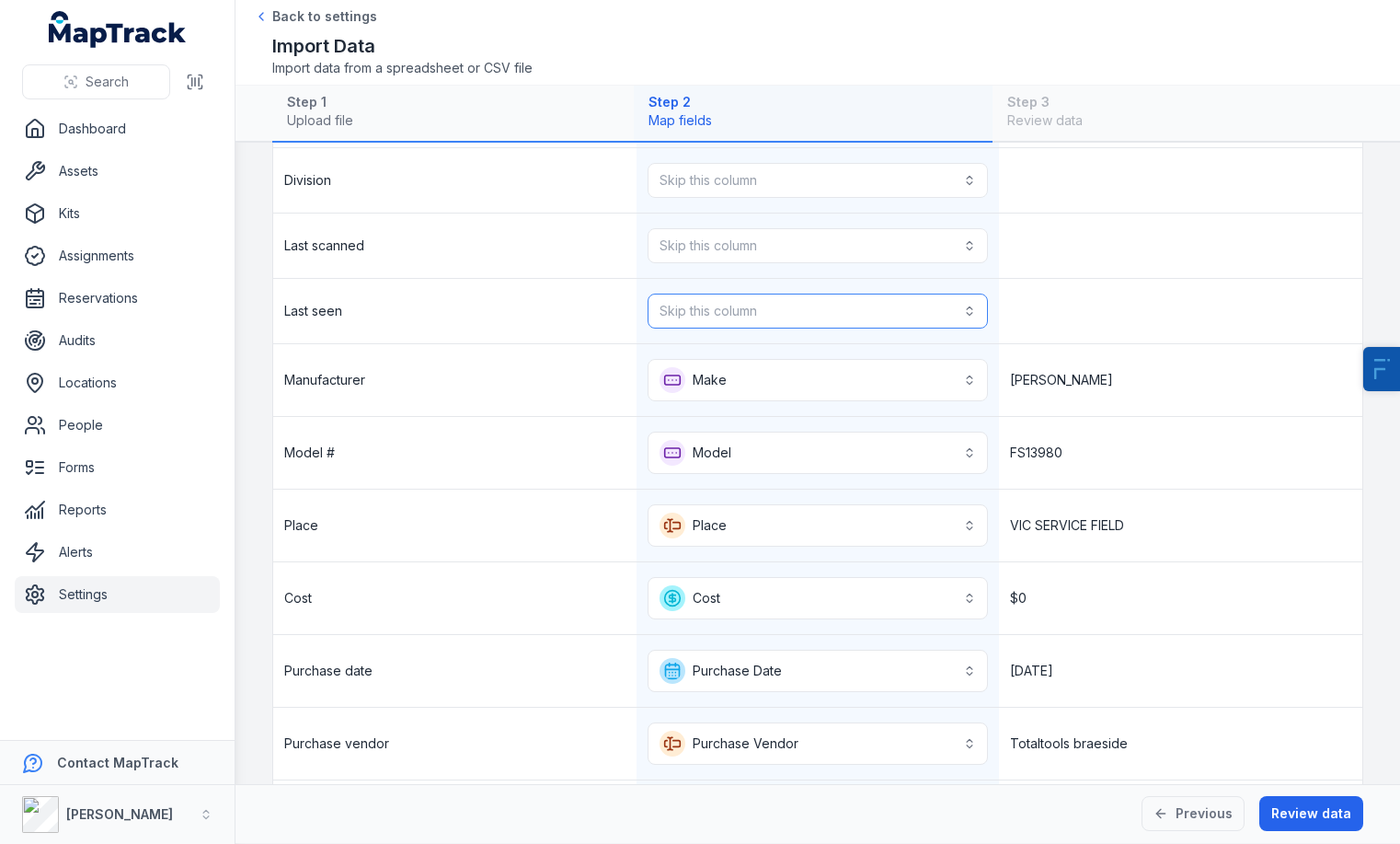
click at [710, 317] on button "Skip this column" at bounding box center [818, 311] width 341 height 35
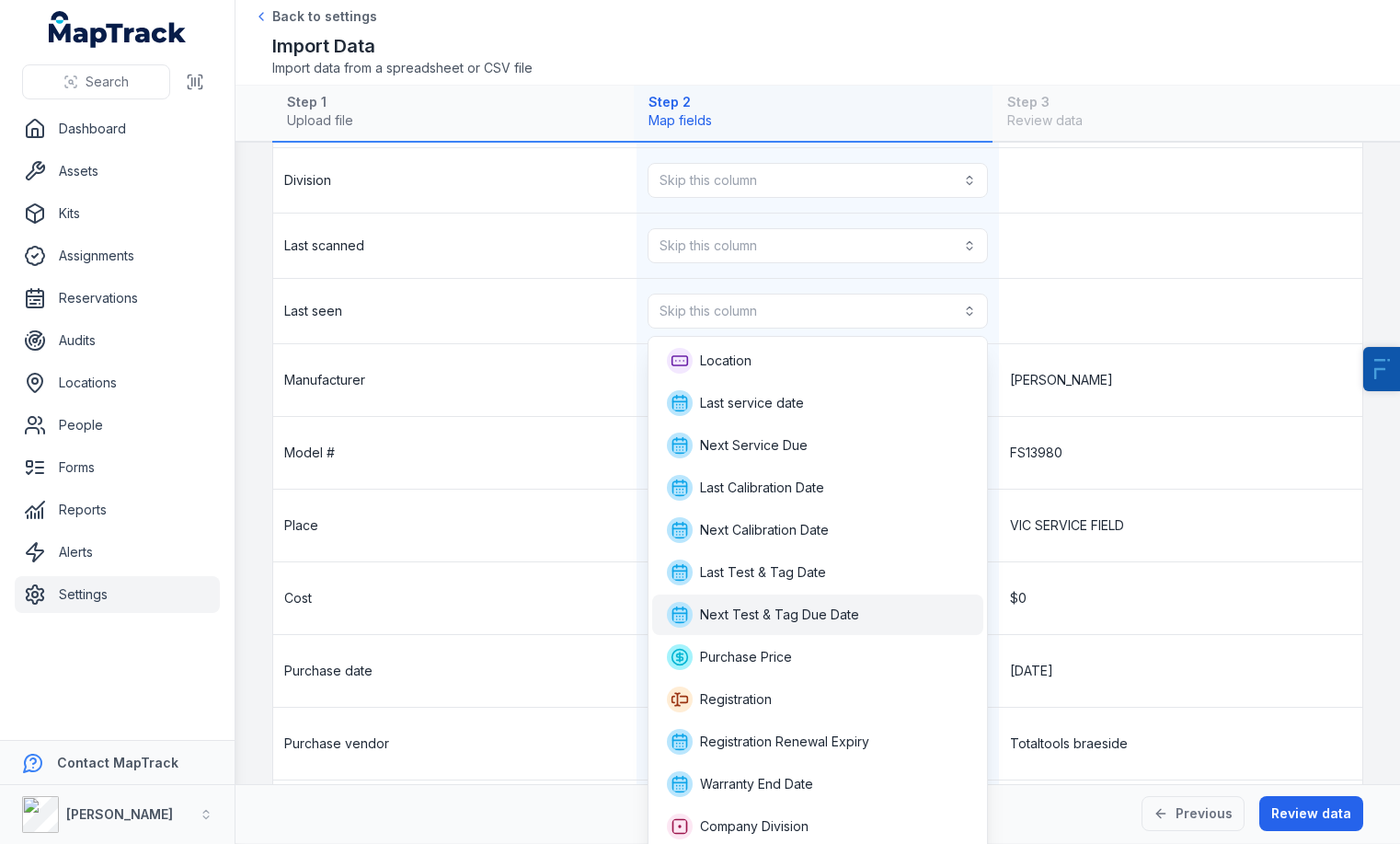
scroll to position [84, 0]
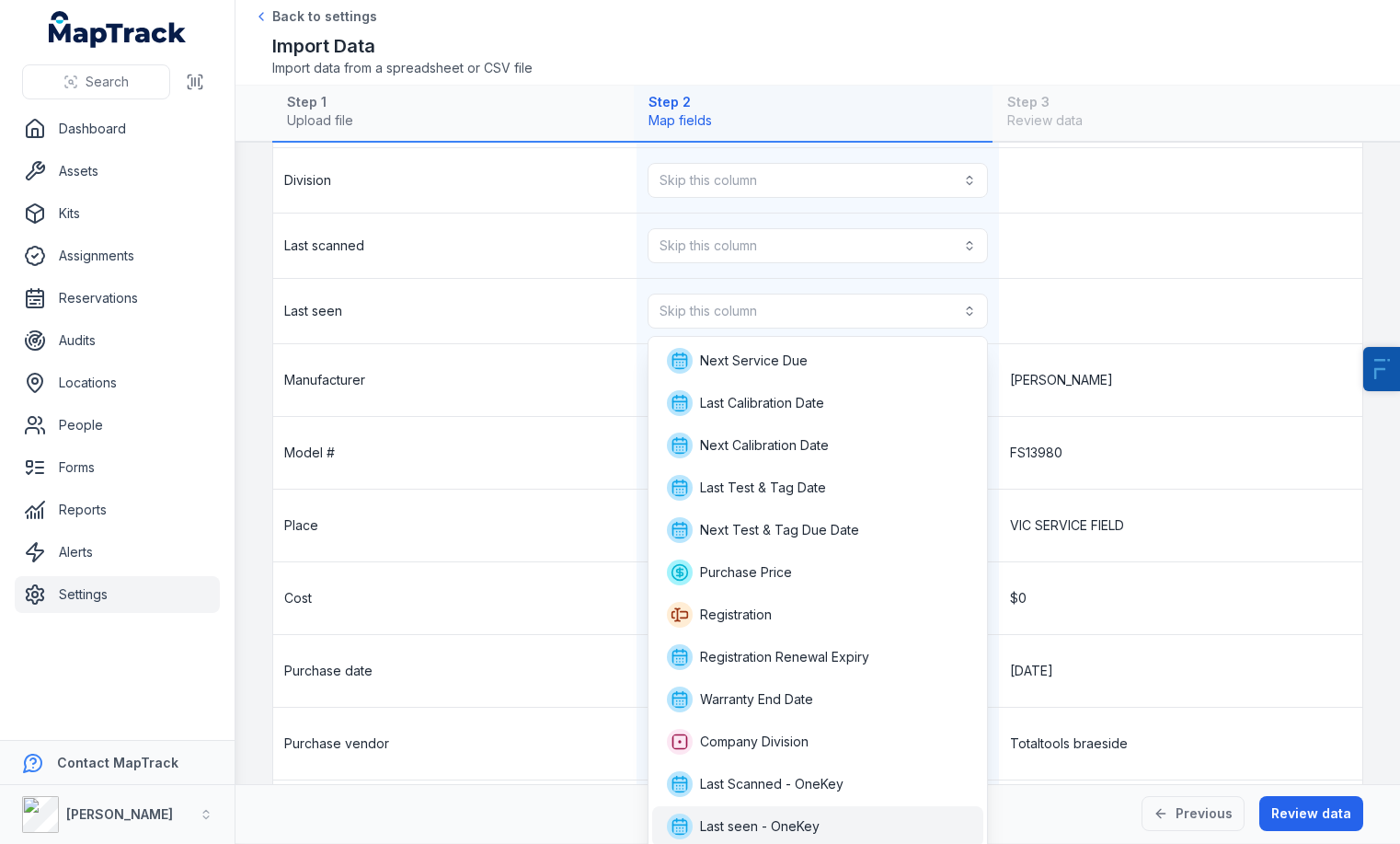
click at [796, 820] on span "Last seen - OneKey" at bounding box center [759, 826] width 120 height 19
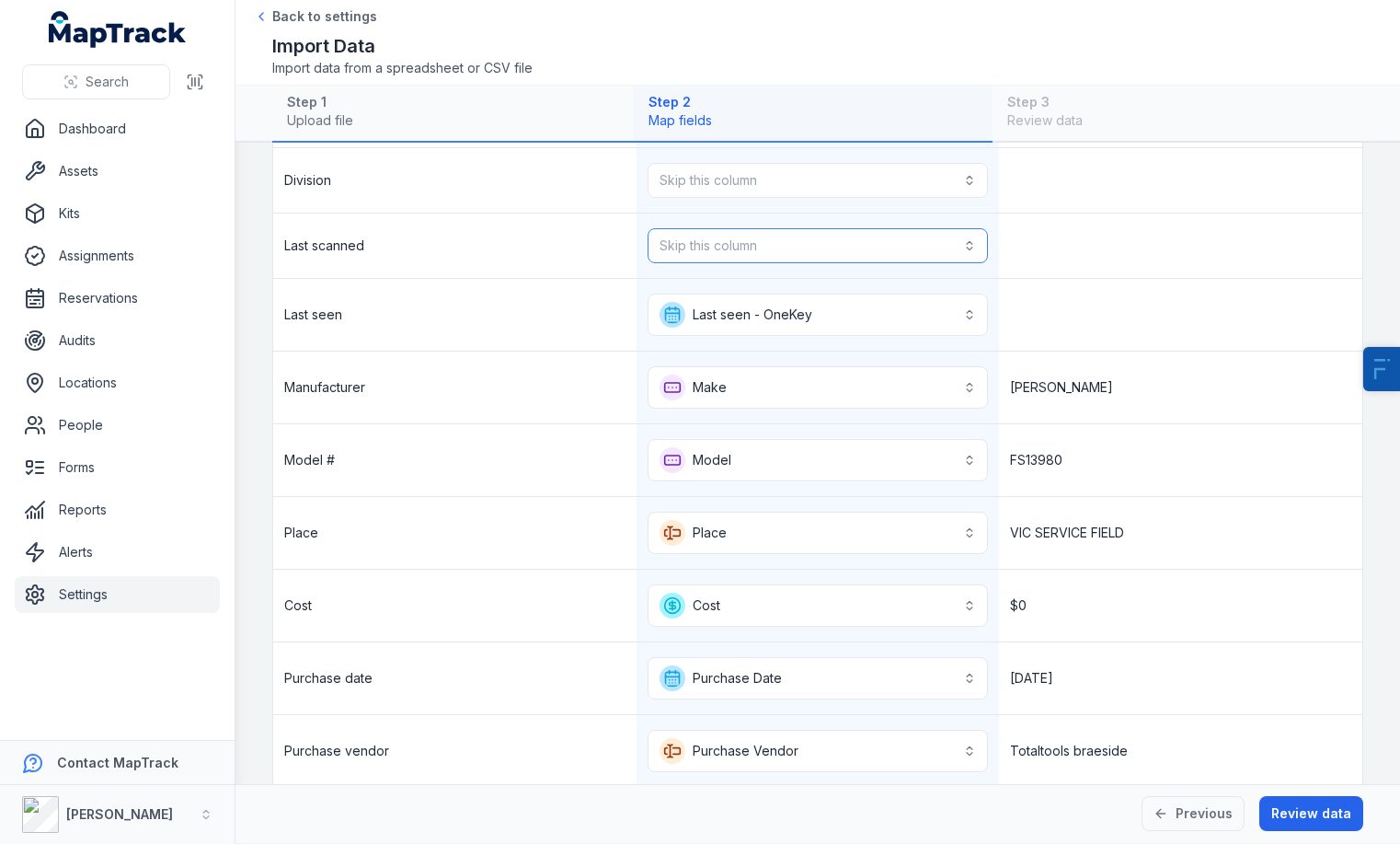
click at [743, 228] on button "Skip this column" at bounding box center [818, 246] width 341 height 35
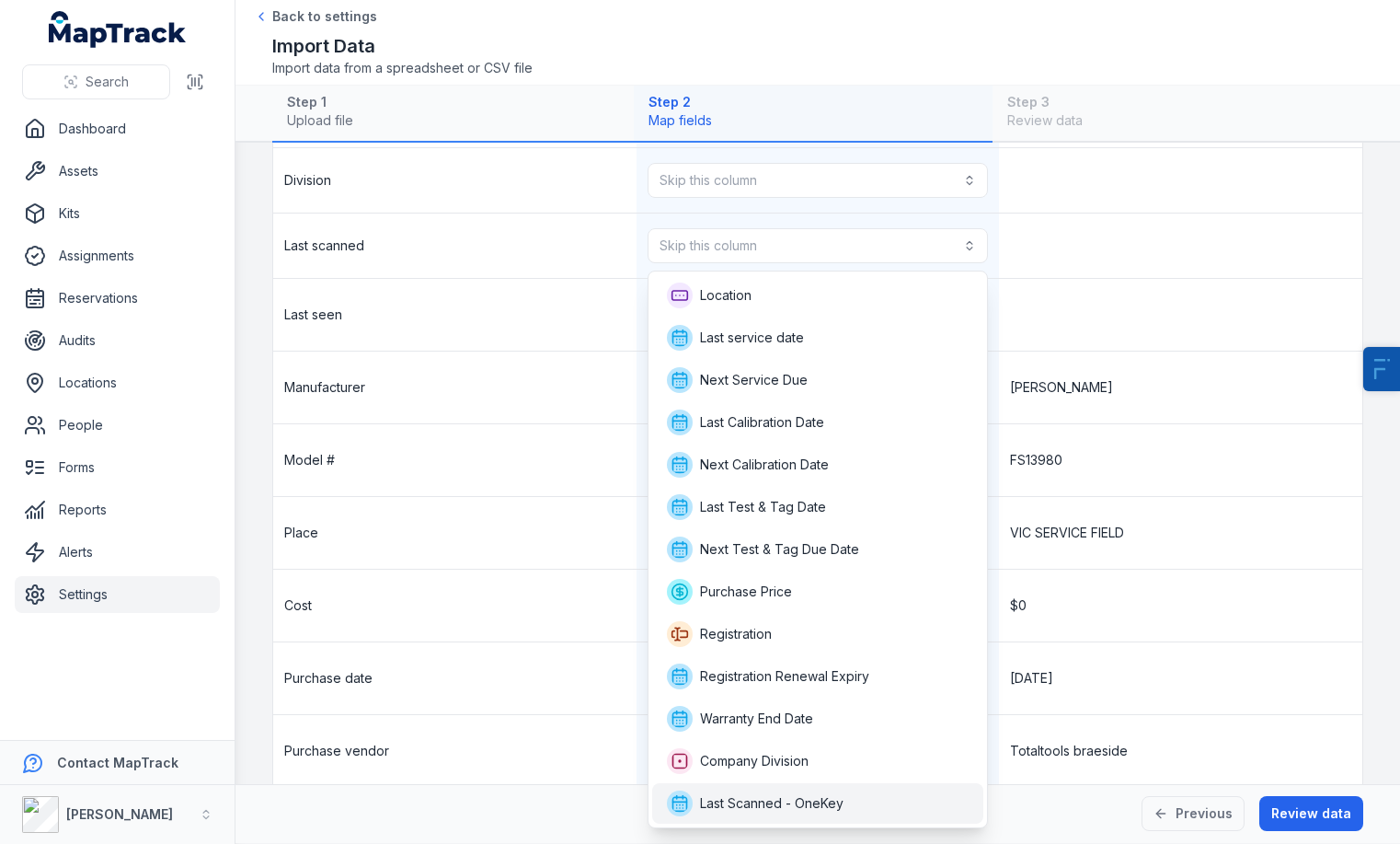
click at [838, 790] on span "Last Scanned - OneKey" at bounding box center [755, 803] width 176 height 25
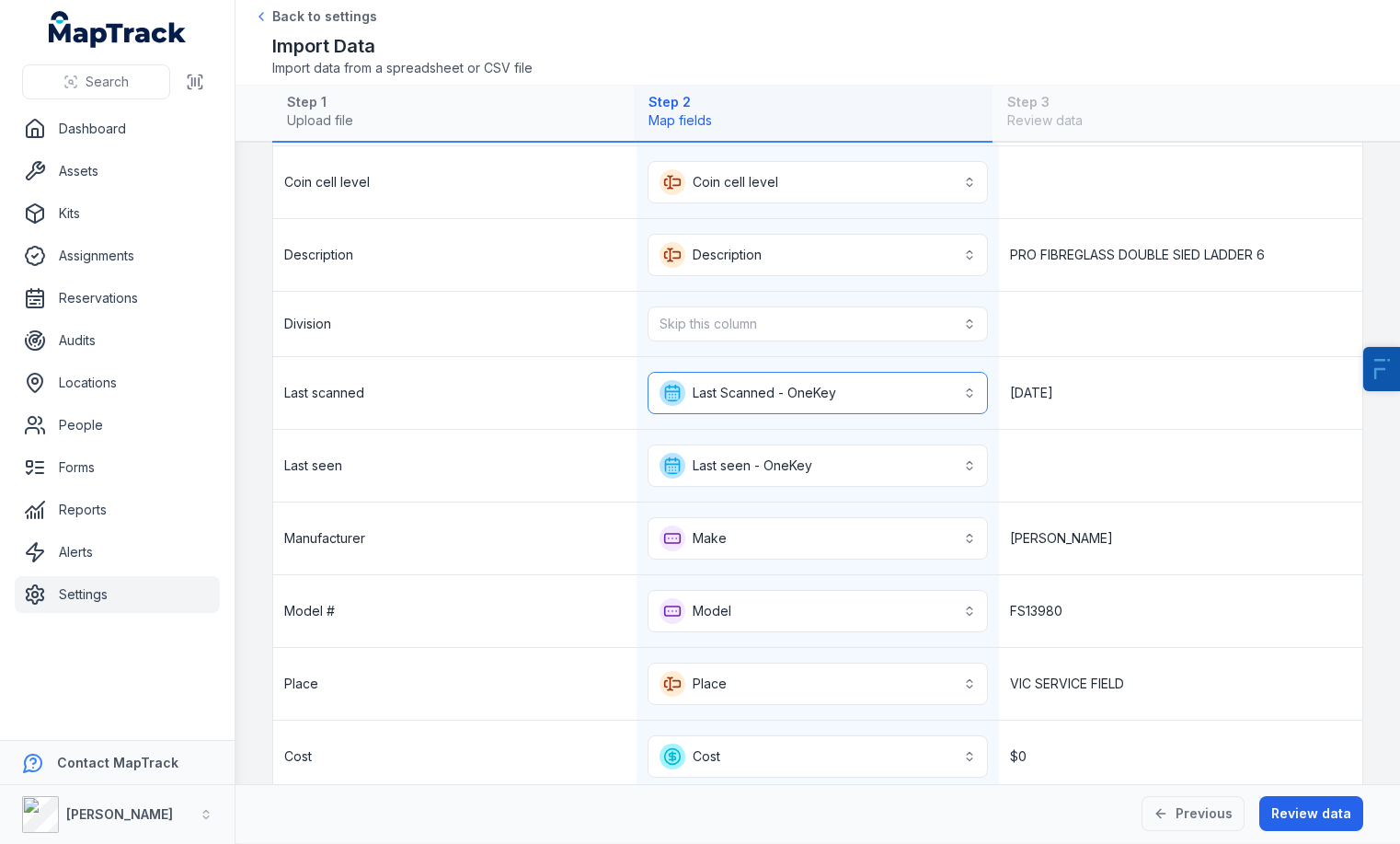
scroll to position [557, 0]
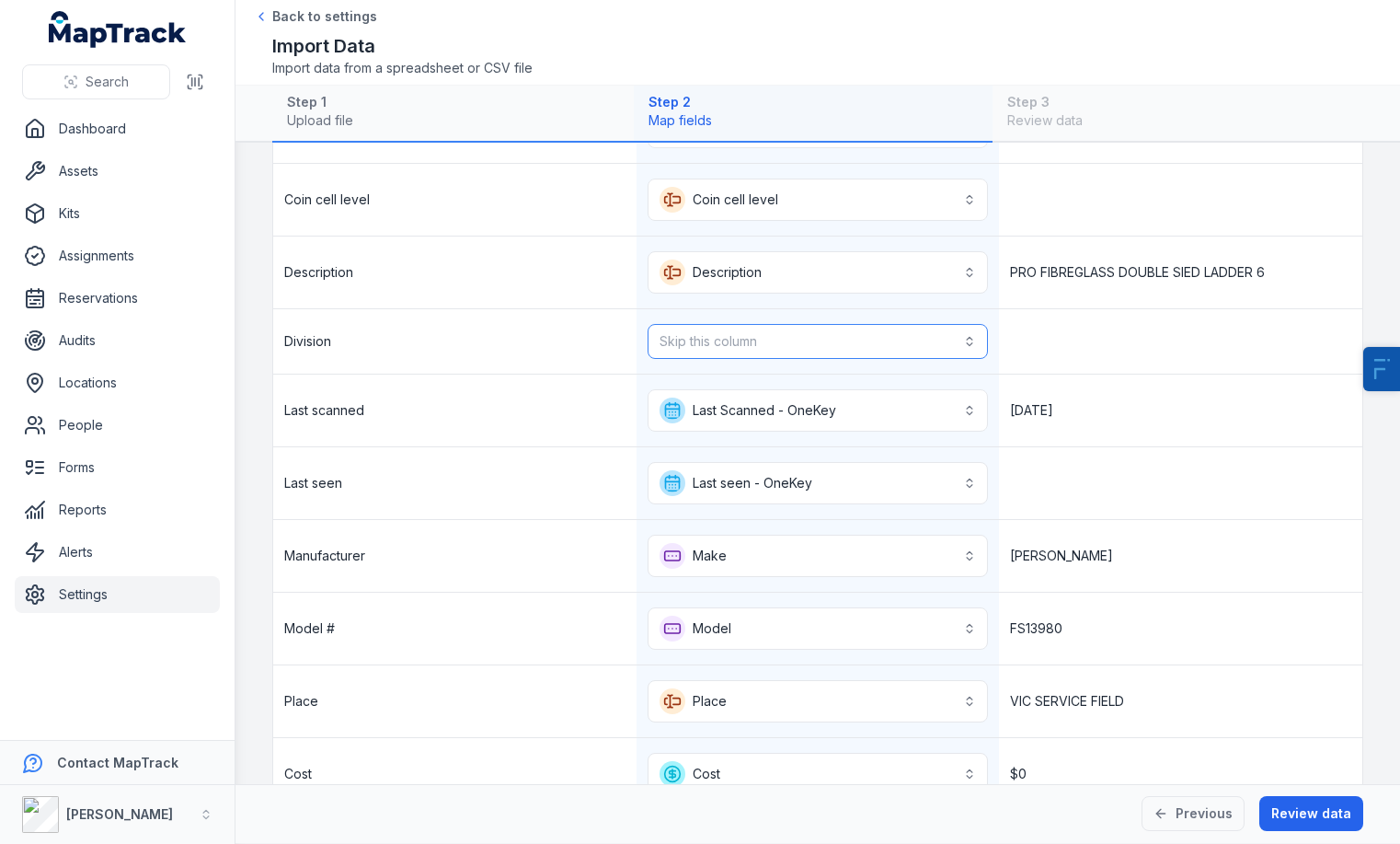
click at [803, 335] on button "Skip this column" at bounding box center [818, 341] width 341 height 35
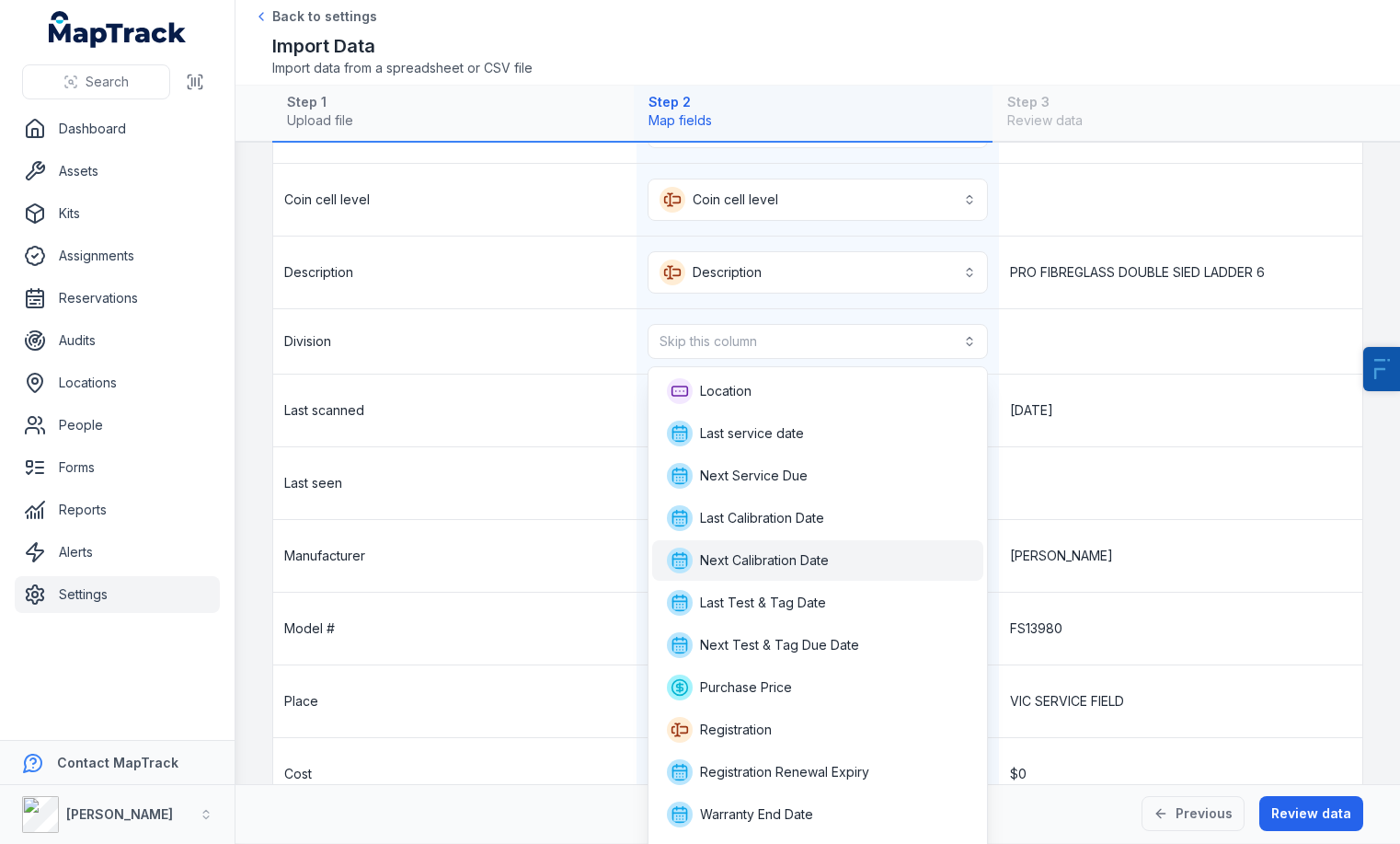
scroll to position [30, 0]
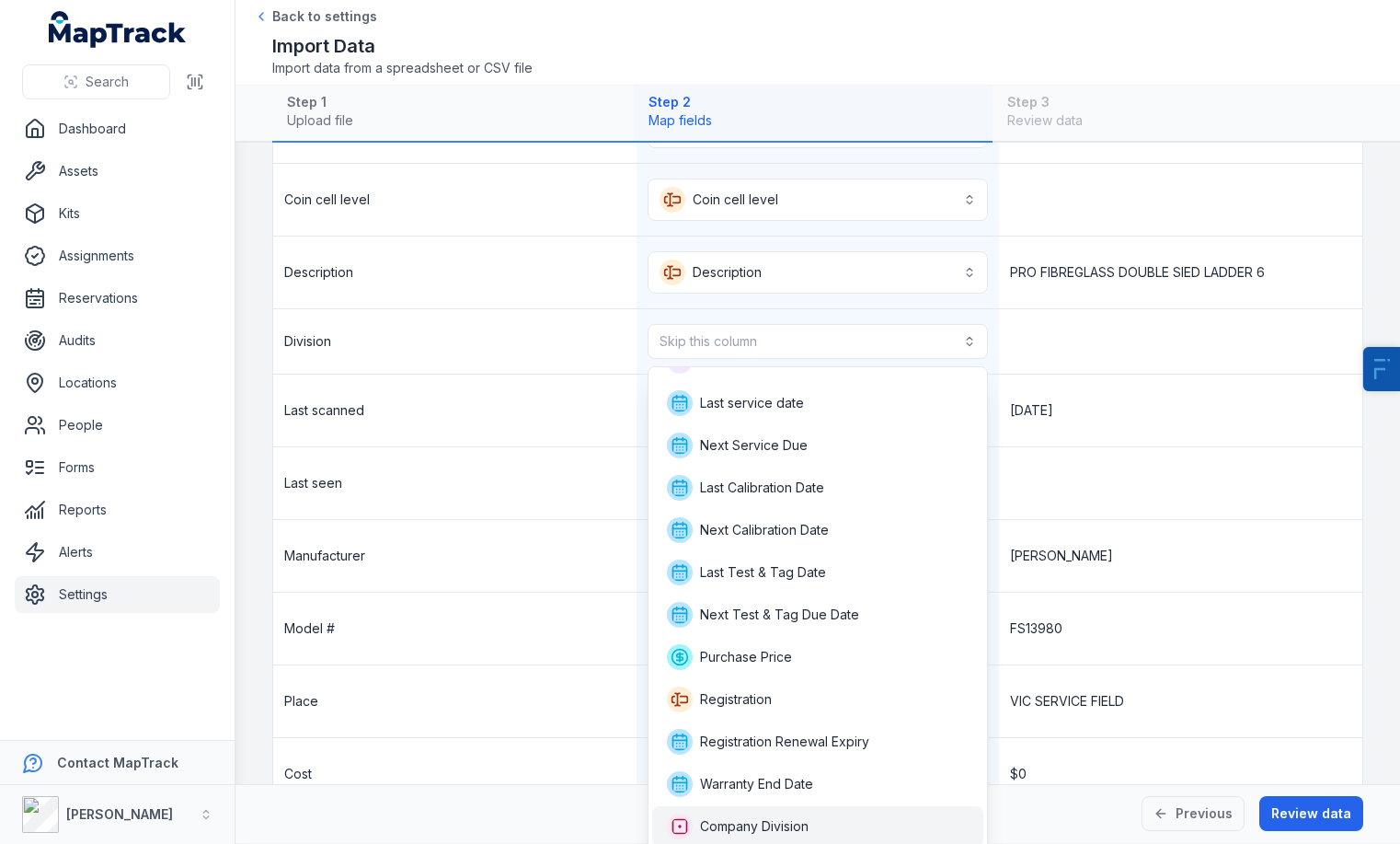
click at [772, 840] on div "Company Division" at bounding box center [818, 825] width 332 height 40
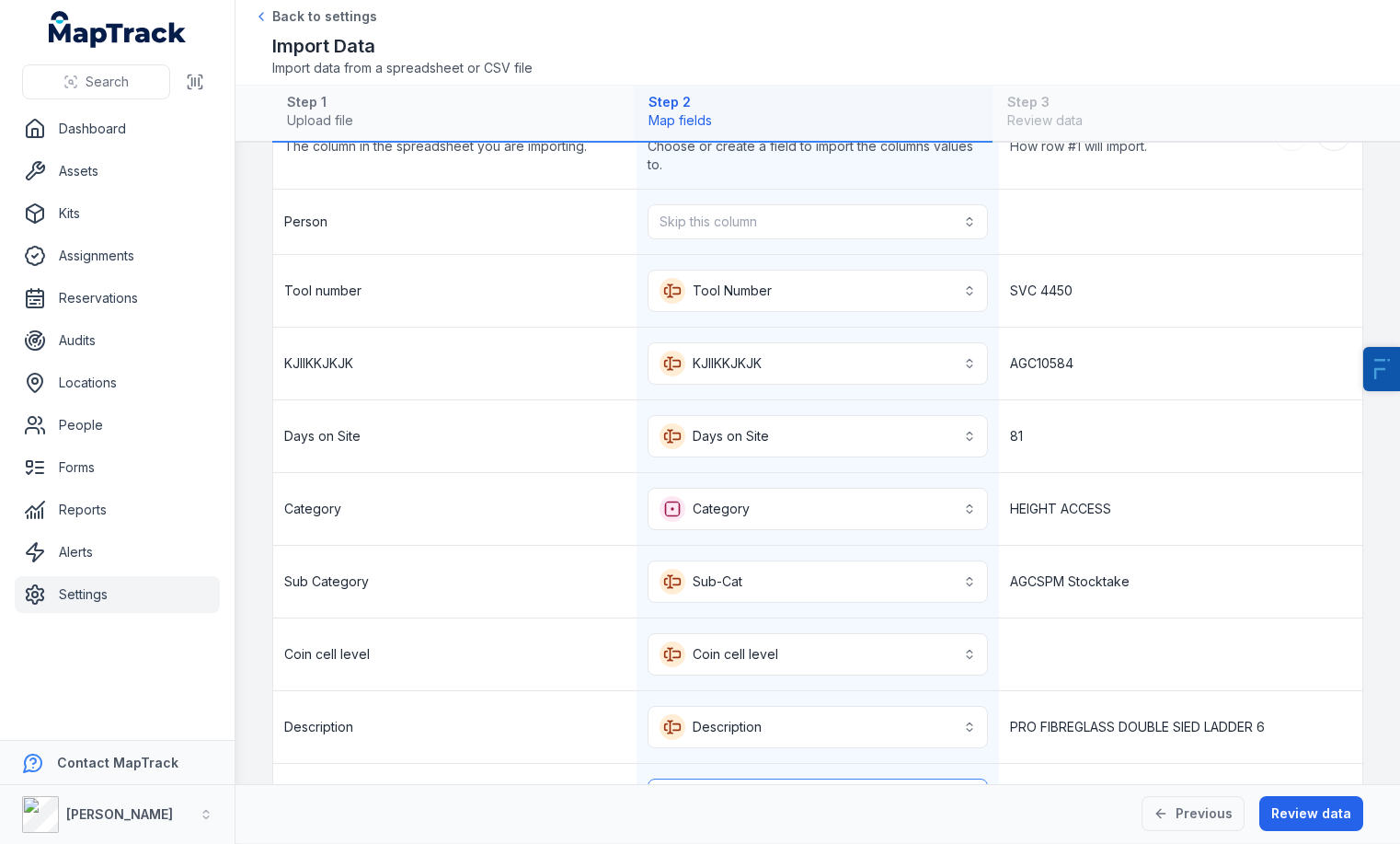
scroll to position [104, 0]
click at [815, 224] on button "Skip this column" at bounding box center [818, 221] width 341 height 35
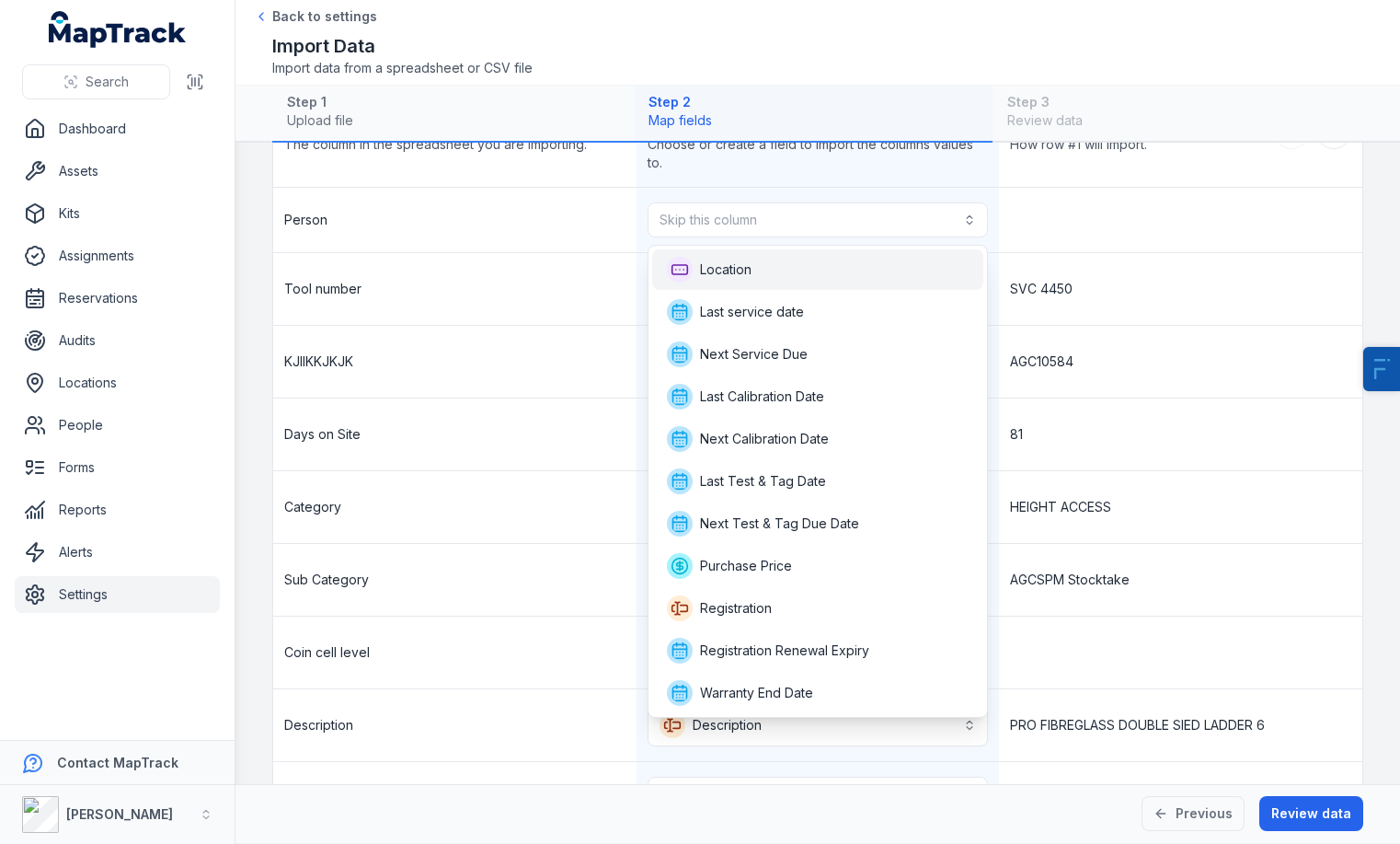
click at [813, 268] on div "Location" at bounding box center [818, 270] width 303 height 25
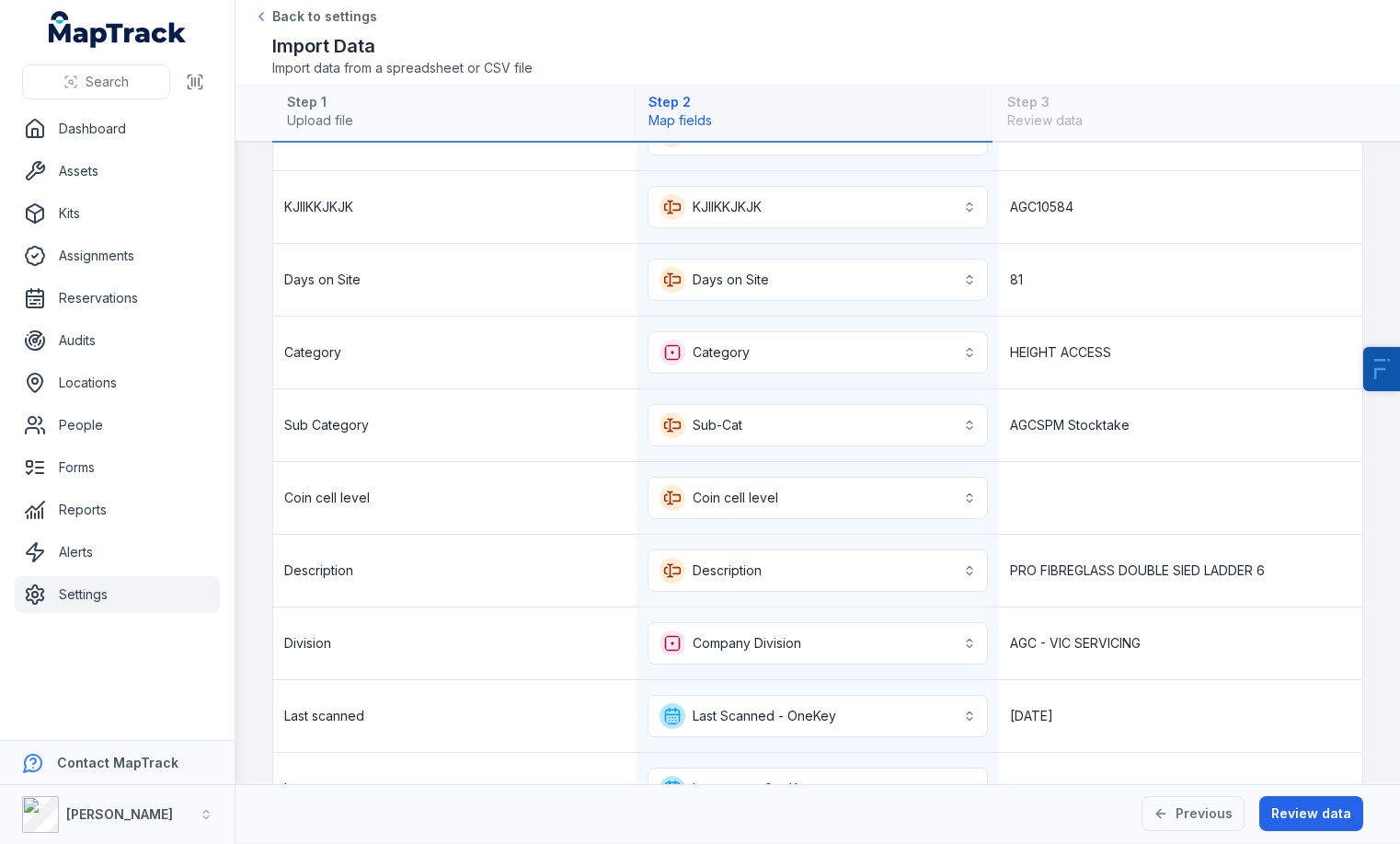
scroll to position [904, 0]
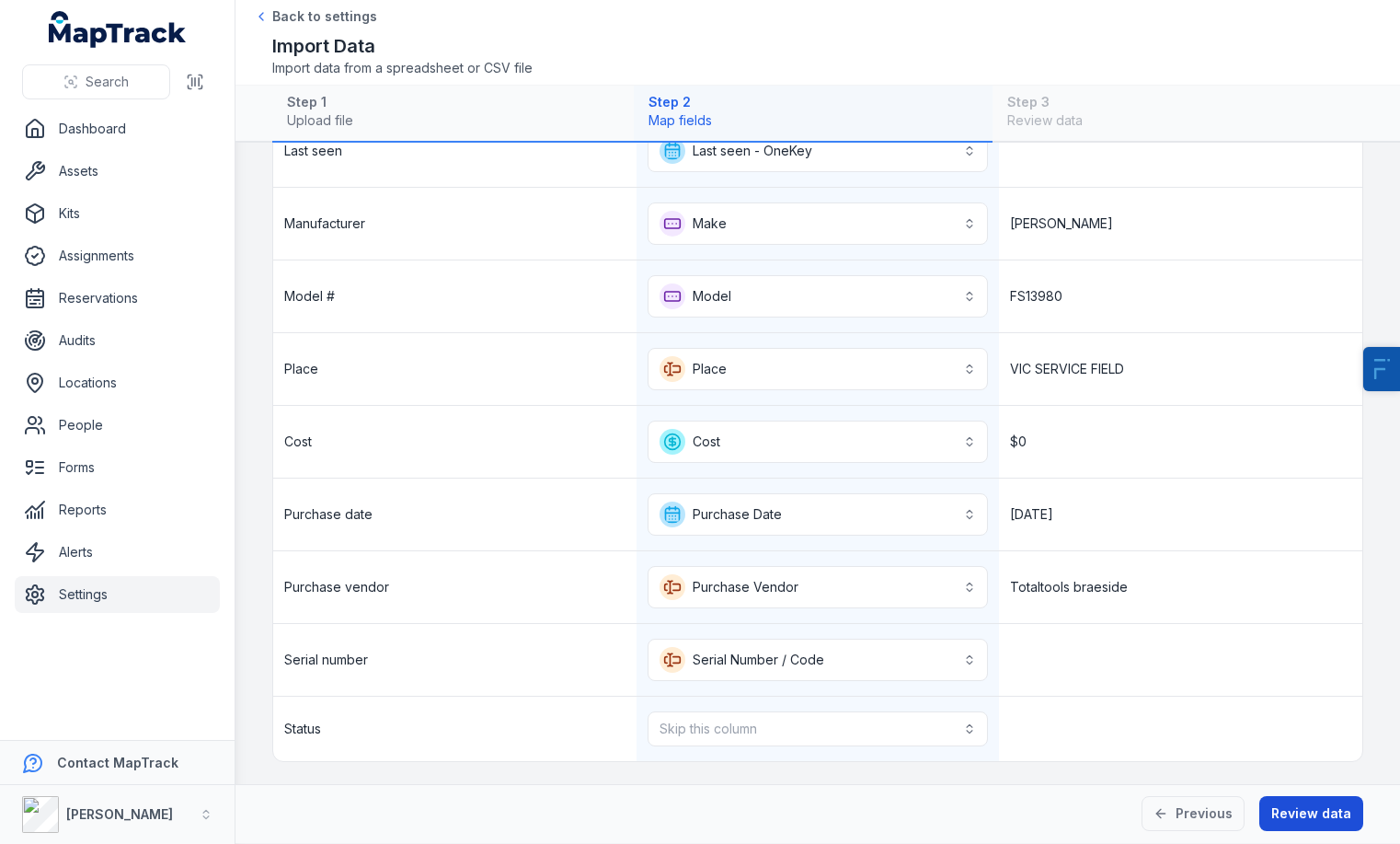
click at [1286, 810] on button "Review data" at bounding box center [1311, 814] width 104 height 35
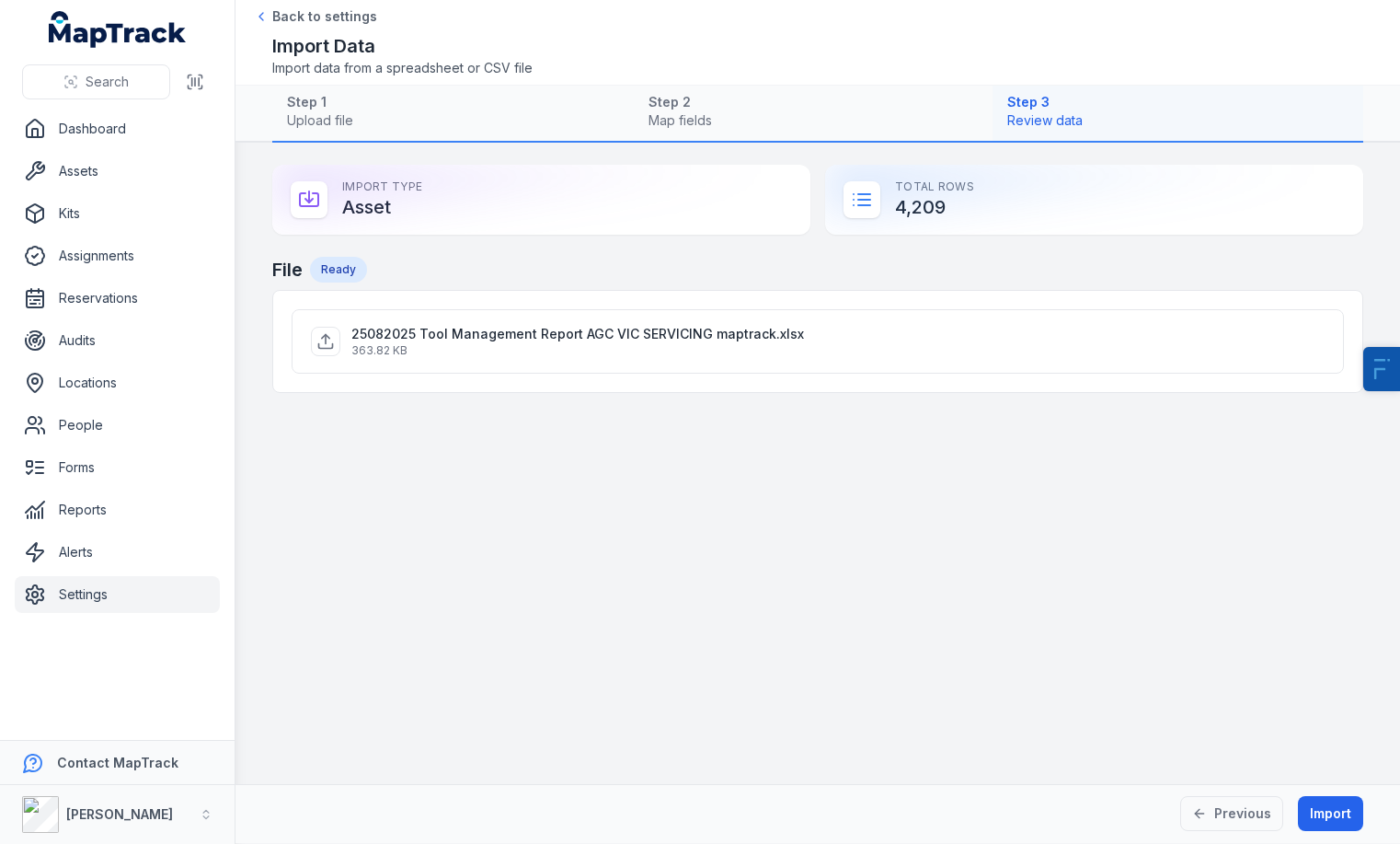
scroll to position [0, 0]
click at [1325, 804] on button "Import" at bounding box center [1329, 814] width 66 height 35
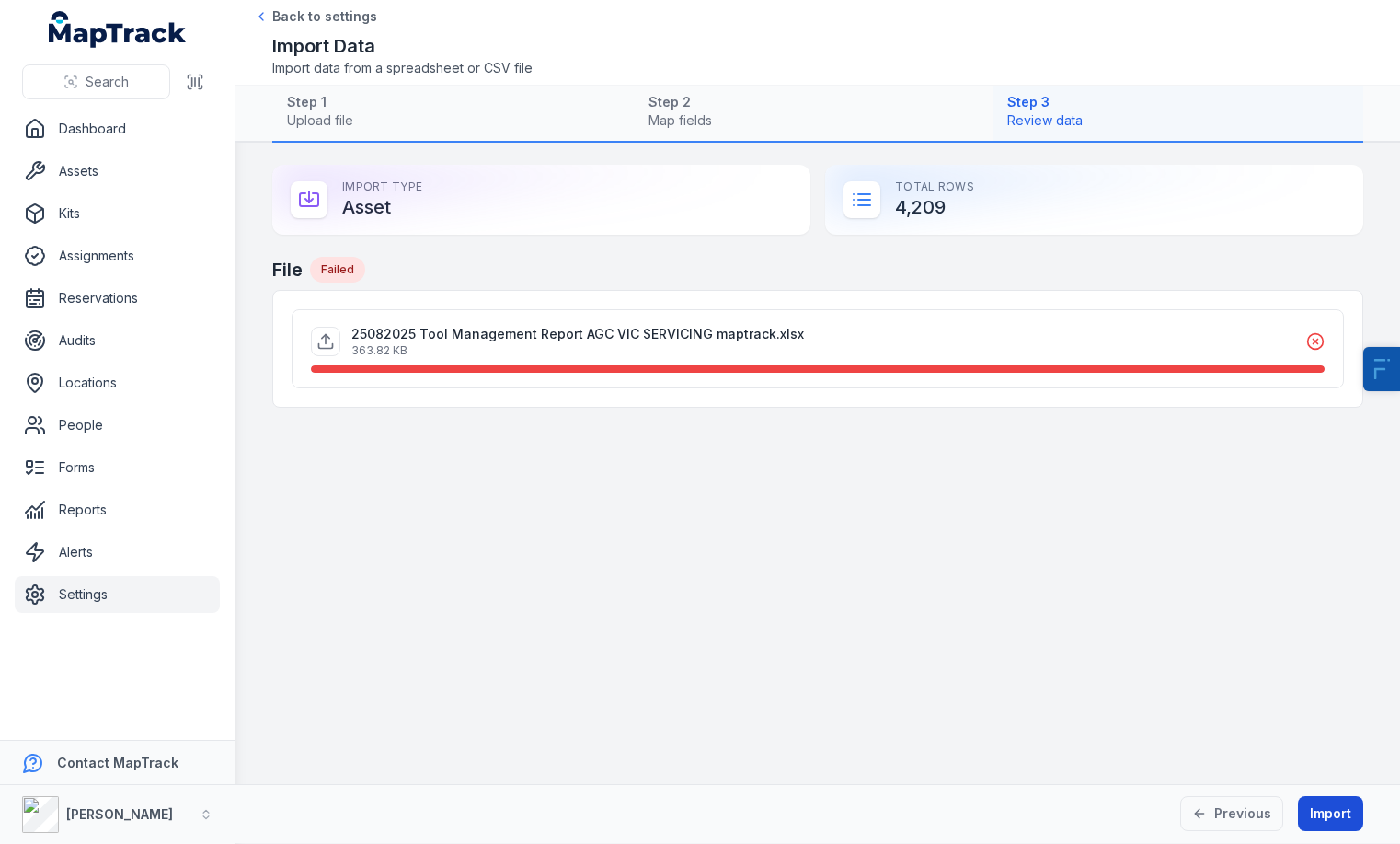
click at [1311, 805] on button "Import" at bounding box center [1329, 814] width 66 height 35
